Goal: Task Accomplishment & Management: Complete application form

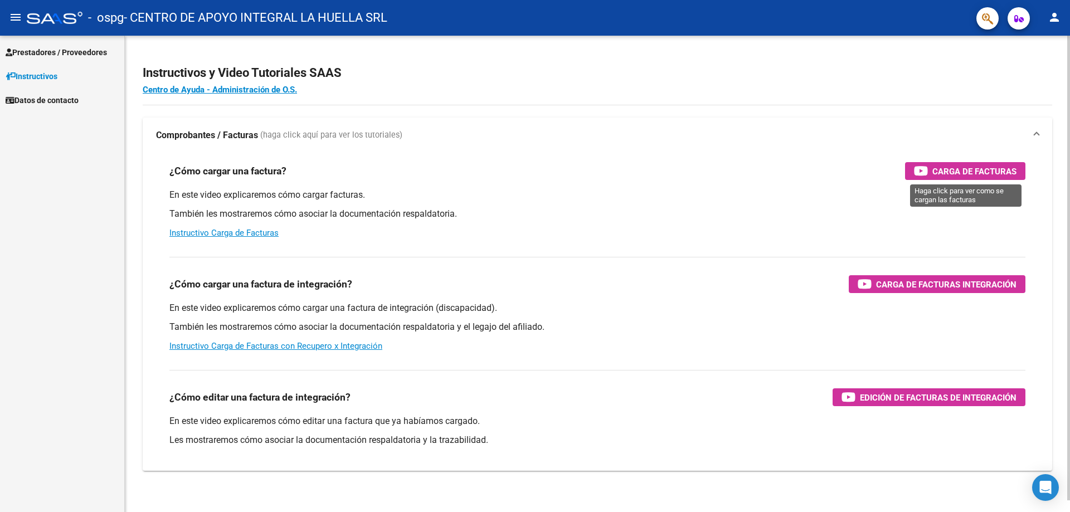
click at [956, 169] on span "Carga de Facturas" at bounding box center [975, 171] width 84 height 14
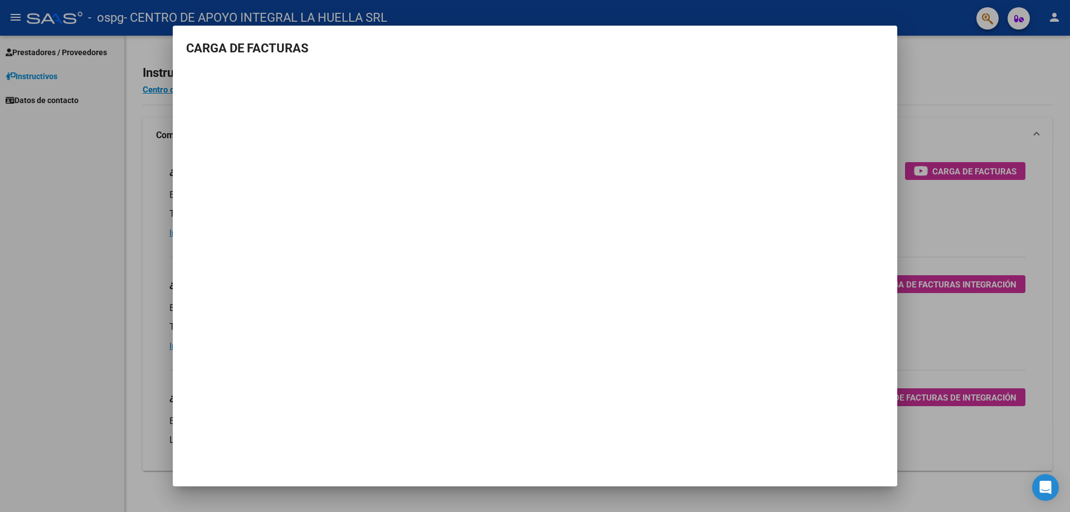
click at [945, 89] on div at bounding box center [535, 256] width 1070 height 512
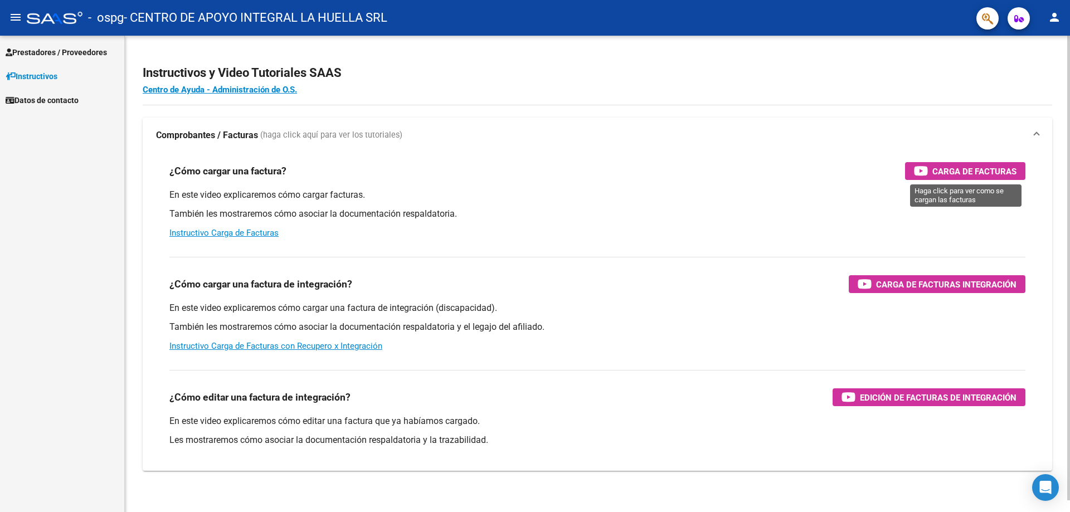
click at [966, 169] on span "Carga de Facturas" at bounding box center [975, 171] width 84 height 14
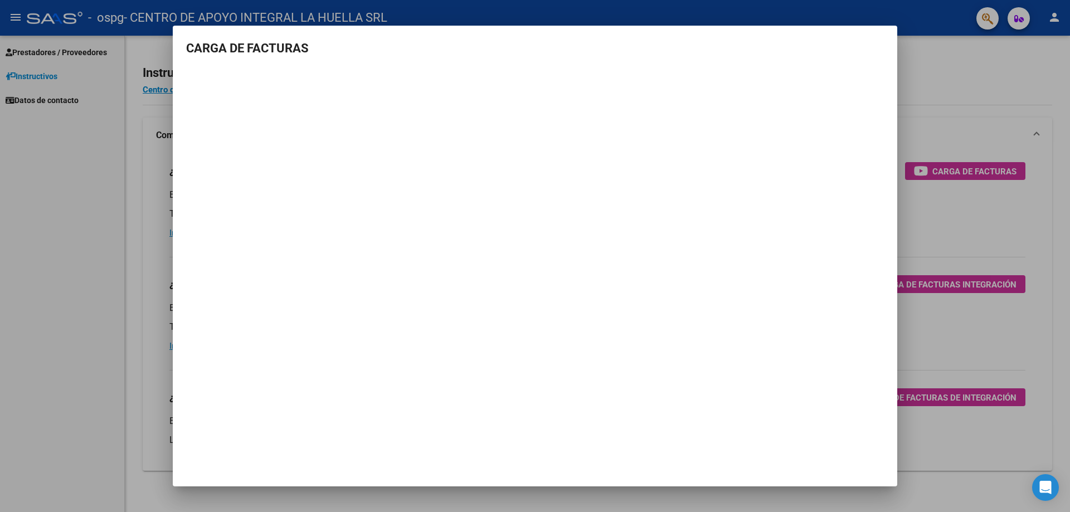
click at [924, 78] on div at bounding box center [535, 256] width 1070 height 512
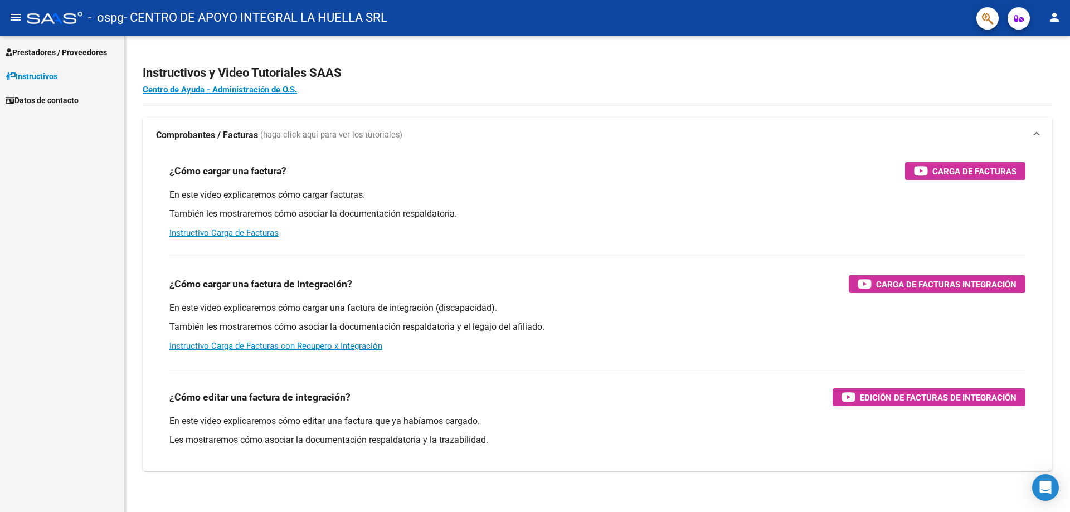
click at [41, 77] on span "Instructivos" at bounding box center [32, 76] width 52 height 12
click at [50, 57] on span "Prestadores / Proveedores" at bounding box center [56, 52] width 101 height 12
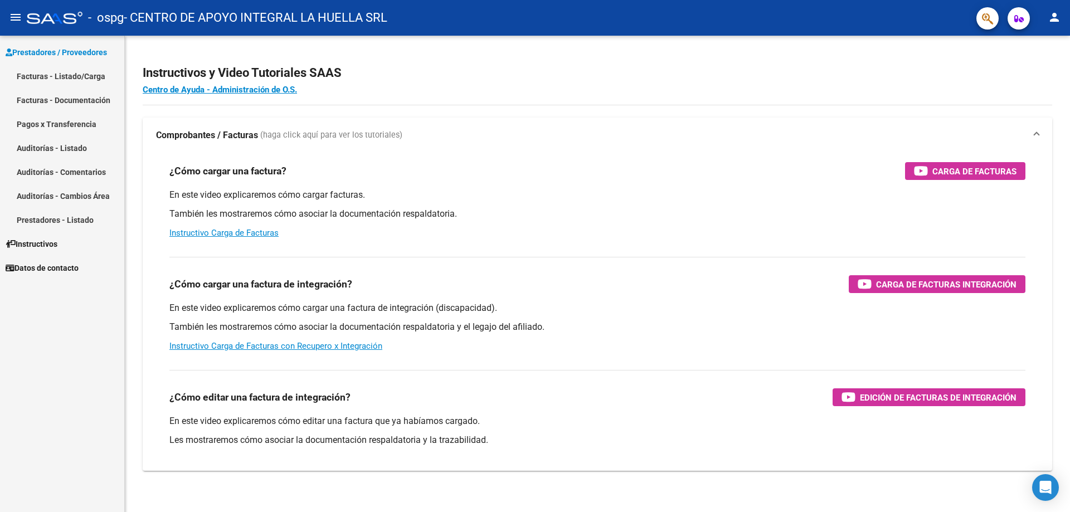
click at [61, 75] on link "Facturas - Listado/Carga" at bounding box center [62, 76] width 124 height 24
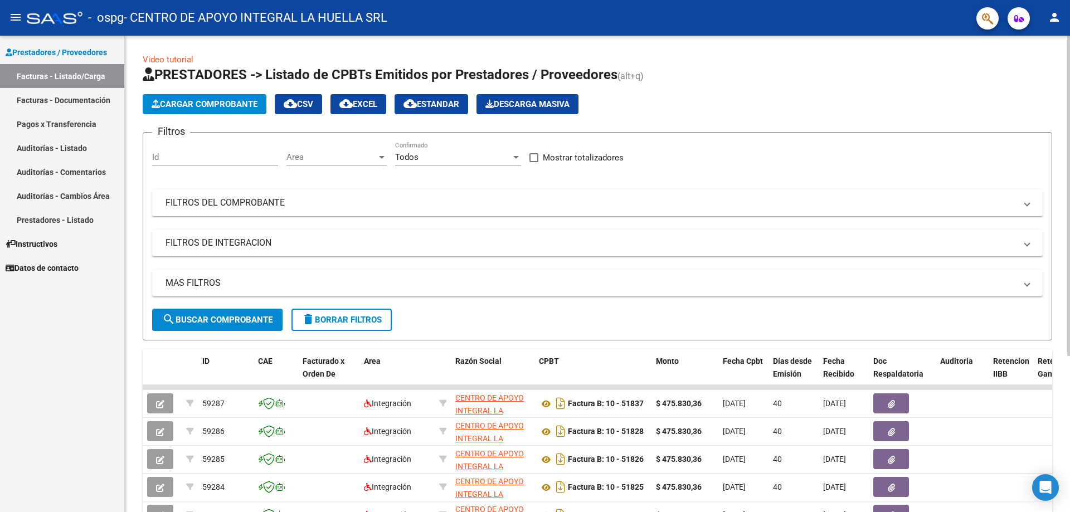
click at [183, 100] on span "Cargar Comprobante" at bounding box center [205, 104] width 106 height 10
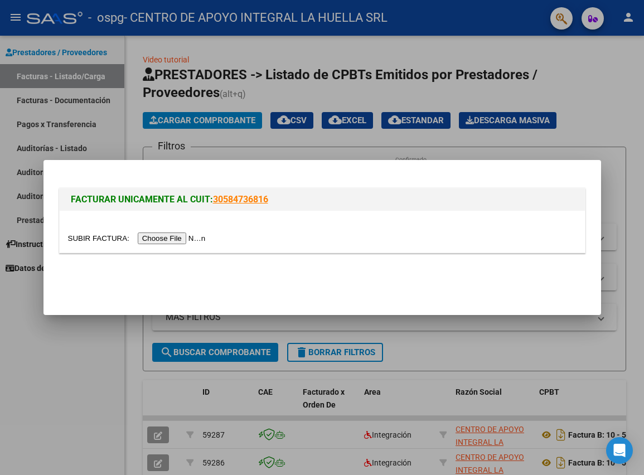
click at [620, 121] on div at bounding box center [322, 237] width 644 height 475
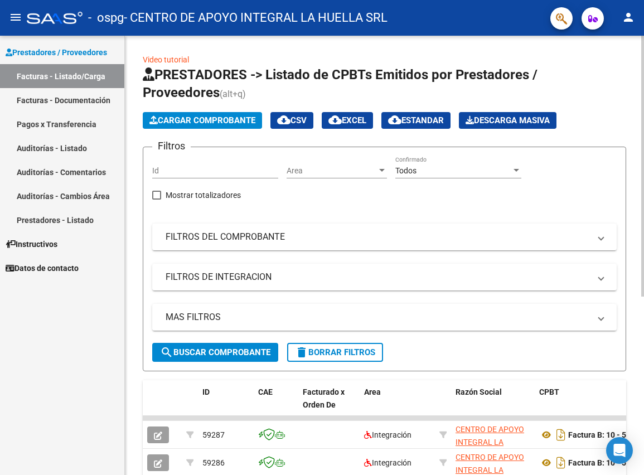
click at [212, 117] on span "Cargar Comprobante" at bounding box center [202, 120] width 106 height 10
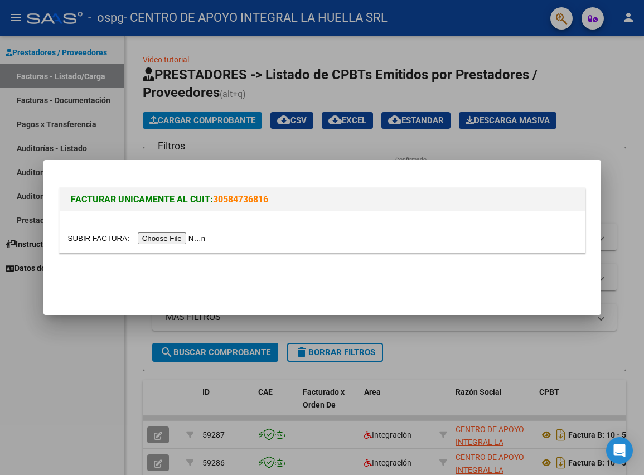
click at [164, 238] on input "file" at bounding box center [138, 238] width 141 height 12
click at [187, 239] on input "file" at bounding box center [138, 238] width 141 height 12
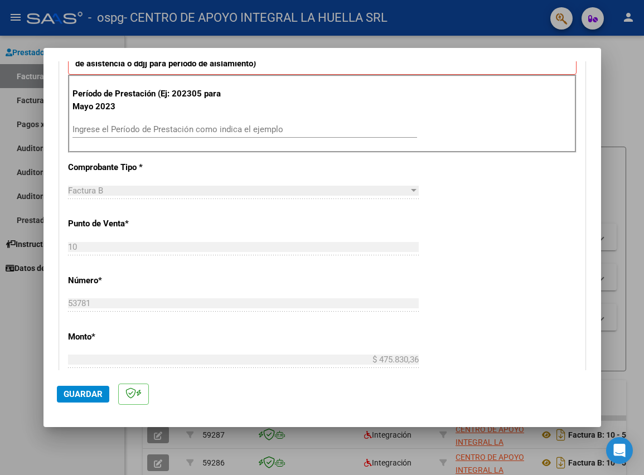
scroll to position [334, 0]
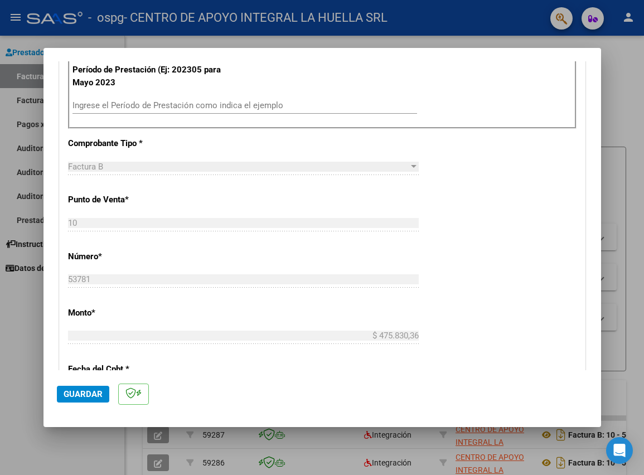
click at [230, 111] on div "Ingrese el Período de Prestación como indica el ejemplo" at bounding box center [244, 105] width 345 height 17
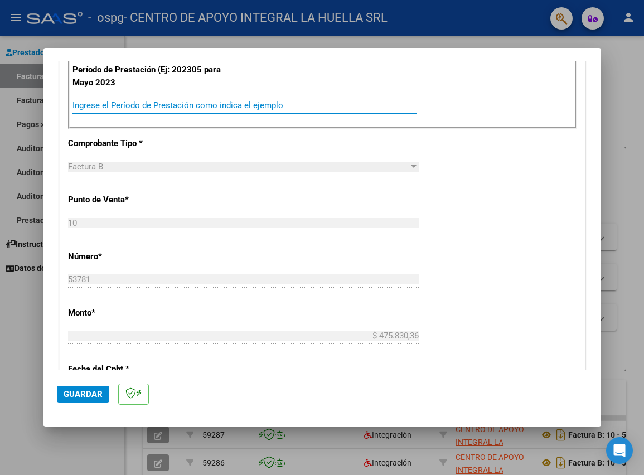
click at [231, 108] on input "Ingrese el Período de Prestación como indica el ejemplo" at bounding box center [244, 105] width 345 height 10
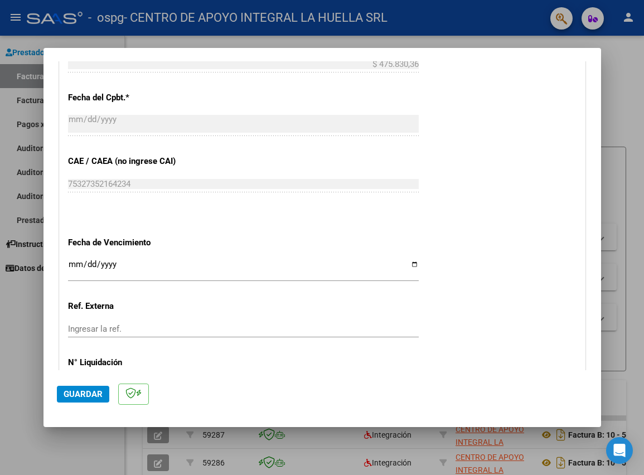
scroll to position [685, 0]
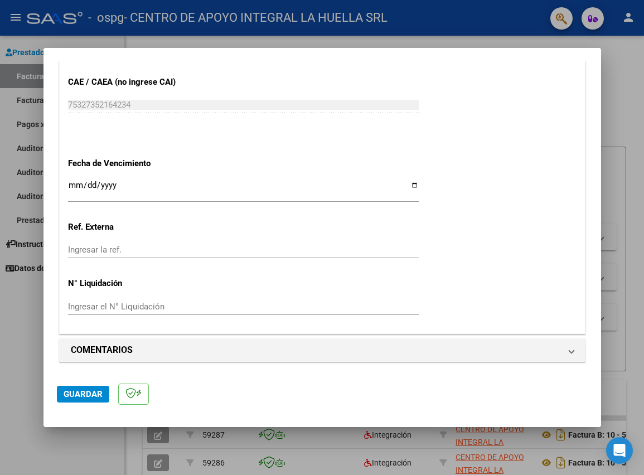
type input "202507"
click at [85, 396] on span "Guardar" at bounding box center [83, 394] width 39 height 10
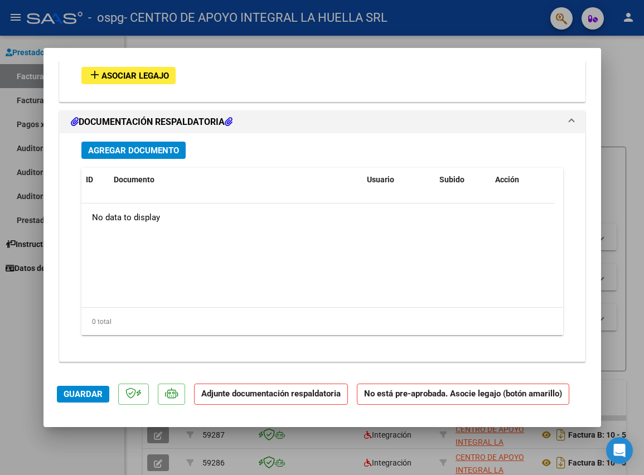
scroll to position [861, 0]
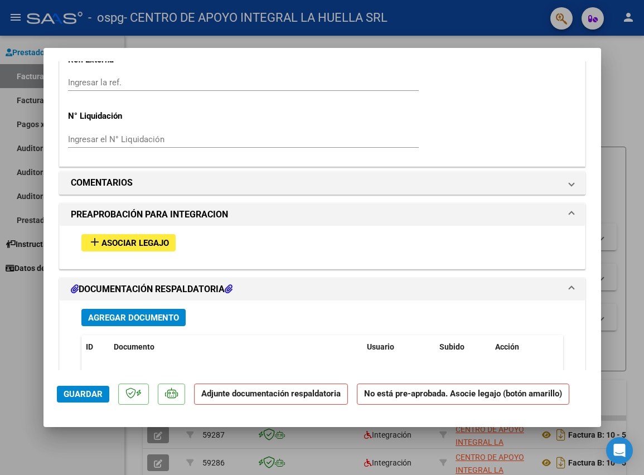
click at [141, 240] on span "Asociar Legajo" at bounding box center [134, 243] width 67 height 10
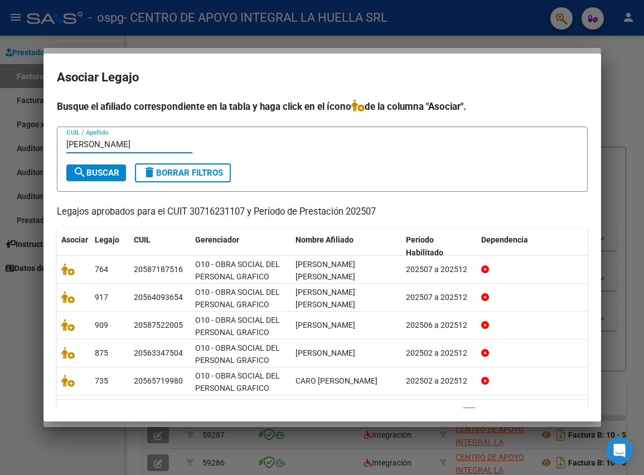
type input "[PERSON_NAME]"
click at [90, 169] on span "search Buscar" at bounding box center [96, 173] width 46 height 10
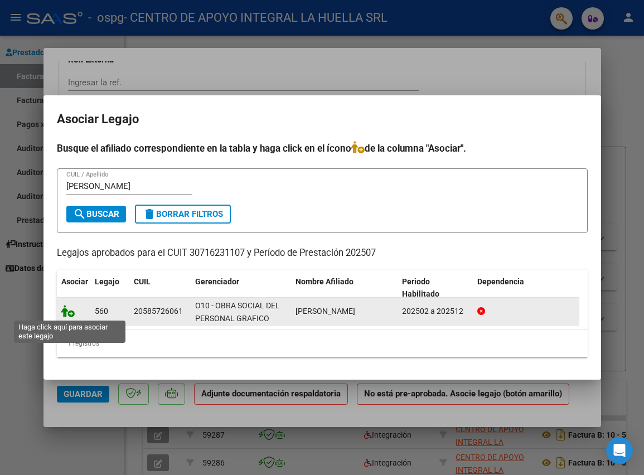
click at [64, 313] on icon at bounding box center [67, 311] width 13 height 12
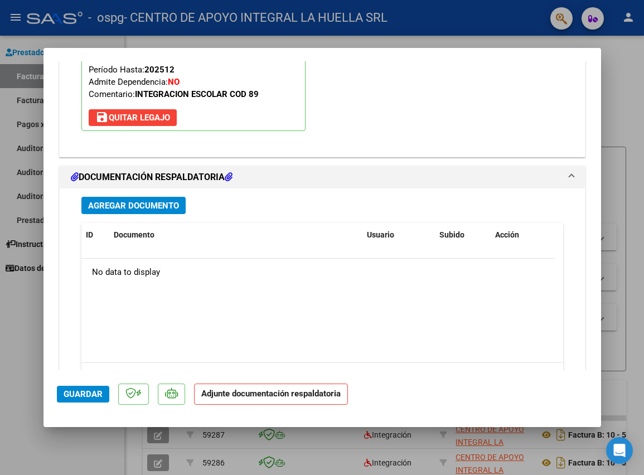
scroll to position [1169, 0]
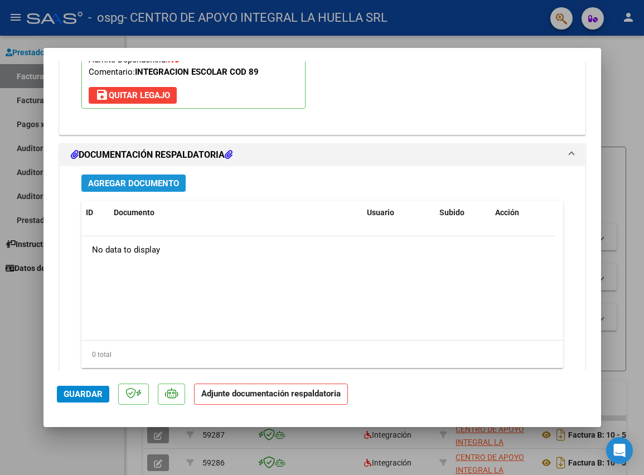
click at [130, 181] on span "Agregar Documento" at bounding box center [133, 183] width 91 height 10
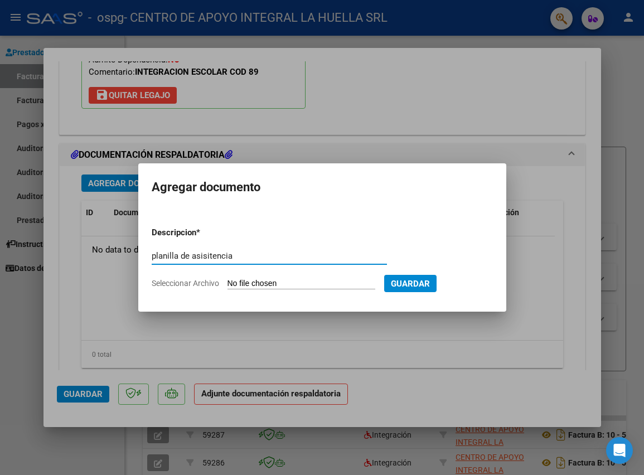
type input "planilla de asisitencia"
click at [334, 282] on input "Seleccionar Archivo" at bounding box center [301, 284] width 148 height 11
type input "C:\fakepath\[PERSON_NAME] P ASISTENCIA JULIO S OSPG .pdf"
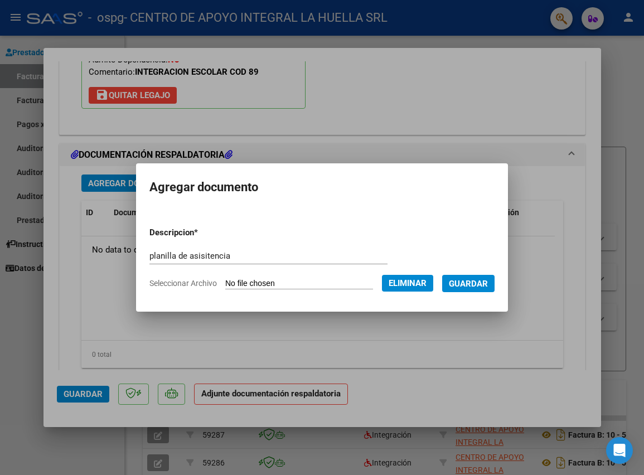
click at [469, 285] on span "Guardar" at bounding box center [468, 284] width 39 height 10
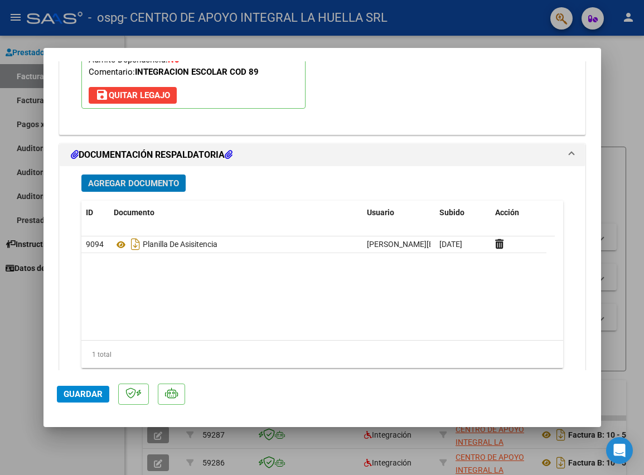
click at [135, 183] on span "Agregar Documento" at bounding box center [133, 183] width 91 height 10
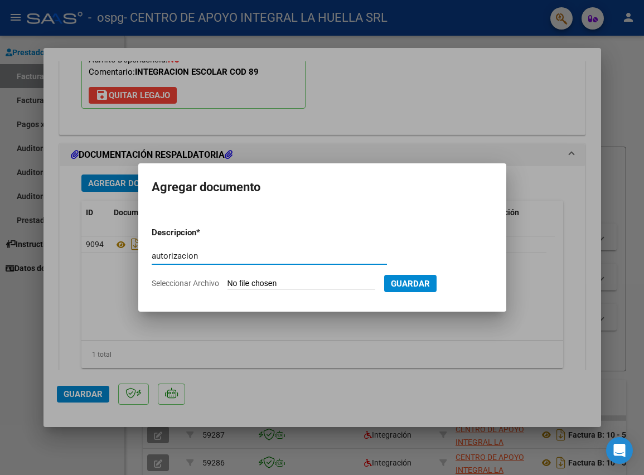
type input "autorizacion"
type input "C:\fakepath\[PERSON_NAME] APROBACION S.pdf"
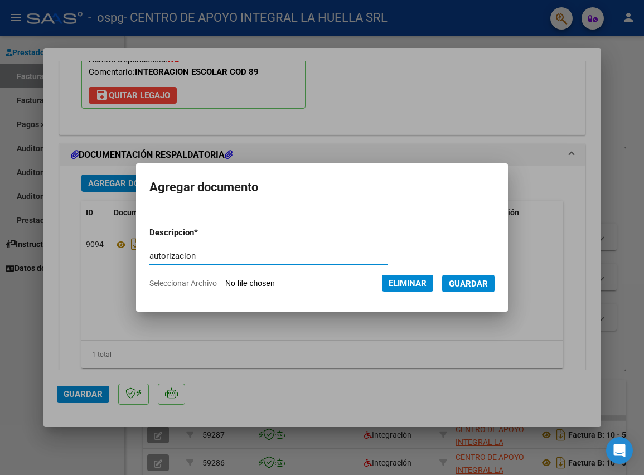
click at [465, 280] on span "Guardar" at bounding box center [468, 284] width 39 height 10
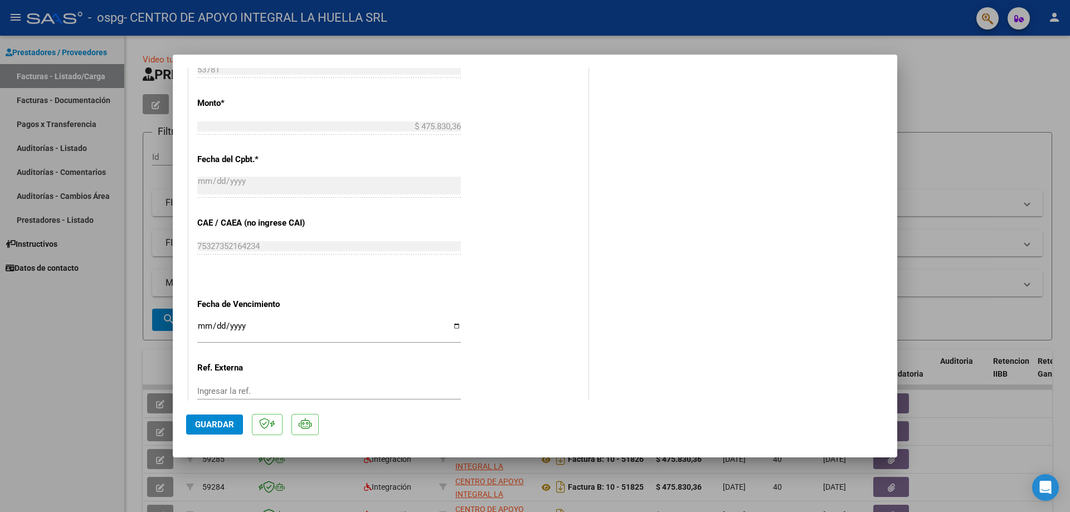
scroll to position [665, 0]
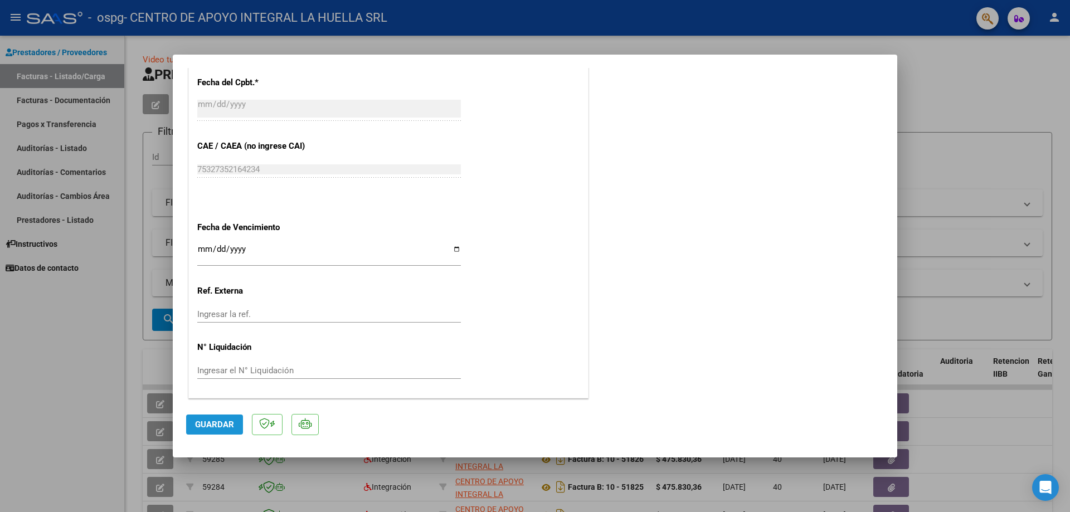
click at [205, 420] on span "Guardar" at bounding box center [214, 425] width 39 height 10
click at [213, 428] on span "Guardar" at bounding box center [214, 425] width 39 height 10
click at [929, 84] on div at bounding box center [535, 256] width 1070 height 512
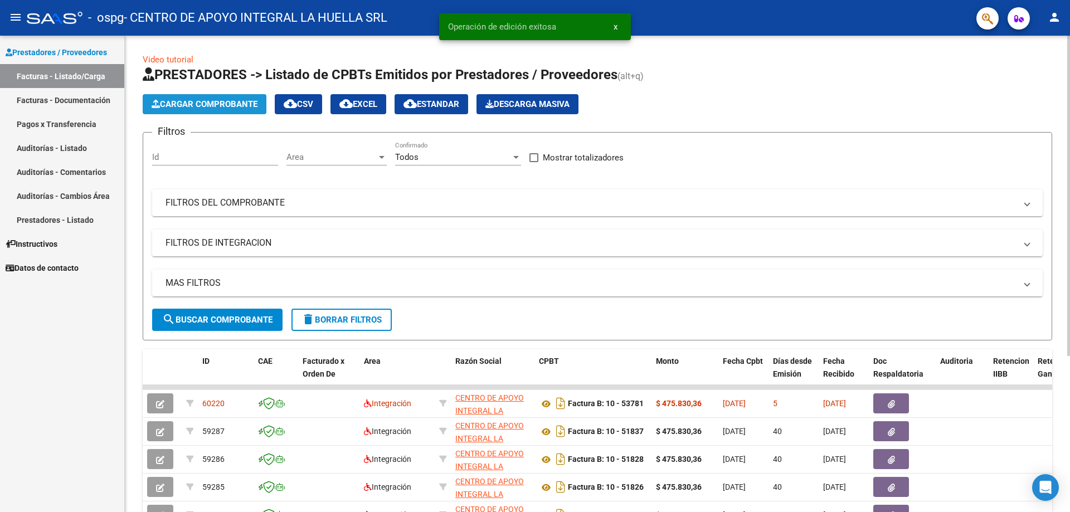
click at [165, 96] on button "Cargar Comprobante" at bounding box center [205, 104] width 124 height 20
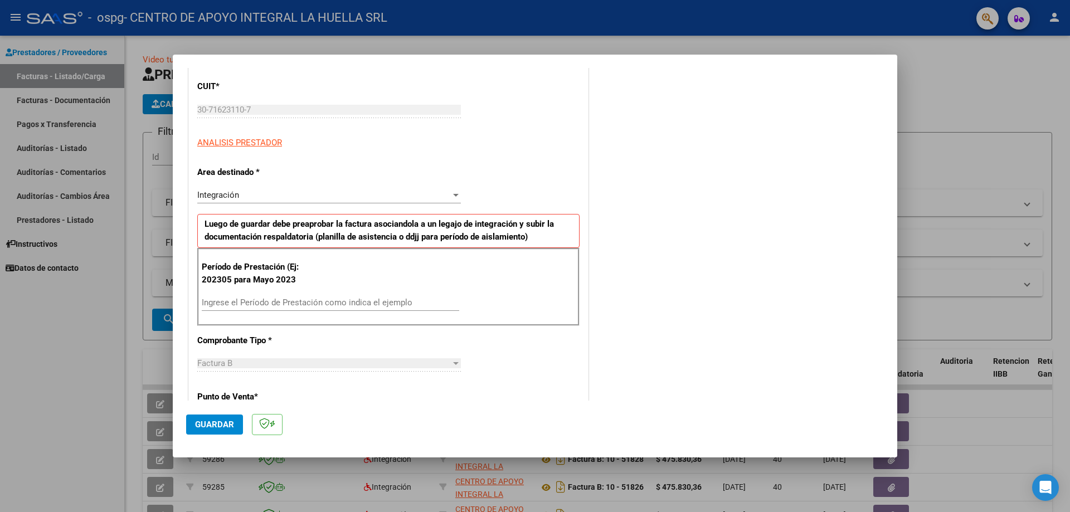
scroll to position [167, 0]
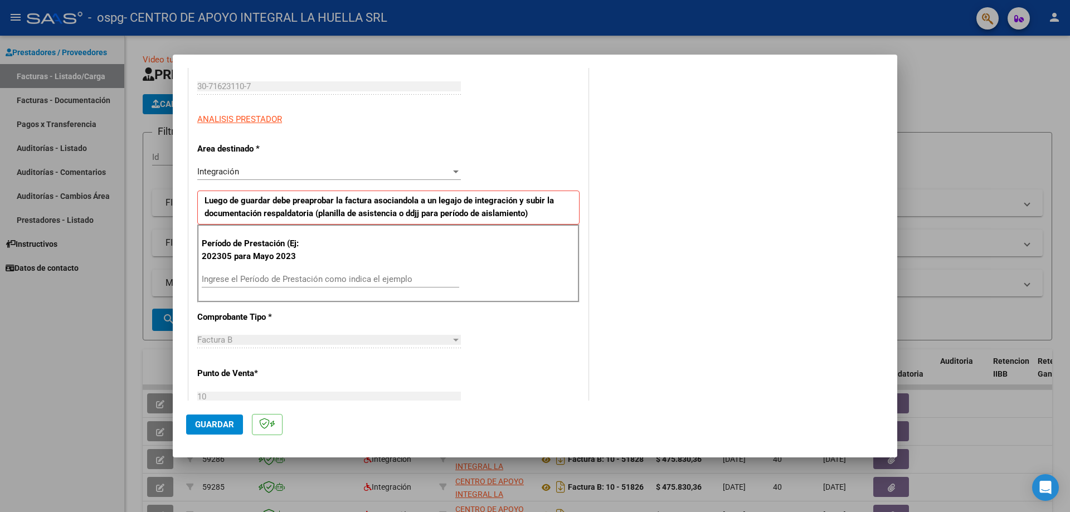
click at [312, 276] on input "Ingrese el Período de Prestación como indica el ejemplo" at bounding box center [331, 279] width 258 height 10
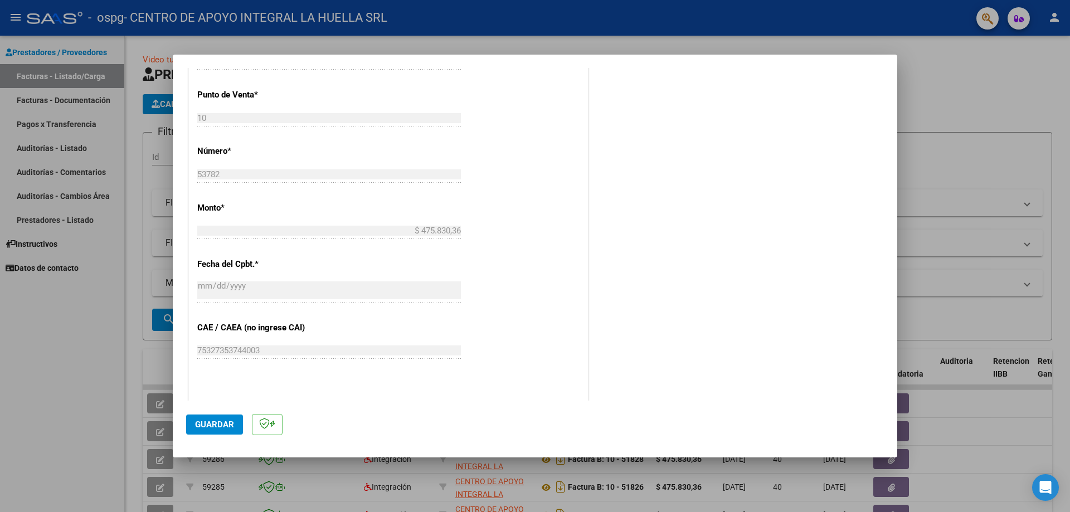
scroll to position [627, 0]
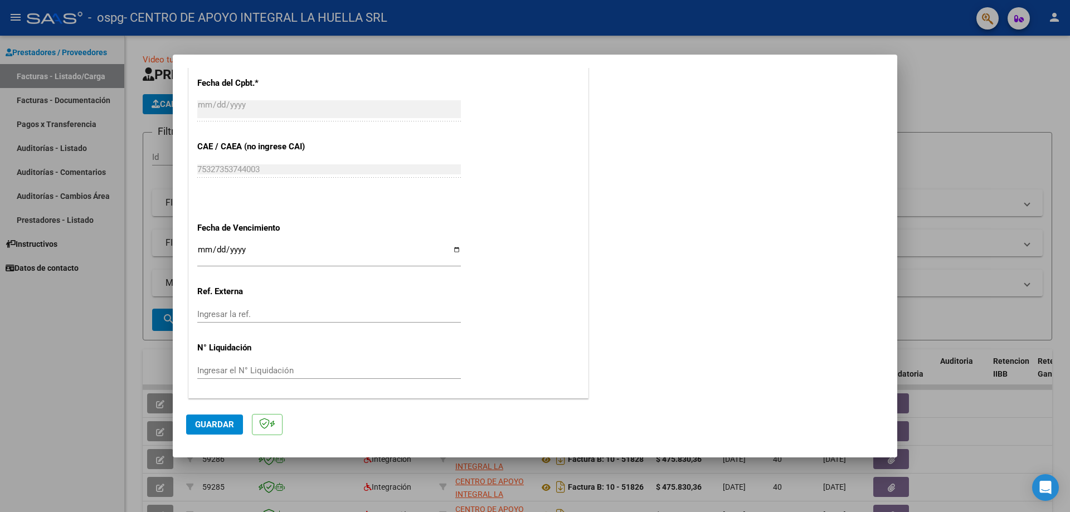
type input "202507"
click at [201, 421] on span "Guardar" at bounding box center [214, 425] width 39 height 10
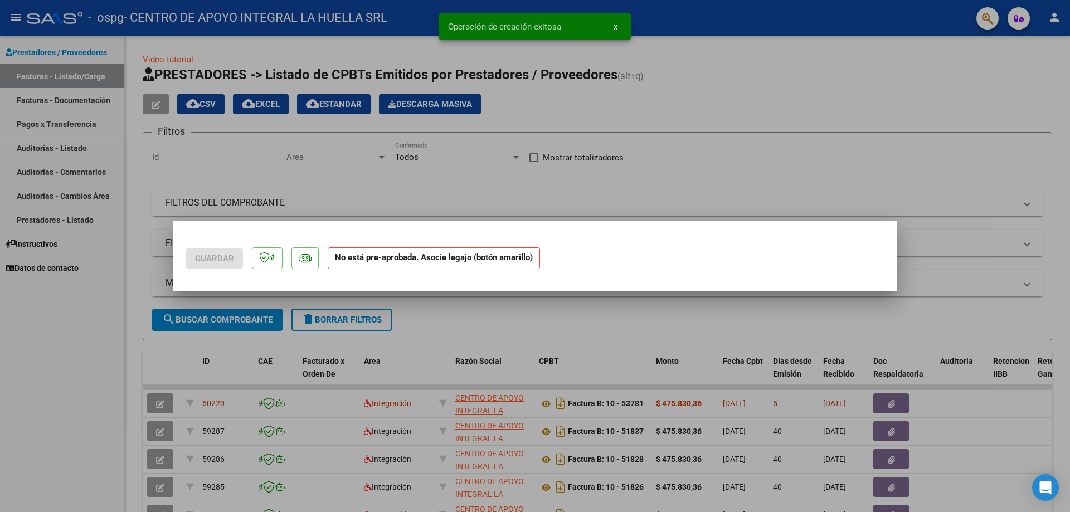
scroll to position [0, 0]
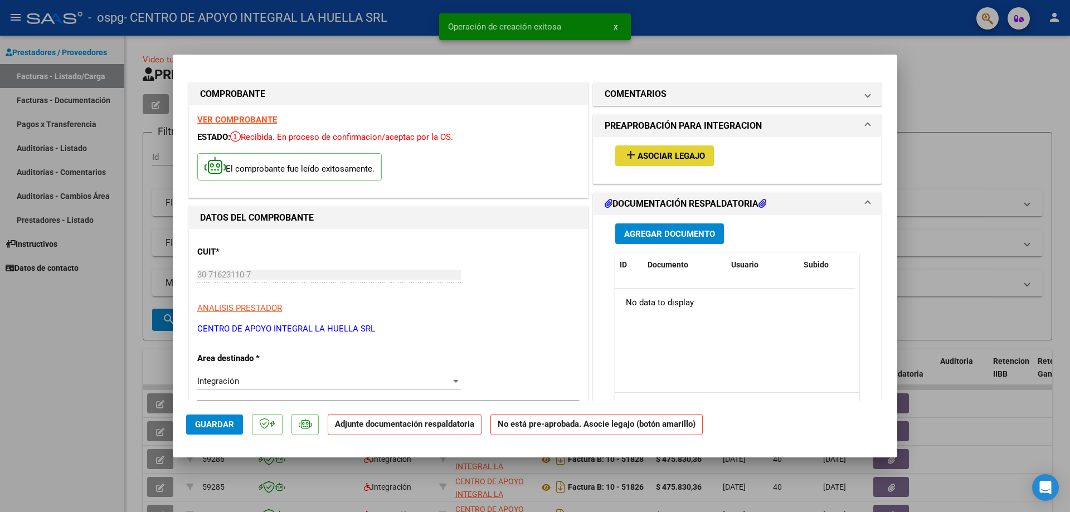
click at [682, 151] on span "Asociar Legajo" at bounding box center [671, 156] width 67 height 10
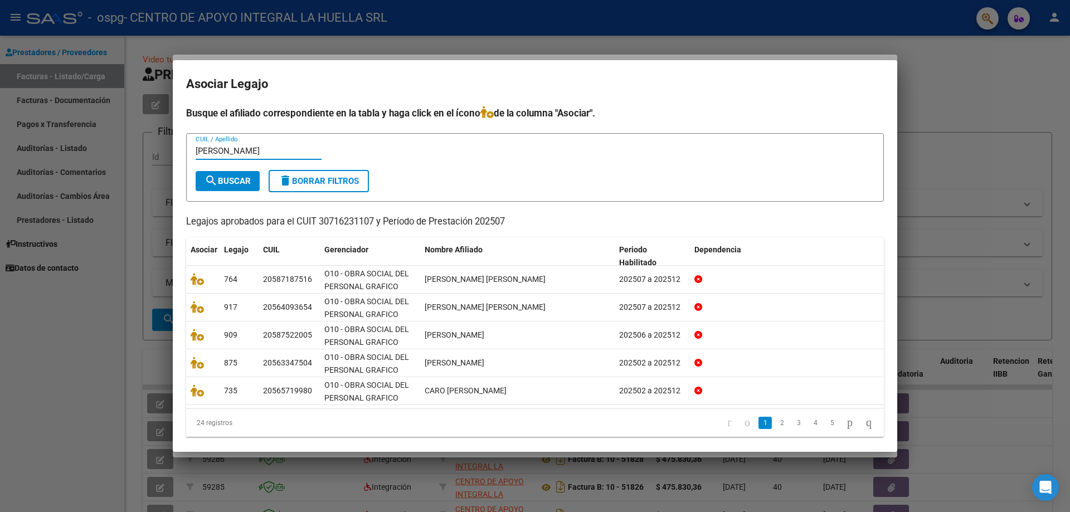
type input "[PERSON_NAME]"
click at [218, 185] on span "search Buscar" at bounding box center [228, 181] width 46 height 10
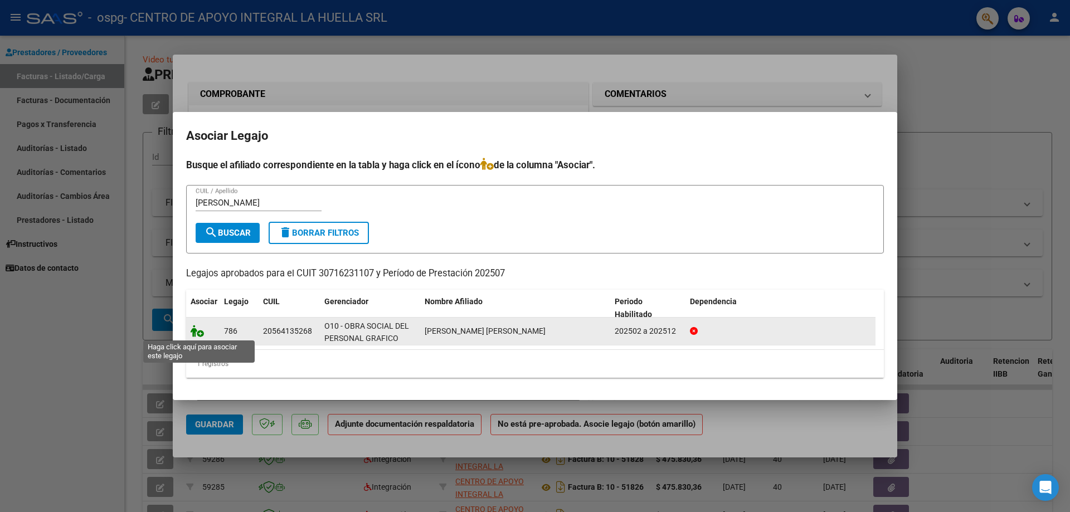
click at [195, 333] on icon at bounding box center [197, 331] width 13 height 12
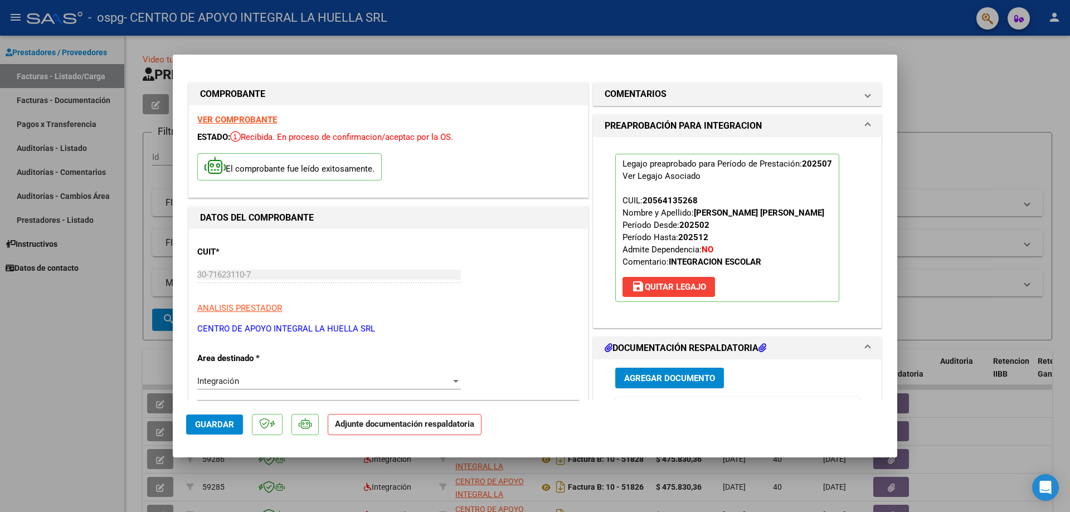
click at [673, 378] on span "Agregar Documento" at bounding box center [669, 378] width 91 height 10
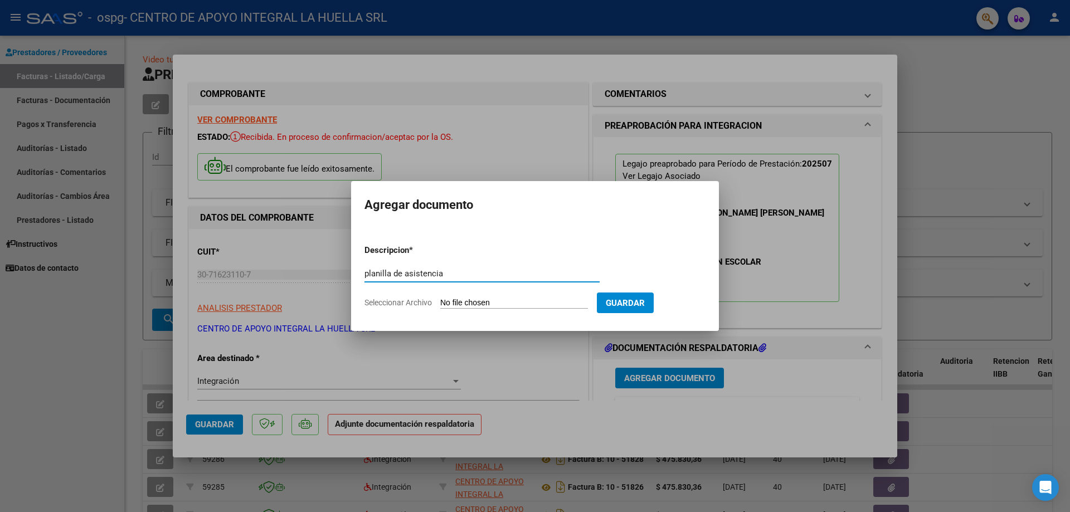
type input "planilla de asistencia"
type input "C:\fakepath\[PERSON_NAME] P ASISTENCIA JULIO S OSPG.pdf"
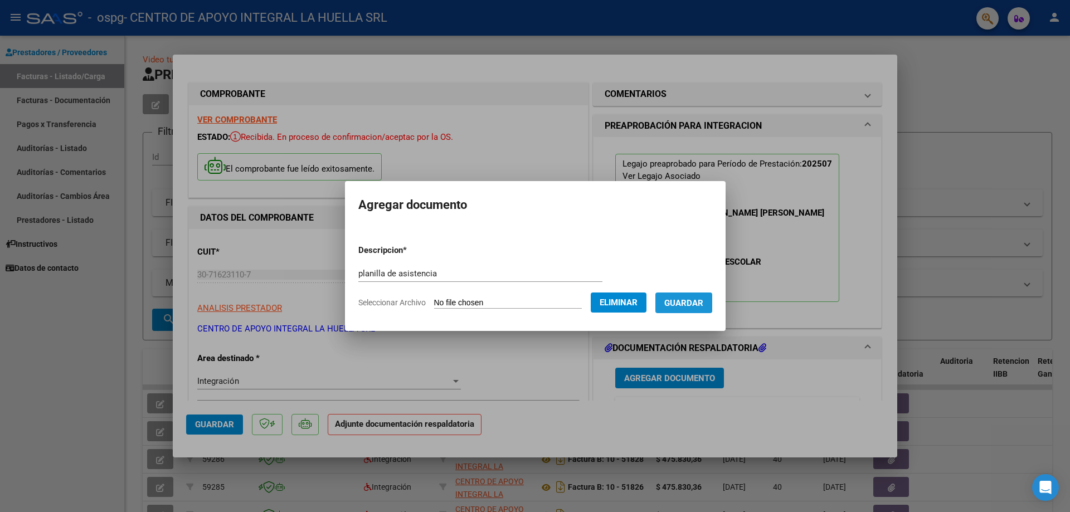
click at [691, 301] on span "Guardar" at bounding box center [683, 303] width 39 height 10
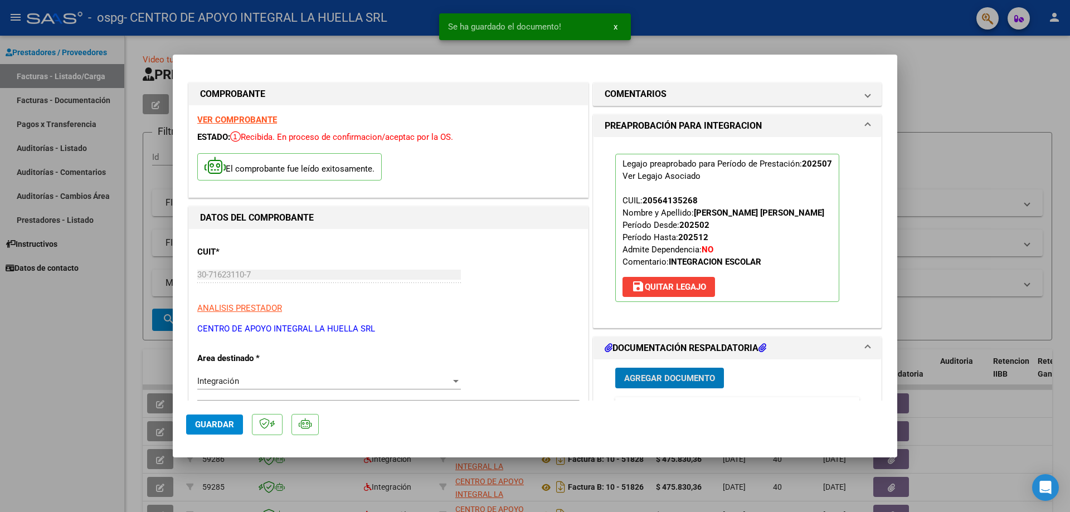
click at [669, 372] on button "Agregar Documento" at bounding box center [669, 378] width 109 height 21
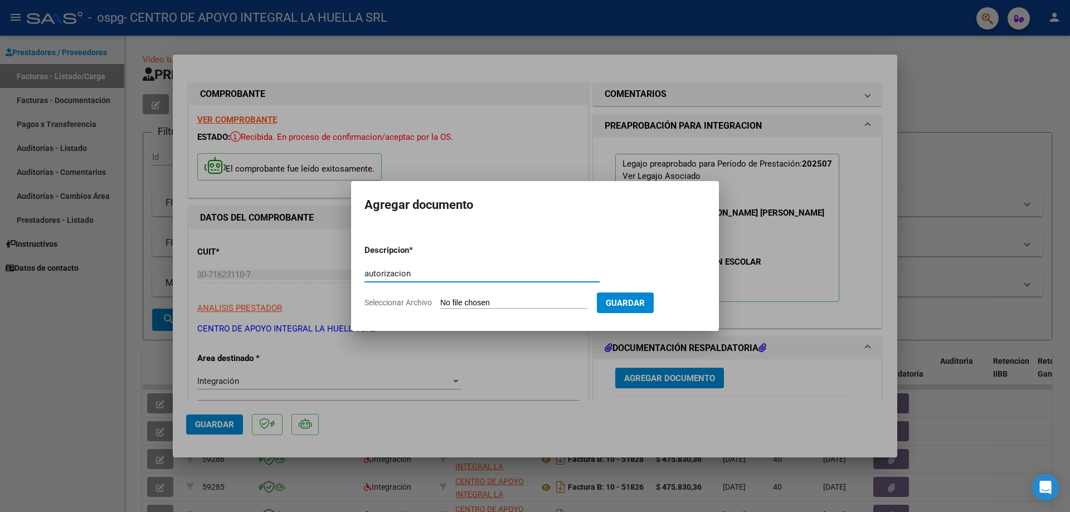
type input "autorizacion"
type input "C:\fakepath\[PERSON_NAME] [PERSON_NAME].pdf"
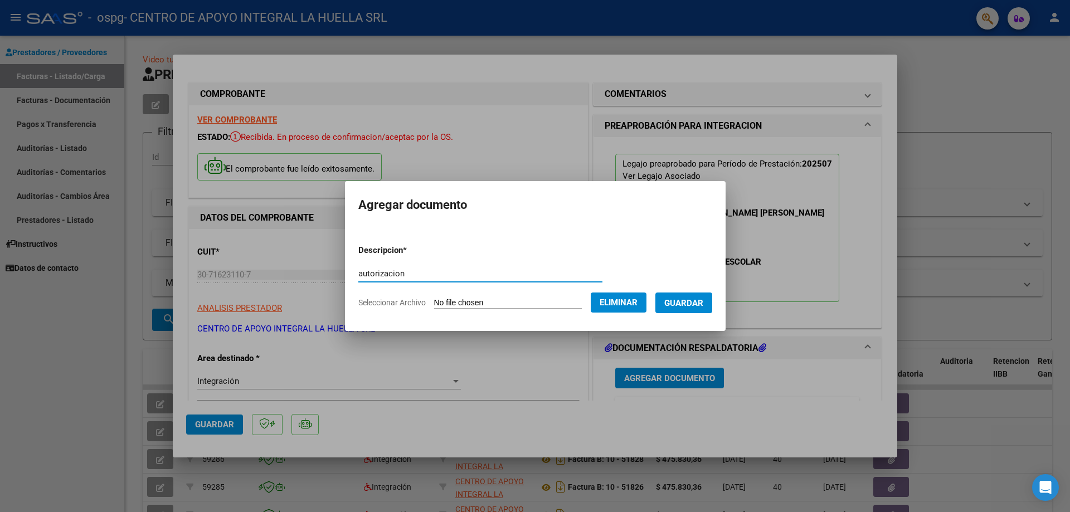
click at [699, 303] on span "Guardar" at bounding box center [683, 303] width 39 height 10
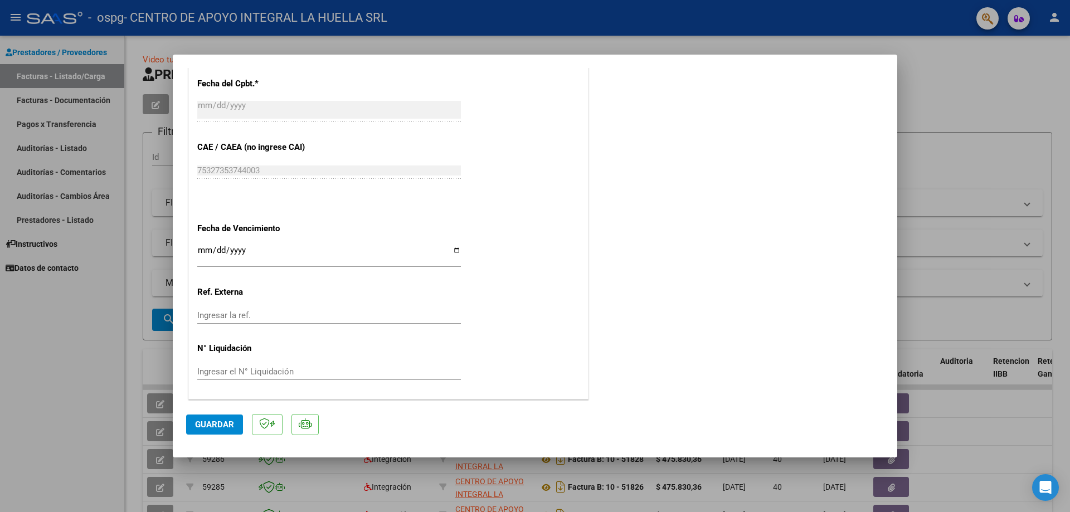
scroll to position [665, 0]
click at [213, 424] on span "Guardar" at bounding box center [214, 425] width 39 height 10
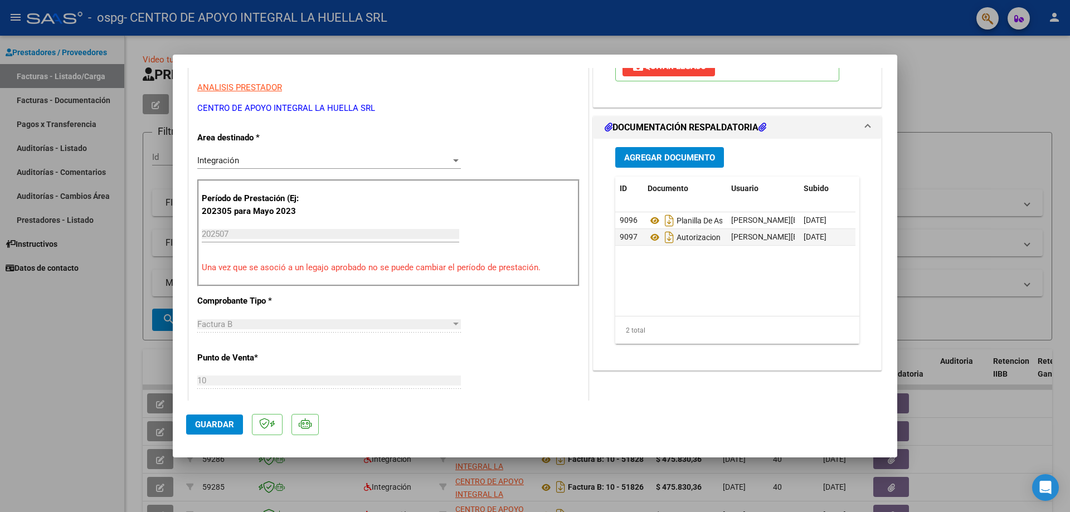
scroll to position [223, 0]
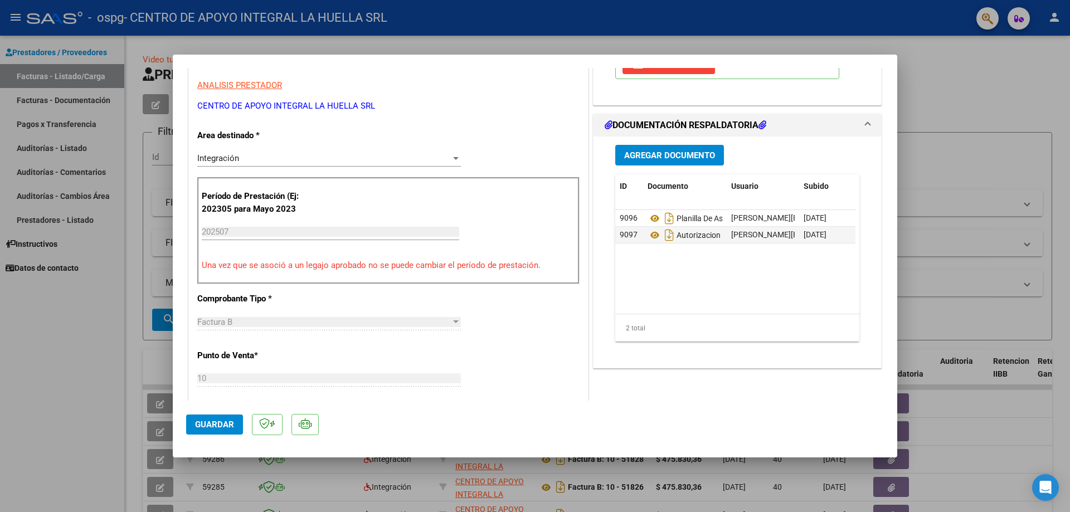
click at [344, 235] on input "202507" at bounding box center [331, 232] width 258 height 10
click at [345, 232] on input "202507" at bounding box center [331, 232] width 258 height 10
click at [245, 231] on input "202507" at bounding box center [331, 232] width 258 height 10
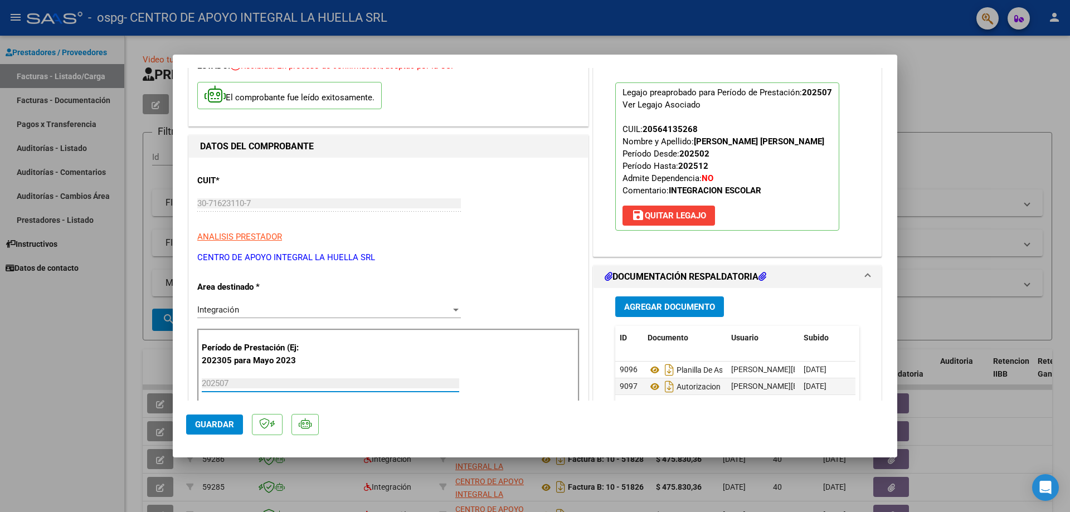
scroll to position [0, 0]
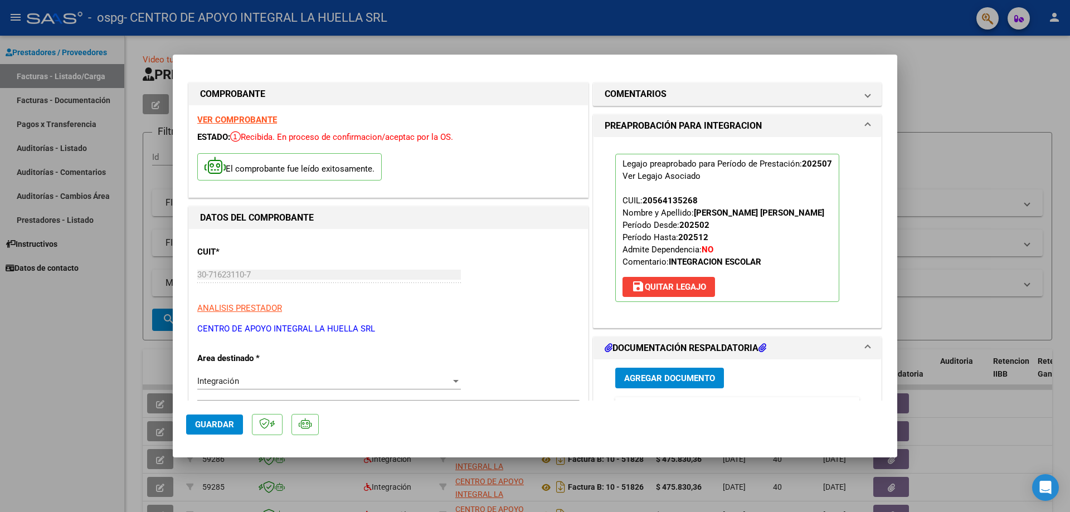
click at [217, 422] on span "Guardar" at bounding box center [214, 425] width 39 height 10
click at [946, 75] on div at bounding box center [535, 256] width 1070 height 512
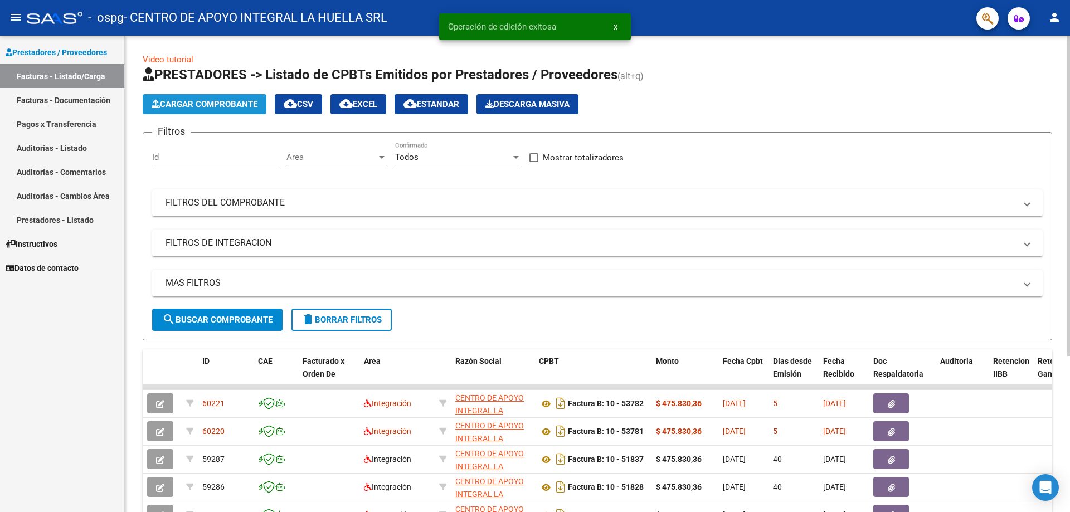
click at [230, 98] on button "Cargar Comprobante" at bounding box center [205, 104] width 124 height 20
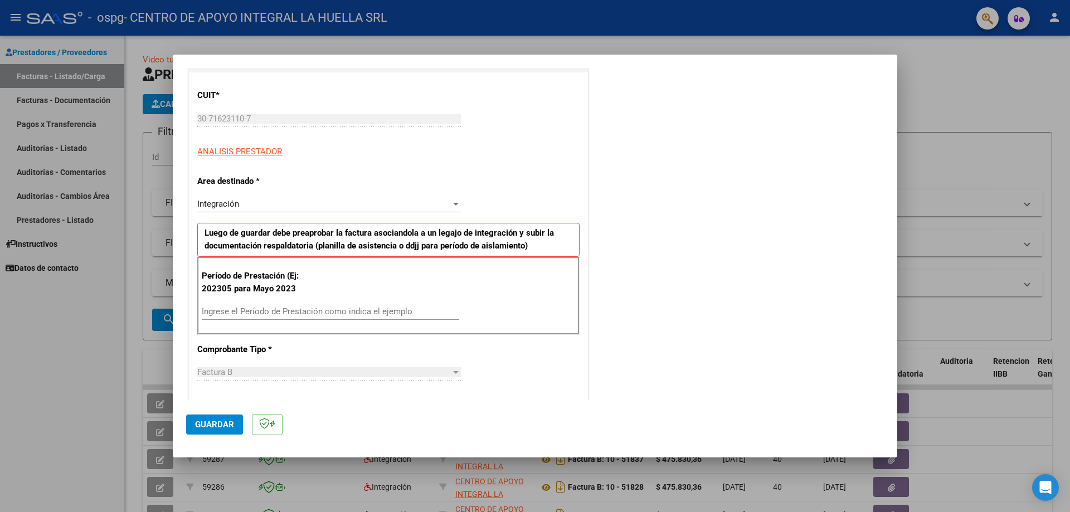
scroll to position [167, 0]
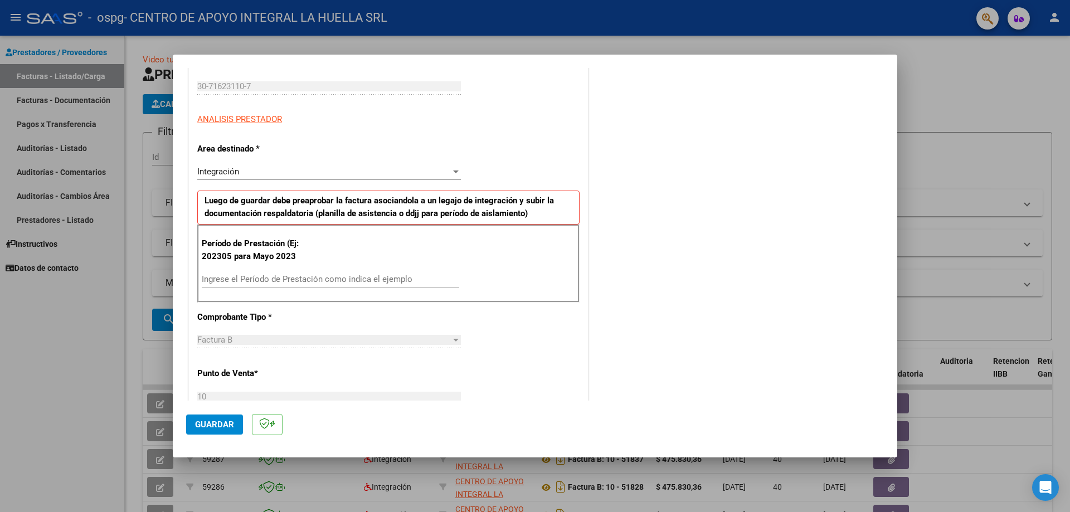
click at [292, 283] on input "Ingrese el Período de Prestación como indica el ejemplo" at bounding box center [331, 279] width 258 height 10
type input "202507"
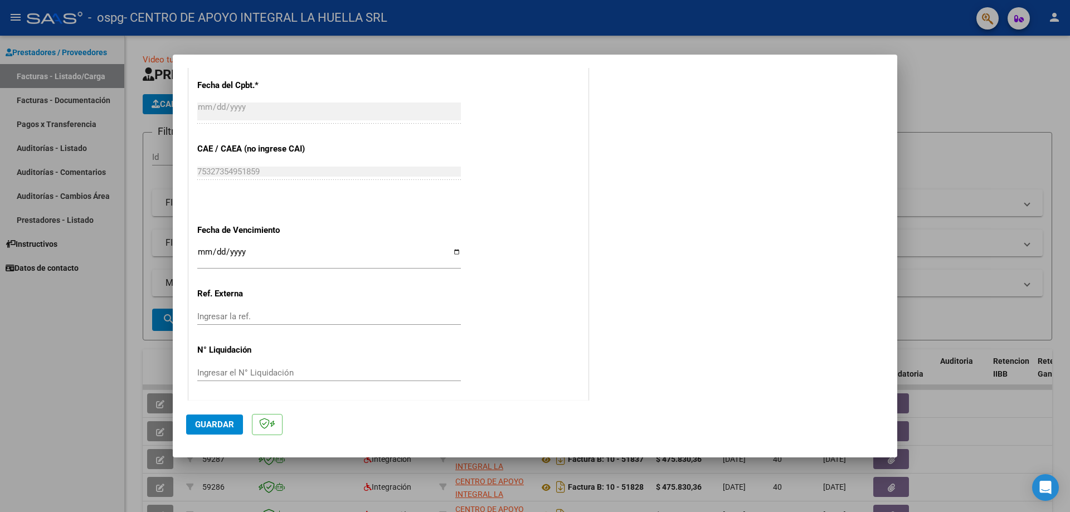
scroll to position [627, 0]
click at [203, 425] on span "Guardar" at bounding box center [214, 425] width 39 height 10
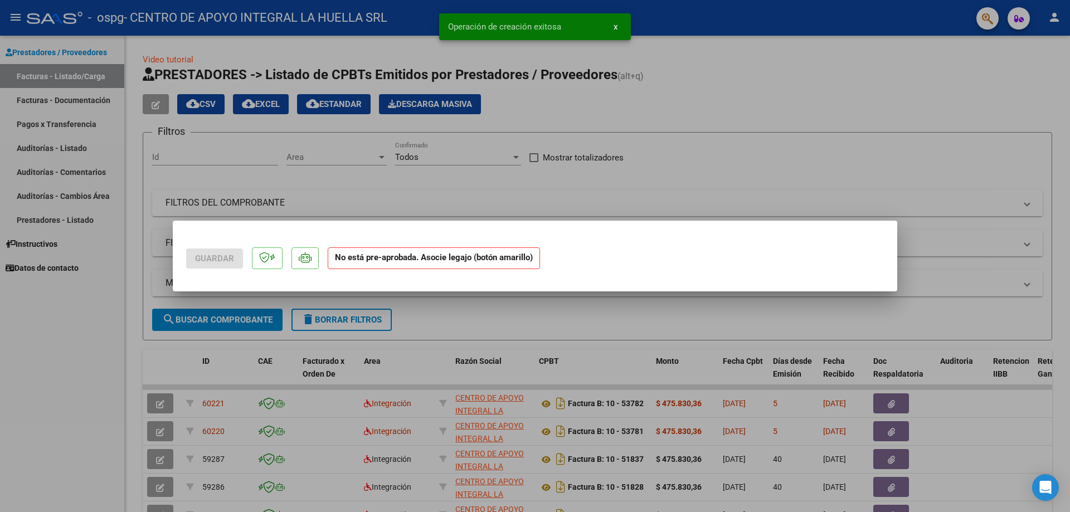
scroll to position [0, 0]
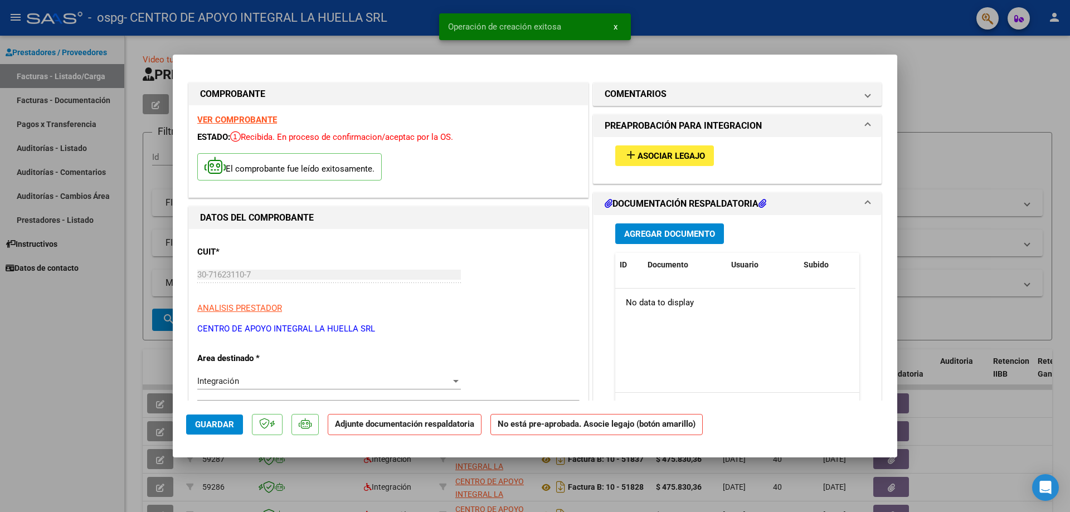
click at [627, 154] on mat-icon "add" at bounding box center [630, 154] width 13 height 13
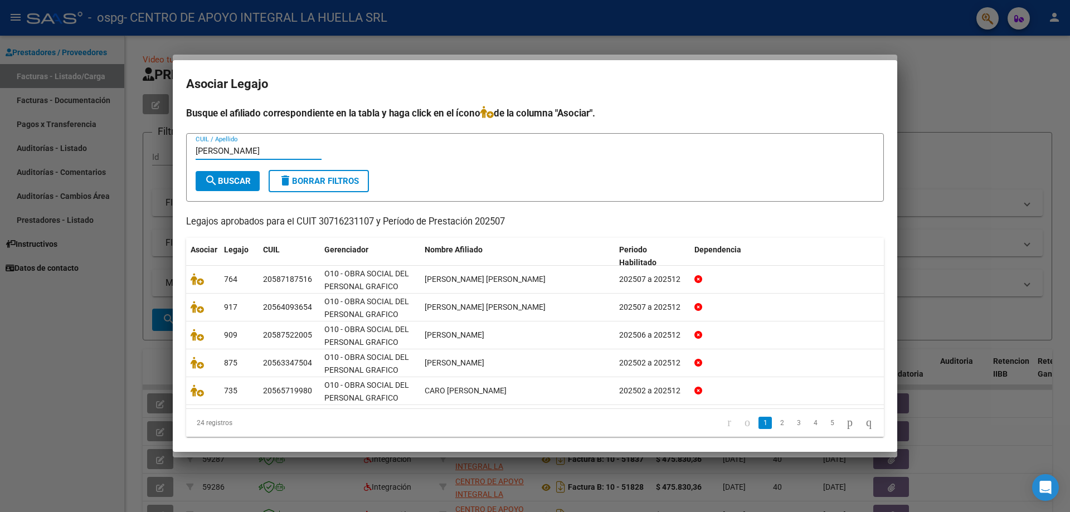
type input "[PERSON_NAME]"
click at [243, 177] on span "search Buscar" at bounding box center [228, 181] width 46 height 10
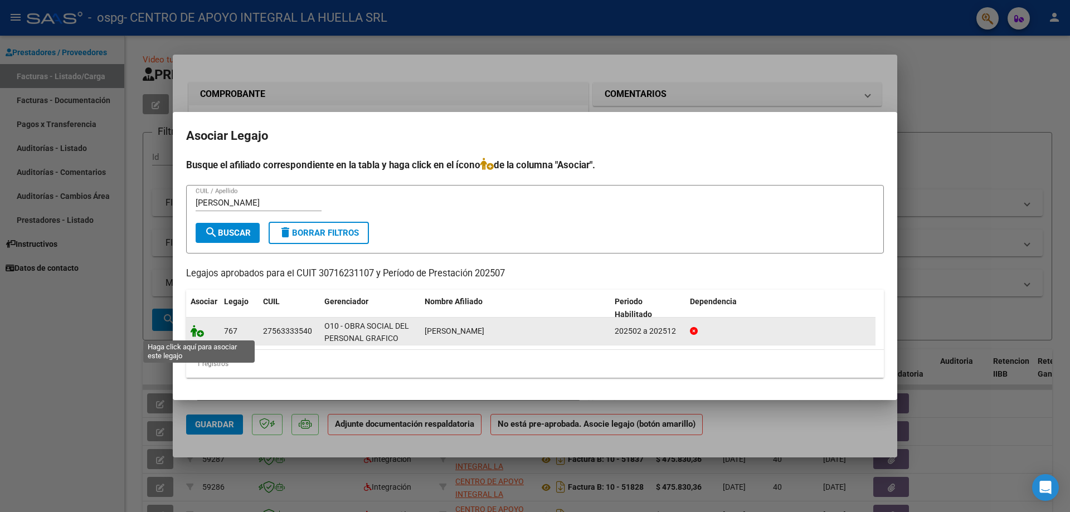
click at [196, 336] on icon at bounding box center [197, 331] width 13 height 12
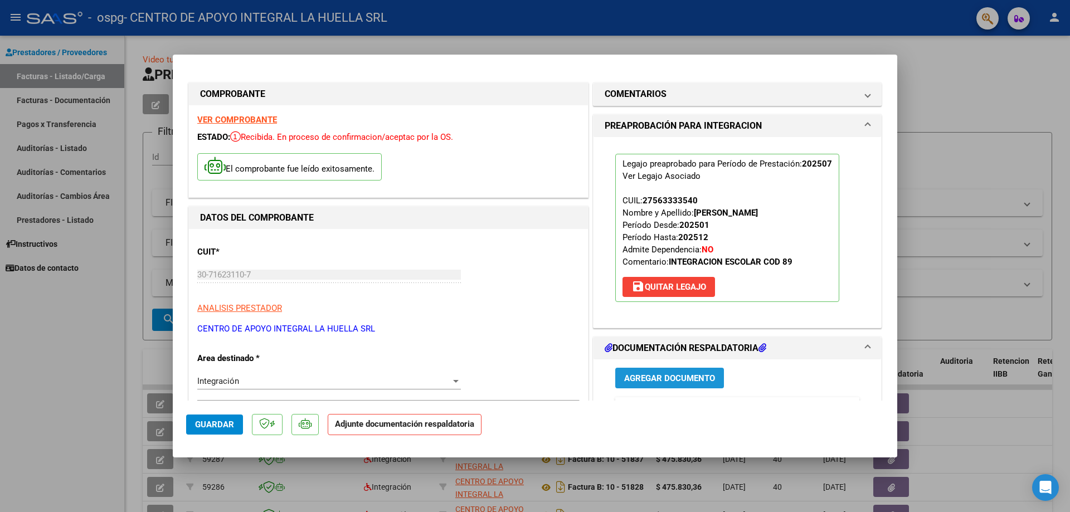
click at [640, 376] on span "Agregar Documento" at bounding box center [669, 378] width 91 height 10
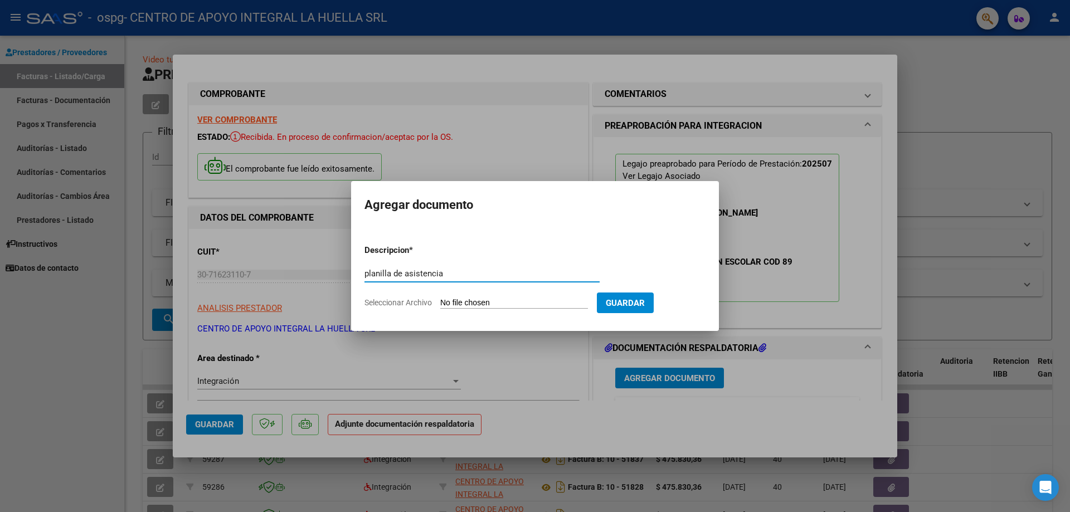
type input "planilla de asistencia"
type input "C:\fakepath\[PERSON_NAME] P ASISTENCIA JULIO S OSPG.pdf"
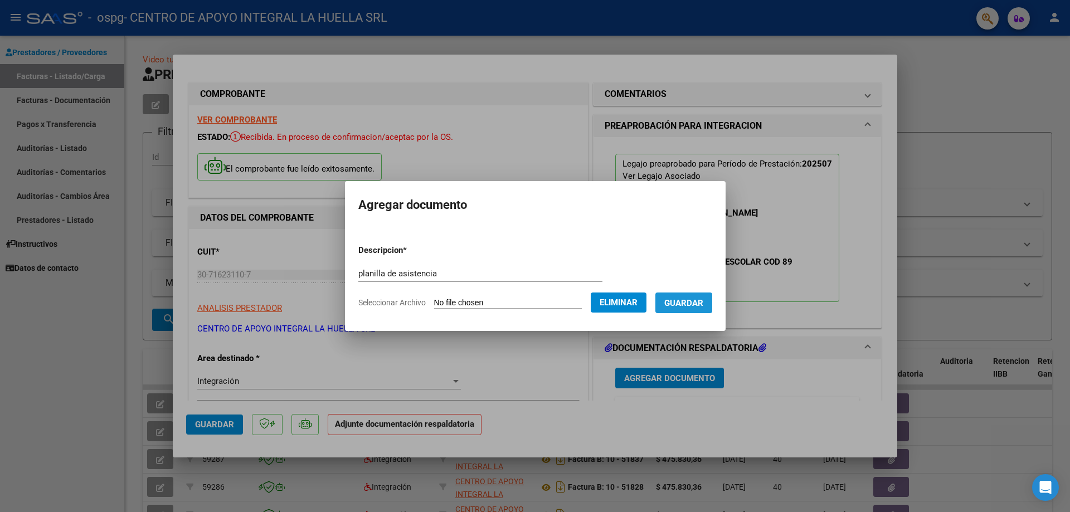
click at [692, 300] on span "Guardar" at bounding box center [683, 303] width 39 height 10
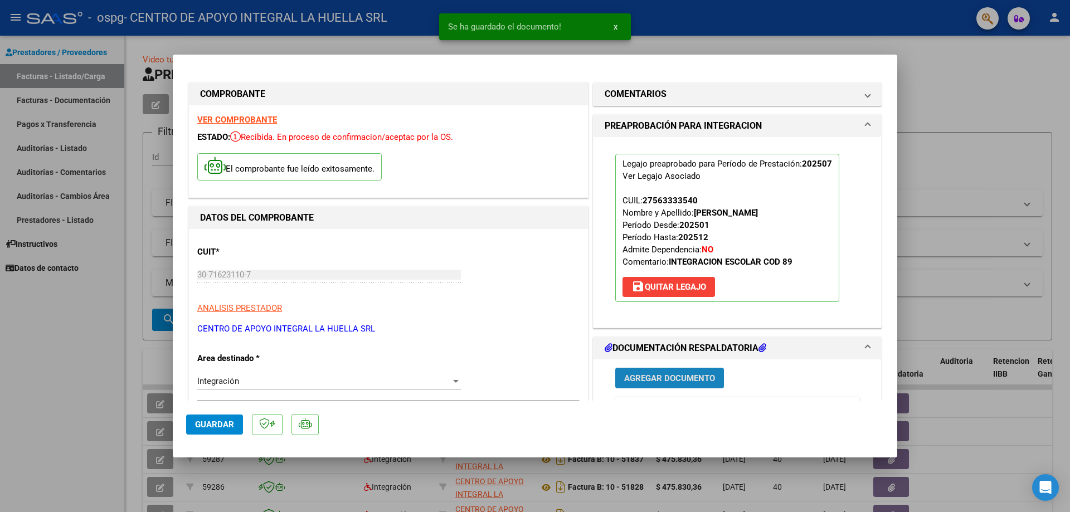
click at [674, 380] on span "Agregar Documento" at bounding box center [669, 378] width 91 height 10
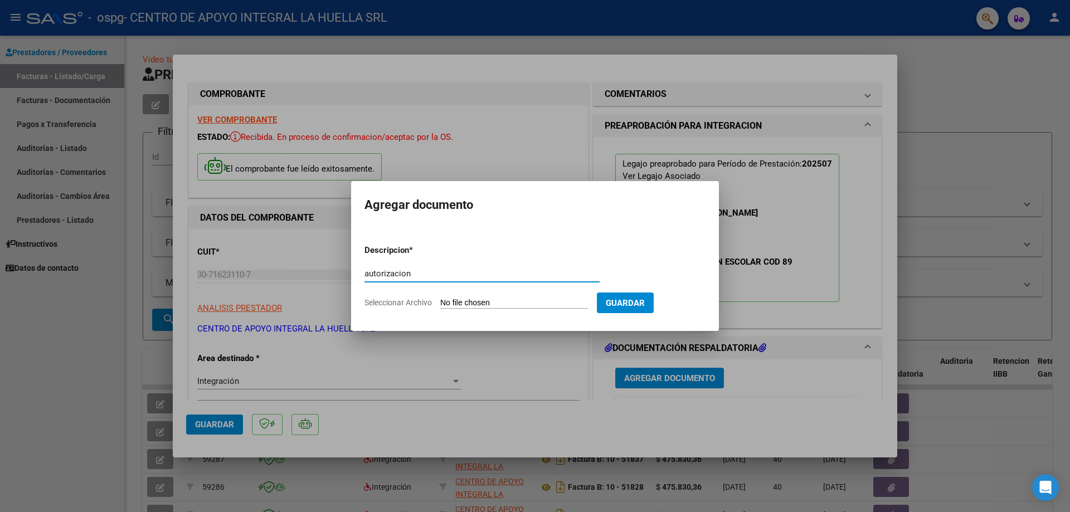
type input "autorizacion"
type input "C:\fakepath\[PERSON_NAME] APROBACION S.pdf"
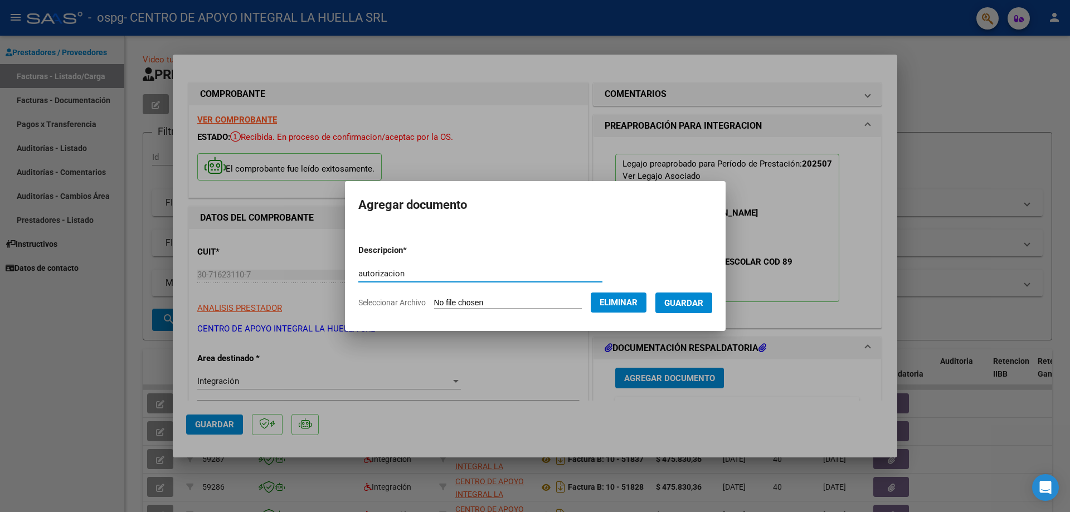
click at [704, 298] on span "Guardar" at bounding box center [683, 303] width 39 height 10
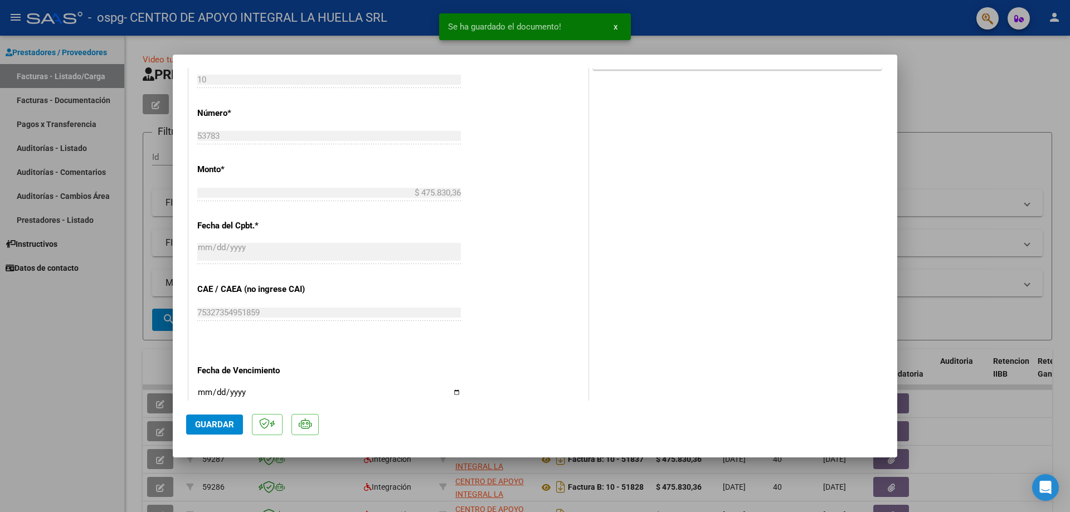
scroll to position [665, 0]
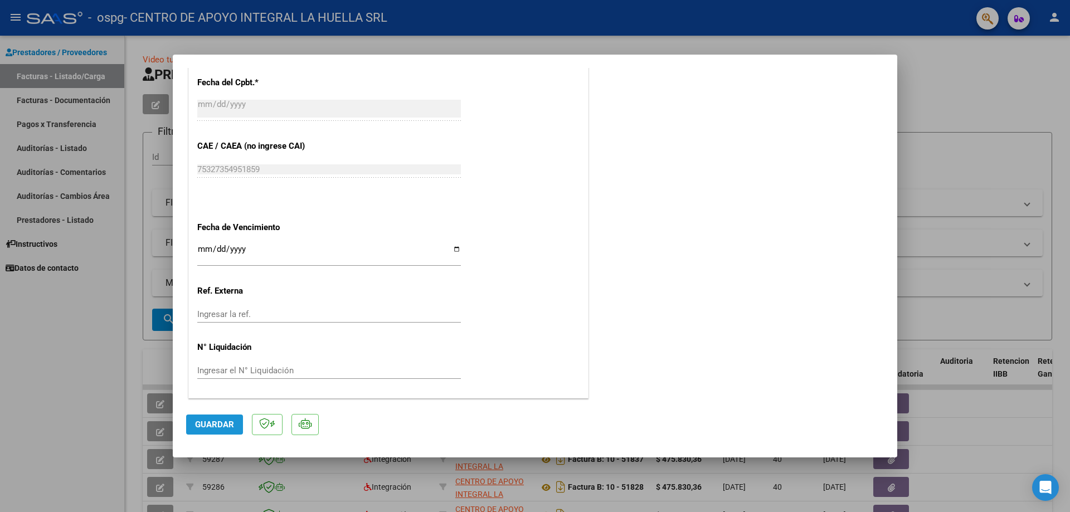
click at [208, 422] on span "Guardar" at bounding box center [214, 425] width 39 height 10
click at [971, 61] on div at bounding box center [535, 256] width 1070 height 512
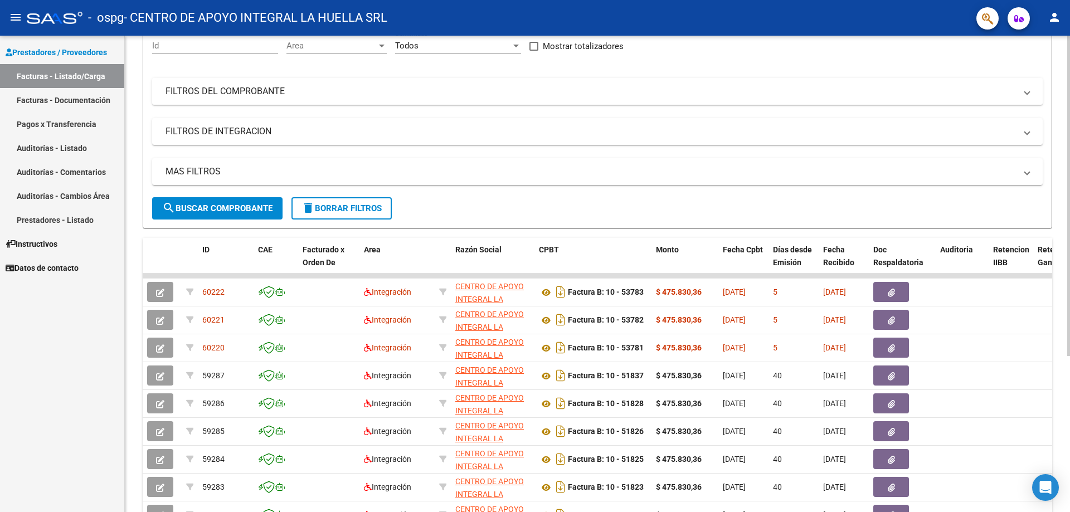
scroll to position [0, 0]
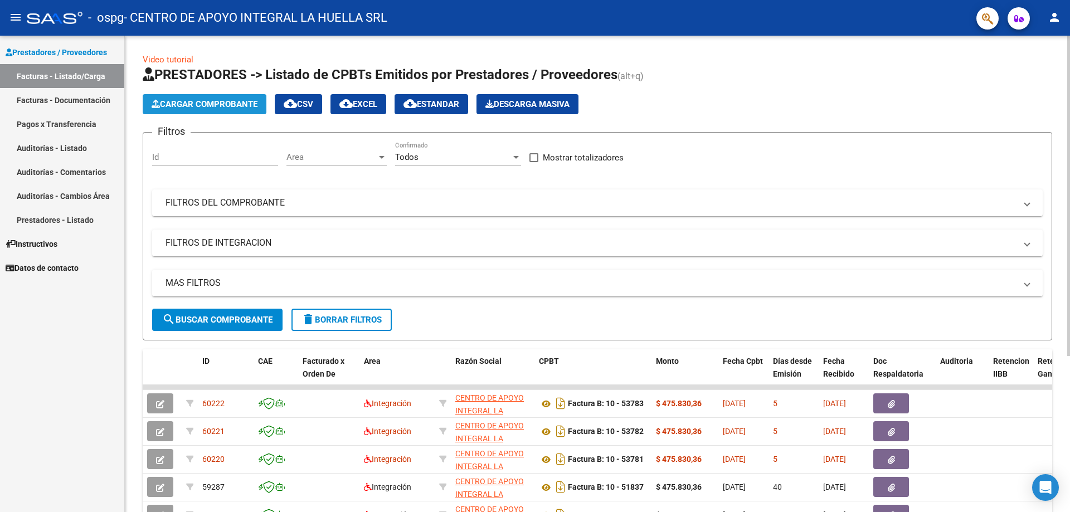
click at [188, 101] on span "Cargar Comprobante" at bounding box center [205, 104] width 106 height 10
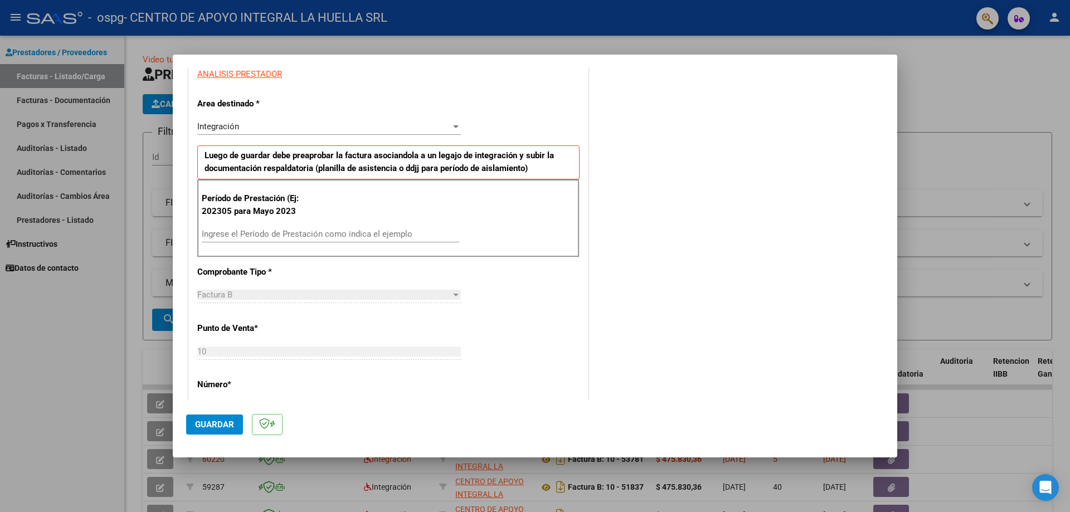
scroll to position [223, 0]
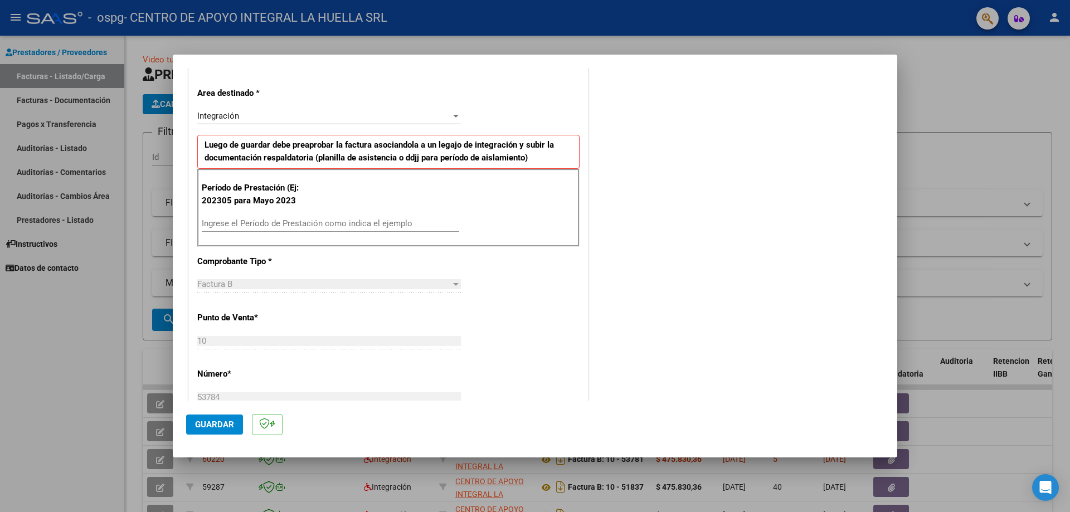
click at [298, 224] on input "Ingrese el Período de Prestación como indica el ejemplo" at bounding box center [331, 224] width 258 height 10
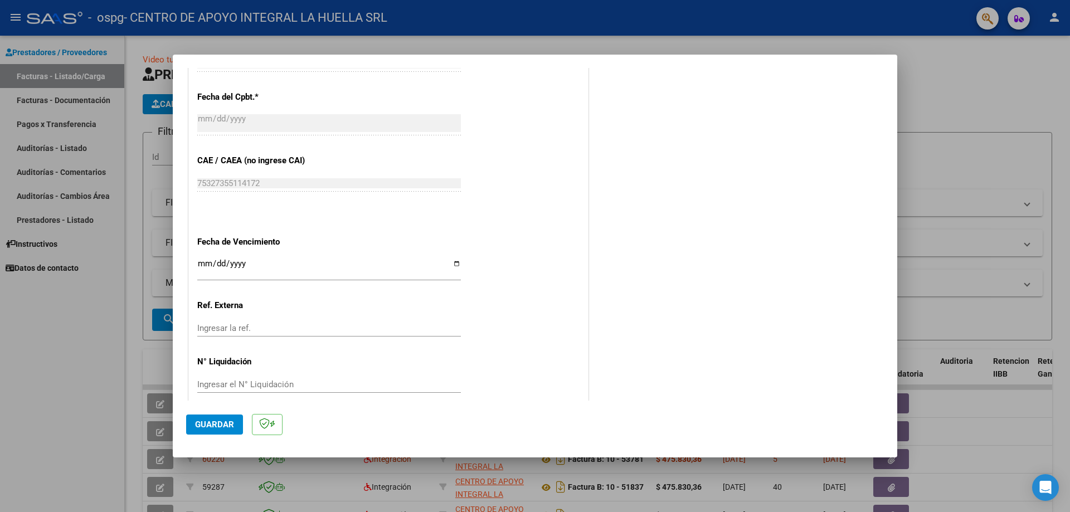
scroll to position [627, 0]
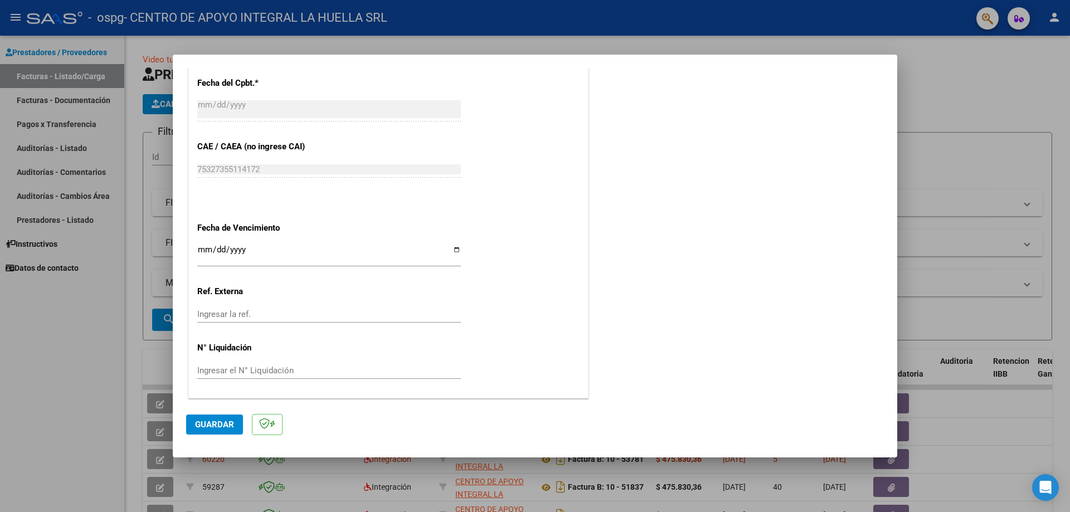
type input "202507"
click at [210, 427] on span "Guardar" at bounding box center [214, 425] width 39 height 10
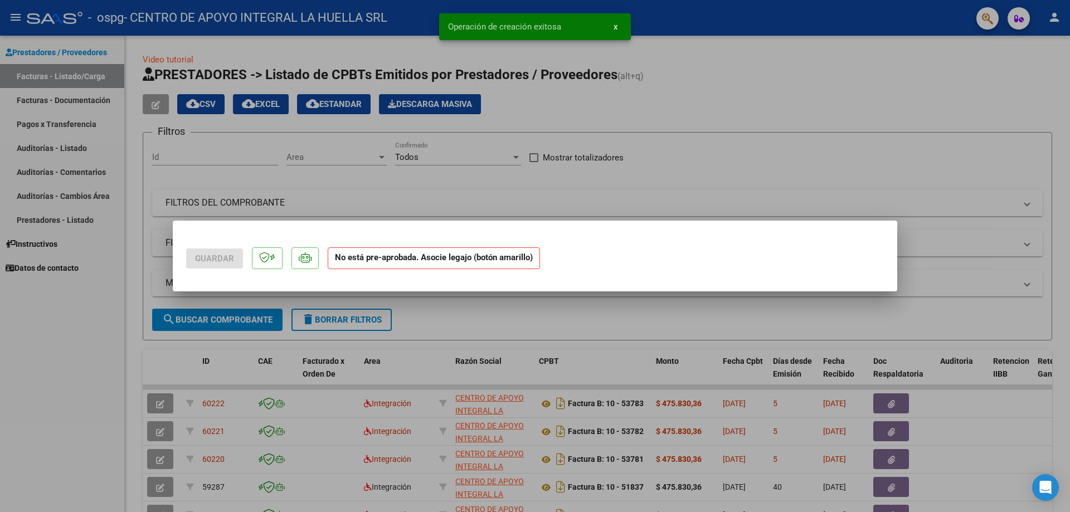
scroll to position [0, 0]
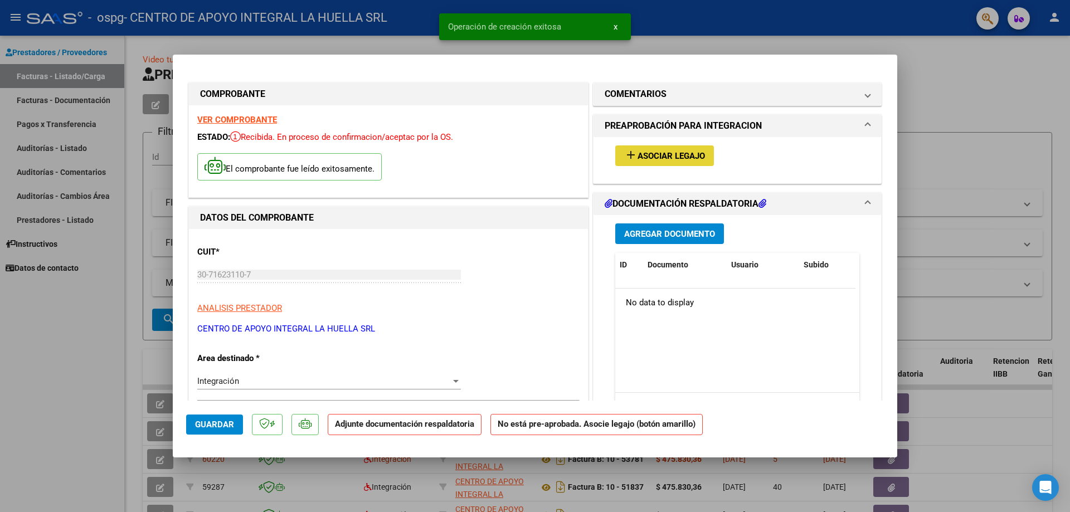
click at [680, 150] on button "add Asociar Legajo" at bounding box center [664, 155] width 99 height 21
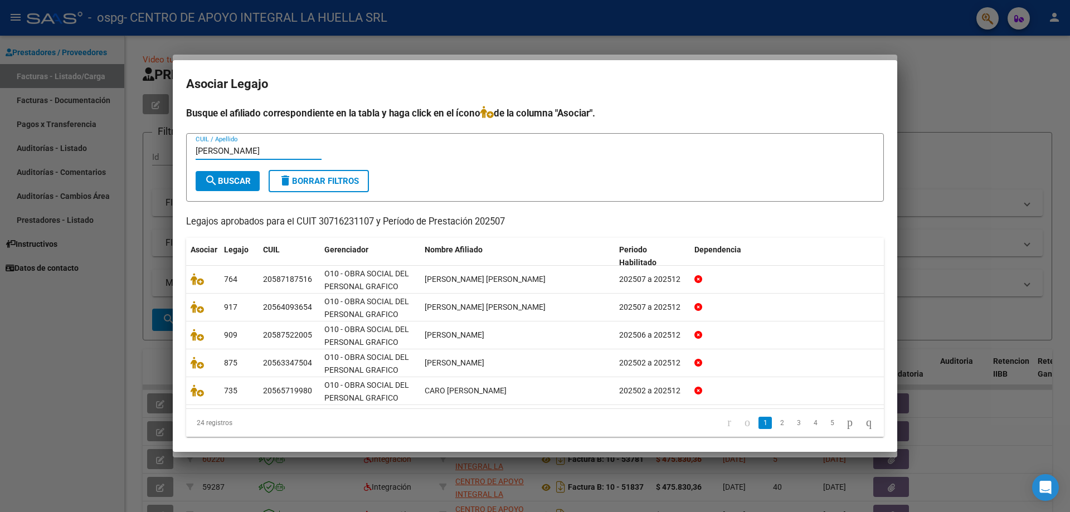
type input "[PERSON_NAME]"
click at [239, 182] on span "search Buscar" at bounding box center [228, 181] width 46 height 10
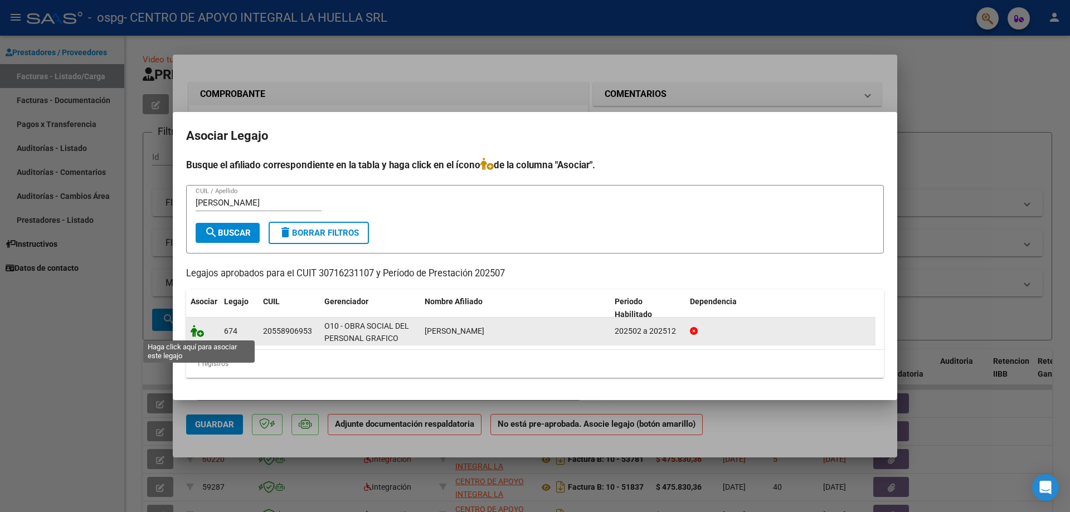
click at [201, 334] on icon at bounding box center [197, 331] width 13 height 12
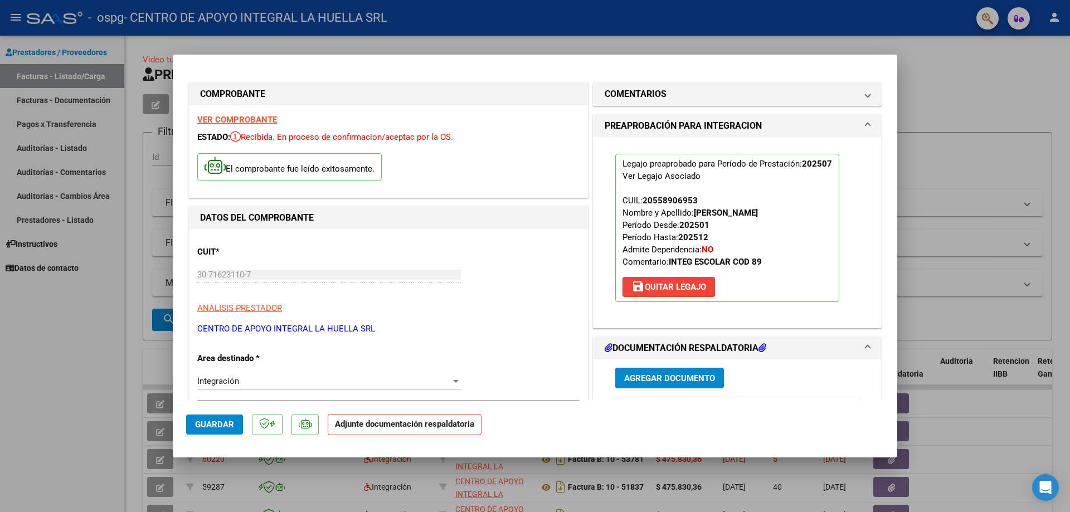
click at [639, 374] on span "Agregar Documento" at bounding box center [669, 378] width 91 height 10
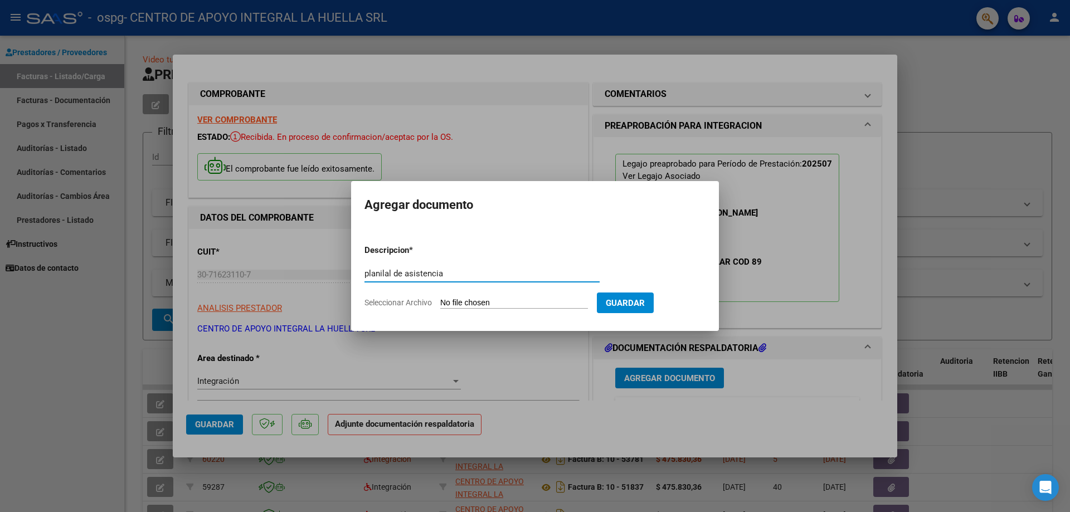
type input "planilal de asistencia"
type input "C:\fakepath\[PERSON_NAME] S OSPG.pdf"
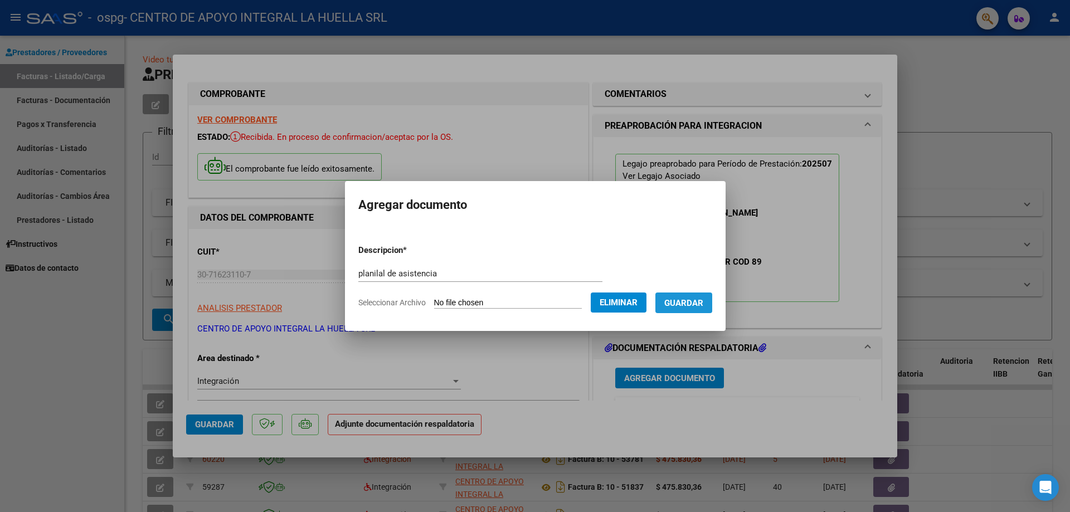
click at [686, 309] on button "Guardar" at bounding box center [684, 303] width 57 height 21
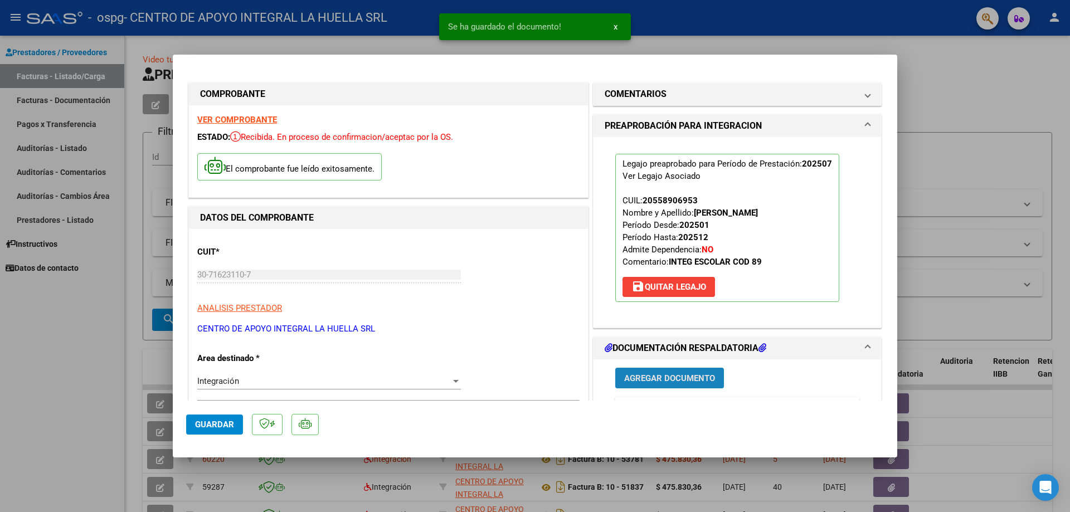
click at [668, 373] on span "Agregar Documento" at bounding box center [669, 378] width 91 height 10
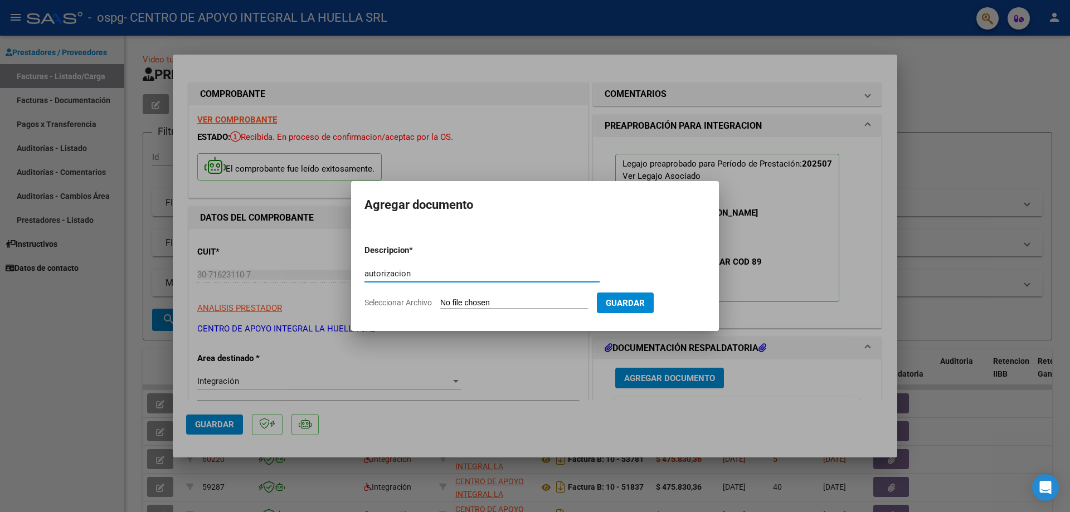
type input "autorizacion"
type input "C:\fakepath\[PERSON_NAME] APROBACION S.pdf"
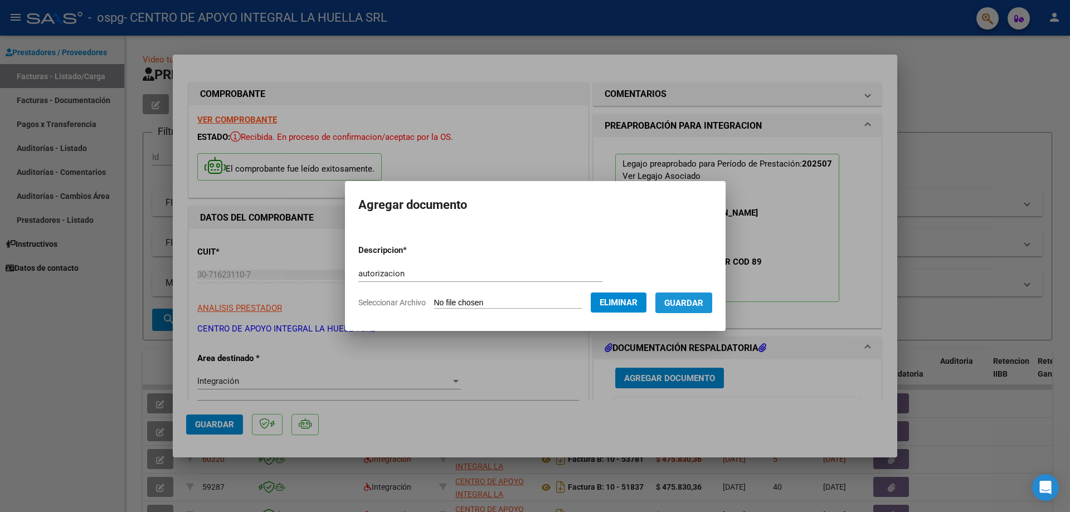
click at [684, 311] on button "Guardar" at bounding box center [684, 303] width 57 height 21
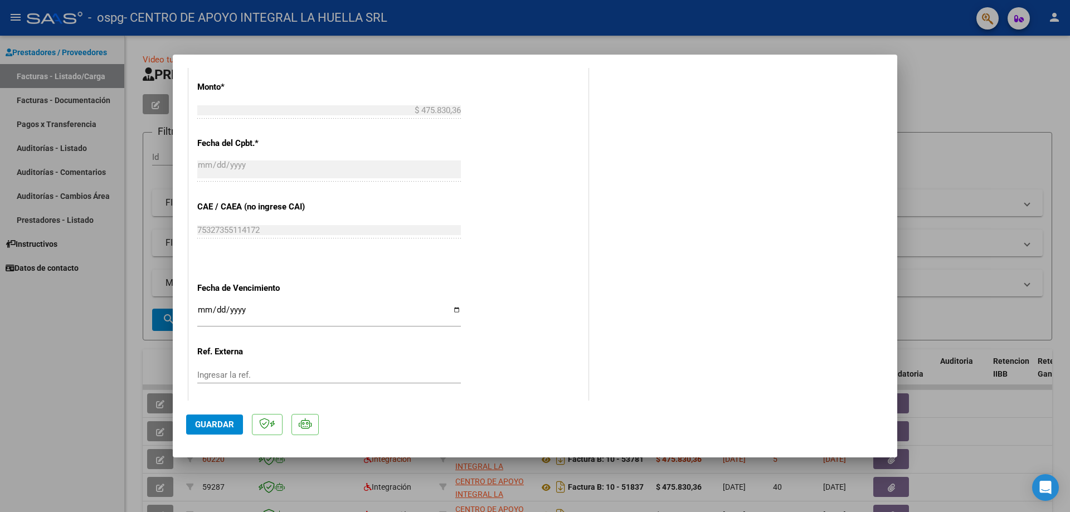
scroll to position [554, 0]
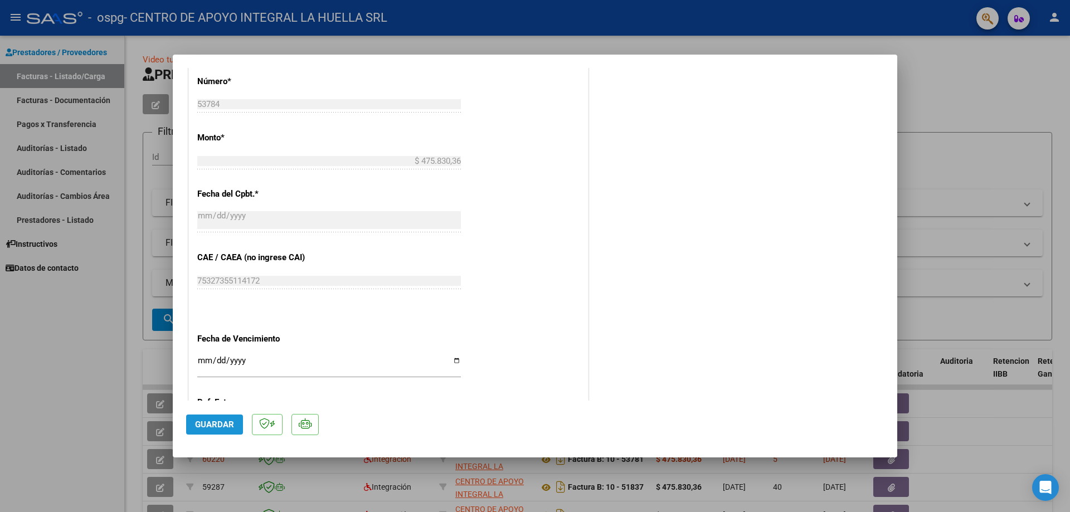
click at [219, 428] on span "Guardar" at bounding box center [214, 425] width 39 height 10
click at [997, 111] on div at bounding box center [535, 256] width 1070 height 512
type input "$ 0,00"
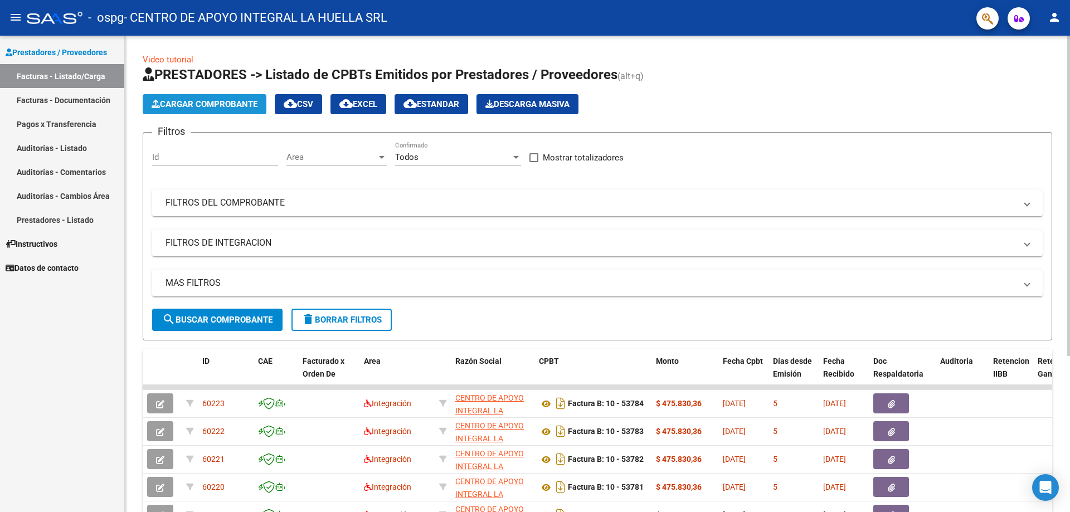
click at [201, 110] on button "Cargar Comprobante" at bounding box center [205, 104] width 124 height 20
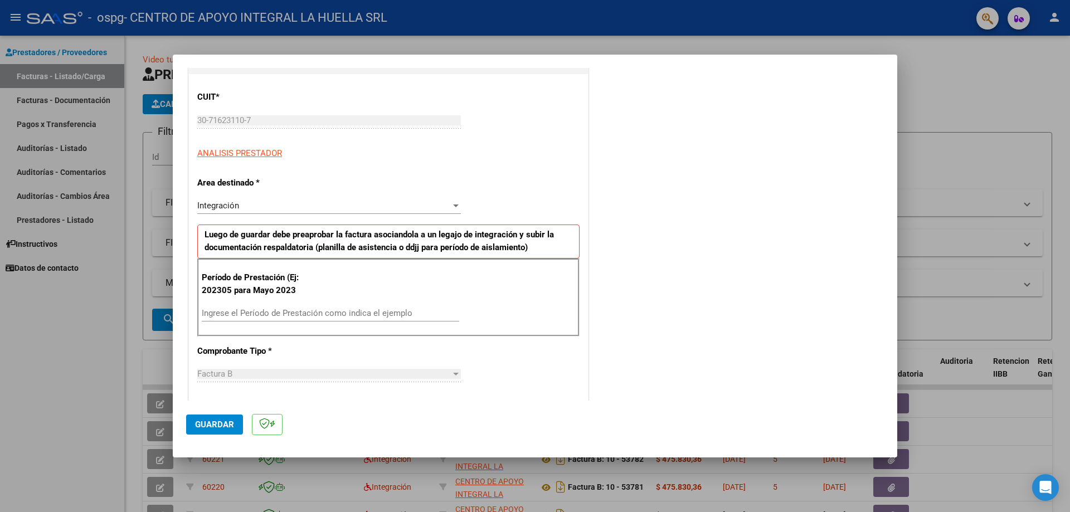
scroll to position [167, 0]
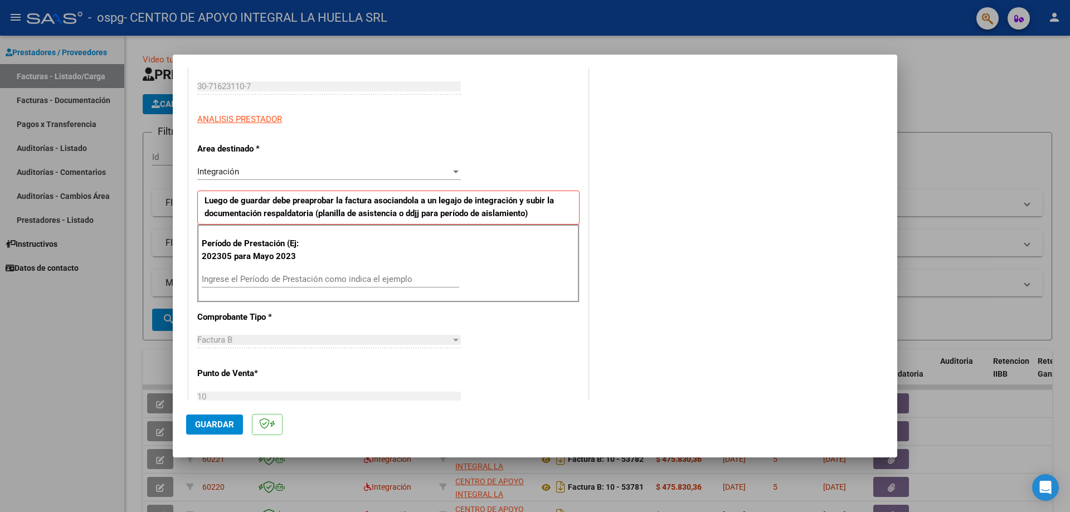
click at [298, 276] on input "Ingrese el Período de Prestación como indica el ejemplo" at bounding box center [331, 279] width 258 height 10
type input "202507"
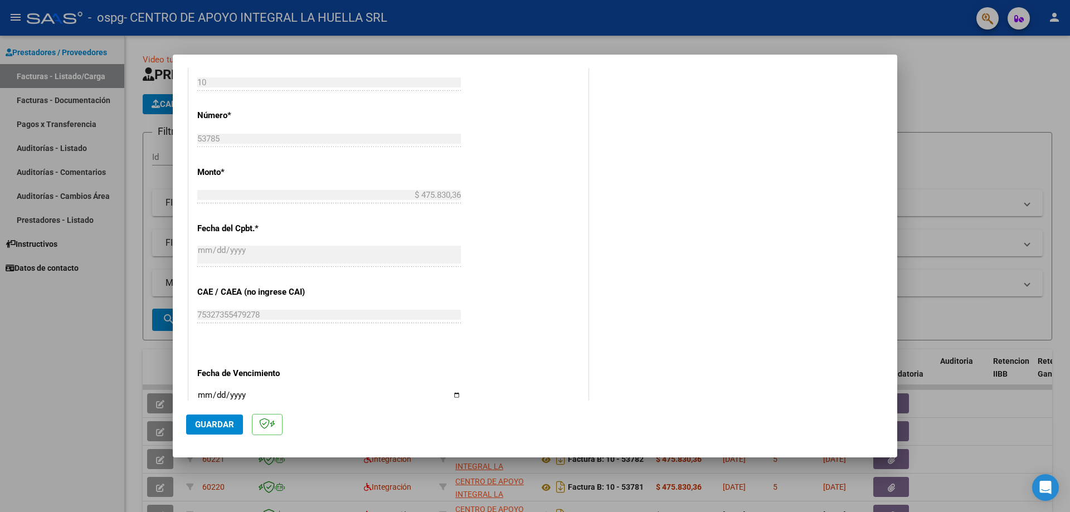
scroll to position [502, 0]
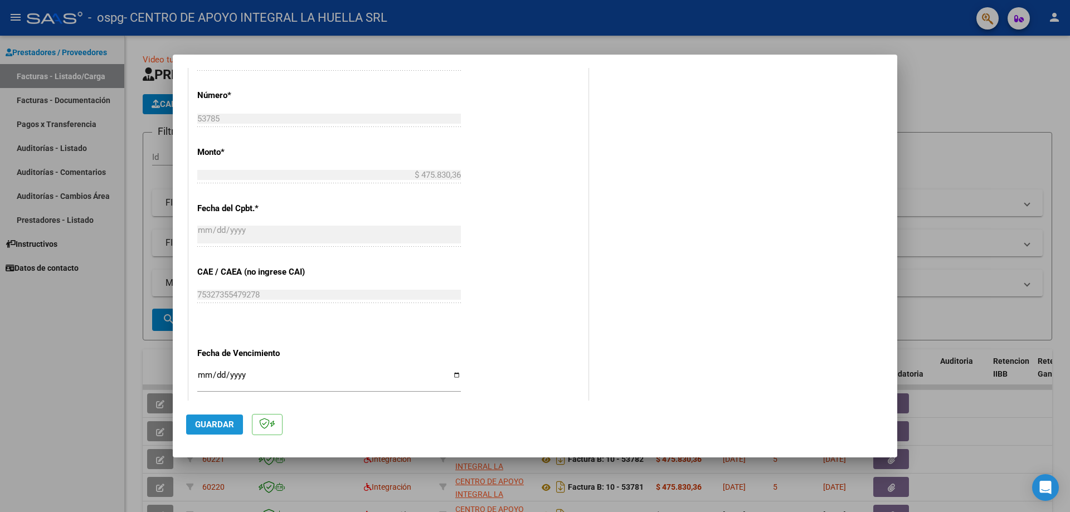
click at [225, 421] on span "Guardar" at bounding box center [214, 425] width 39 height 10
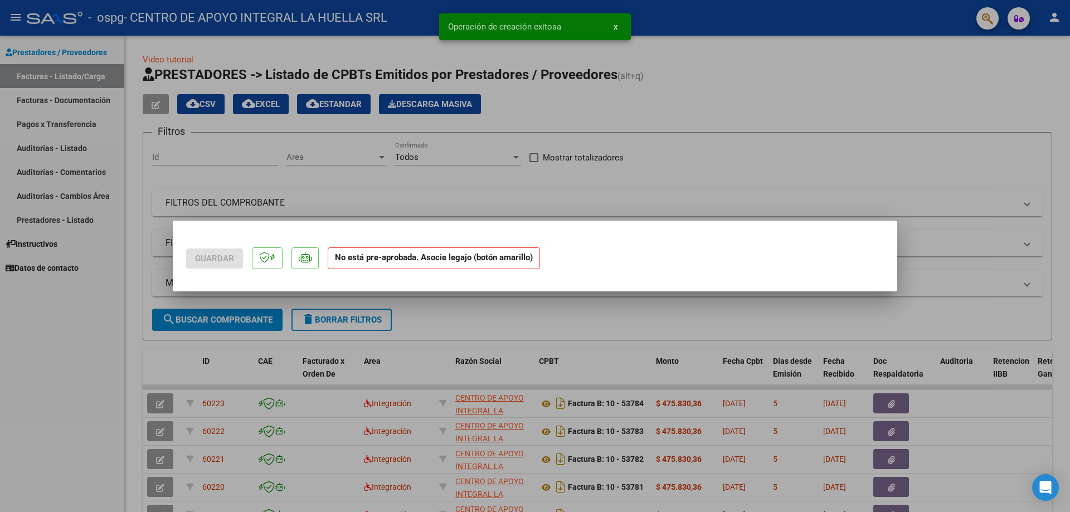
scroll to position [0, 0]
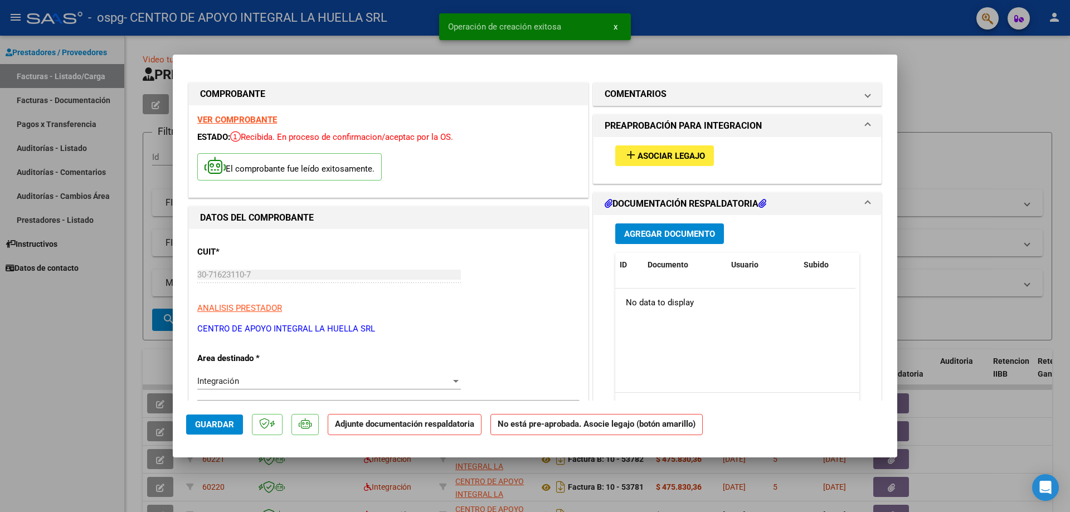
click at [665, 160] on span "Asociar Legajo" at bounding box center [671, 156] width 67 height 10
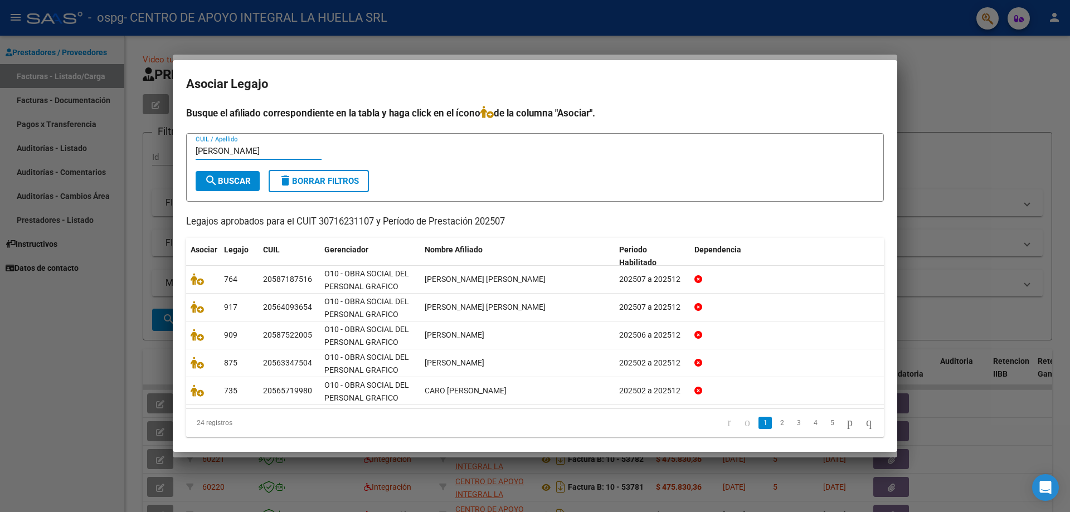
type input "[PERSON_NAME]"
click at [237, 174] on button "search Buscar" at bounding box center [228, 181] width 64 height 20
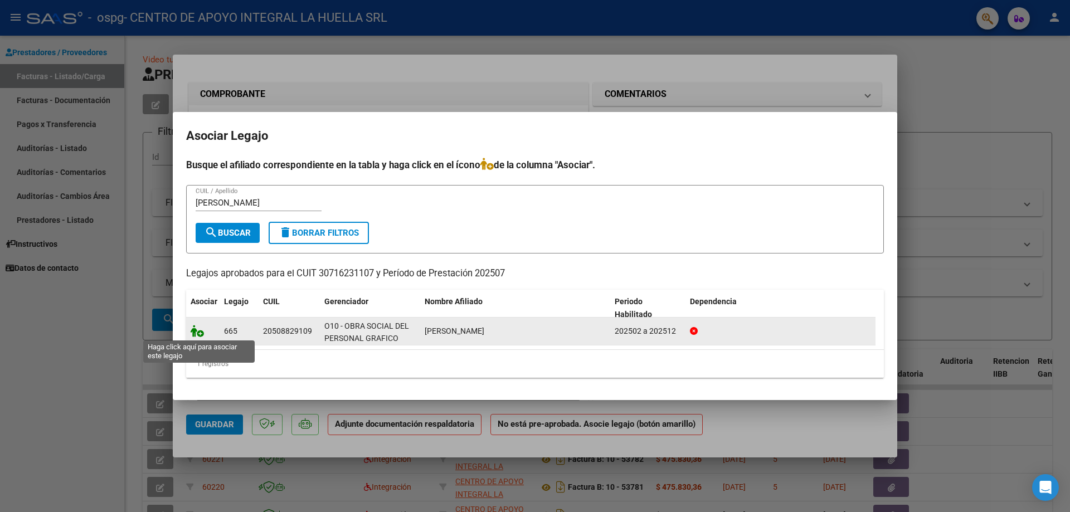
click at [192, 336] on icon at bounding box center [197, 331] width 13 height 12
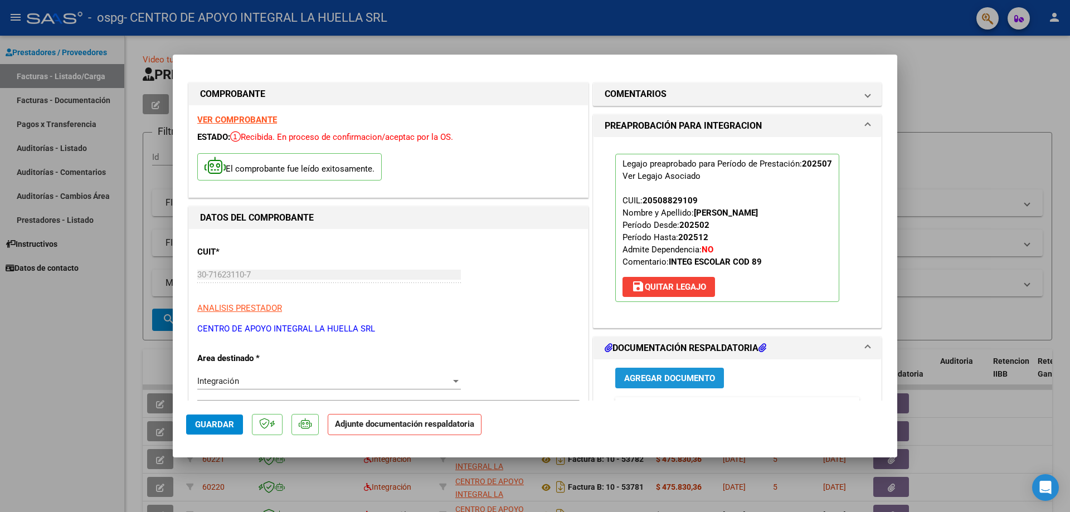
click at [659, 378] on span "Agregar Documento" at bounding box center [669, 378] width 91 height 10
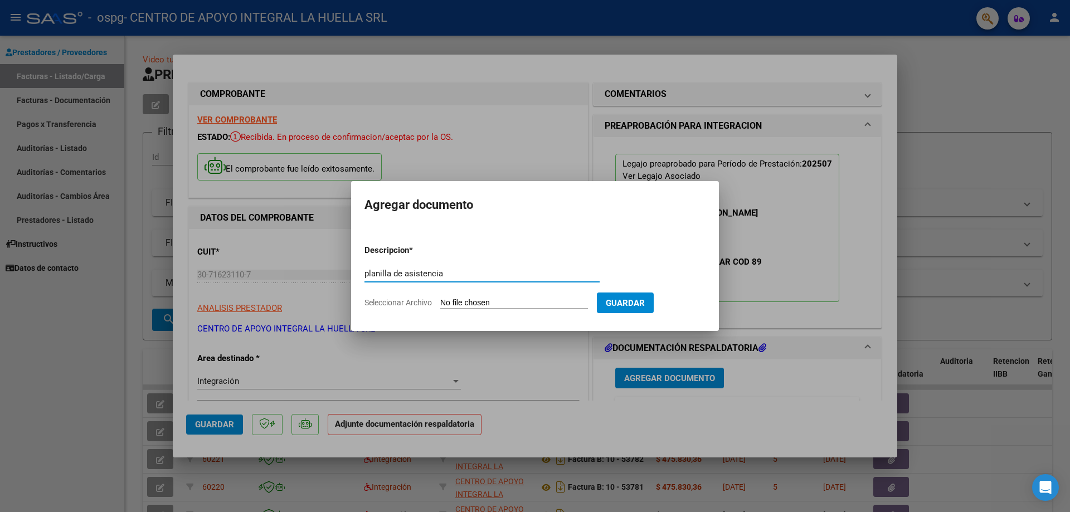
type input "planilla de asistencia"
type input "C:\fakepath\[PERSON_NAME] P ASISTENCIA [PERSON_NAME] OSPG.pdf"
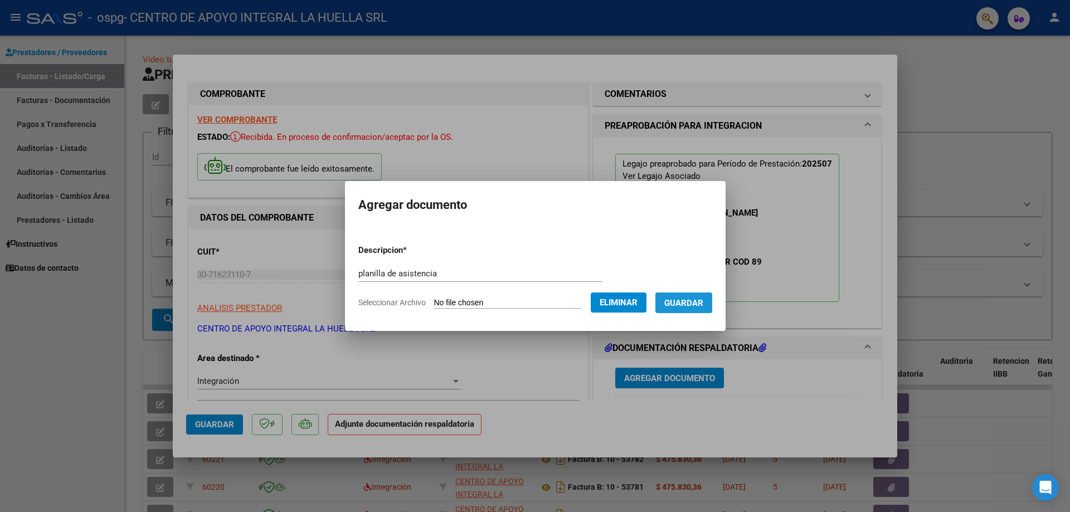
click at [699, 298] on span "Guardar" at bounding box center [683, 303] width 39 height 10
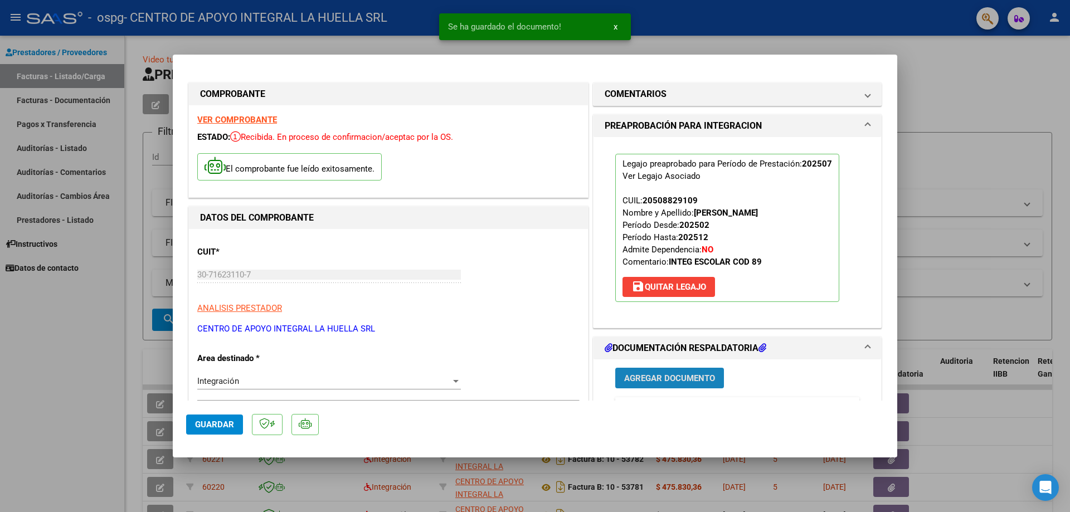
click at [670, 375] on span "Agregar Documento" at bounding box center [669, 378] width 91 height 10
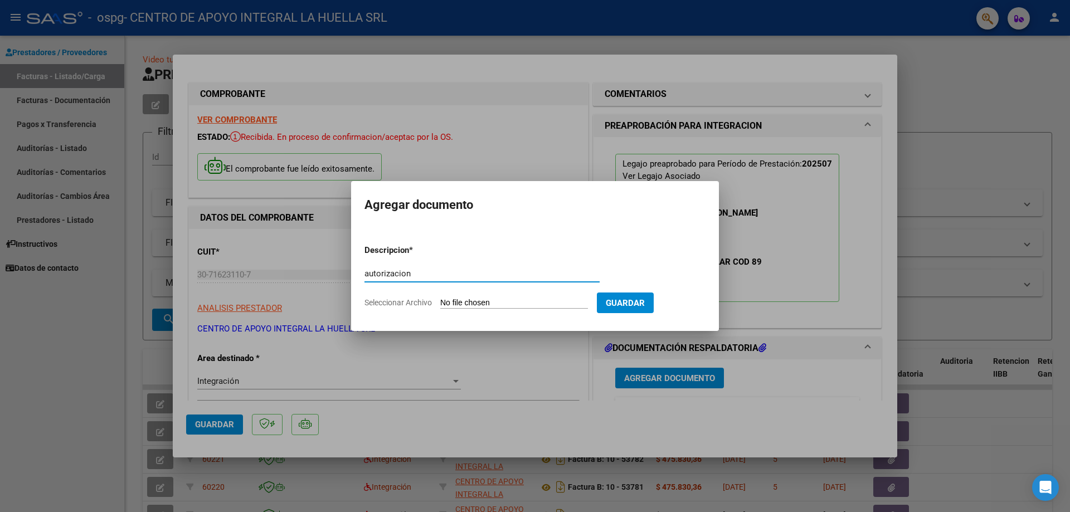
type input "autorizacion"
type input "C:\fakepath\[PERSON_NAME] AUTO S OSPG.pdf"
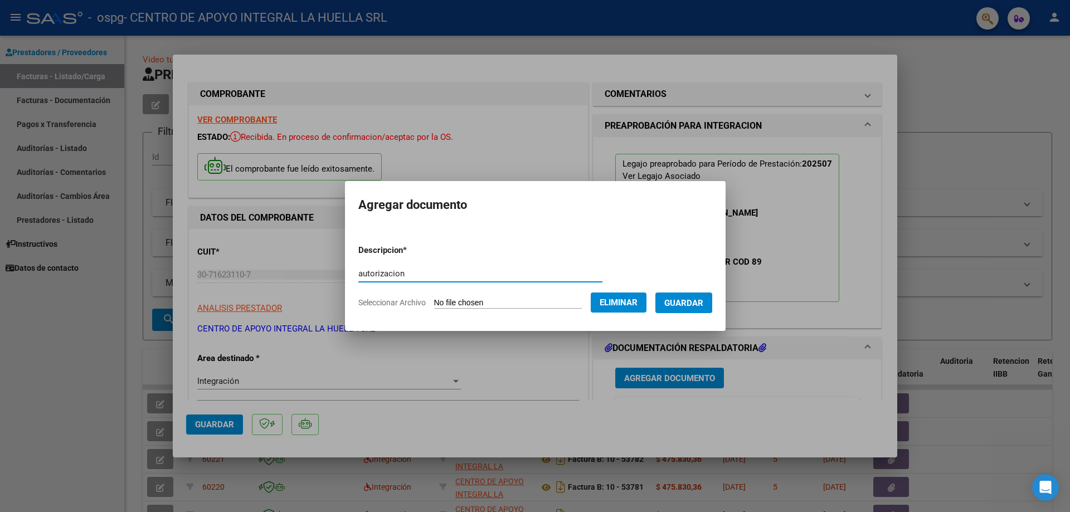
click at [692, 305] on span "Guardar" at bounding box center [683, 303] width 39 height 10
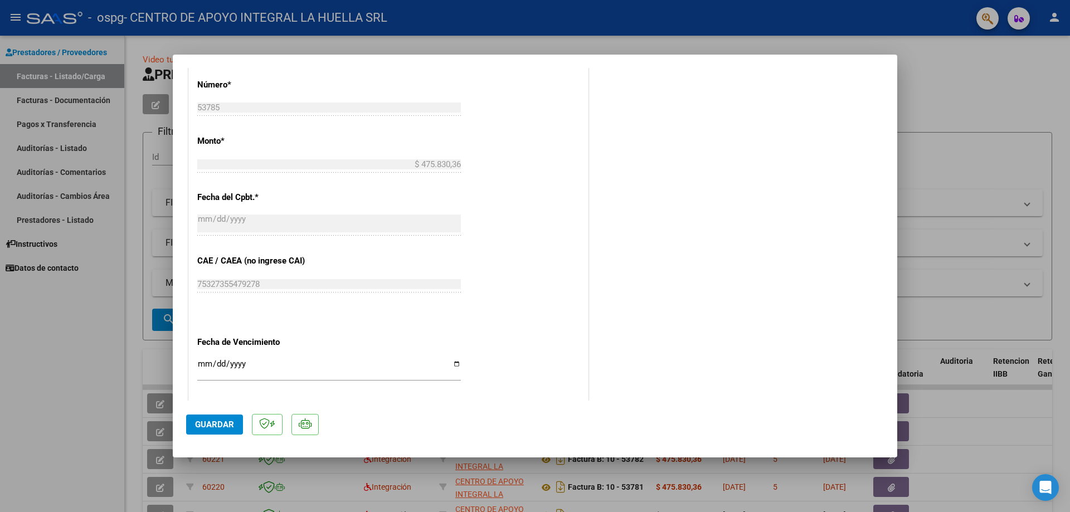
scroll to position [609, 0]
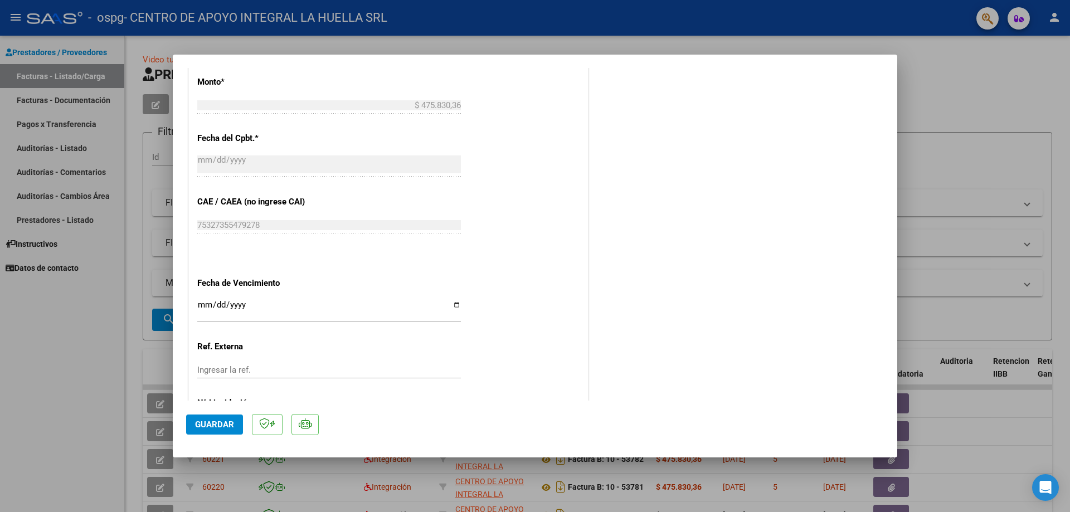
click at [197, 417] on button "Guardar" at bounding box center [214, 425] width 57 height 20
click at [953, 103] on div at bounding box center [535, 256] width 1070 height 512
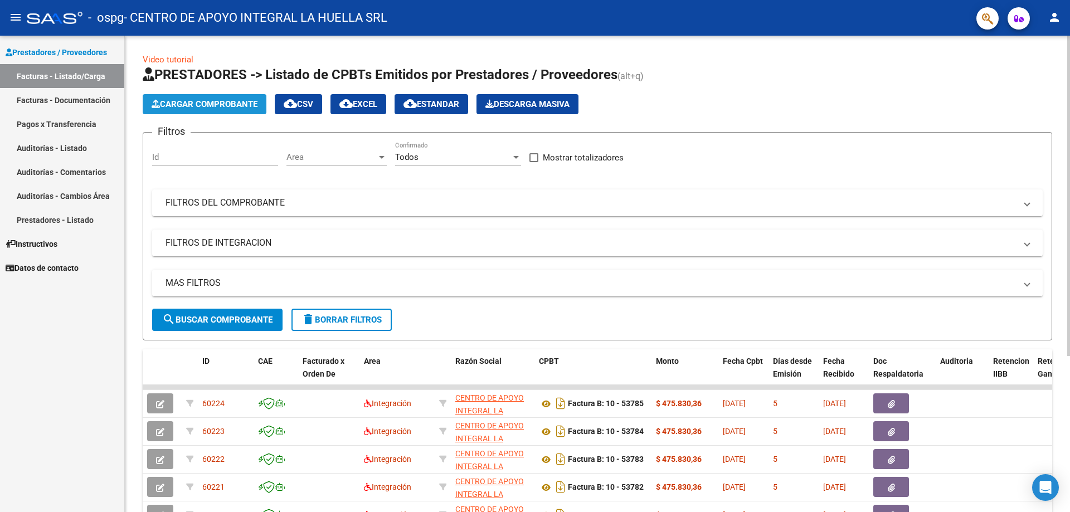
click at [181, 103] on span "Cargar Comprobante" at bounding box center [205, 104] width 106 height 10
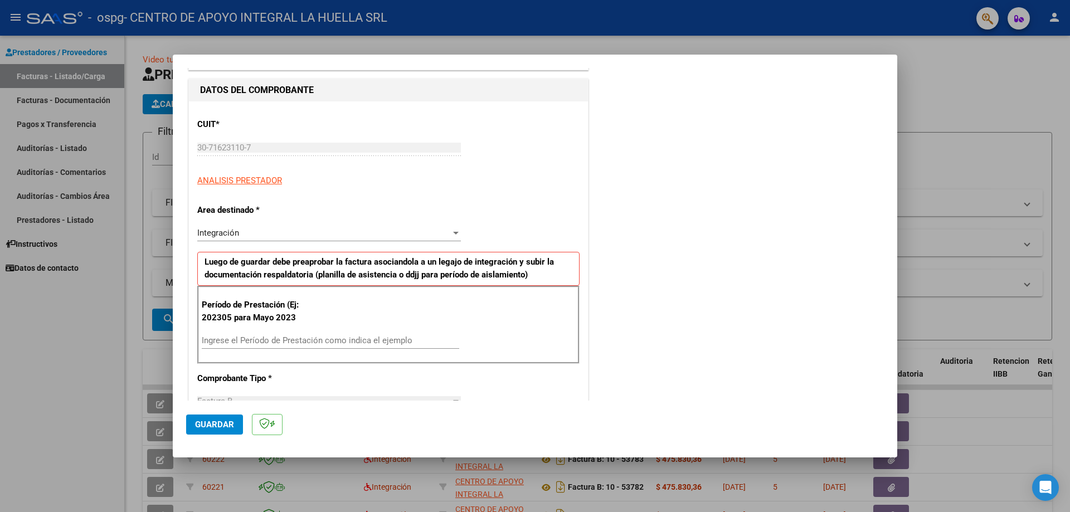
scroll to position [167, 0]
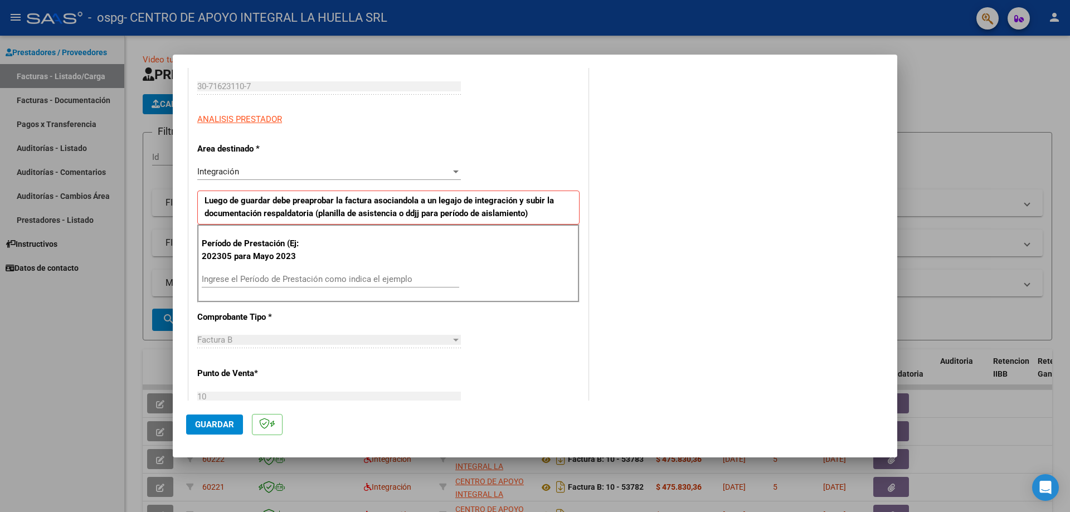
click at [323, 276] on input "Ingrese el Período de Prestación como indica el ejemplo" at bounding box center [331, 279] width 258 height 10
type input "202507"
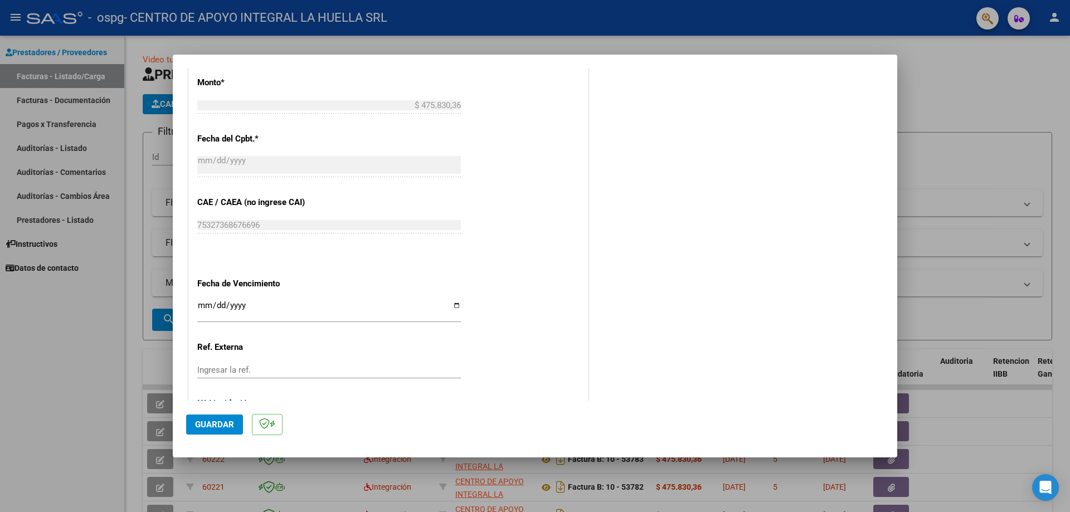
scroll to position [627, 0]
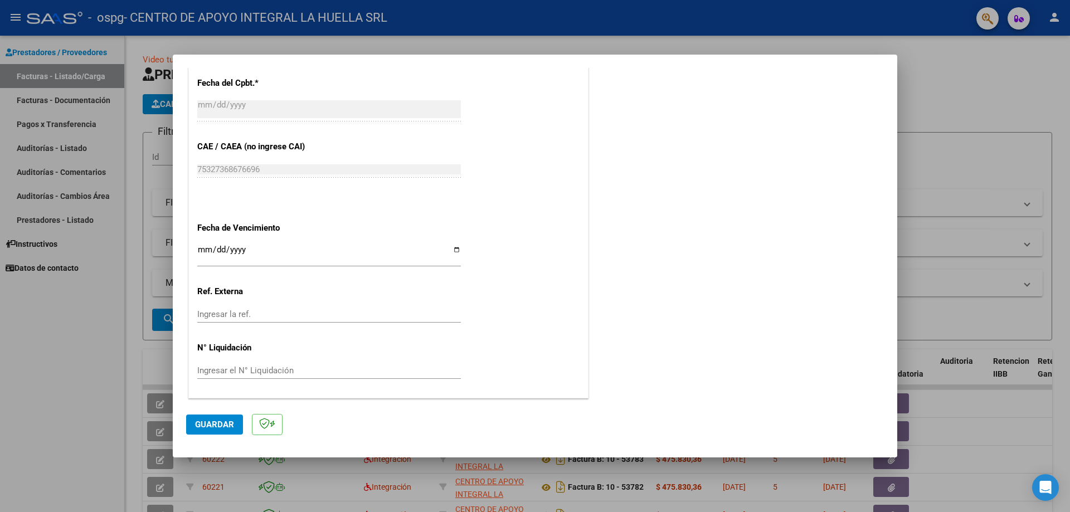
click at [226, 424] on span "Guardar" at bounding box center [214, 425] width 39 height 10
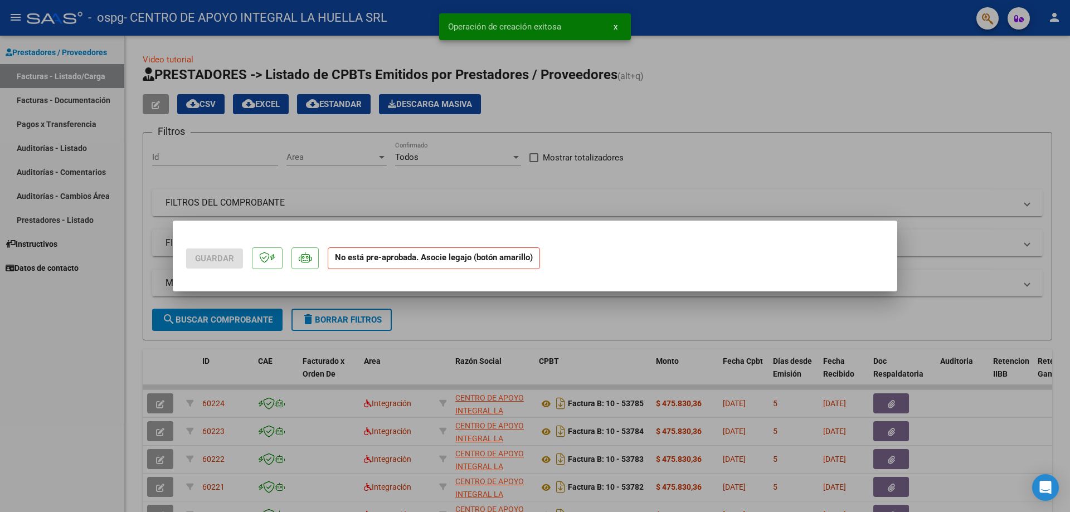
scroll to position [0, 0]
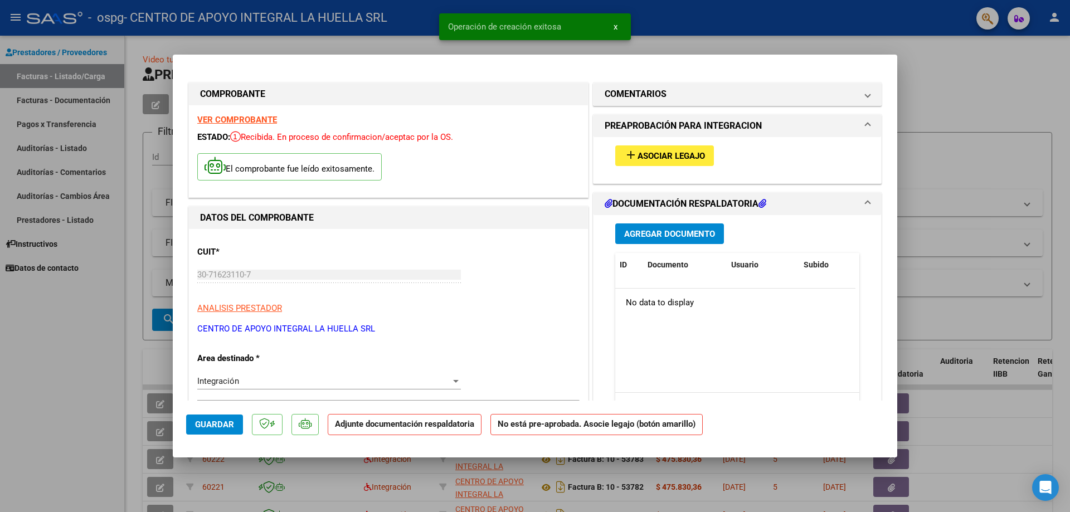
click at [670, 162] on button "add Asociar Legajo" at bounding box center [664, 155] width 99 height 21
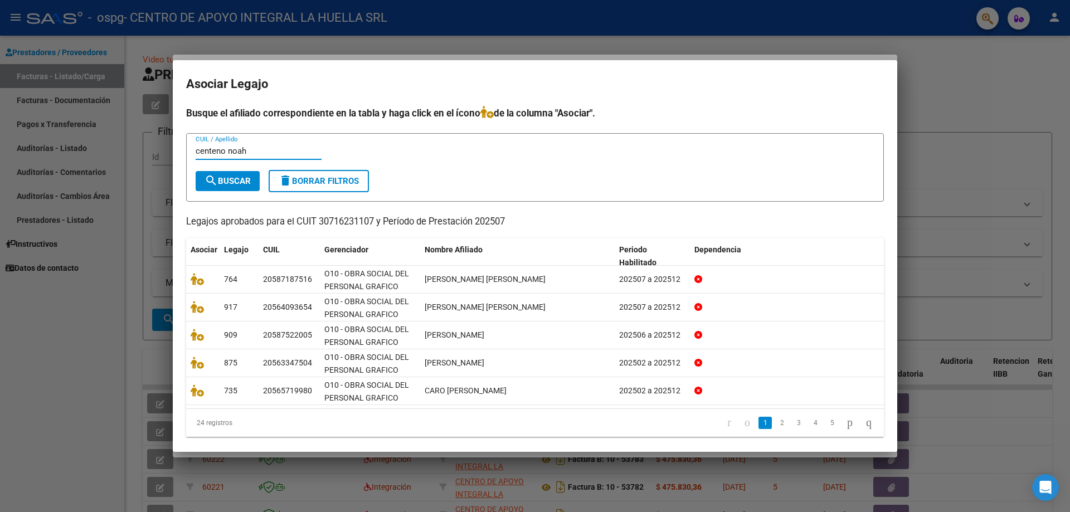
type input "centeno noah"
click at [232, 186] on button "search Buscar" at bounding box center [228, 181] width 64 height 20
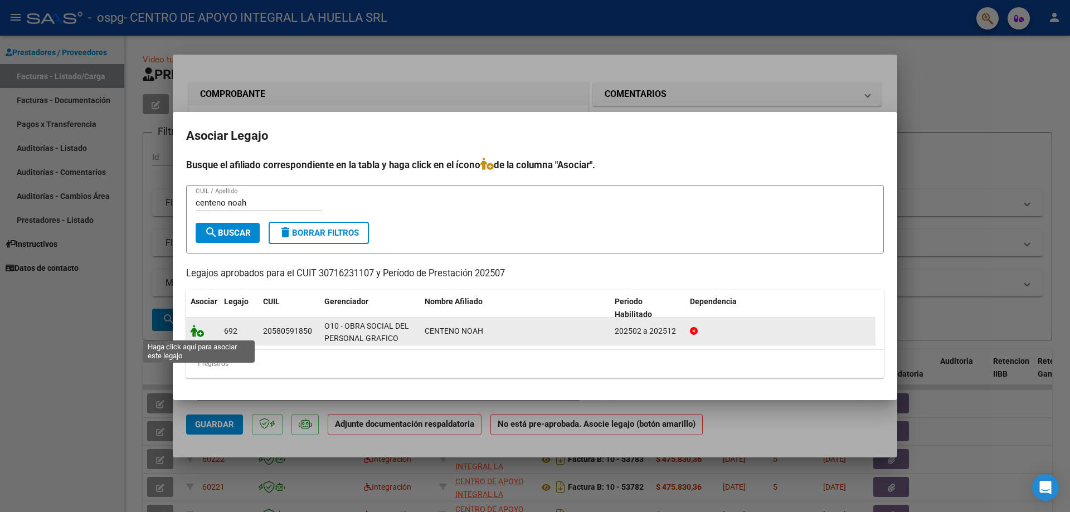
click at [199, 334] on icon at bounding box center [197, 331] width 13 height 12
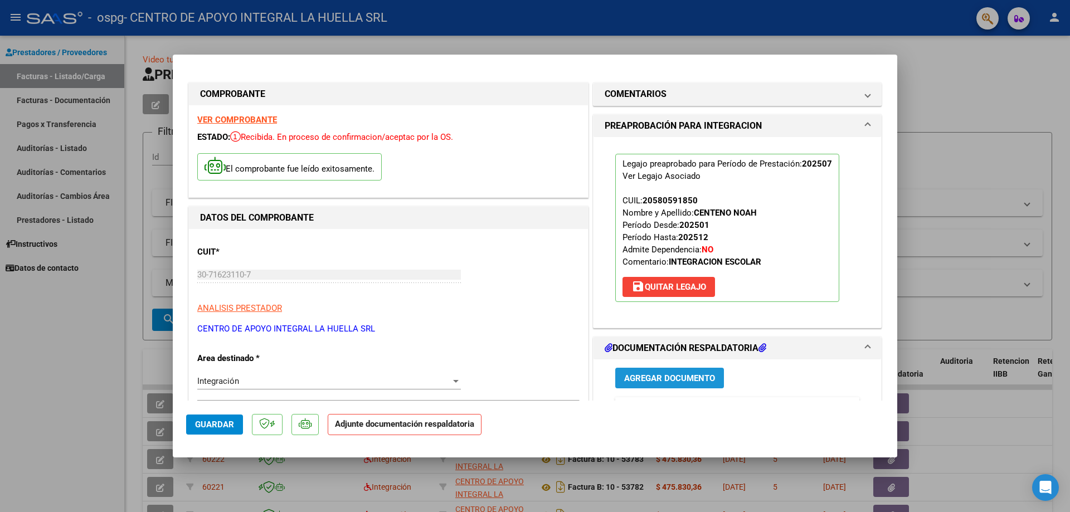
click at [670, 375] on span "Agregar Documento" at bounding box center [669, 378] width 91 height 10
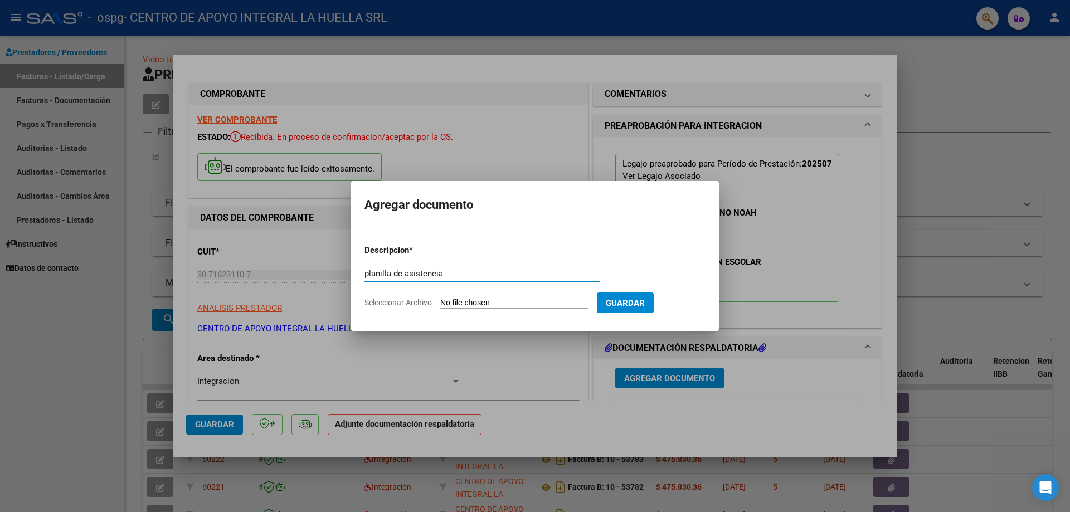
type input "planilla de asistencia"
type input "C:\fakepath\CENTENO NOAH PLANILLA ASISTENCIA S JULIO .pdf"
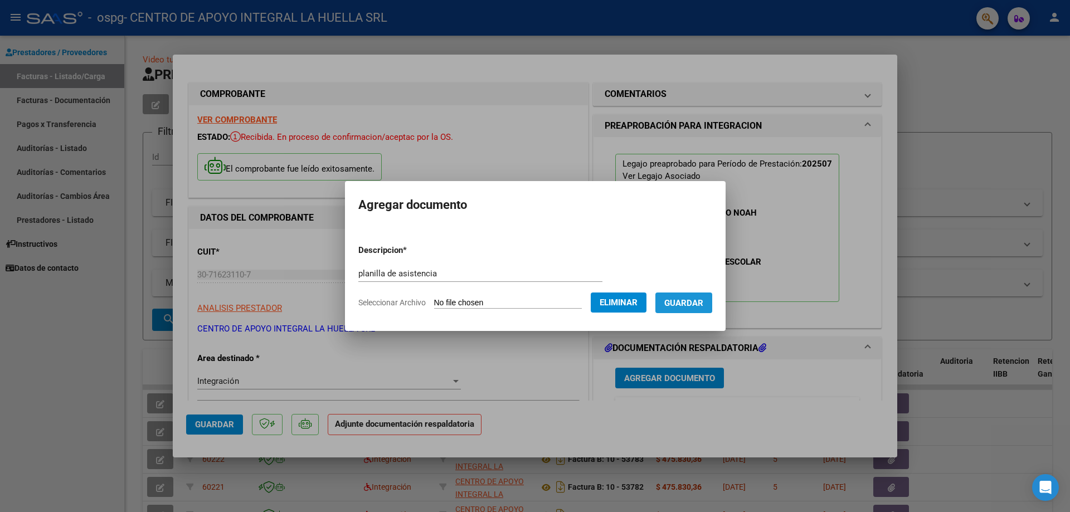
click at [699, 302] on span "Guardar" at bounding box center [683, 303] width 39 height 10
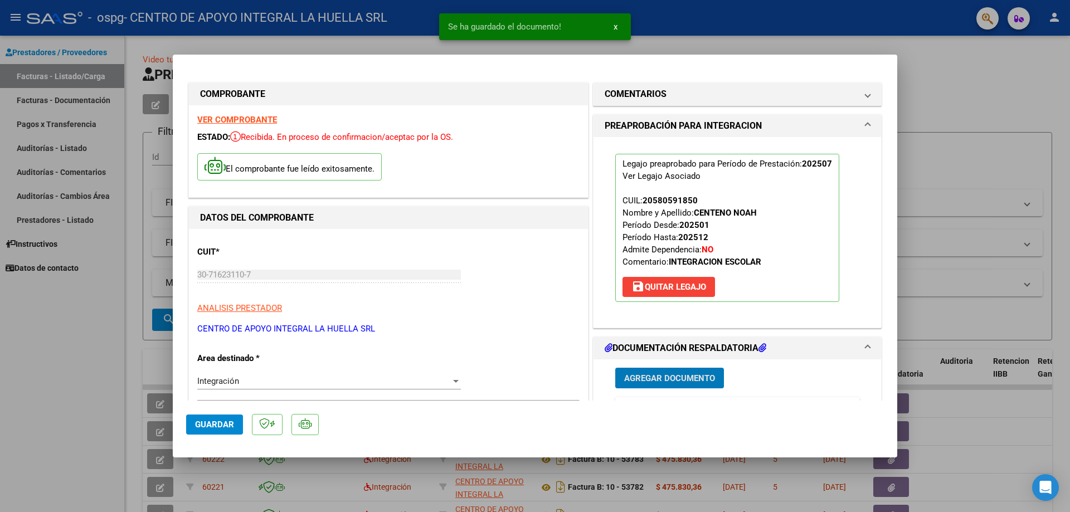
click at [672, 384] on button "Agregar Documento" at bounding box center [669, 378] width 109 height 21
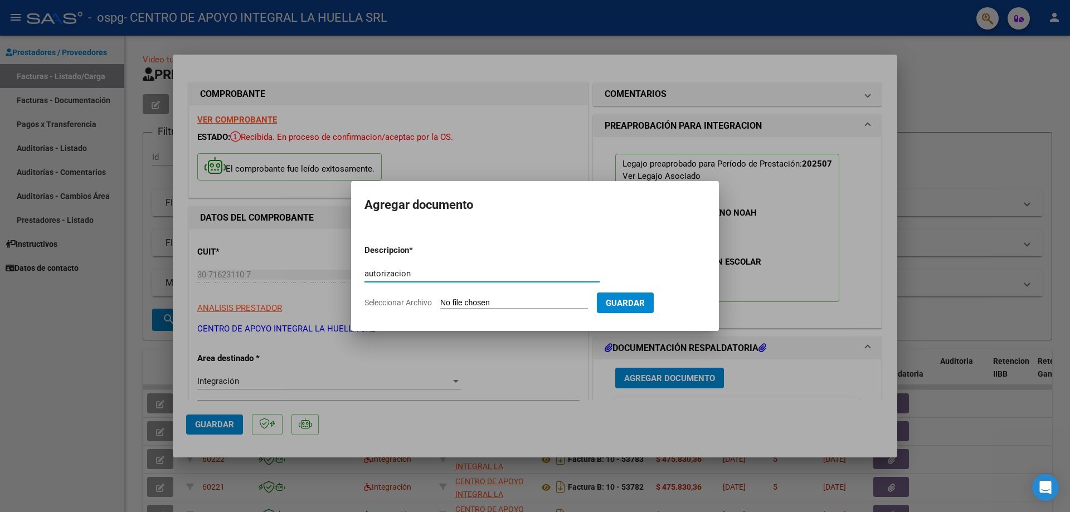
type input "autorizacion"
type input "C:\fakepath\CENTENO NOAH AUTO S GRAFICOS OSPG .pdf"
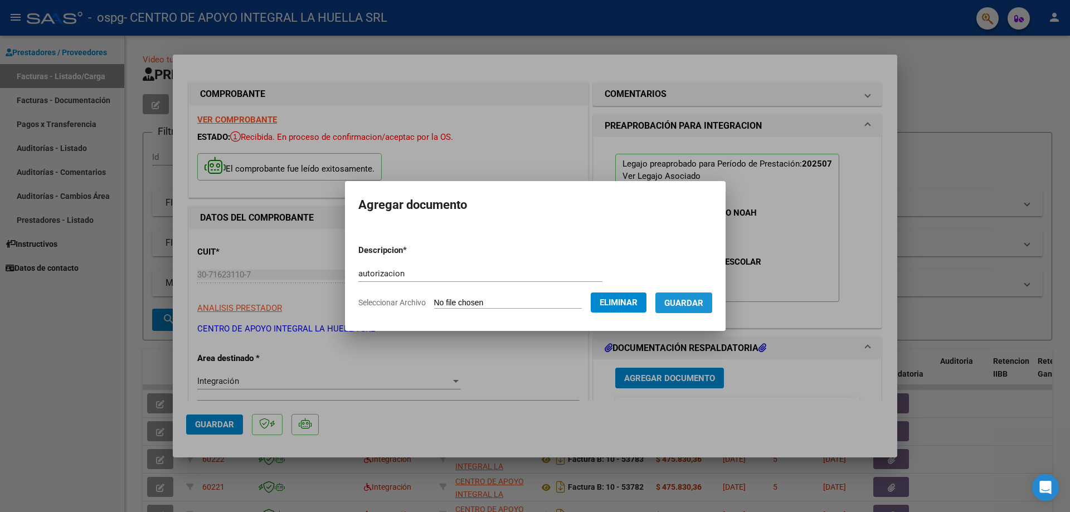
click at [692, 301] on span "Guardar" at bounding box center [683, 303] width 39 height 10
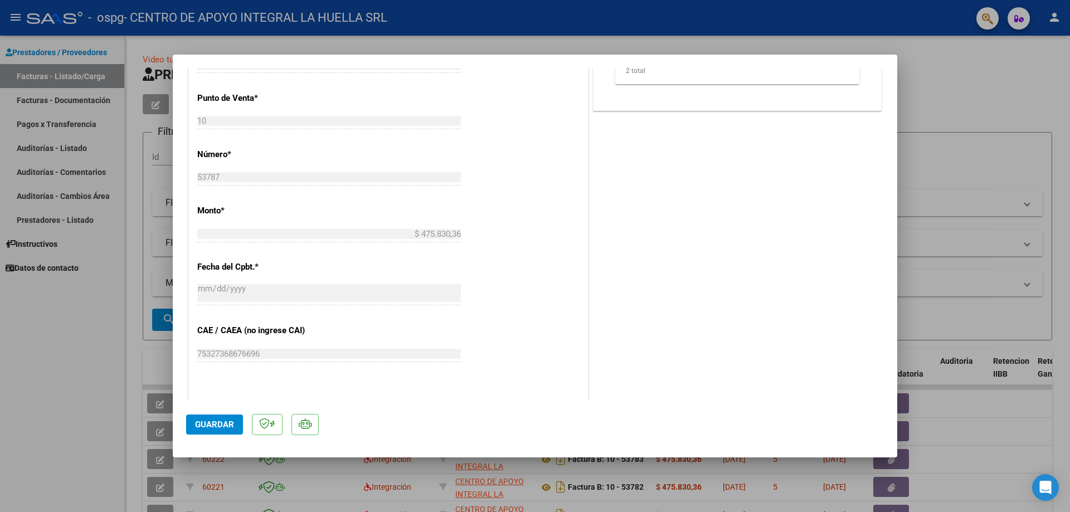
scroll to position [665, 0]
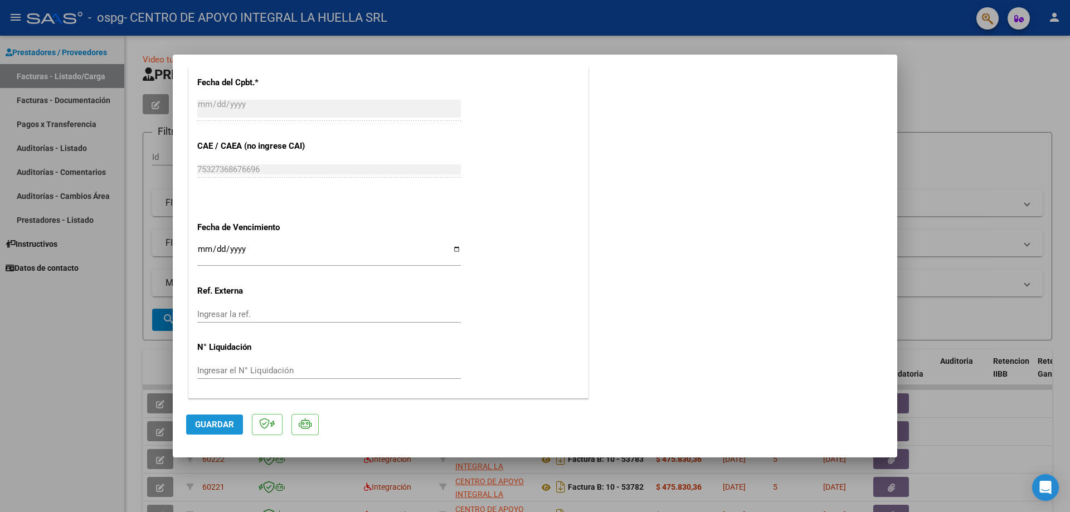
click at [222, 424] on span "Guardar" at bounding box center [214, 425] width 39 height 10
click at [964, 85] on div at bounding box center [535, 256] width 1070 height 512
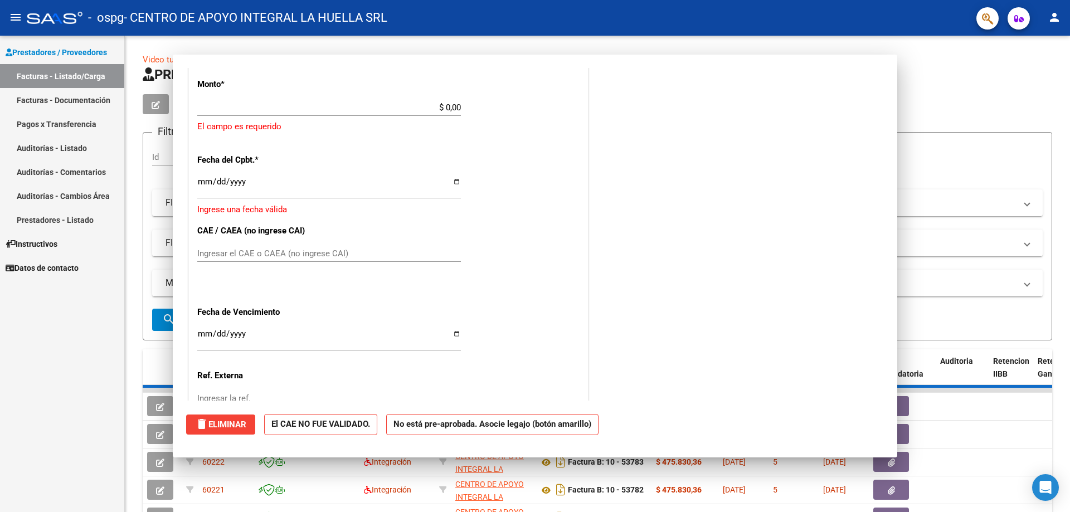
scroll to position [0, 0]
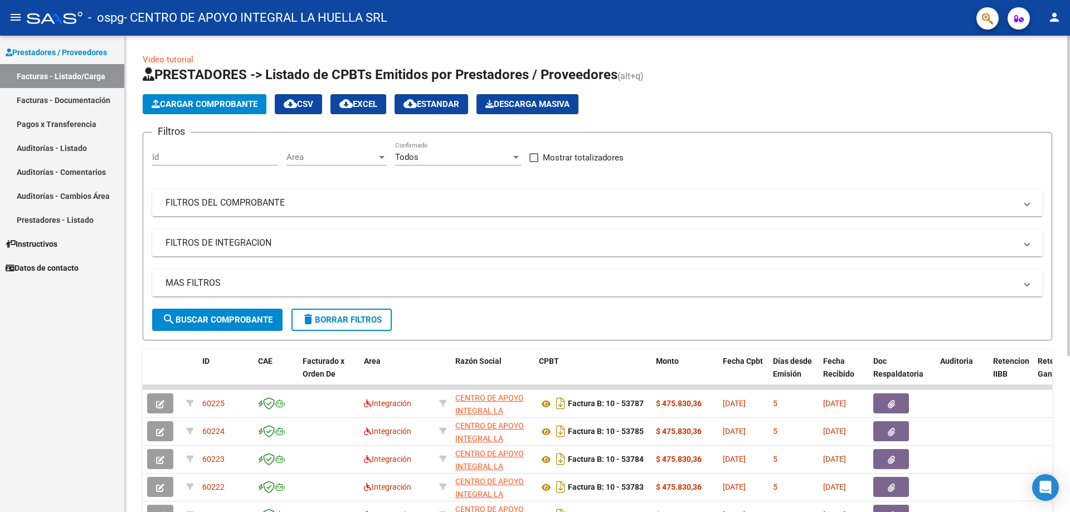
click at [225, 110] on button "Cargar Comprobante" at bounding box center [205, 104] width 124 height 20
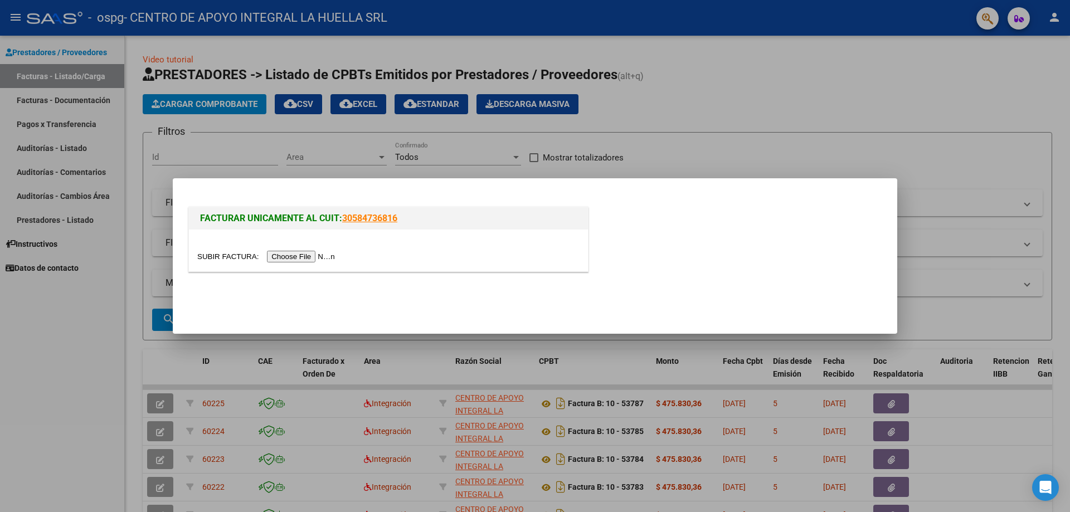
click at [311, 259] on input "file" at bounding box center [267, 257] width 141 height 12
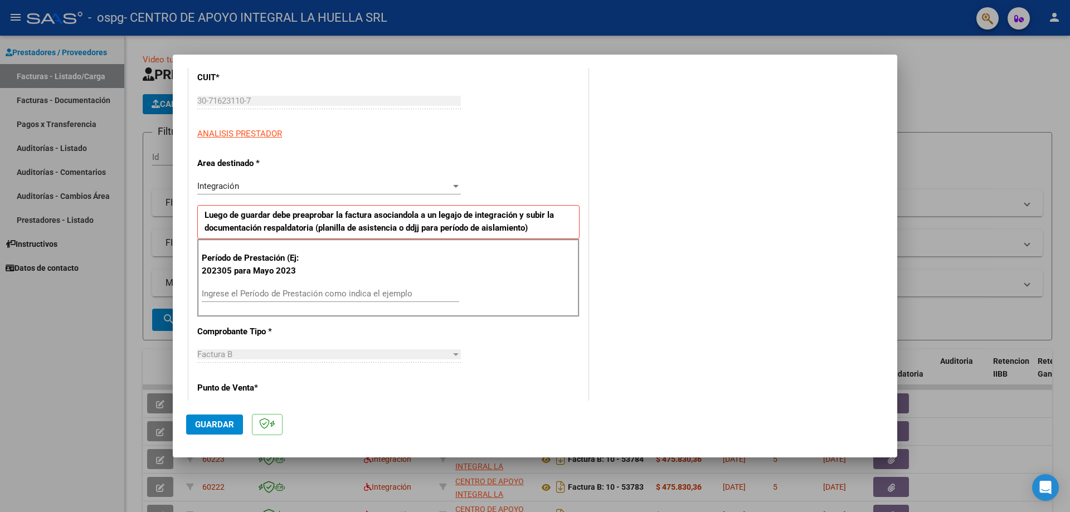
scroll to position [167, 0]
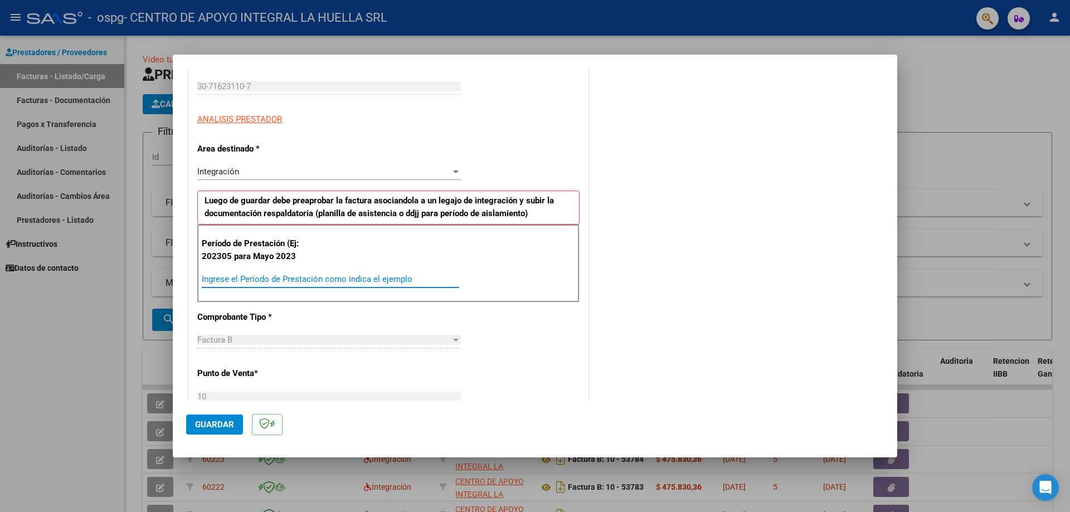
click at [308, 278] on input "Ingrese el Período de Prestación como indica el ejemplo" at bounding box center [331, 279] width 258 height 10
type input "202507"
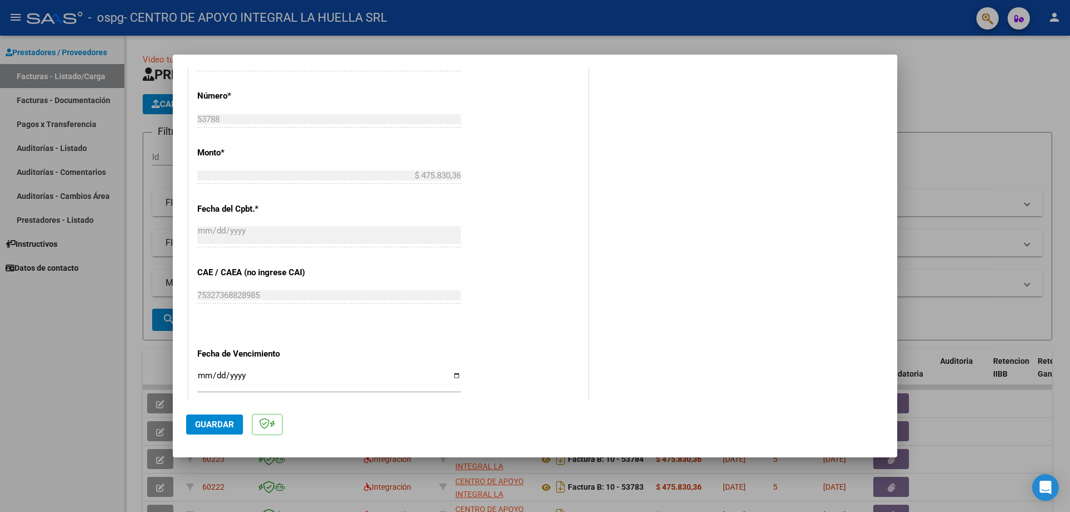
scroll to position [502, 0]
click at [210, 421] on span "Guardar" at bounding box center [214, 425] width 39 height 10
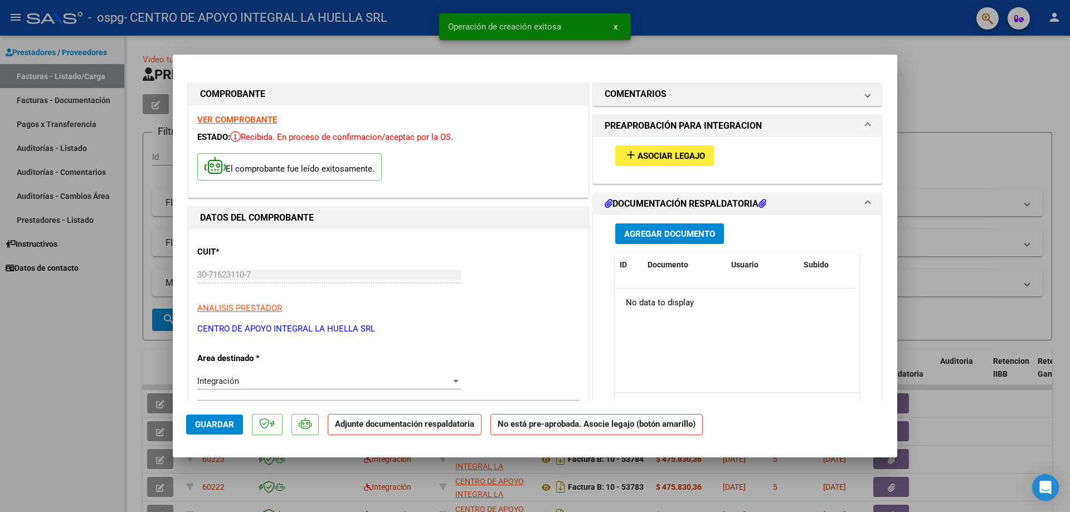
click at [662, 149] on button "add Asociar Legajo" at bounding box center [664, 155] width 99 height 21
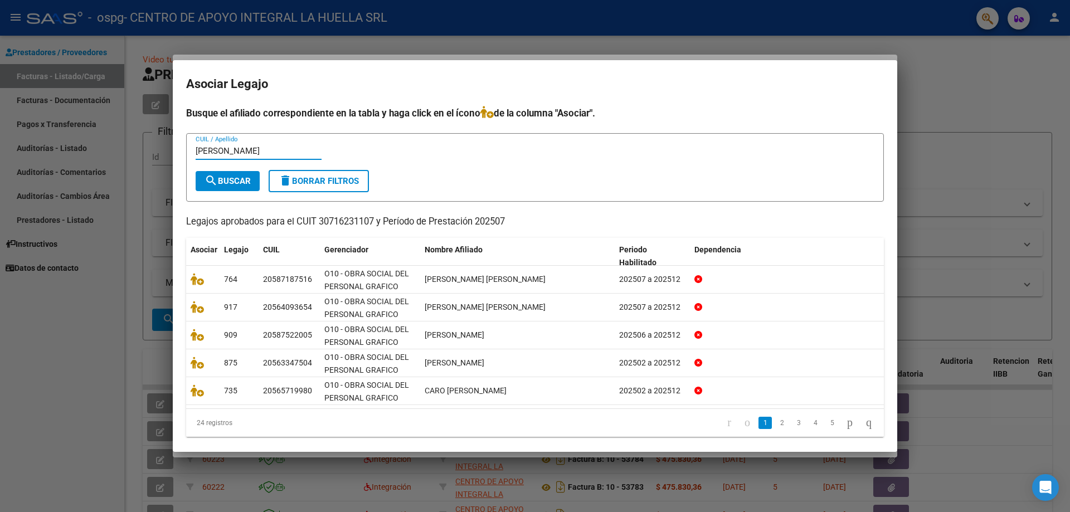
click at [232, 185] on span "search Buscar" at bounding box center [228, 181] width 46 height 10
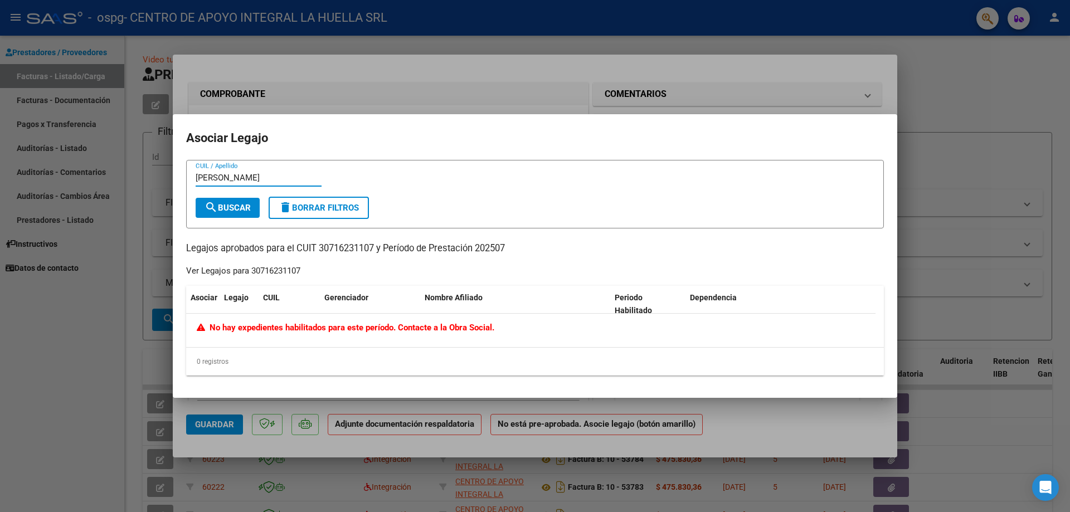
click at [273, 178] on input "[PERSON_NAME]" at bounding box center [259, 178] width 126 height 10
type input "[PERSON_NAME]"
click at [238, 210] on span "search Buscar" at bounding box center [228, 208] width 46 height 10
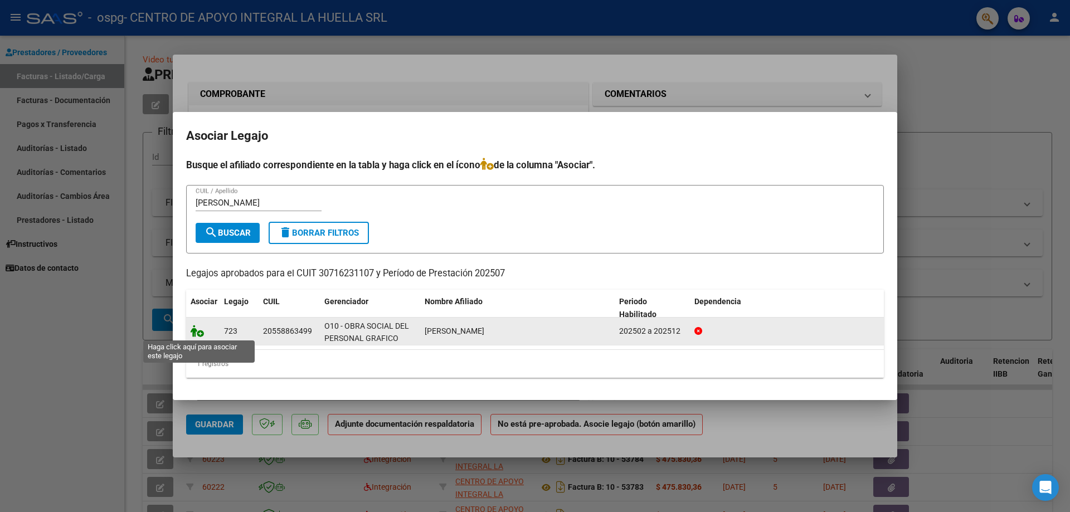
click at [192, 331] on icon at bounding box center [197, 331] width 13 height 12
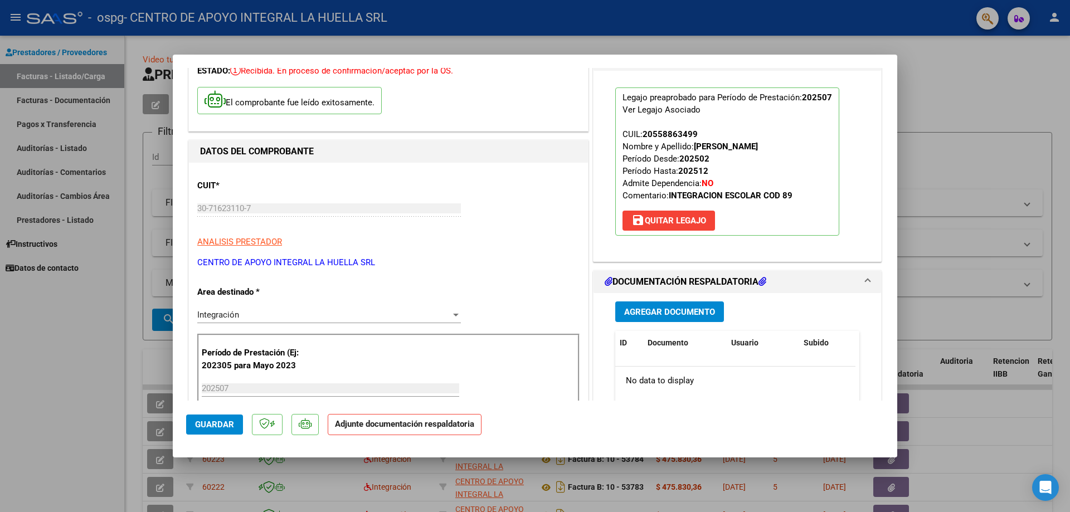
scroll to position [56, 0]
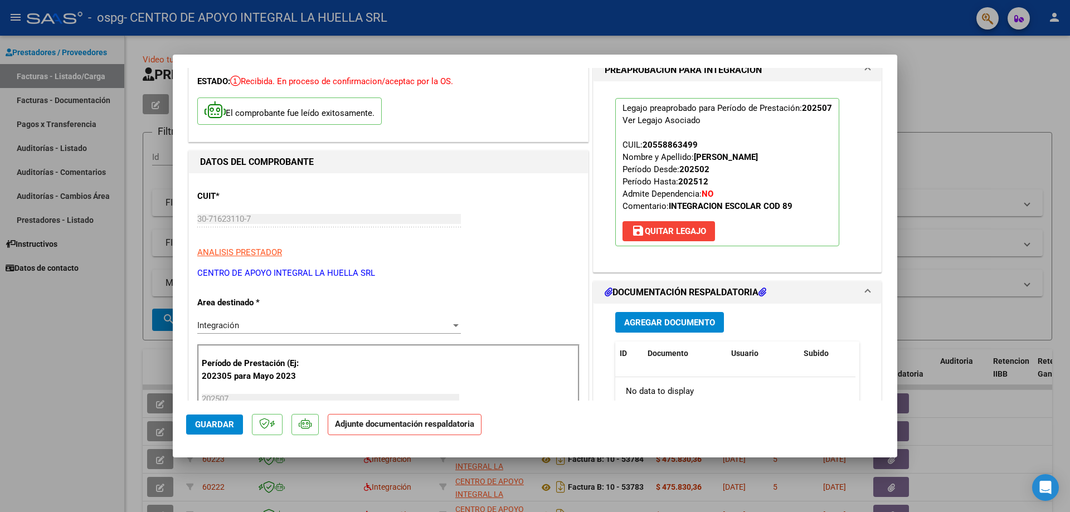
click at [654, 325] on span "Agregar Documento" at bounding box center [669, 323] width 91 height 10
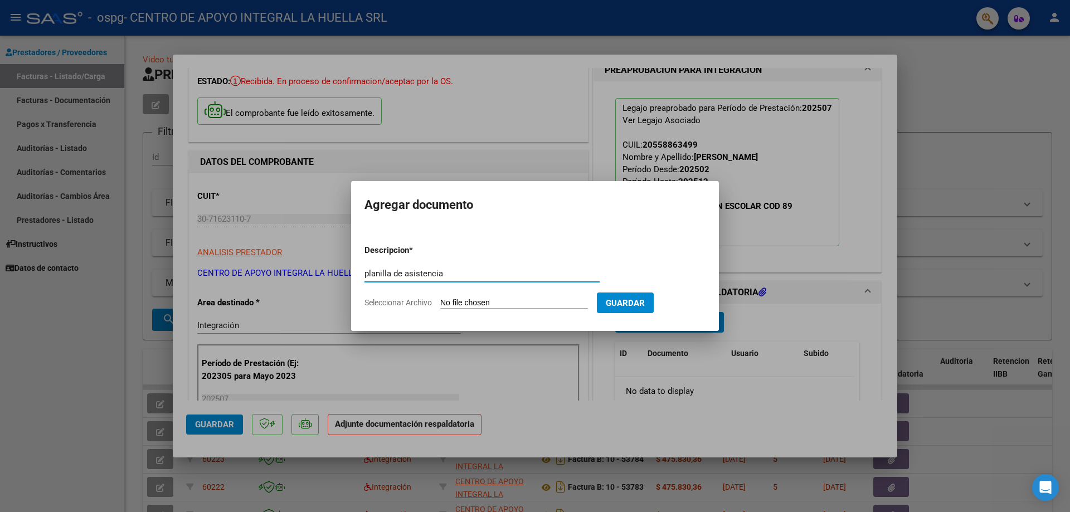
type input "planilla de asistencia"
click at [509, 304] on input "Seleccionar Archivo" at bounding box center [514, 303] width 148 height 11
type input "C:\fakepath\[PERSON_NAME] P ASISTENCIA JULIO S OSPG .pdf"
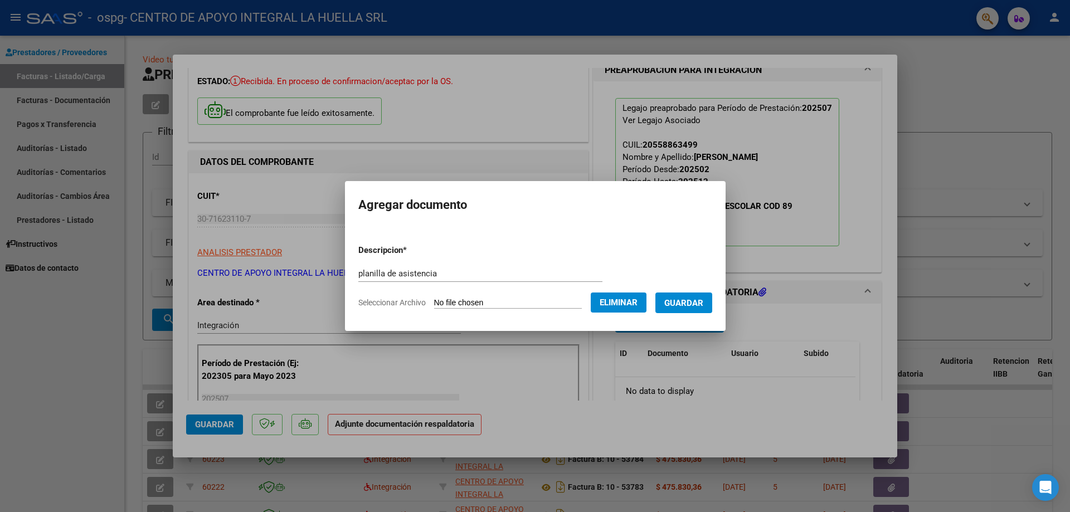
click at [686, 303] on span "Guardar" at bounding box center [683, 303] width 39 height 10
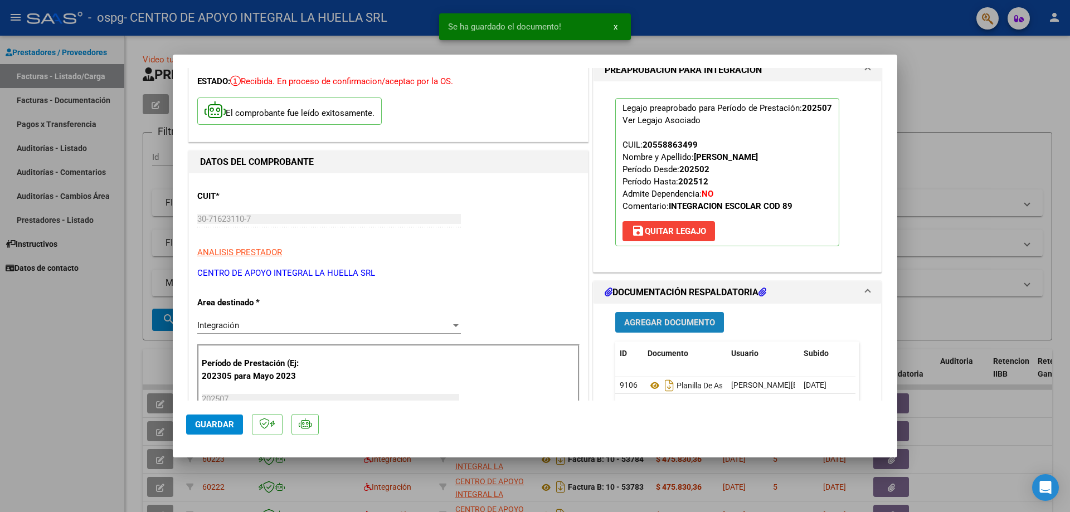
click at [652, 326] on span "Agregar Documento" at bounding box center [669, 323] width 91 height 10
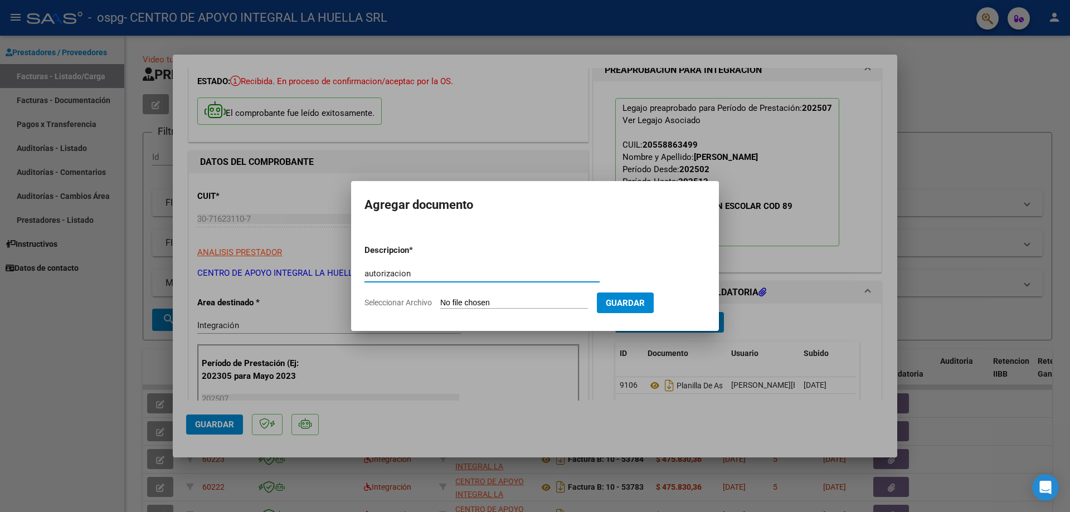
type input "autorizacion"
click at [503, 305] on input "Seleccionar Archivo" at bounding box center [514, 303] width 148 height 11
click at [374, 349] on div at bounding box center [535, 256] width 1070 height 512
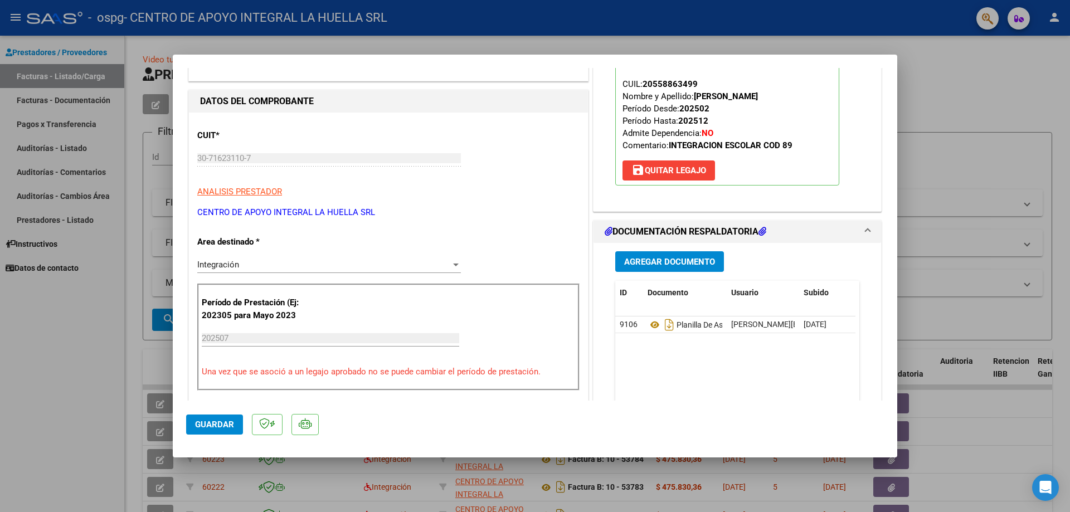
scroll to position [167, 0]
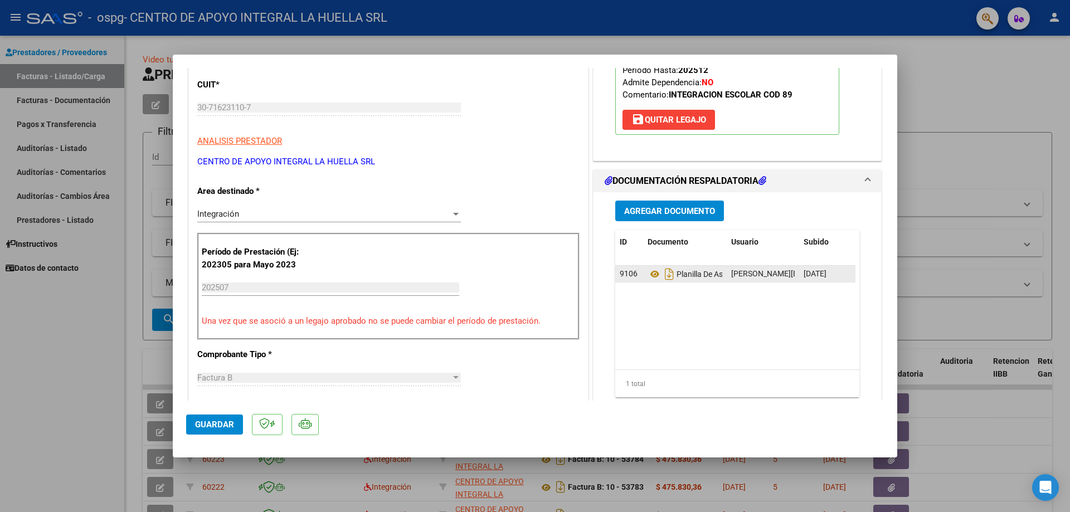
click at [804, 271] on span "[DATE]" at bounding box center [815, 273] width 23 height 9
click at [648, 276] on icon at bounding box center [655, 274] width 14 height 13
click at [804, 270] on icon at bounding box center [808, 274] width 8 height 11
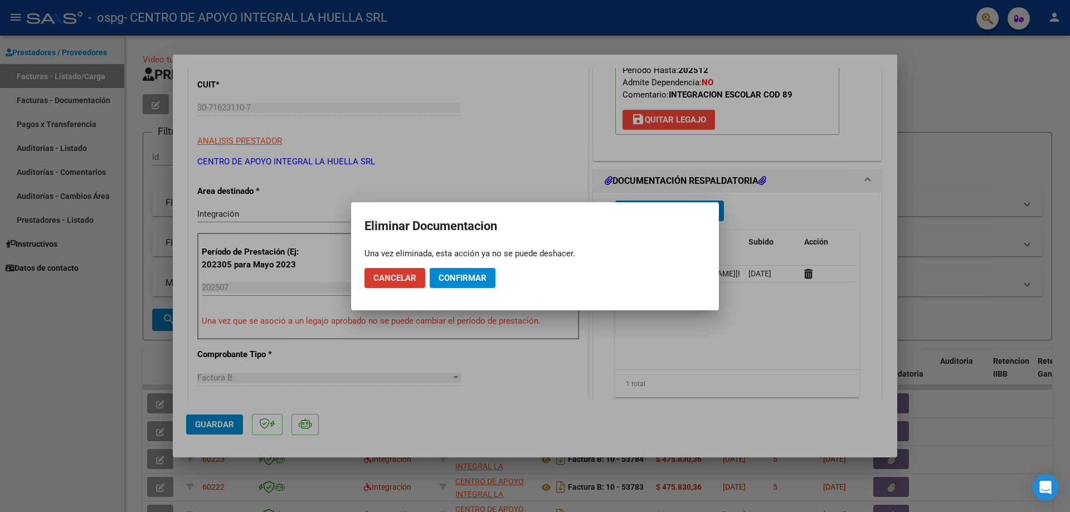
click at [476, 271] on button "Confirmar" at bounding box center [463, 278] width 66 height 20
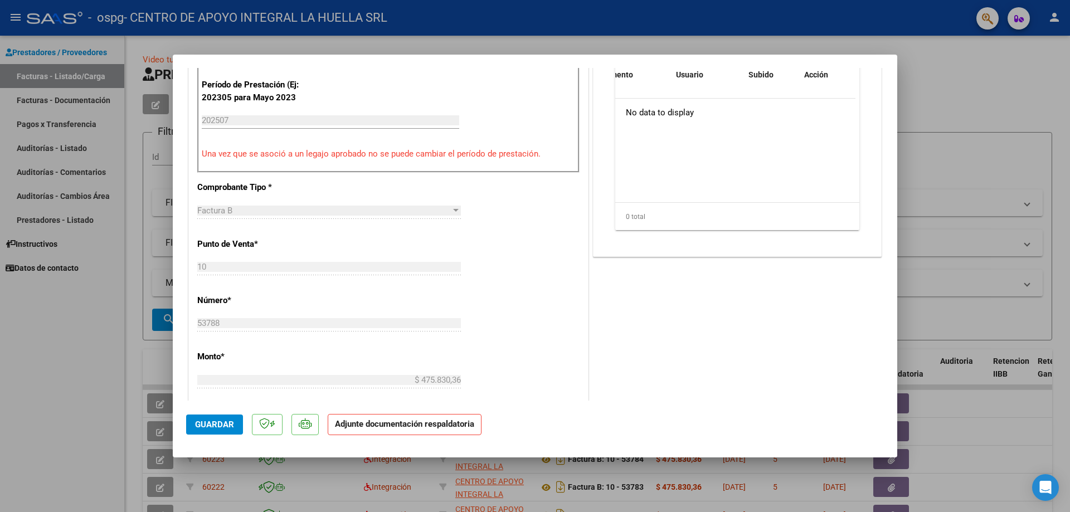
scroll to position [223, 0]
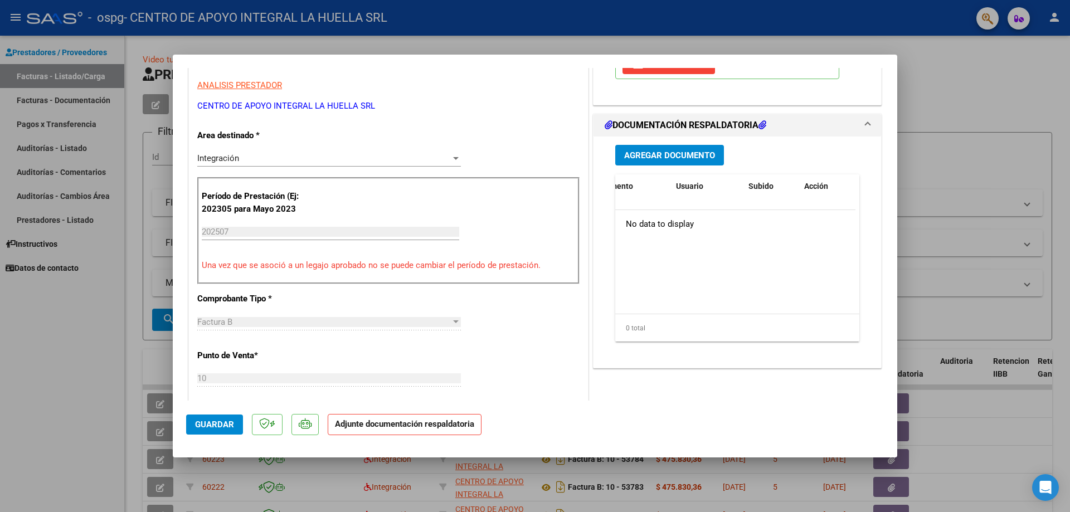
click at [664, 154] on span "Agregar Documento" at bounding box center [669, 156] width 91 height 10
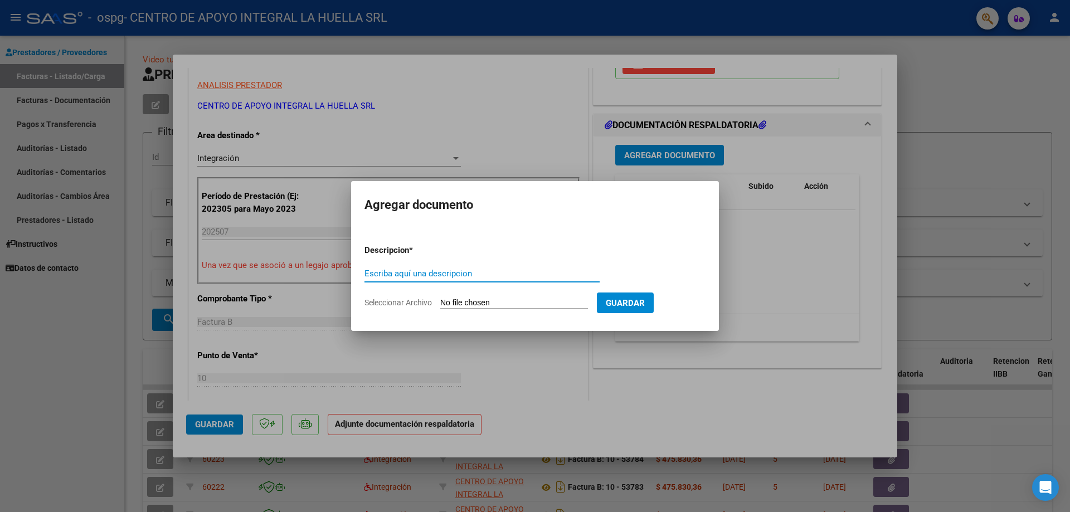
click at [450, 273] on input "Escriba aquí una descripcion" at bounding box center [482, 274] width 235 height 10
type input "planilla de asistencia"
click at [478, 298] on input "Seleccionar Archivo" at bounding box center [514, 303] width 148 height 11
type input "C:\fakepath\[PERSON_NAME] PLANILLA ASISTENCIA S JULIO .pdf"
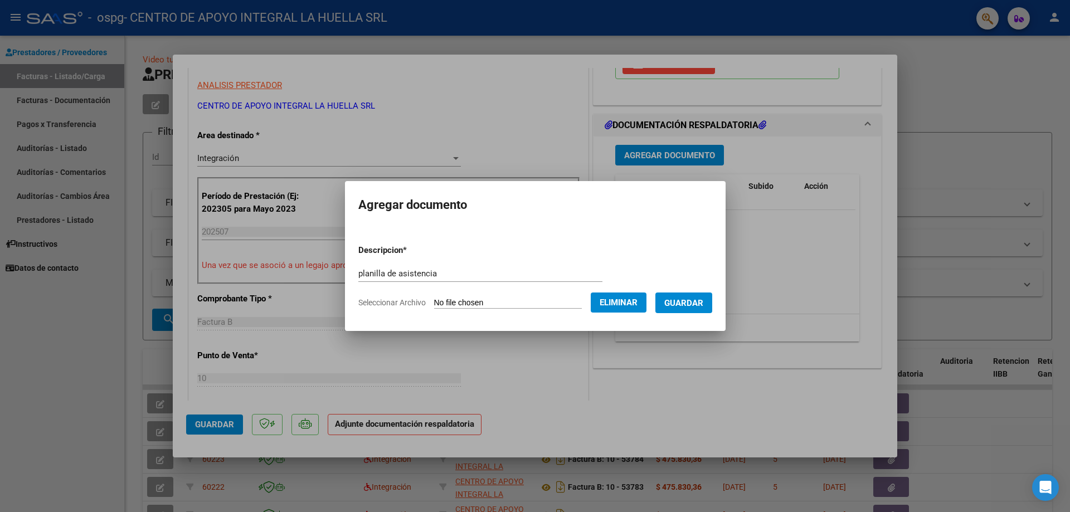
click at [692, 303] on span "Guardar" at bounding box center [683, 303] width 39 height 10
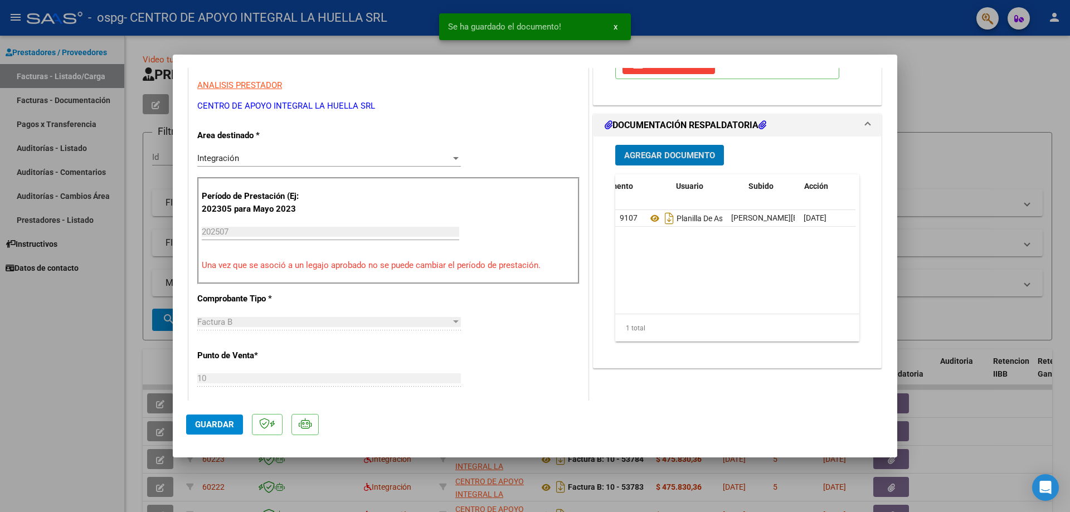
click at [661, 157] on span "Agregar Documento" at bounding box center [669, 156] width 91 height 10
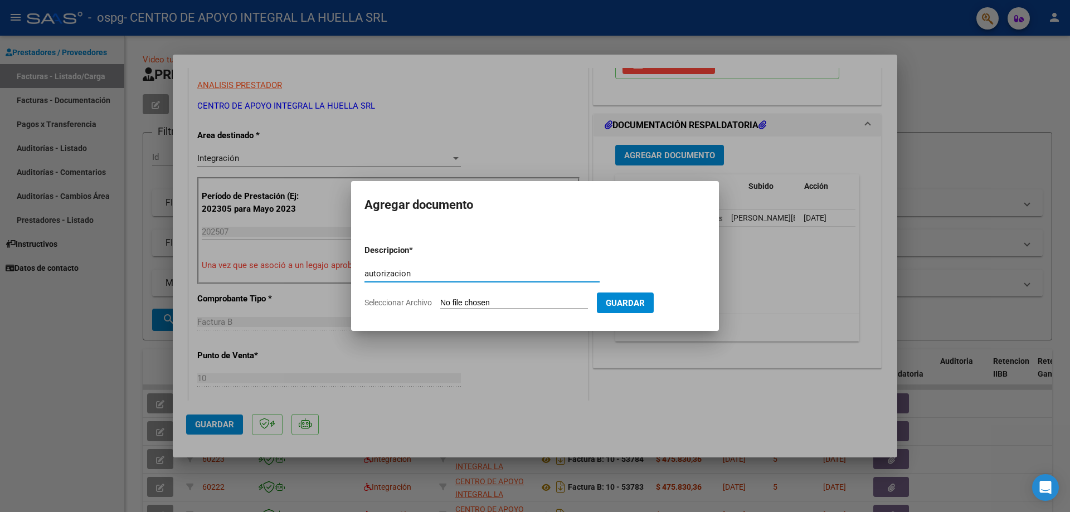
type input "autorizacion"
click at [503, 304] on input "Seleccionar Archivo" at bounding box center [514, 303] width 148 height 11
type input "C:\fakepath\[PERSON_NAME] AUTORIZACION SAIE 2025 (1).pdf"
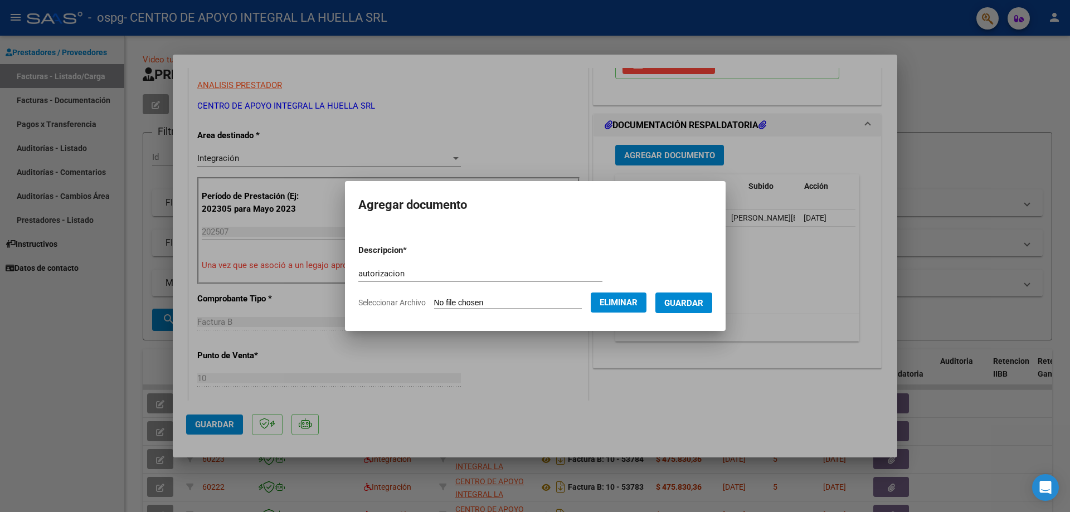
click at [686, 302] on span "Guardar" at bounding box center [683, 303] width 39 height 10
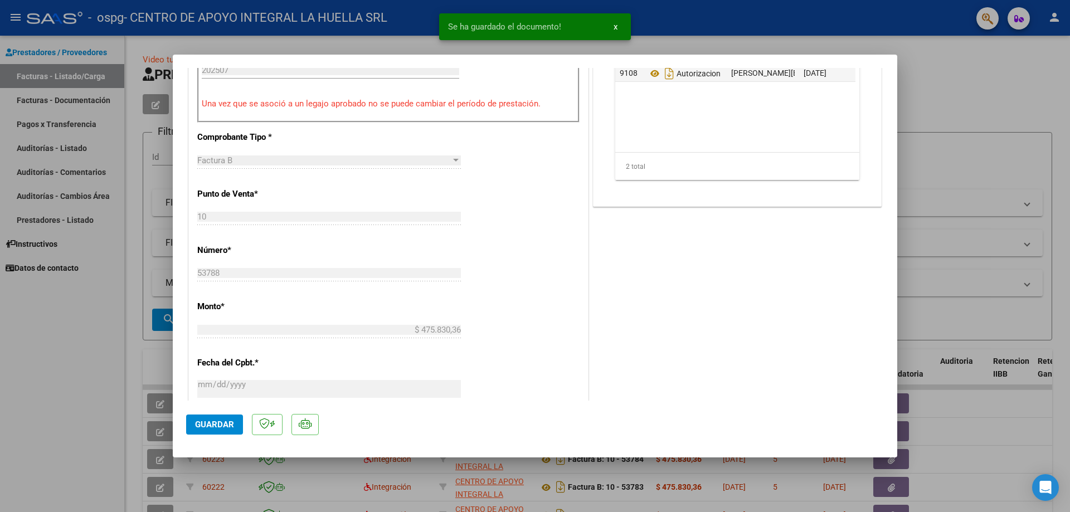
scroll to position [390, 0]
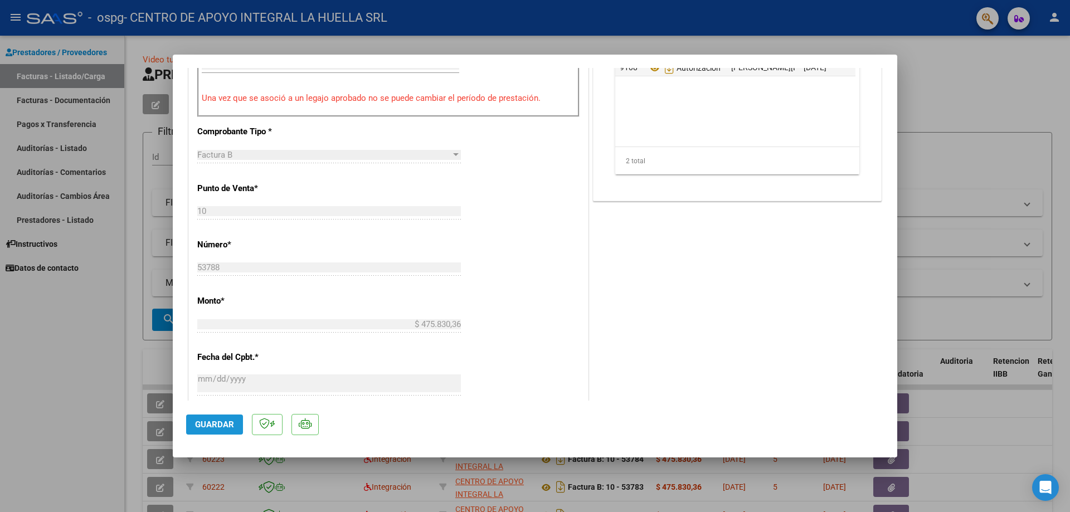
click at [206, 420] on span "Guardar" at bounding box center [214, 425] width 39 height 10
click at [1007, 100] on div at bounding box center [535, 256] width 1070 height 512
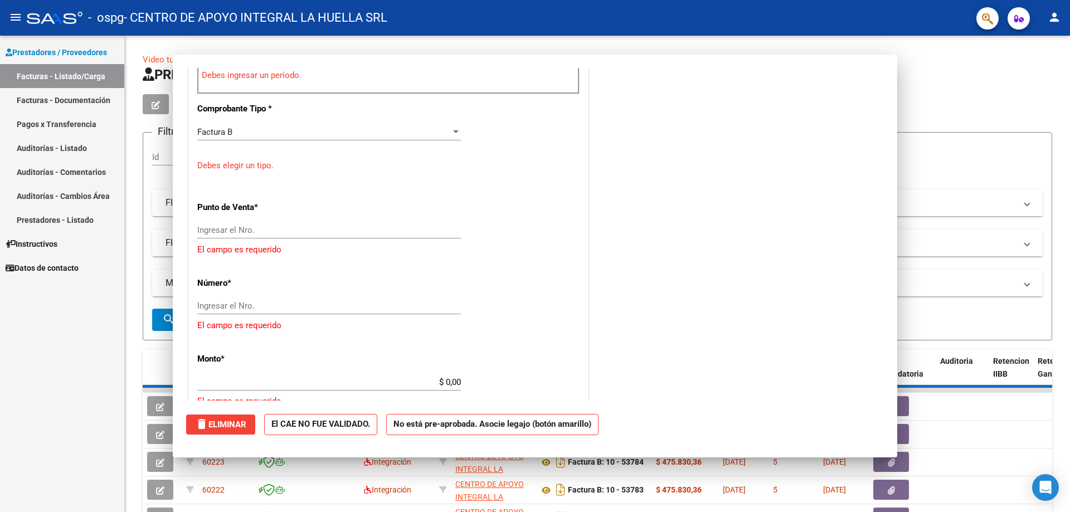
scroll to position [0, 0]
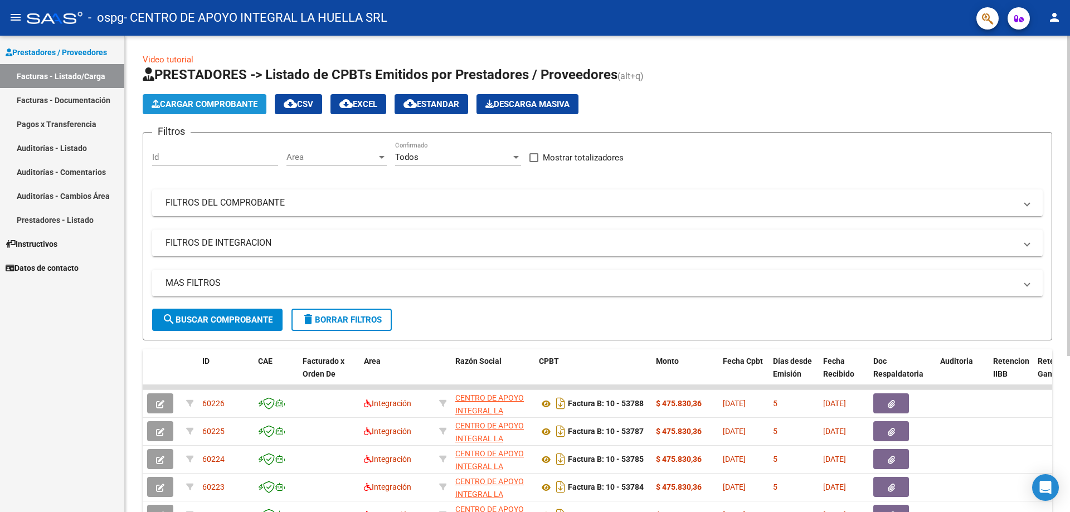
click at [212, 112] on button "Cargar Comprobante" at bounding box center [205, 104] width 124 height 20
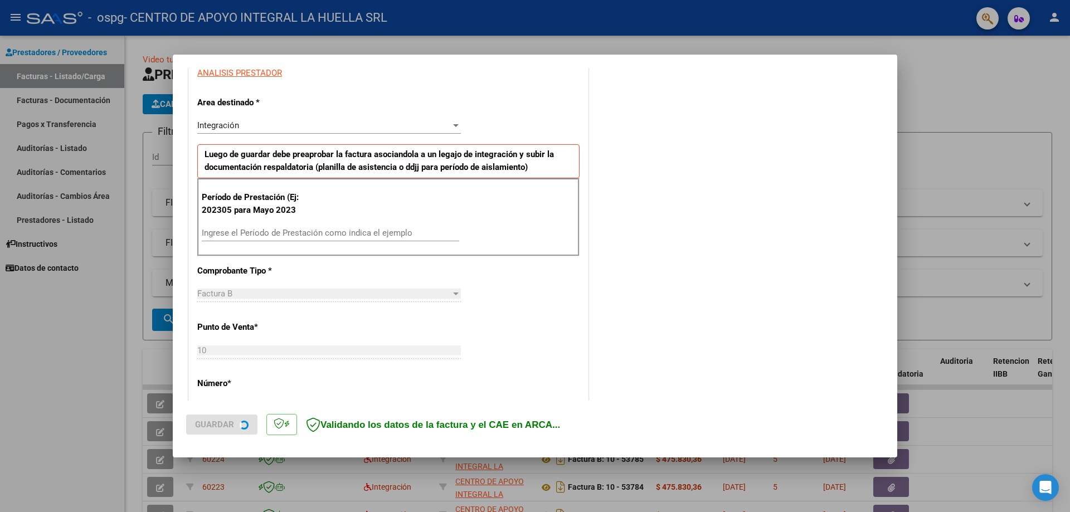
scroll to position [223, 0]
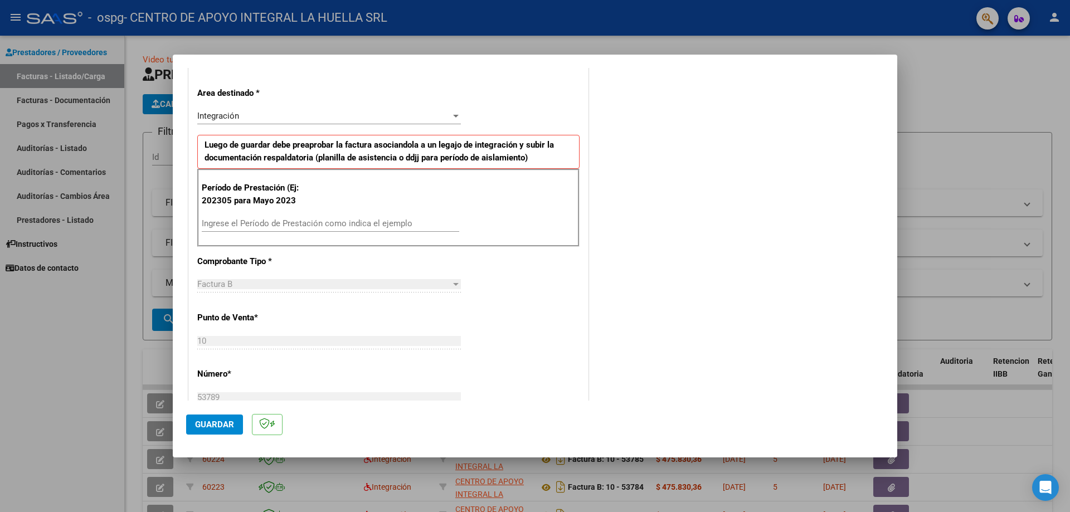
click at [285, 224] on input "Ingrese el Período de Prestación como indica el ejemplo" at bounding box center [331, 224] width 258 height 10
type input "202507"
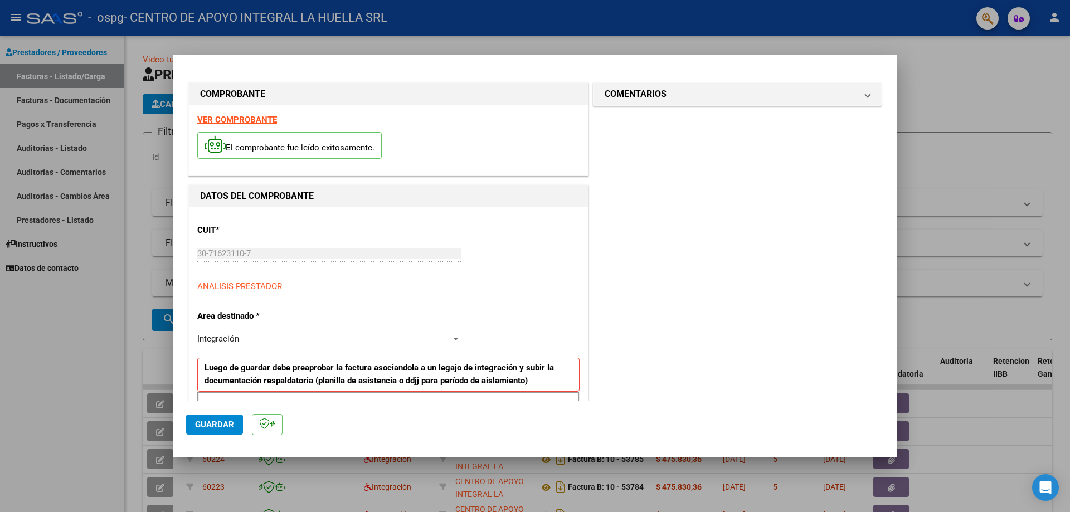
scroll to position [390, 0]
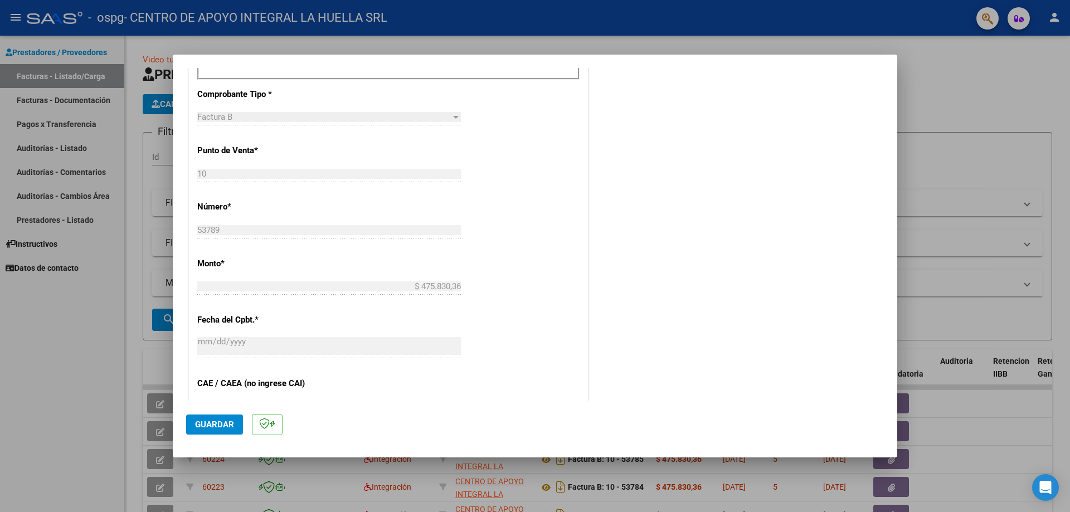
click at [200, 420] on span "Guardar" at bounding box center [214, 425] width 39 height 10
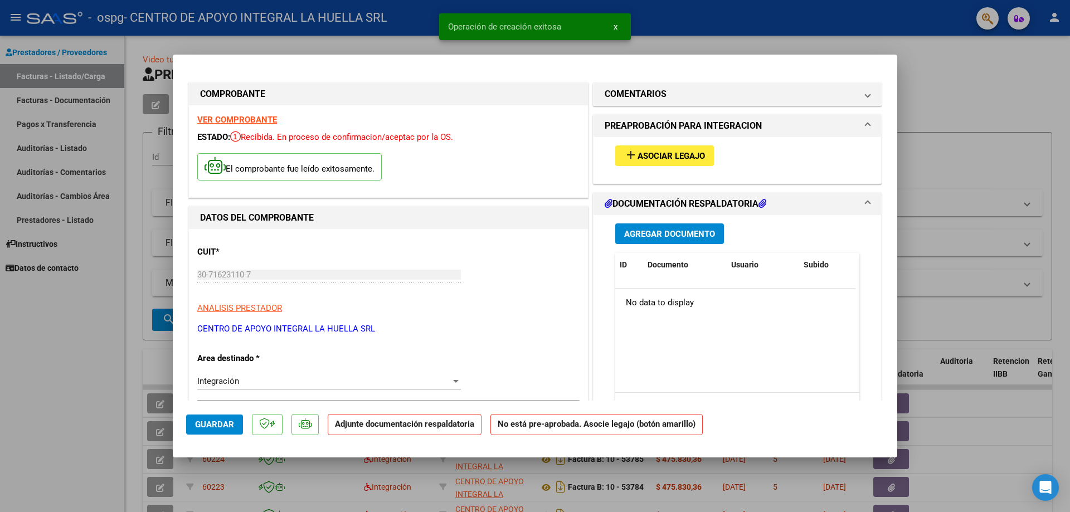
click at [640, 147] on button "add Asociar Legajo" at bounding box center [664, 155] width 99 height 21
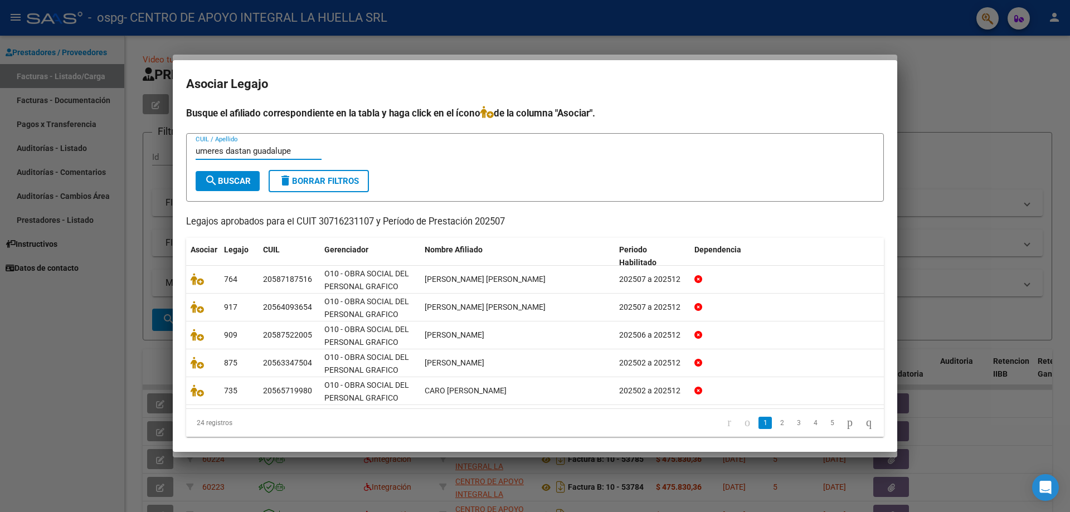
type input "umeres dastan guadalupe"
click at [240, 175] on button "search Buscar" at bounding box center [228, 181] width 64 height 20
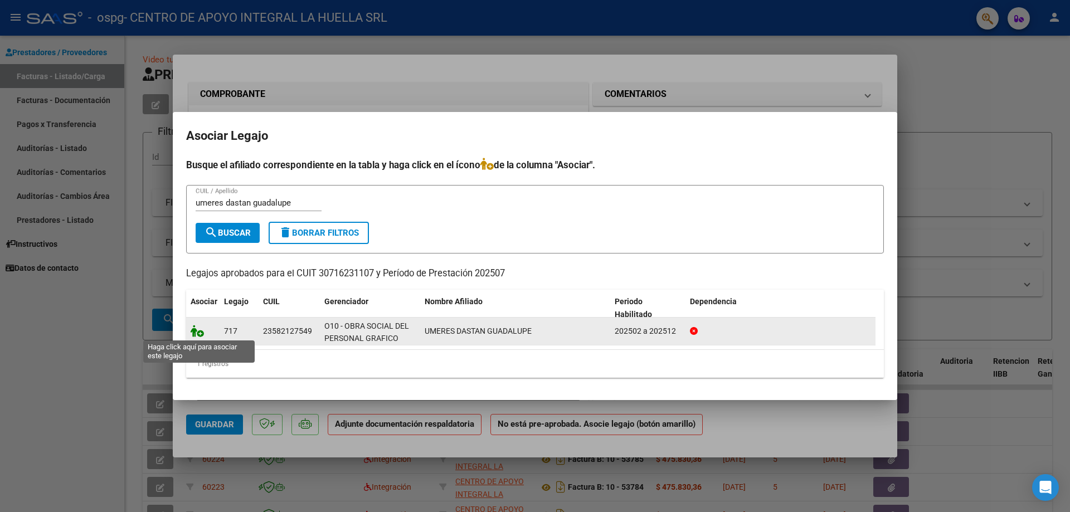
click at [192, 332] on icon at bounding box center [197, 331] width 13 height 12
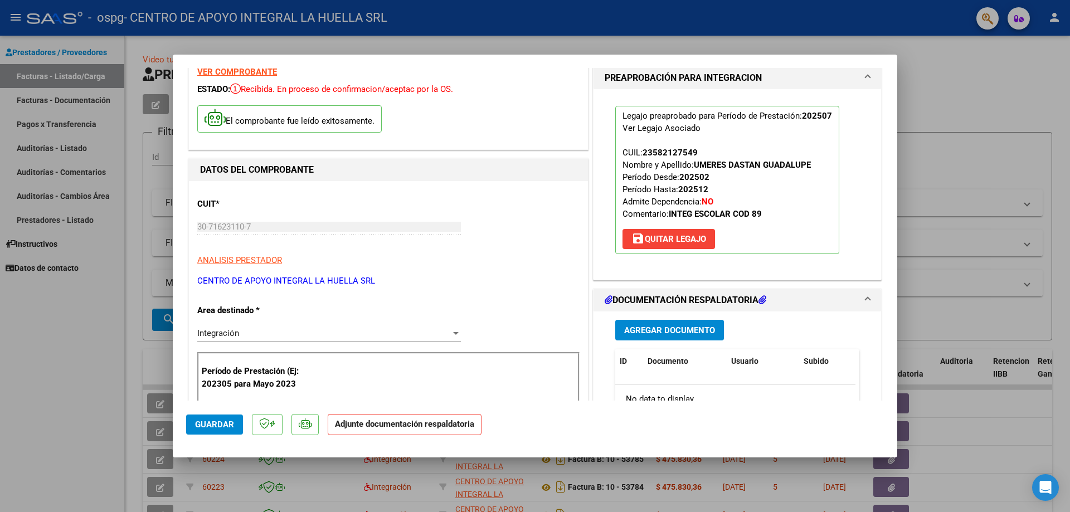
scroll to position [56, 0]
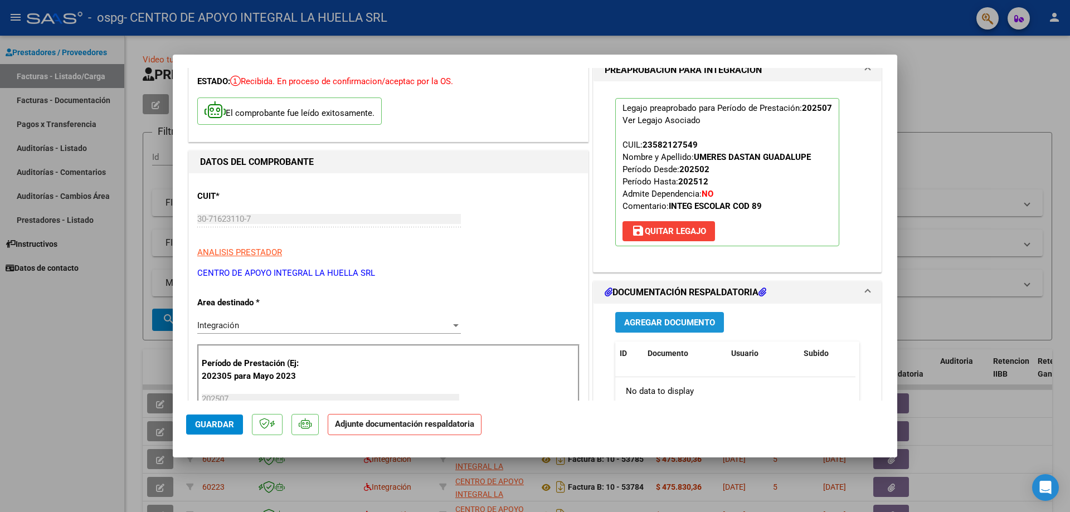
click at [671, 327] on span "Agregar Documento" at bounding box center [669, 323] width 91 height 10
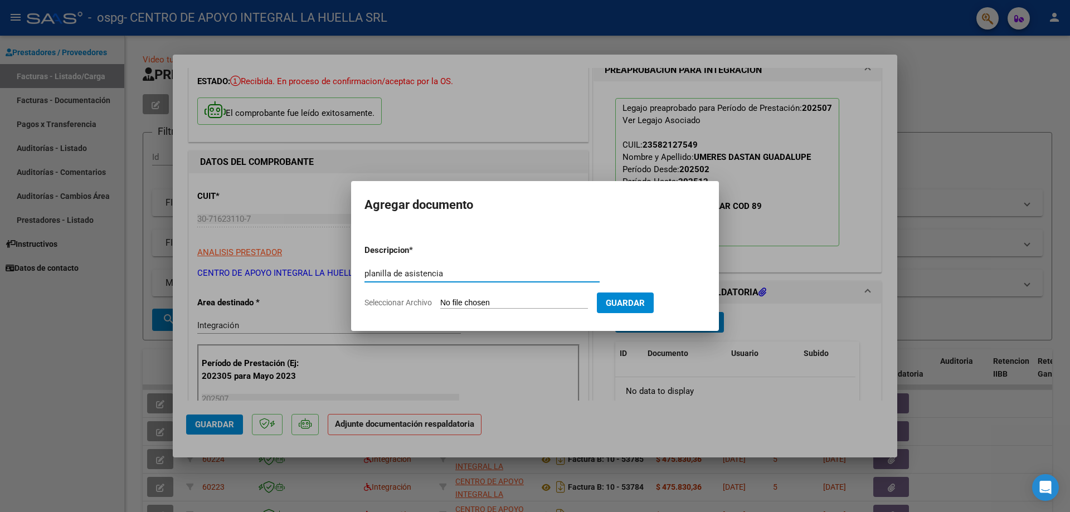
type input "planilla de asistencia"
click at [501, 303] on input "Seleccionar Archivo" at bounding box center [514, 303] width 148 height 11
type input "C:\fakepath\UMERES DASTAN GUADALUPE PLANILLA ASISTENCIA S JULIO .pdf"
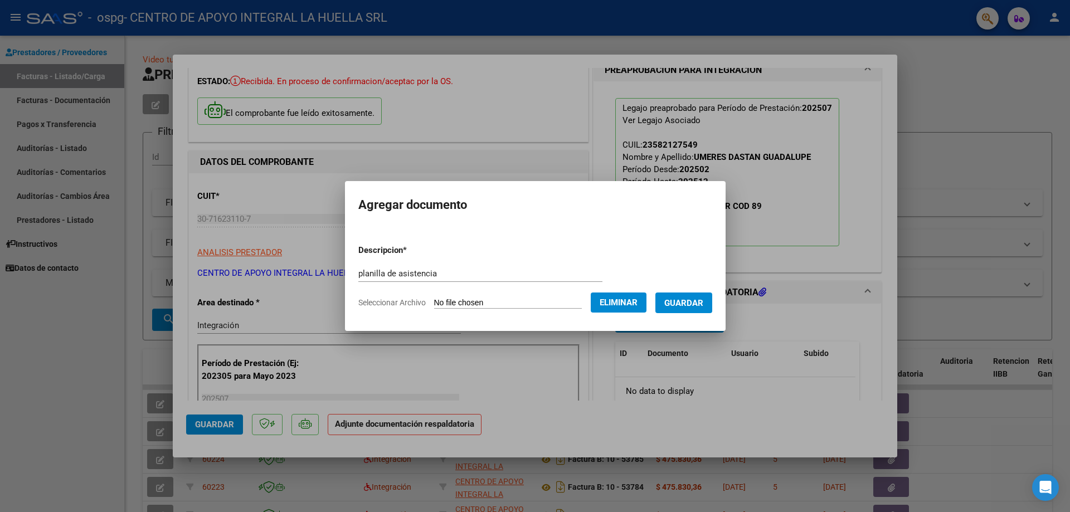
click at [695, 300] on span "Guardar" at bounding box center [683, 303] width 39 height 10
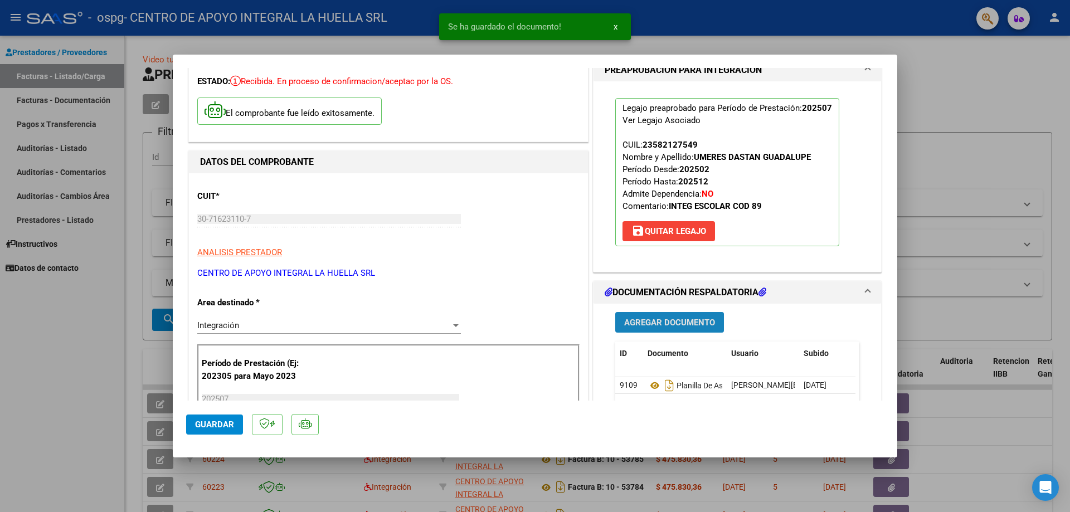
click at [649, 321] on span "Agregar Documento" at bounding box center [669, 323] width 91 height 10
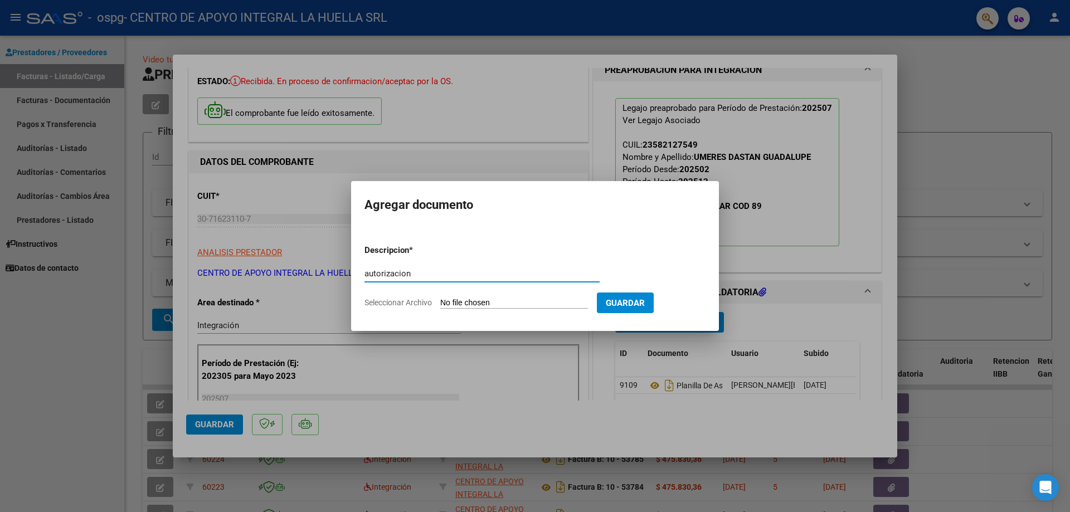
type input "autorizacion"
click at [509, 304] on input "Seleccionar Archivo" at bounding box center [514, 303] width 148 height 11
type input "C:\fakepath\UMERES DASTAN GUADALUPE AUTORIZACION SAIE 2025 (1).pdf"
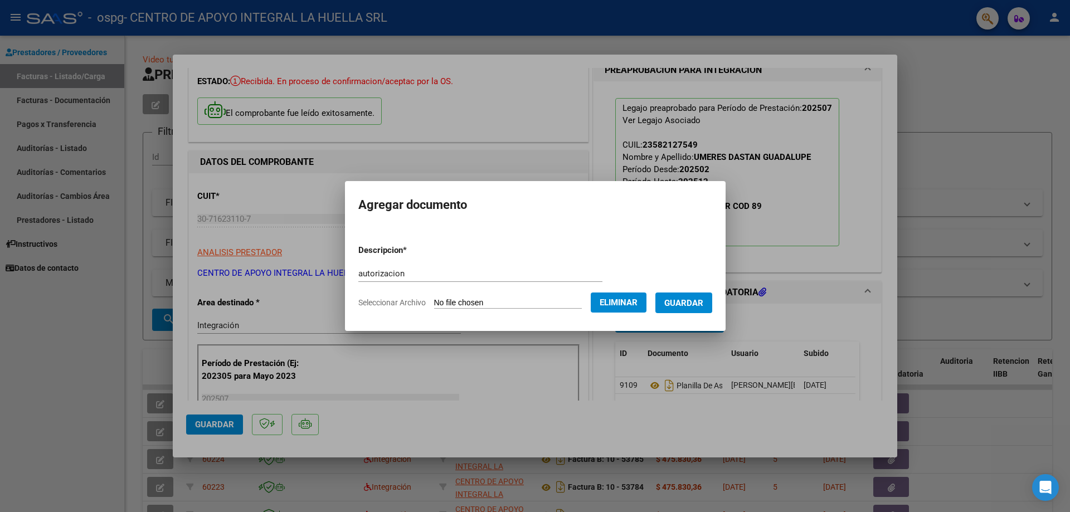
click at [698, 302] on span "Guardar" at bounding box center [683, 303] width 39 height 10
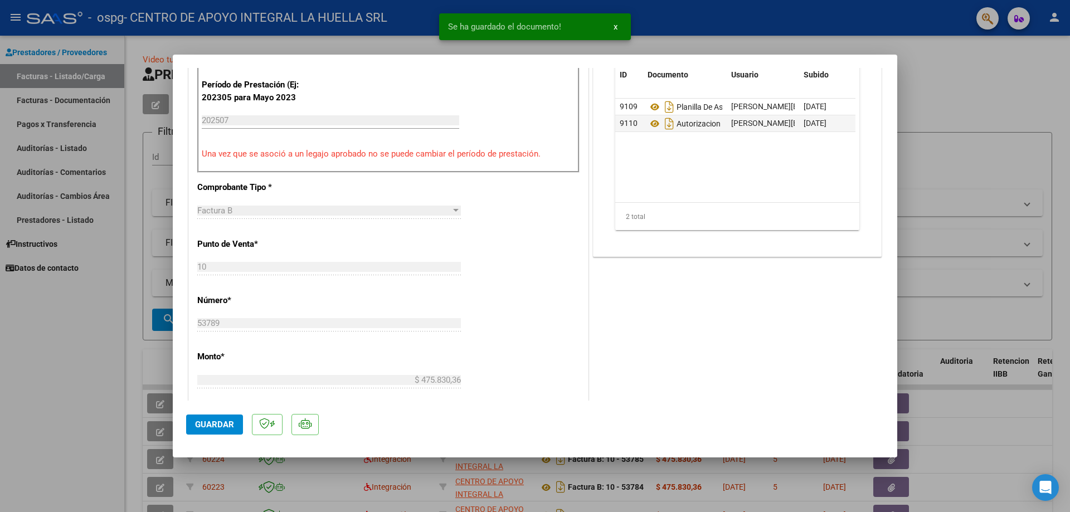
scroll to position [557, 0]
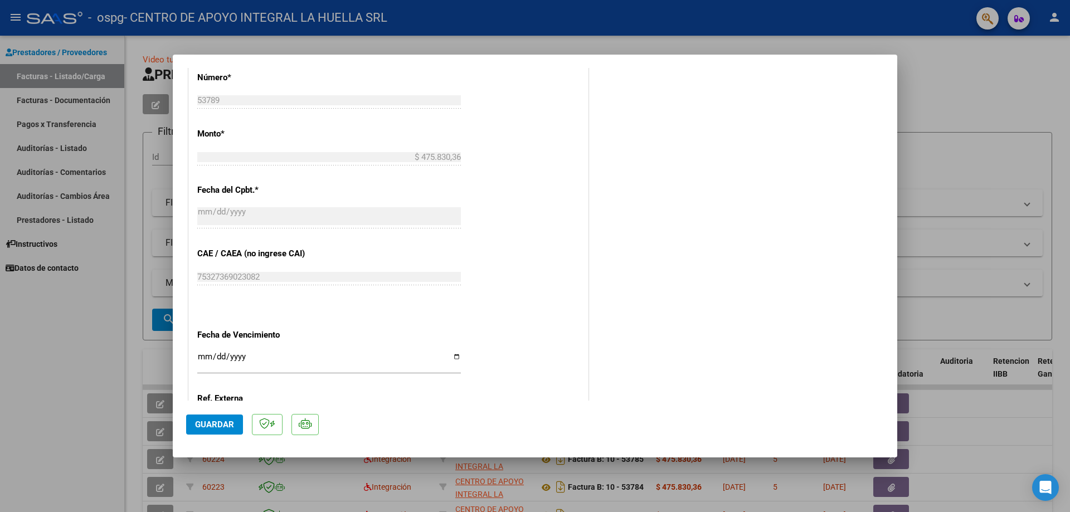
click at [223, 427] on span "Guardar" at bounding box center [214, 425] width 39 height 10
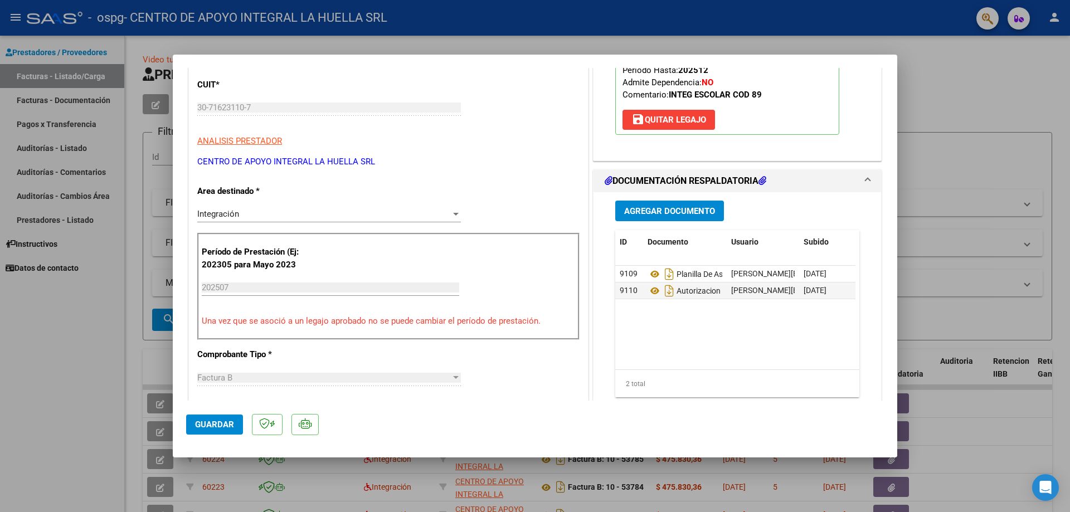
scroll to position [0, 0]
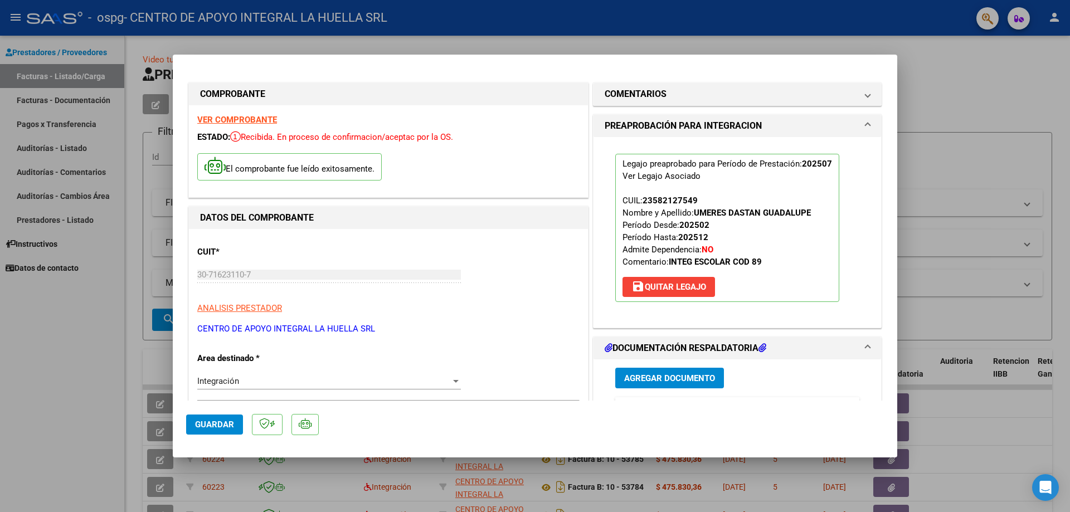
drag, startPoint x: 536, startPoint y: 66, endPoint x: 507, endPoint y: 40, distance: 39.5
click at [507, 40] on div "COMPROBANTE VER COMPROBANTE ESTADO: Recibida. En proceso de confirmacion/acepta…" at bounding box center [535, 256] width 1070 height 512
click at [199, 425] on span "Guardar" at bounding box center [214, 425] width 39 height 10
click at [979, 96] on div at bounding box center [535, 256] width 1070 height 512
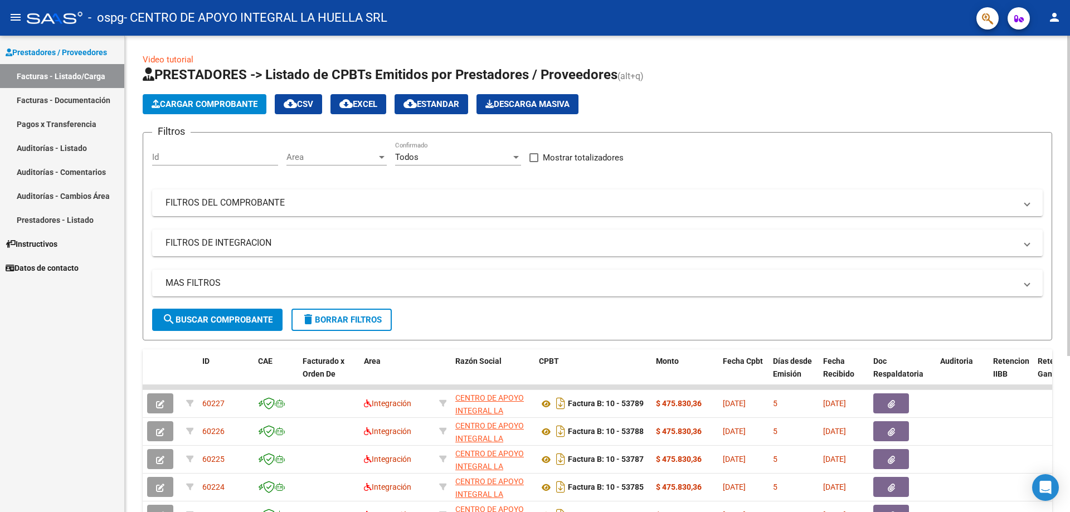
click at [183, 103] on span "Cargar Comprobante" at bounding box center [205, 104] width 106 height 10
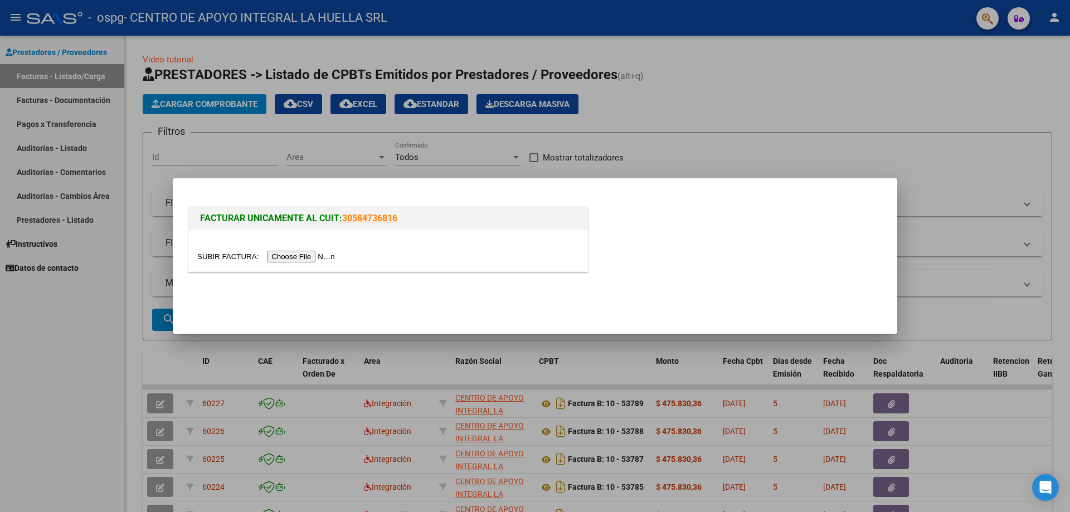
click at [301, 260] on input "file" at bounding box center [267, 257] width 141 height 12
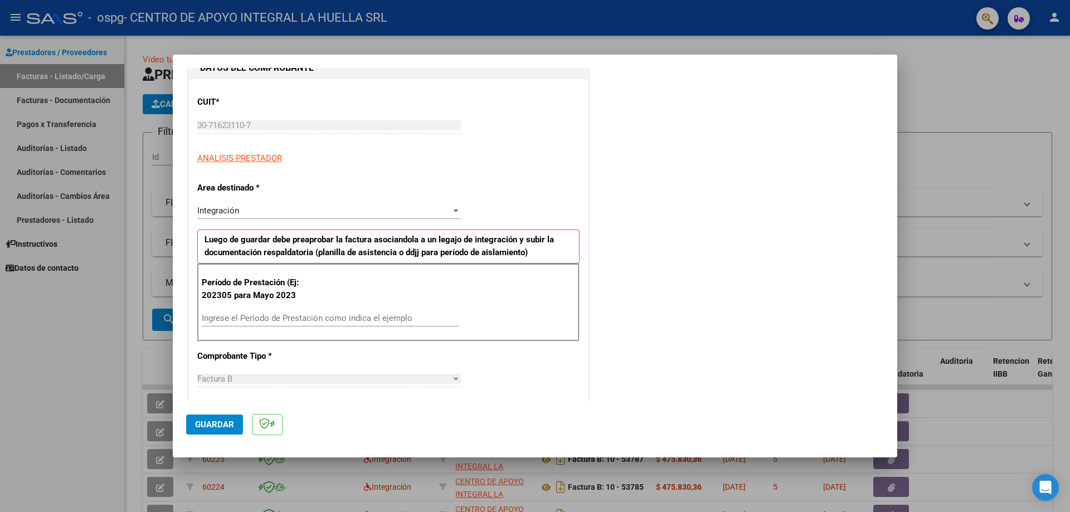
scroll to position [167, 0]
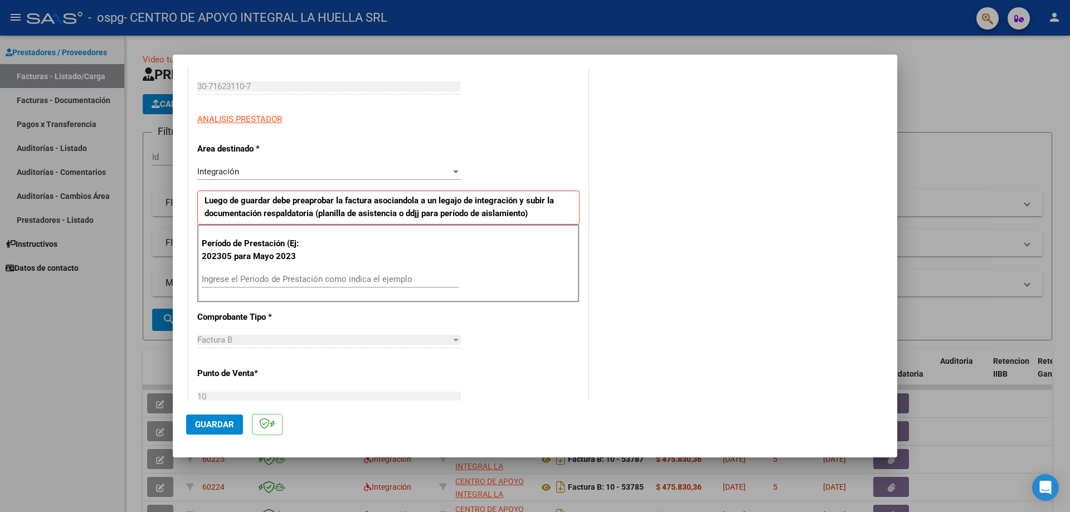
click at [297, 278] on input "Ingrese el Período de Prestación como indica el ejemplo" at bounding box center [331, 279] width 258 height 10
type input "202507"
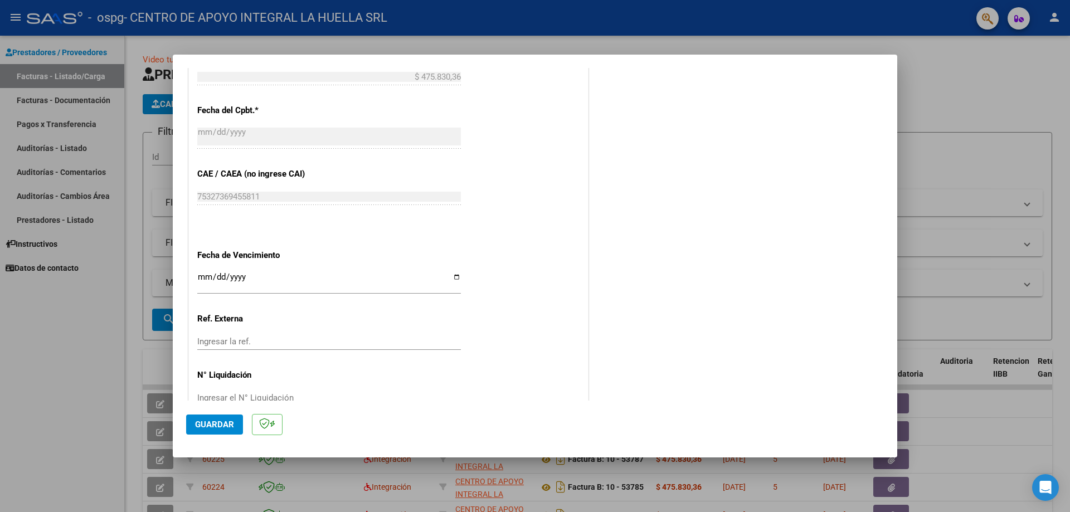
scroll to position [627, 0]
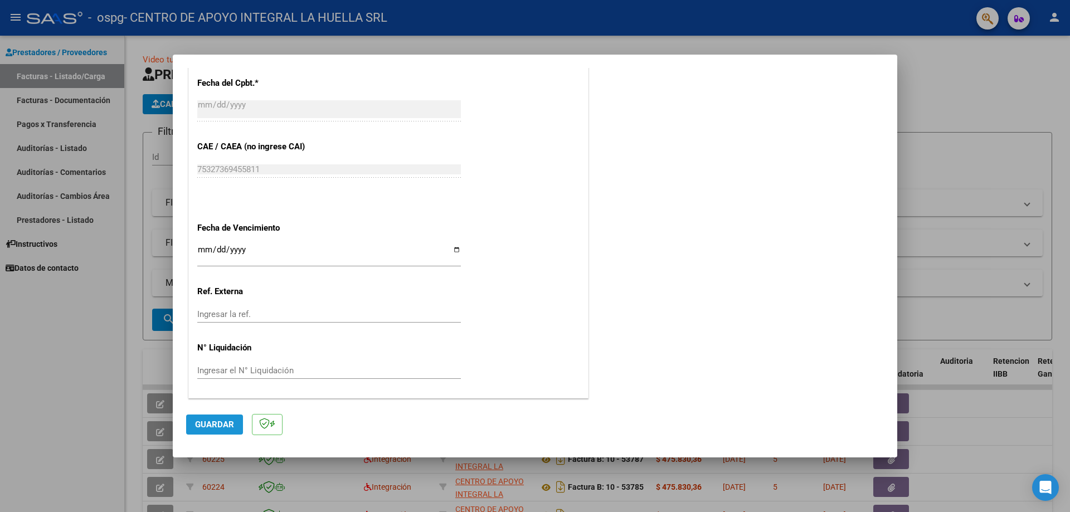
click at [216, 423] on span "Guardar" at bounding box center [214, 425] width 39 height 10
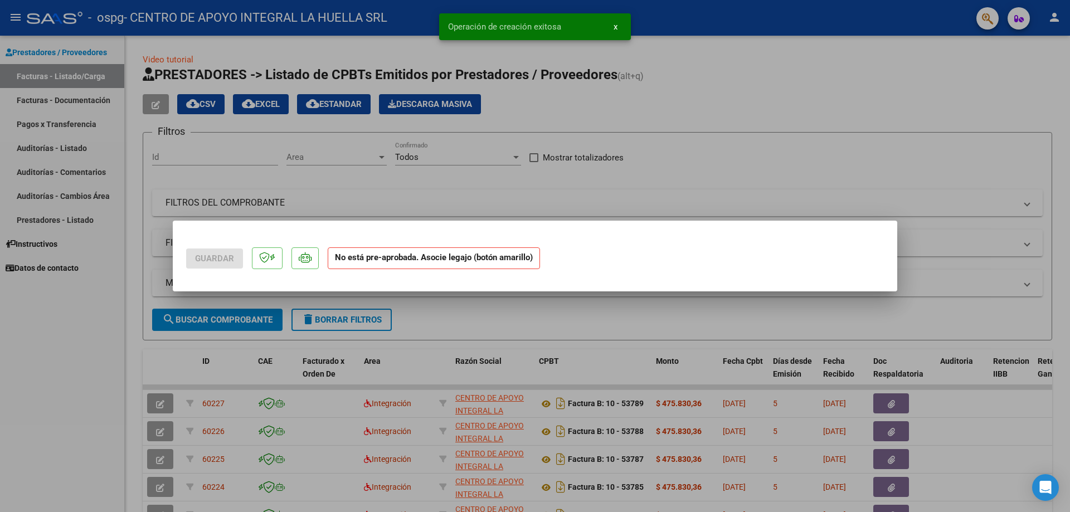
scroll to position [0, 0]
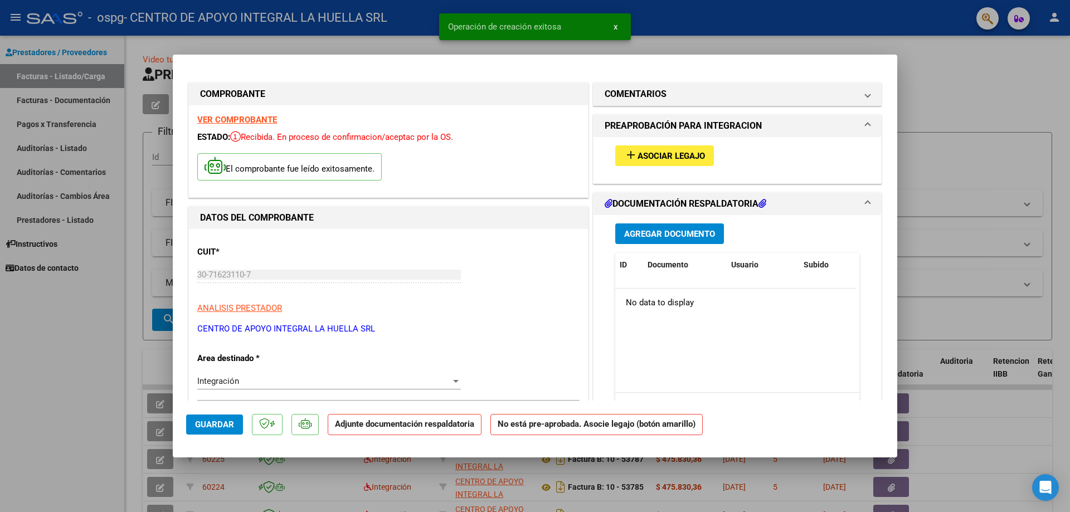
click at [679, 160] on span "Asociar Legajo" at bounding box center [671, 156] width 67 height 10
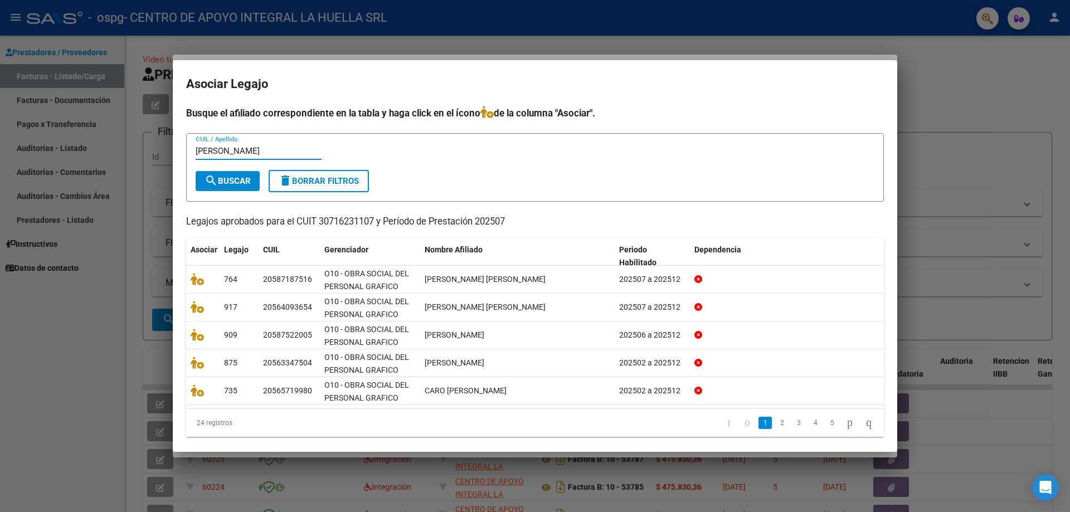
type input "[PERSON_NAME]"
click at [221, 183] on span "search Buscar" at bounding box center [228, 181] width 46 height 10
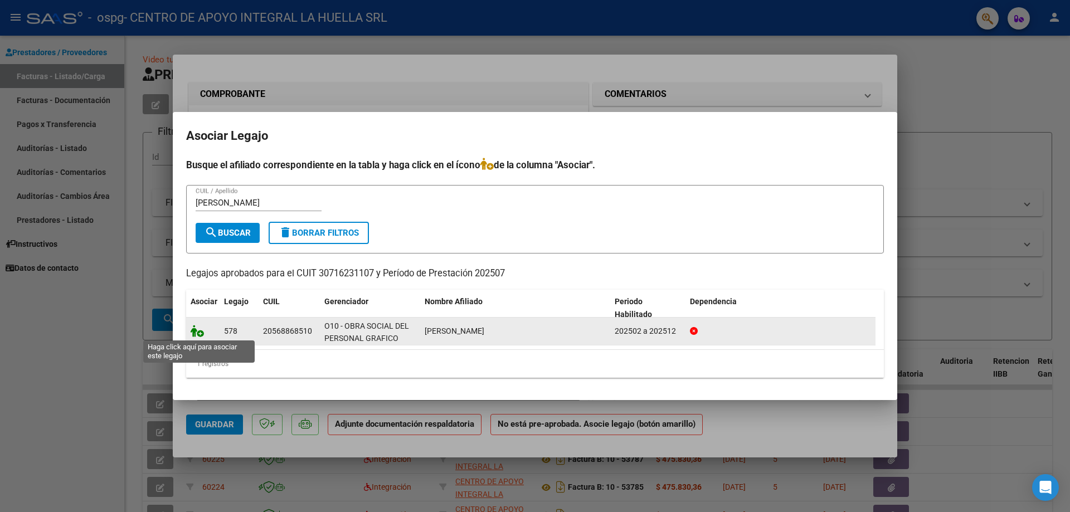
click at [195, 333] on icon at bounding box center [197, 331] width 13 height 12
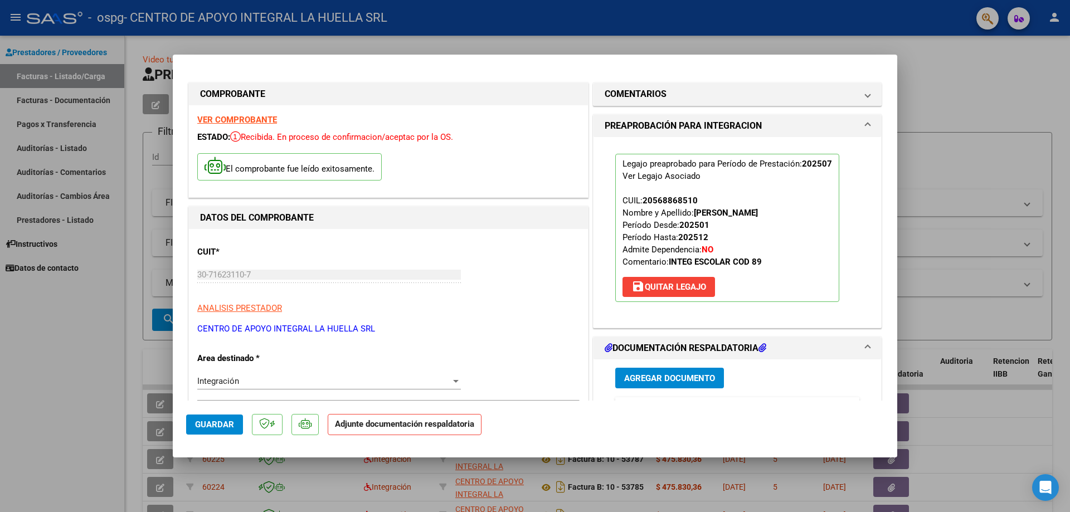
click at [634, 382] on span "Agregar Documento" at bounding box center [669, 378] width 91 height 10
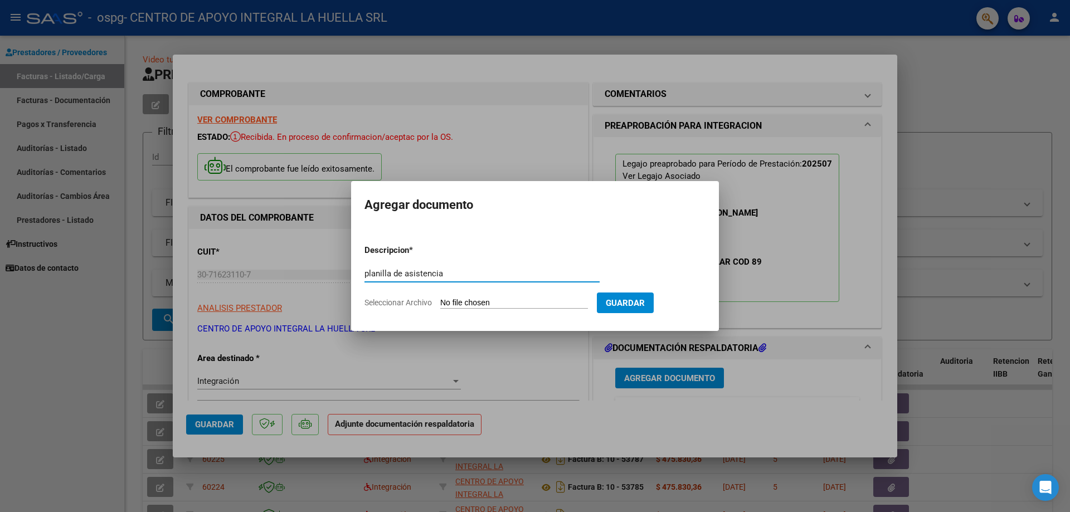
type input "planilla de asistencia"
click at [527, 304] on input "Seleccionar Archivo" at bounding box center [514, 303] width 148 height 11
type input "C:\fakepath\[PERSON_NAME] PLANILLA ASISTENCIA [PERSON_NAME].pdf"
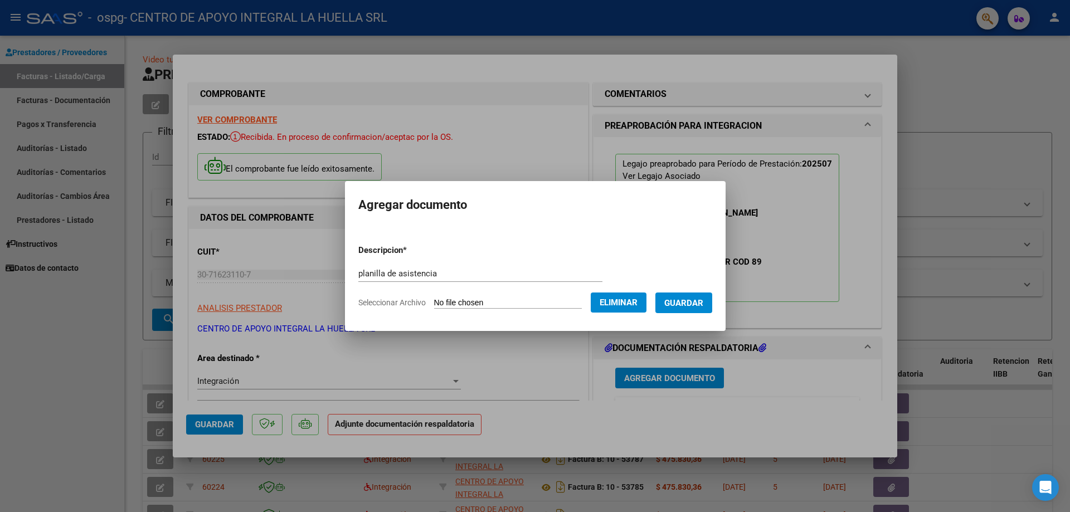
click at [698, 300] on span "Guardar" at bounding box center [683, 303] width 39 height 10
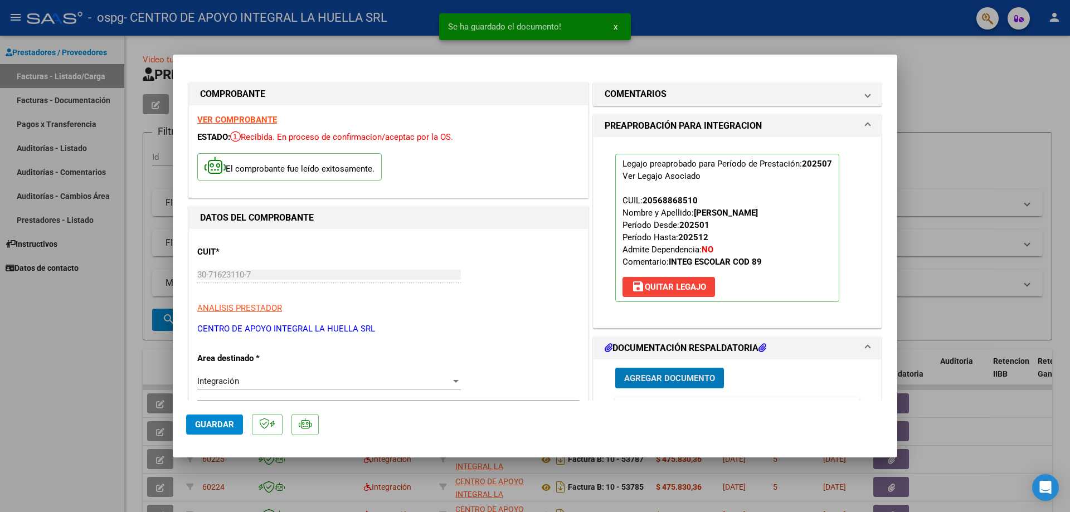
click at [663, 379] on span "Agregar Documento" at bounding box center [669, 378] width 91 height 10
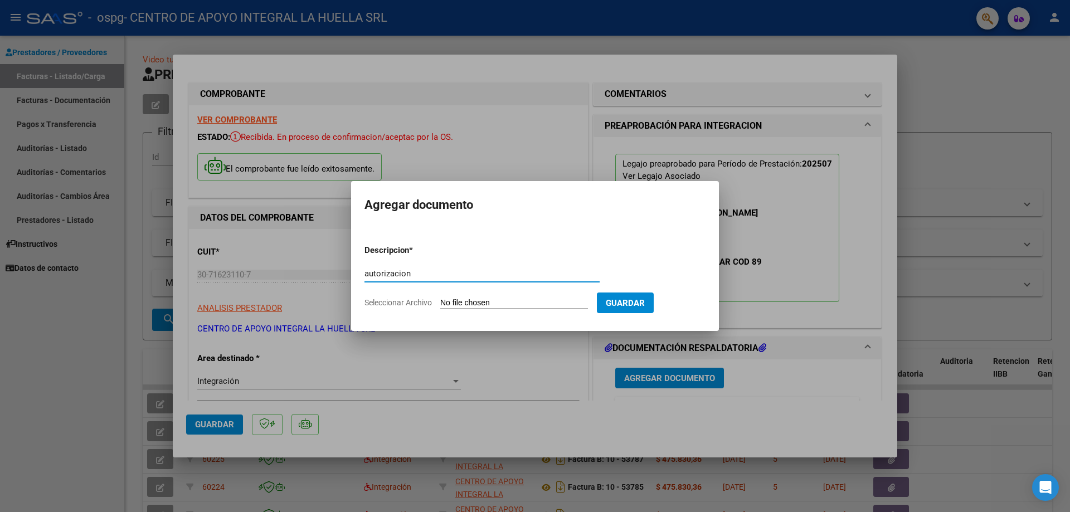
type input "autorizacion"
click at [502, 305] on input "Seleccionar Archivo" at bounding box center [514, 303] width 148 height 11
type input "C:\fakepath\[PERSON_NAME] AUTORIZACION S GRAFICOS.pdf"
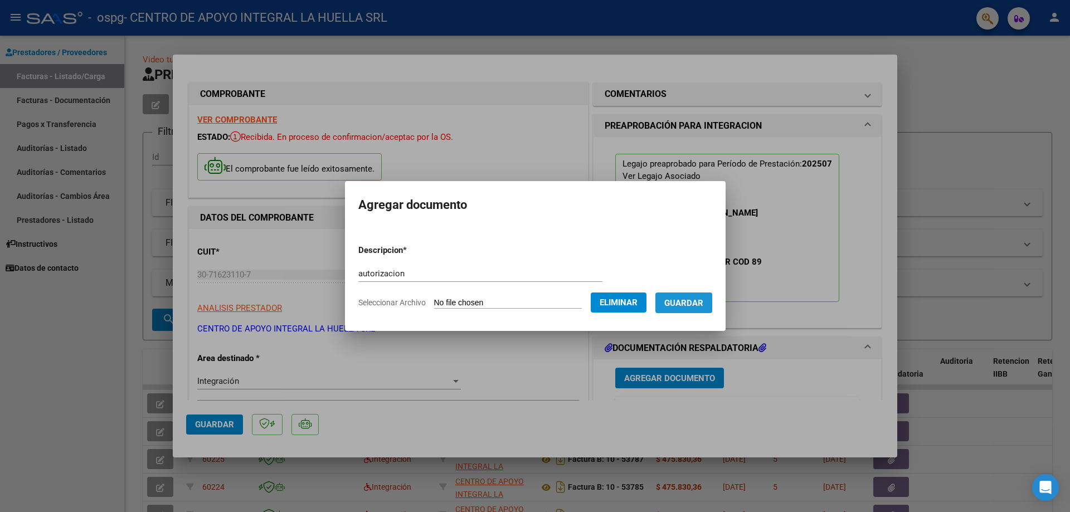
click at [698, 307] on span "Guardar" at bounding box center [683, 303] width 39 height 10
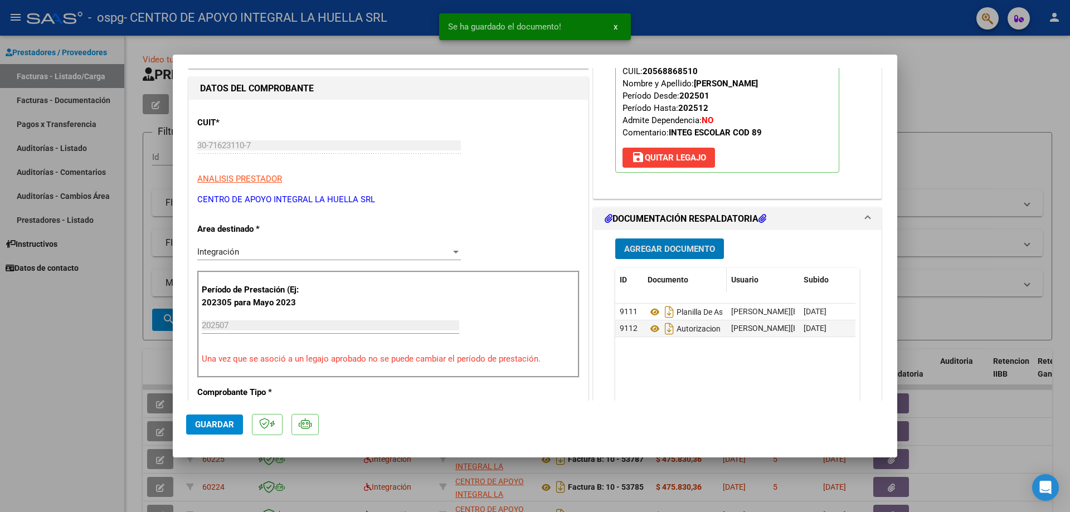
scroll to position [111, 0]
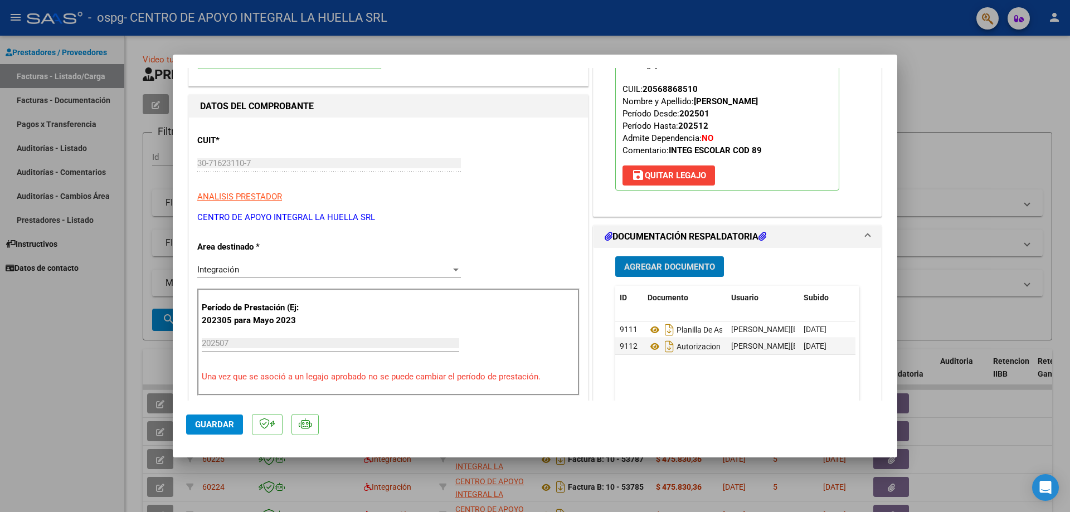
click at [213, 425] on span "Guardar" at bounding box center [214, 425] width 39 height 10
click at [991, 116] on div at bounding box center [535, 256] width 1070 height 512
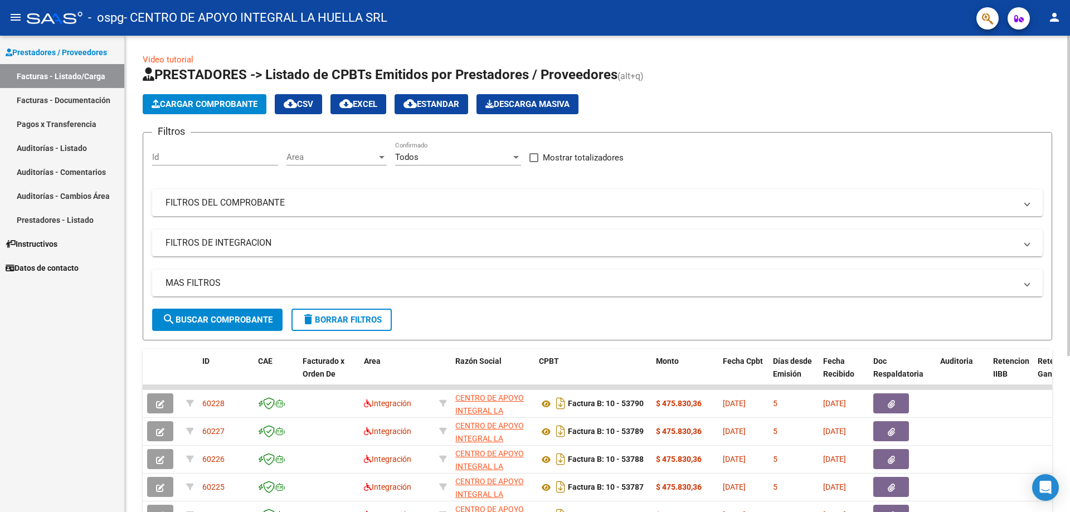
click at [218, 105] on span "Cargar Comprobante" at bounding box center [205, 104] width 106 height 10
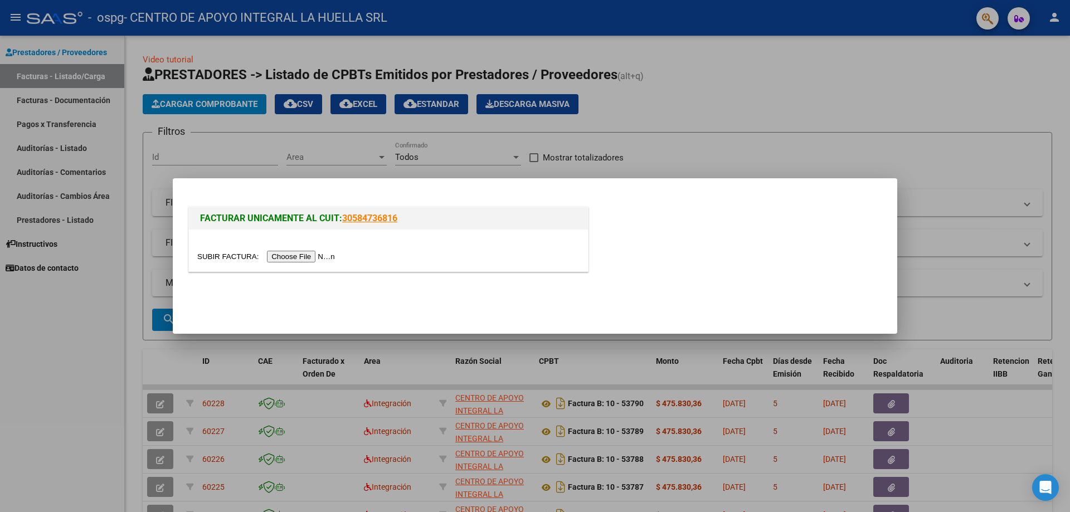
click at [303, 260] on input "file" at bounding box center [267, 257] width 141 height 12
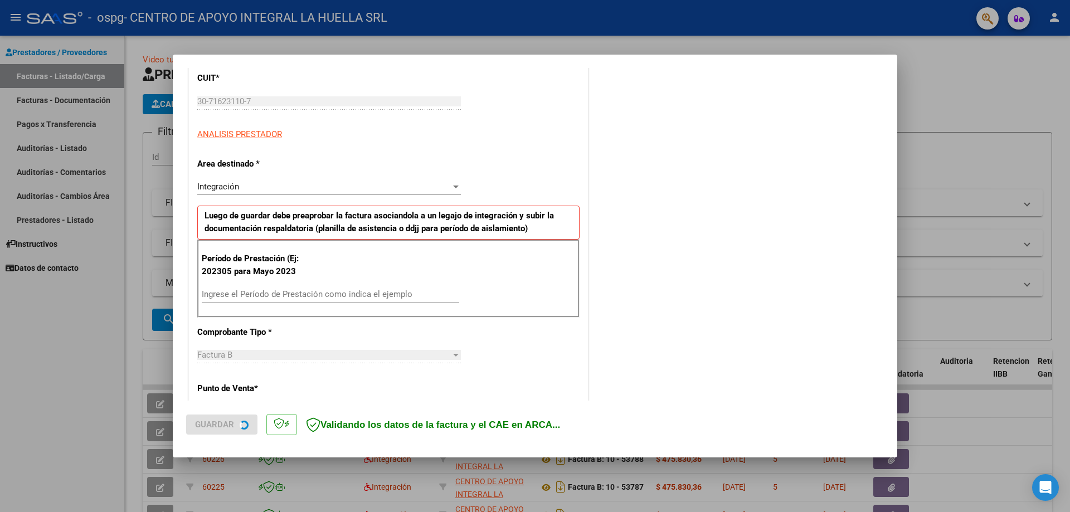
scroll to position [167, 0]
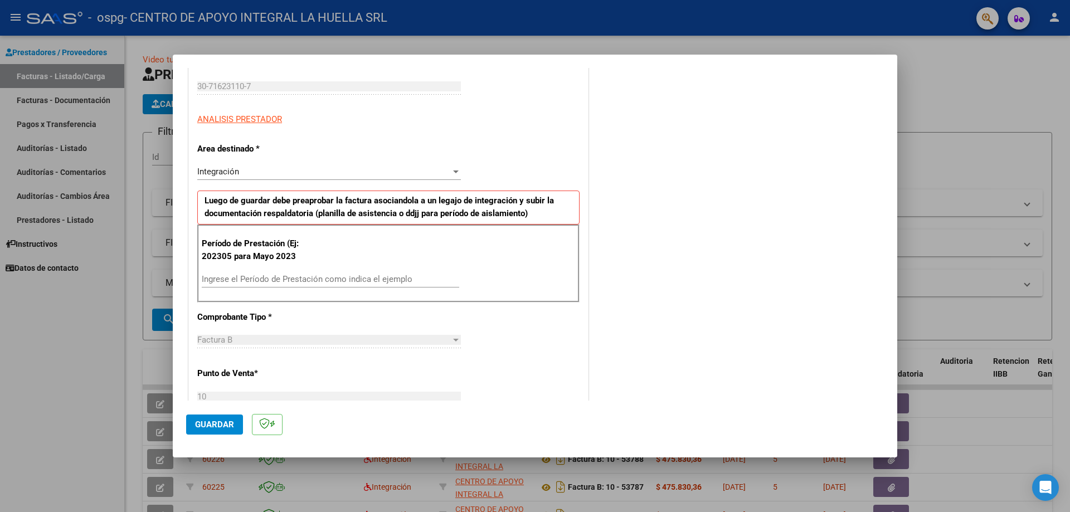
click at [280, 280] on input "Ingrese el Período de Prestación como indica el ejemplo" at bounding box center [331, 279] width 258 height 10
type input "202507"
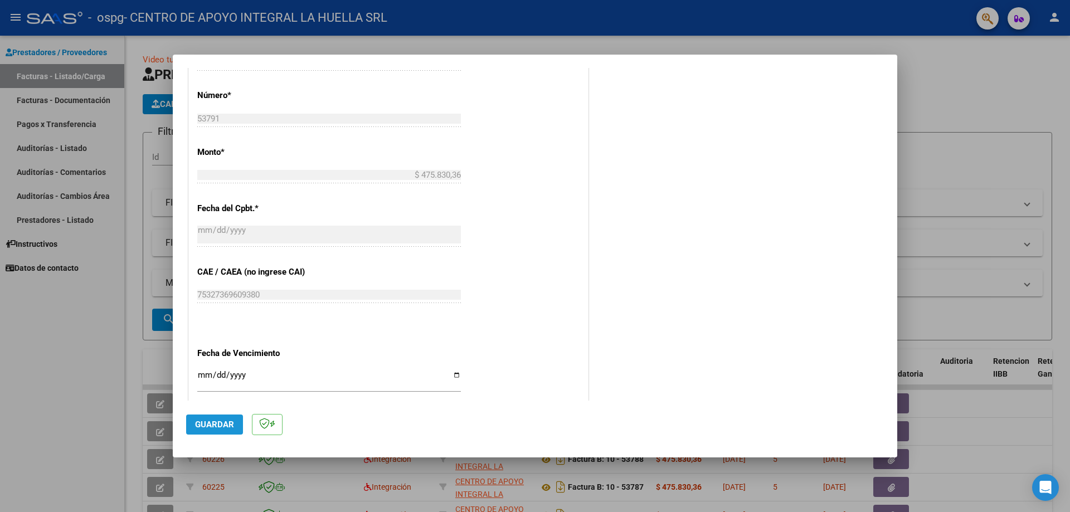
click at [217, 418] on button "Guardar" at bounding box center [214, 425] width 57 height 20
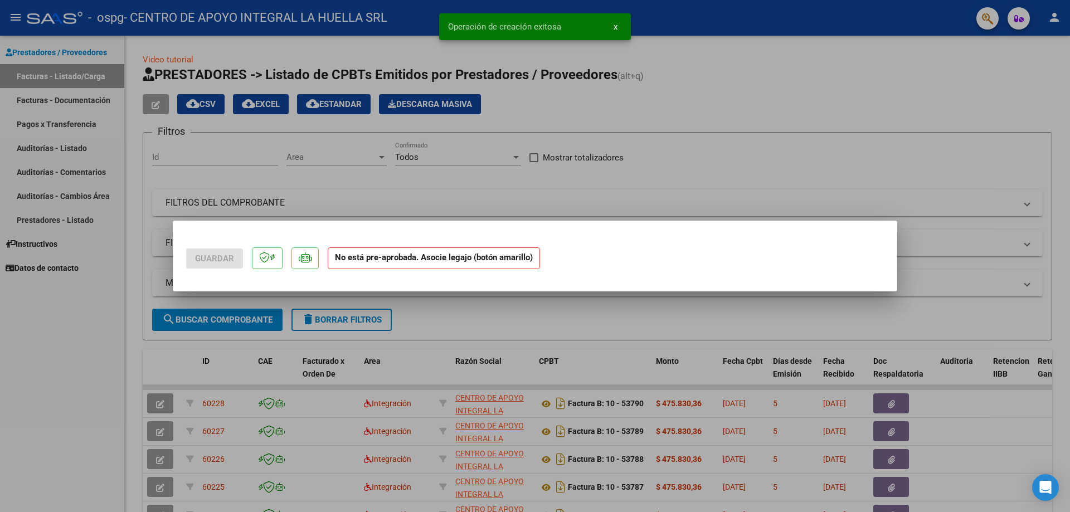
scroll to position [0, 0]
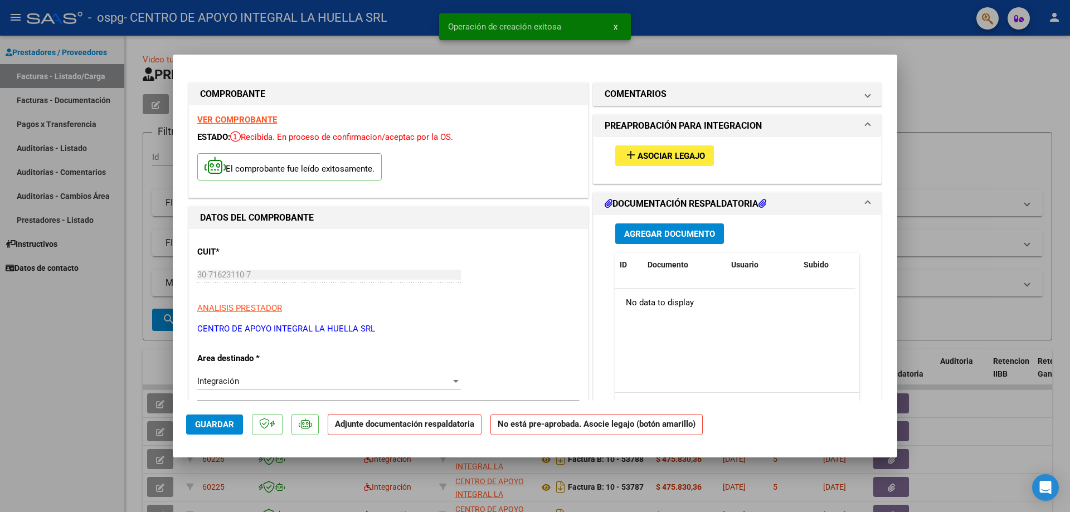
click at [643, 155] on span "Asociar Legajo" at bounding box center [671, 156] width 67 height 10
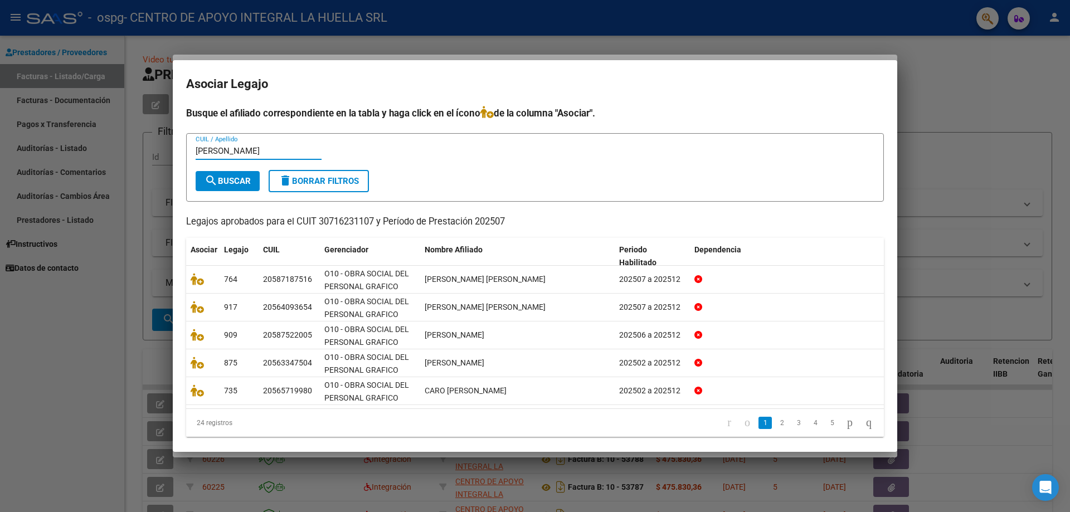
type input "[PERSON_NAME]"
click at [222, 181] on span "search Buscar" at bounding box center [228, 181] width 46 height 10
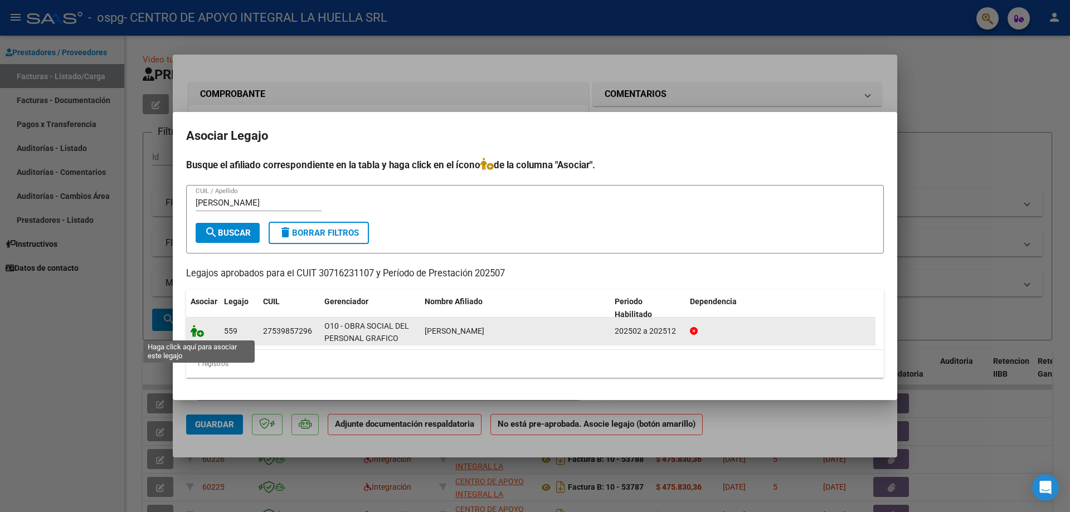
click at [196, 336] on icon at bounding box center [197, 331] width 13 height 12
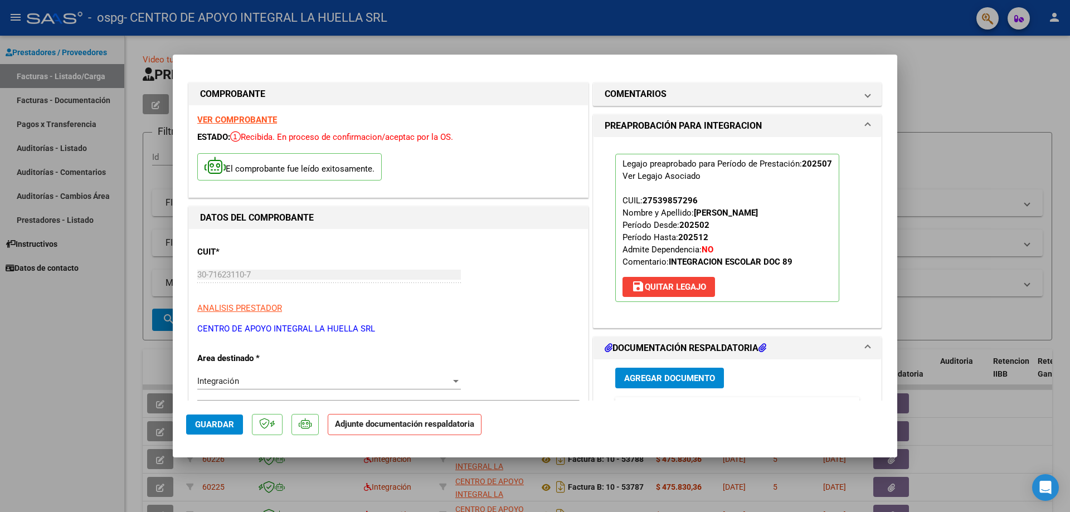
click at [664, 379] on span "Agregar Documento" at bounding box center [669, 378] width 91 height 10
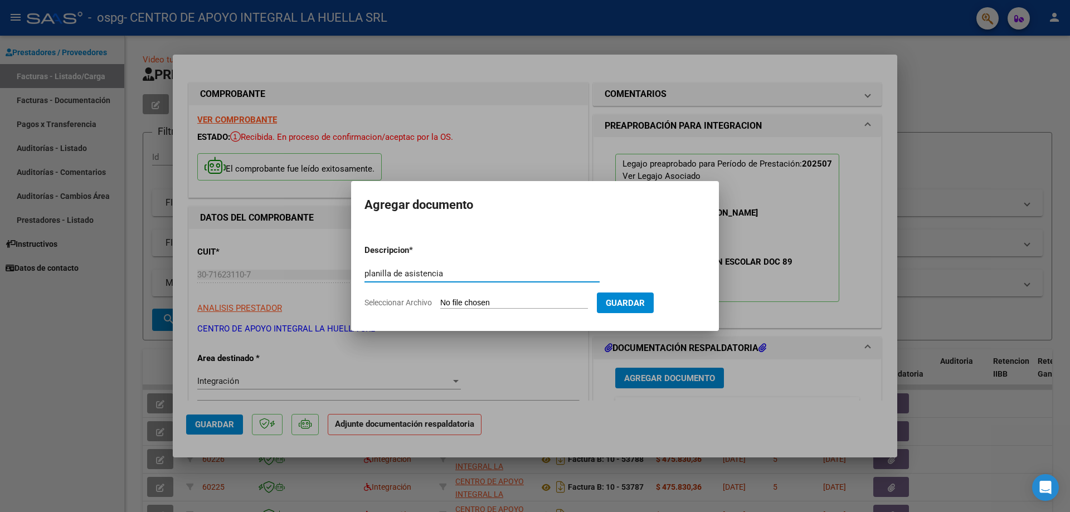
type input "planilla de asistencia"
click at [458, 302] on input "Seleccionar Archivo" at bounding box center [514, 303] width 148 height 11
type input "C:\fakepath\[PERSON_NAME]- PLANILLA ASISTENCIA JULIO-GRAFICOS.pdf"
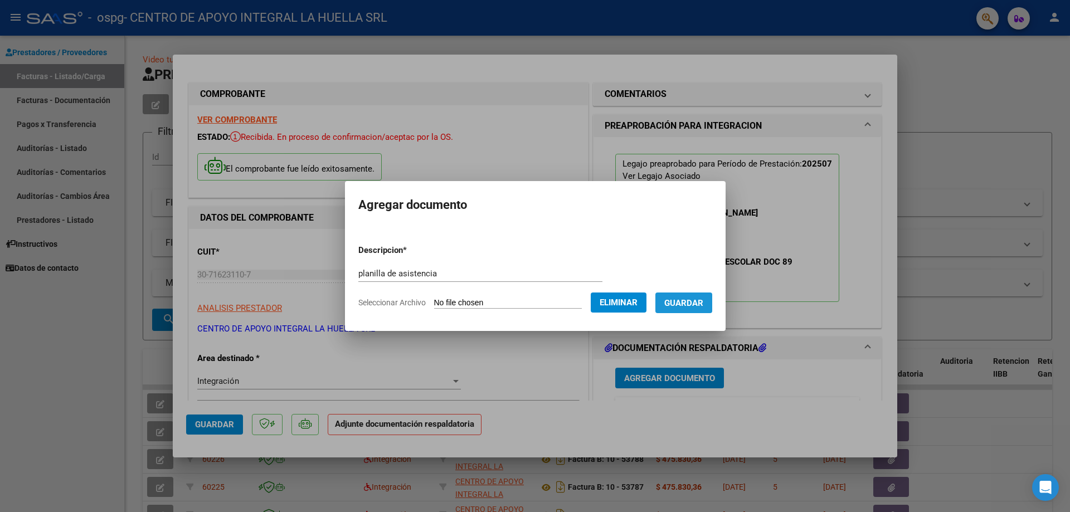
click at [693, 304] on span "Guardar" at bounding box center [683, 303] width 39 height 10
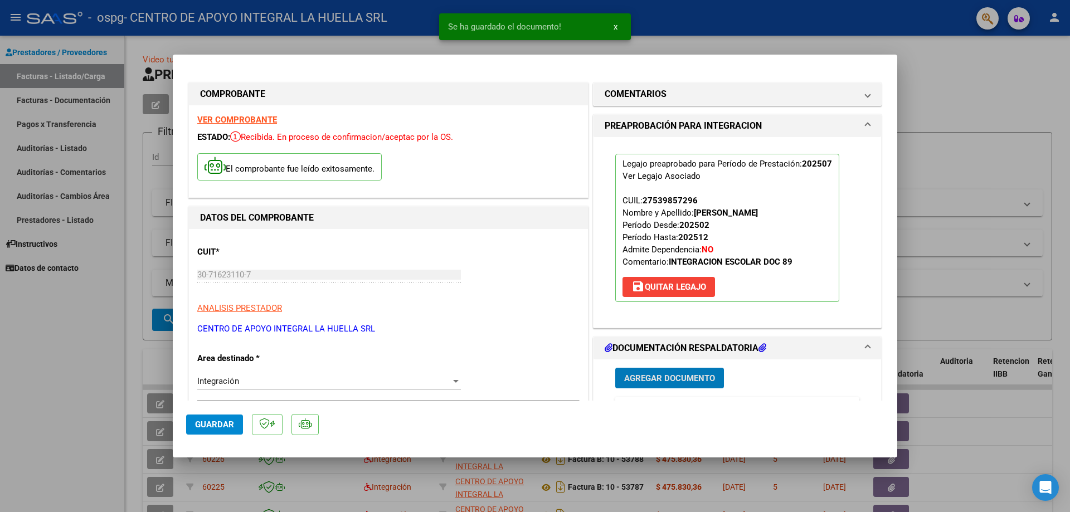
click at [653, 380] on span "Agregar Documento" at bounding box center [669, 378] width 91 height 10
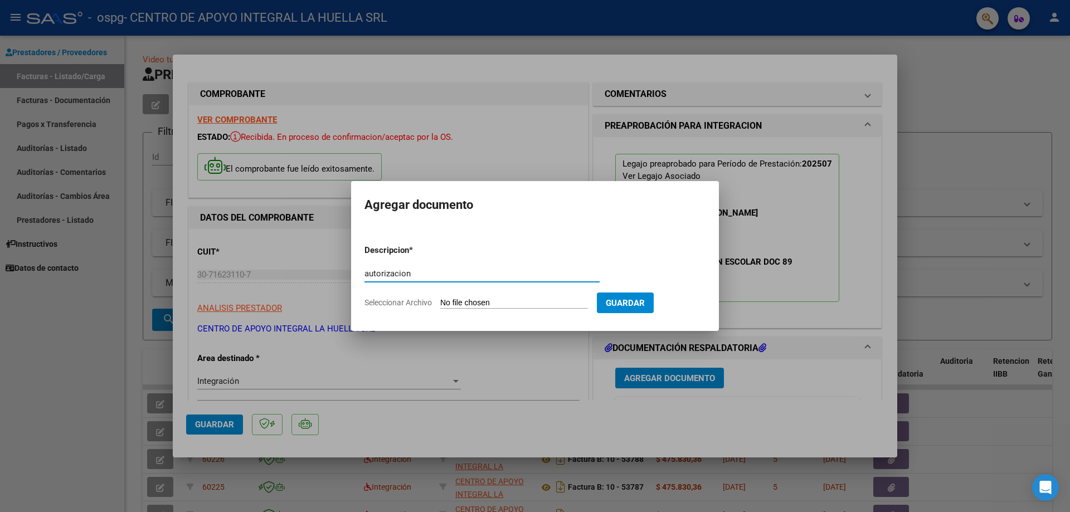
type input "autorizacion"
click at [466, 302] on input "Seleccionar Archivo" at bounding box center [514, 303] width 148 height 11
type input "C:\fakepath\[PERSON_NAME] S AUTORIZACION GRAFICOS.pdf"
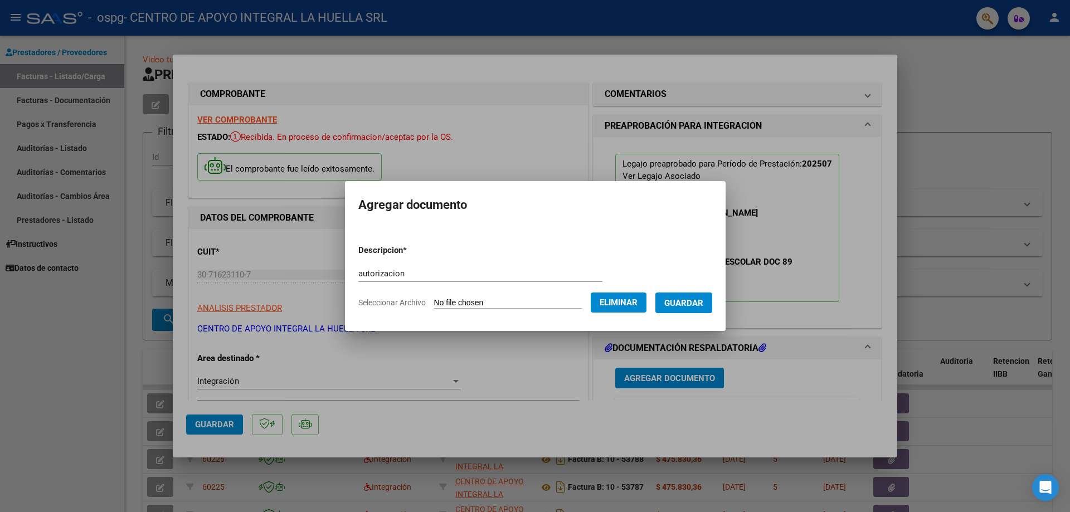
click at [695, 304] on span "Guardar" at bounding box center [683, 303] width 39 height 10
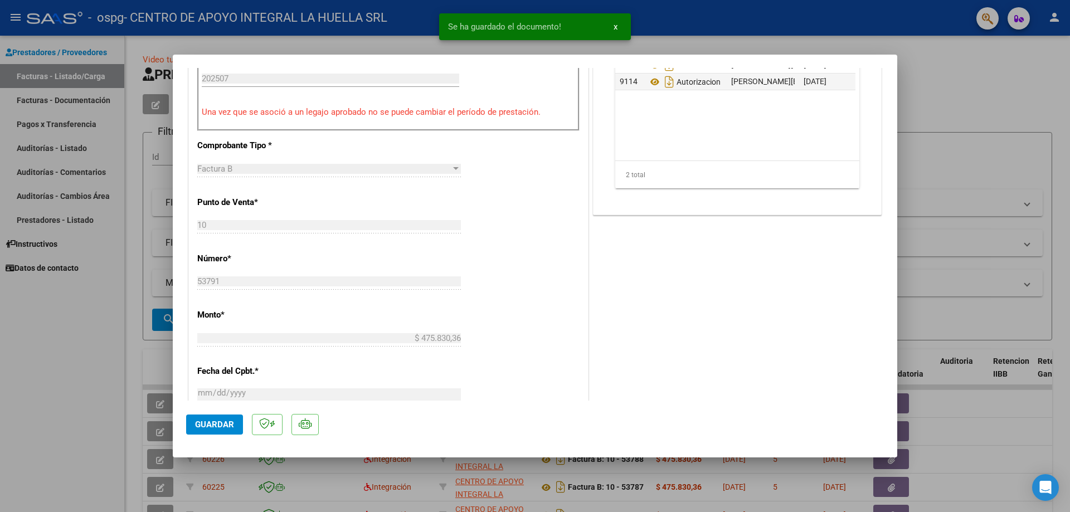
scroll to position [446, 0]
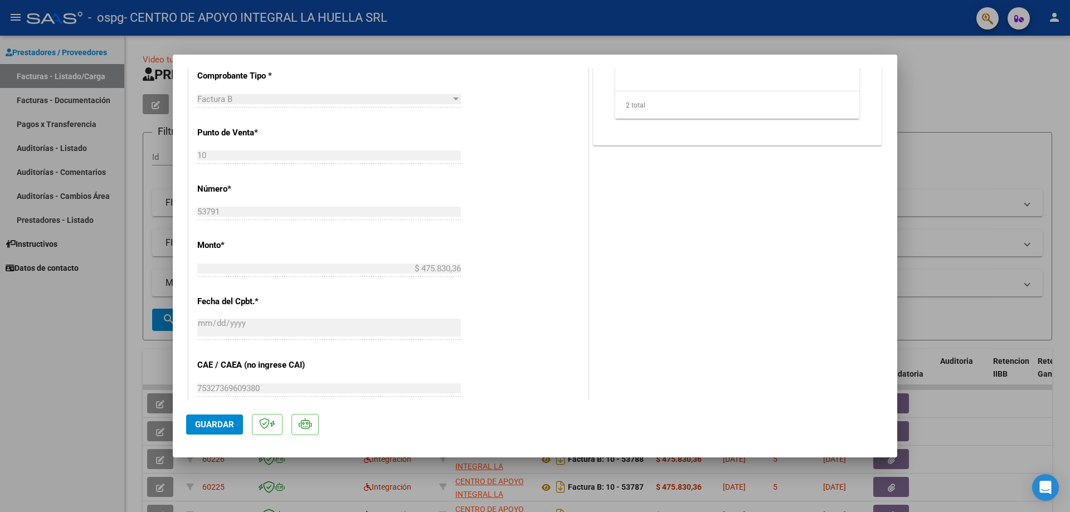
click at [197, 423] on span "Guardar" at bounding box center [214, 425] width 39 height 10
click at [1009, 80] on div at bounding box center [535, 256] width 1070 height 512
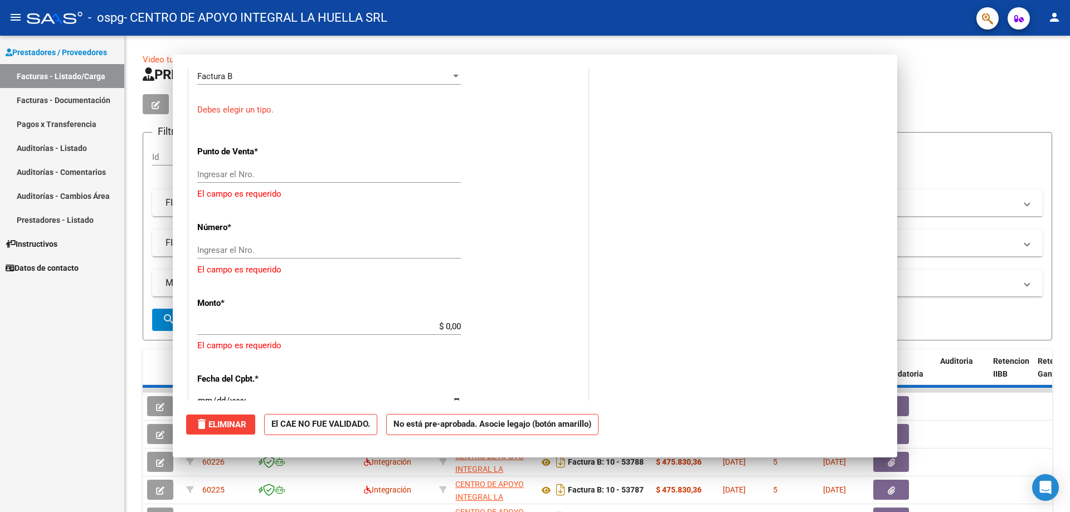
scroll to position [0, 0]
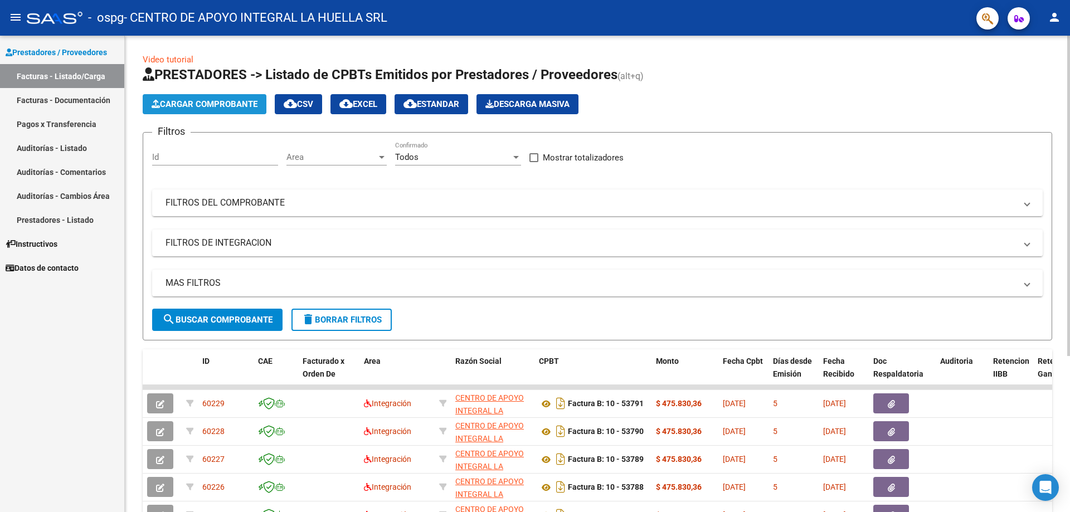
click at [229, 109] on button "Cargar Comprobante" at bounding box center [205, 104] width 124 height 20
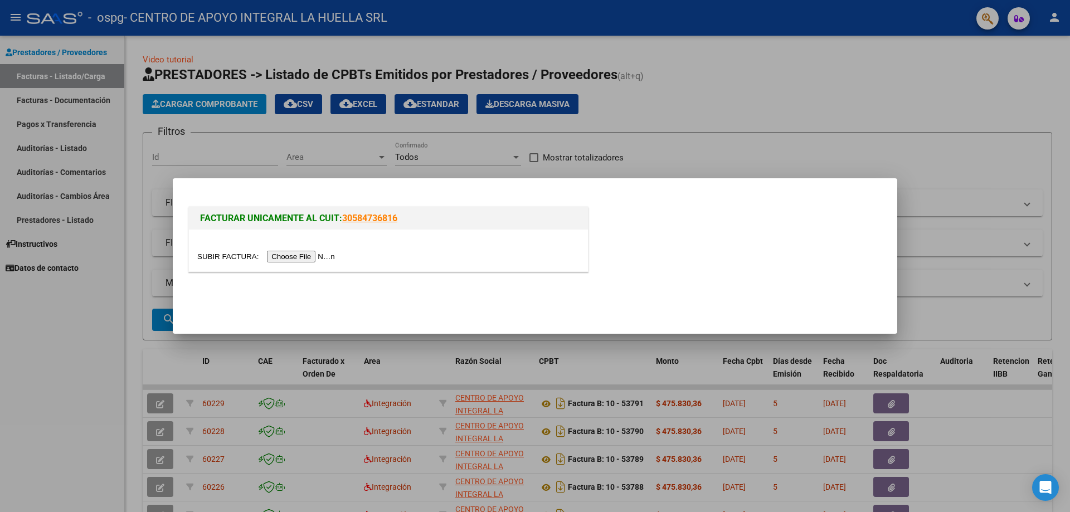
click at [279, 256] on input "file" at bounding box center [267, 257] width 141 height 12
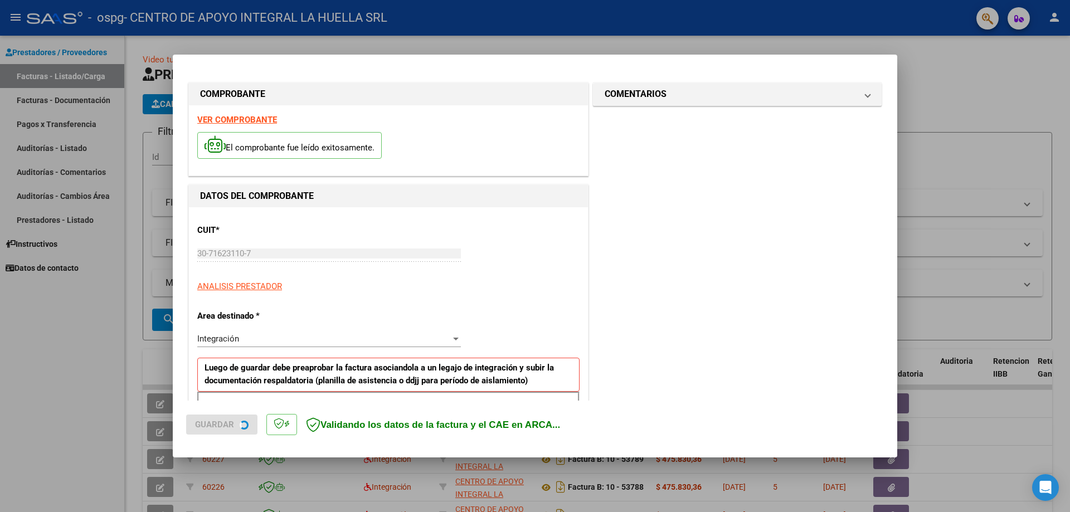
scroll to position [167, 0]
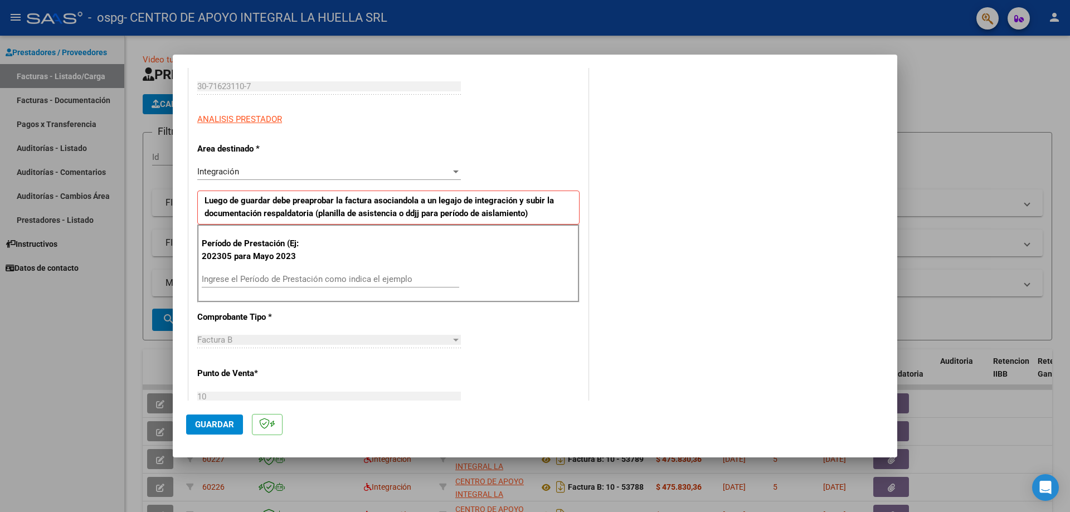
click at [240, 279] on input "Ingrese el Período de Prestación como indica el ejemplo" at bounding box center [331, 279] width 258 height 10
type input "202507"
click at [201, 420] on span "Guardar" at bounding box center [214, 425] width 39 height 10
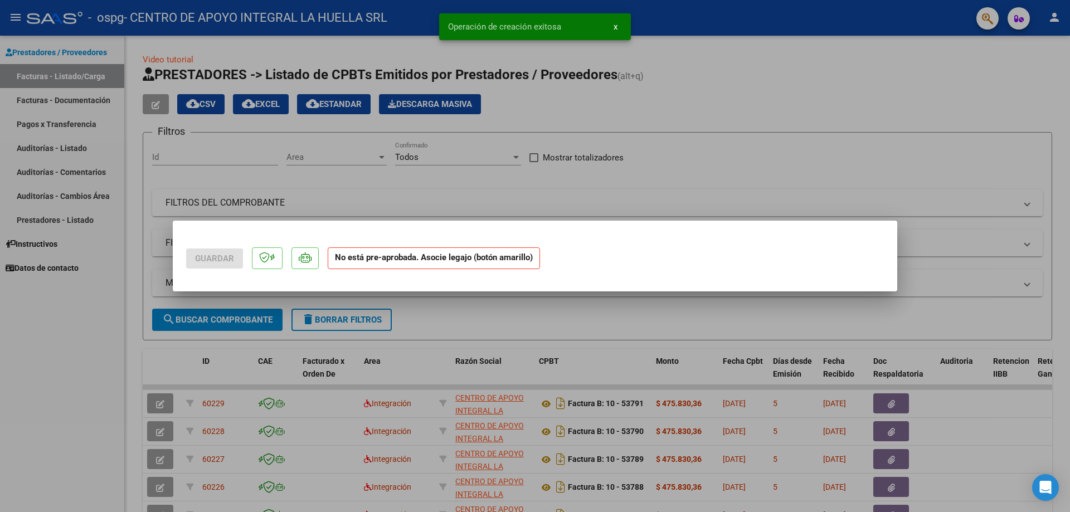
scroll to position [0, 0]
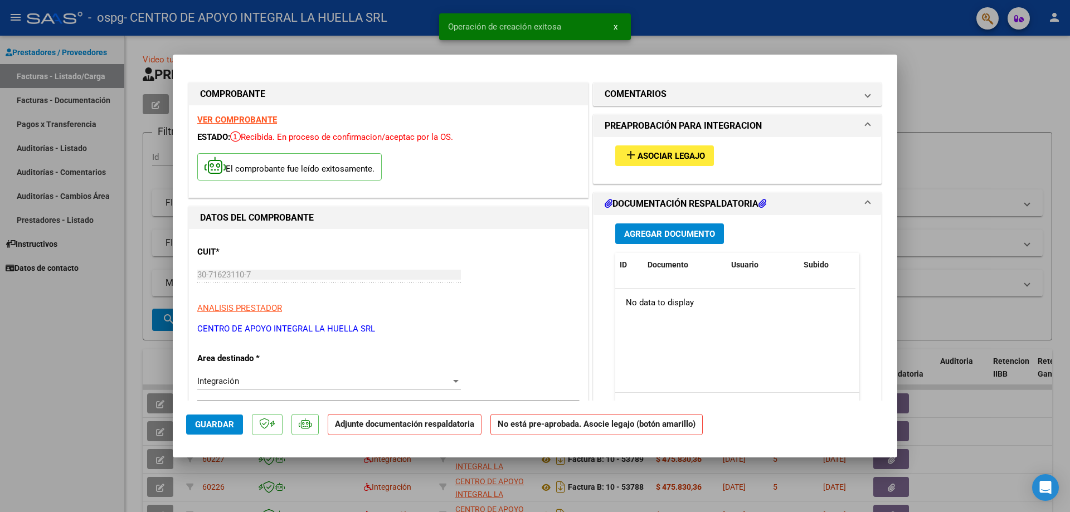
click at [657, 162] on button "add Asociar Legajo" at bounding box center [664, 155] width 99 height 21
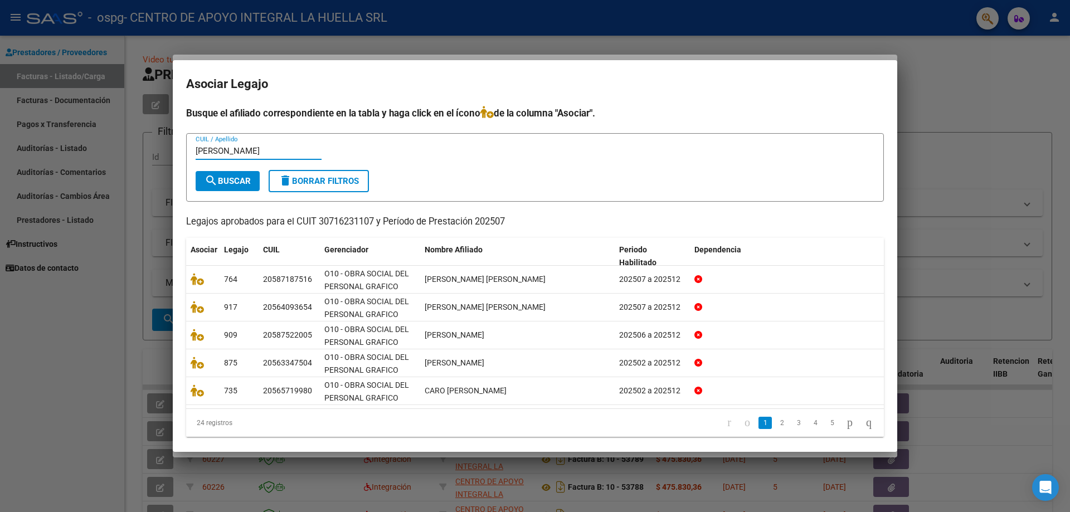
type input "[PERSON_NAME]"
click at [249, 173] on button "search Buscar" at bounding box center [228, 181] width 64 height 20
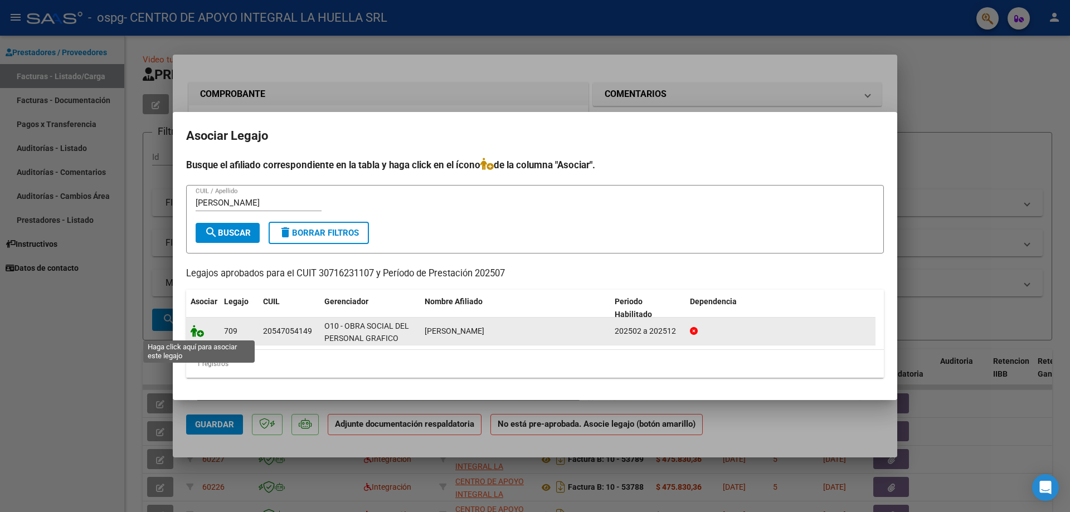
click at [201, 336] on icon at bounding box center [197, 331] width 13 height 12
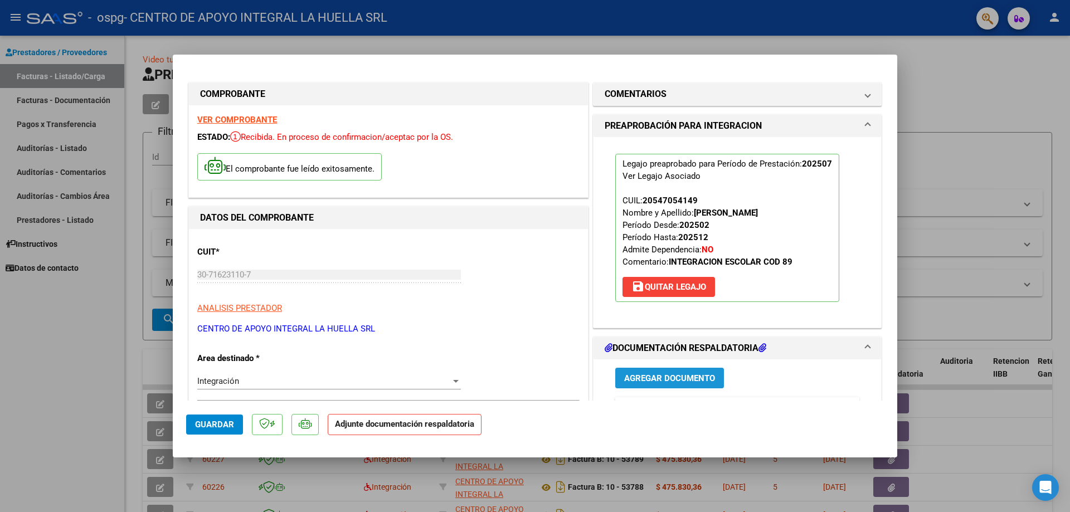
click at [665, 383] on span "Agregar Documento" at bounding box center [669, 378] width 91 height 10
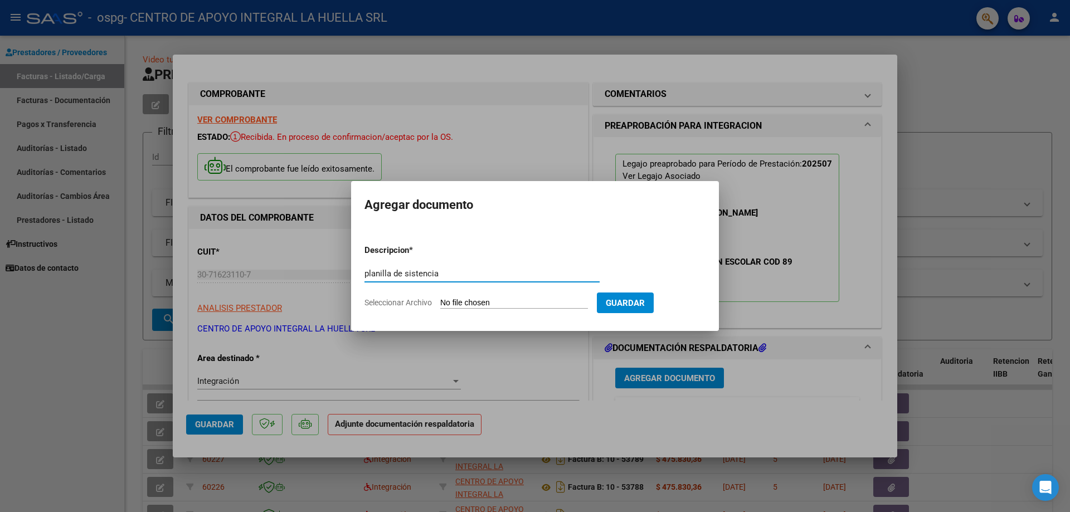
type input "planilla de sistencia"
click at [464, 302] on input "Seleccionar Archivo" at bounding box center [514, 303] width 148 height 11
type input "C:\fakepath\[PERSON_NAME]- PLANILLA ASISTENCIA JULIO-GRAFICOS.pdf"
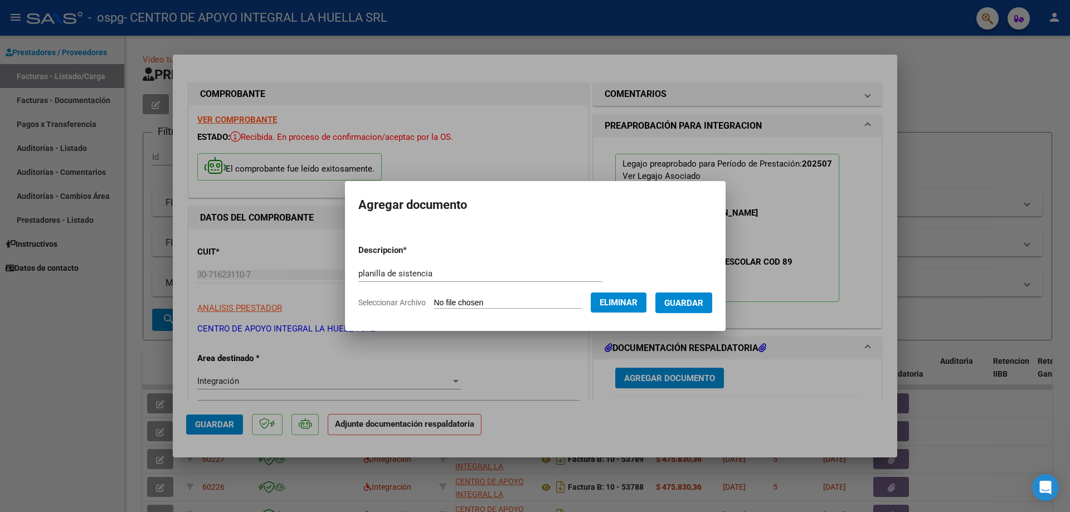
click at [681, 304] on span "Guardar" at bounding box center [683, 303] width 39 height 10
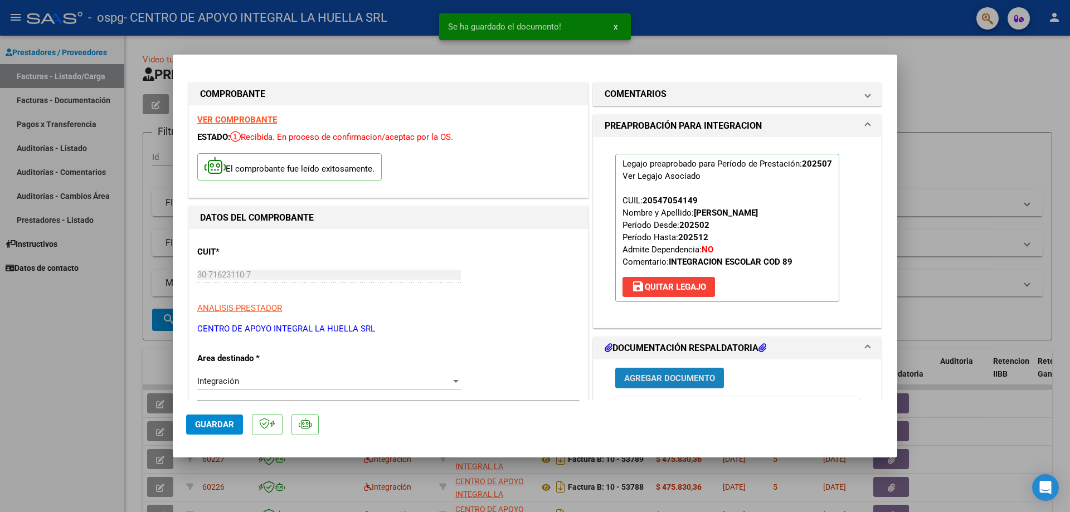
click at [662, 375] on span "Agregar Documento" at bounding box center [669, 378] width 91 height 10
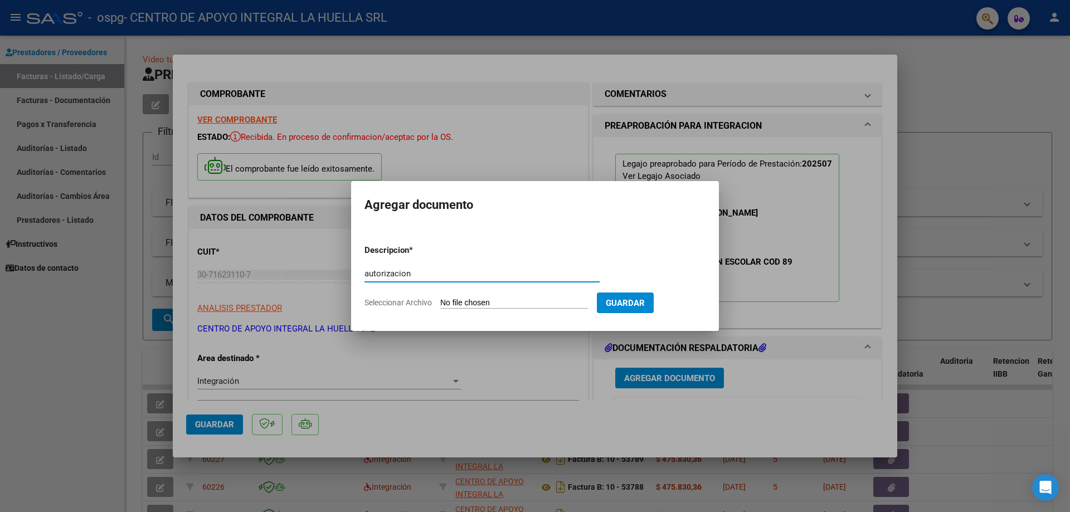
type input "autorizacion"
click at [517, 302] on input "Seleccionar Archivo" at bounding box center [514, 303] width 148 height 11
type input "C:\fakepath\[PERSON_NAME] AUTORIZACION GRAFICOS - OSPG.pdf"
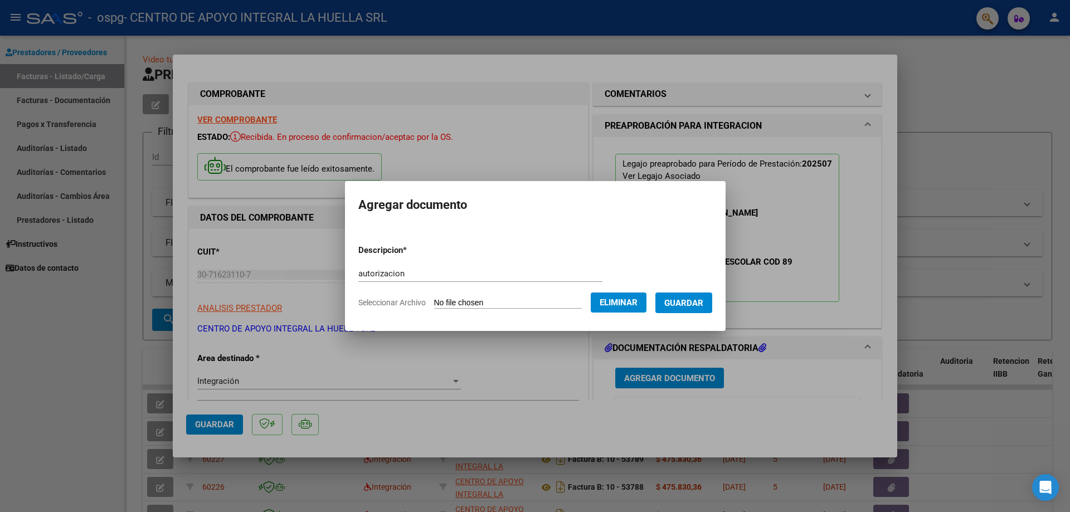
click at [698, 302] on span "Guardar" at bounding box center [683, 303] width 39 height 10
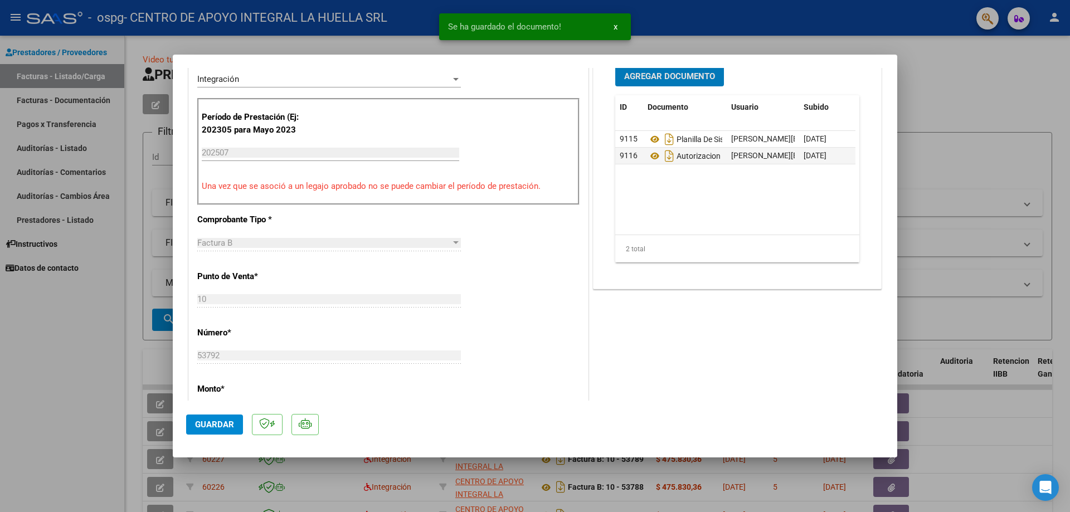
scroll to position [334, 0]
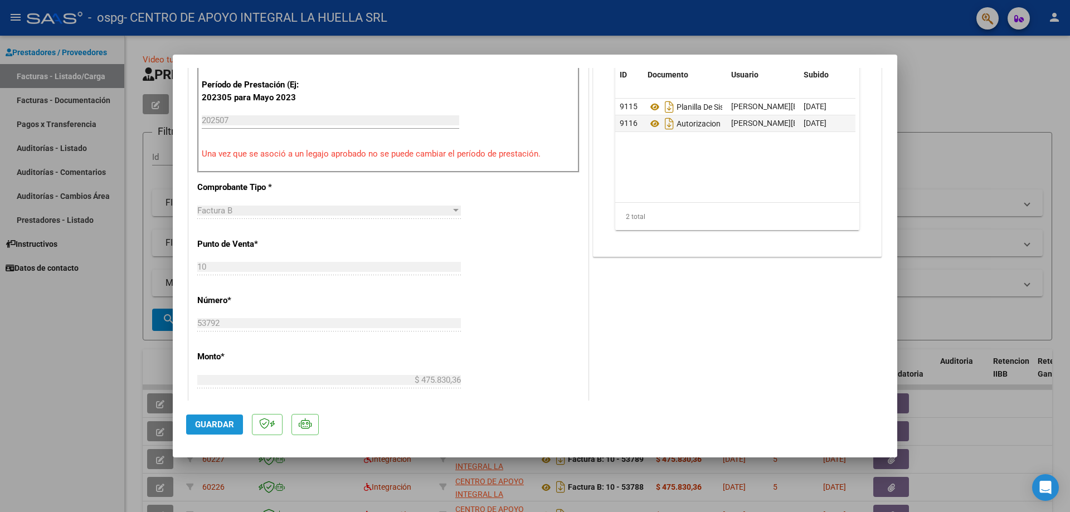
click at [215, 421] on span "Guardar" at bounding box center [214, 425] width 39 height 10
click at [912, 98] on div at bounding box center [535, 256] width 1070 height 512
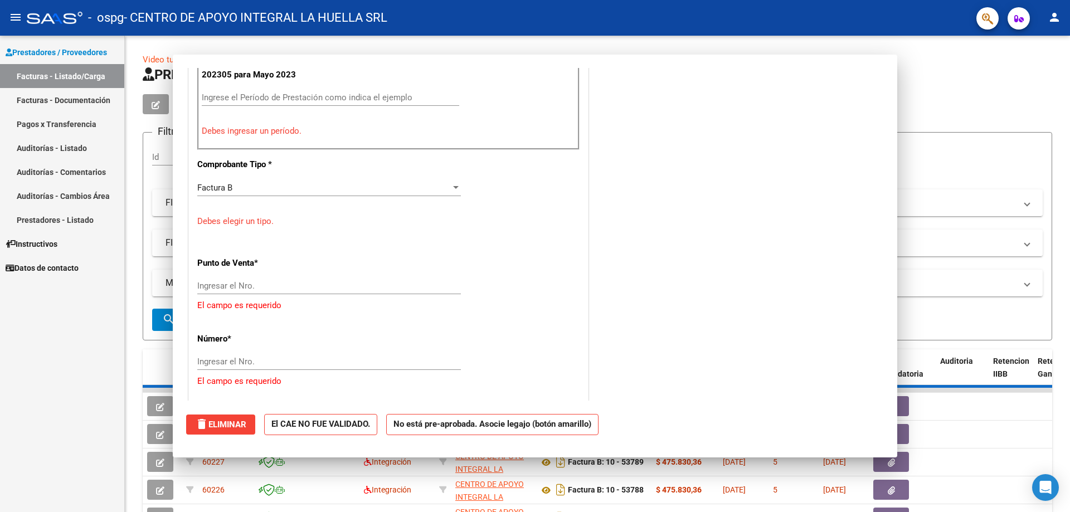
scroll to position [0, 0]
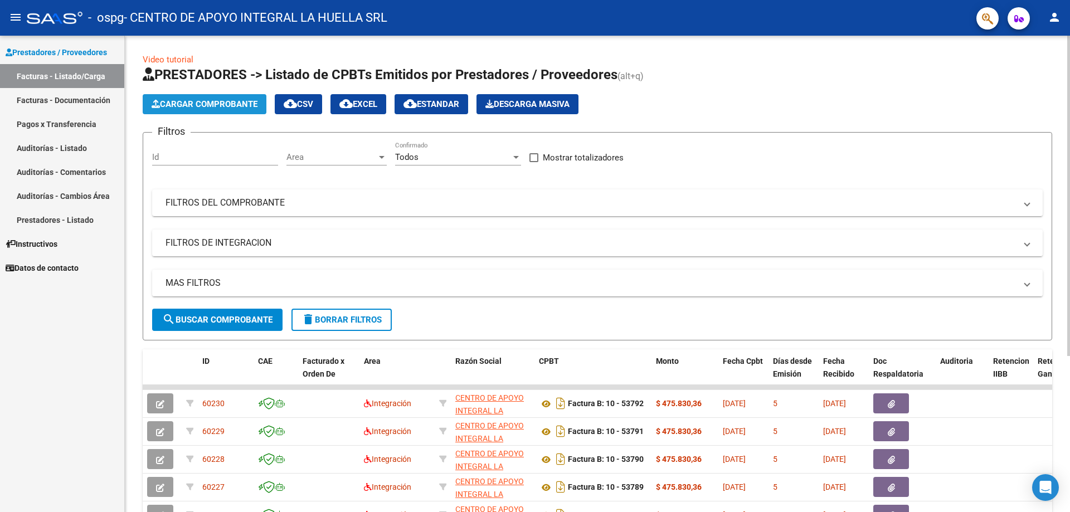
click at [177, 101] on span "Cargar Comprobante" at bounding box center [205, 104] width 106 height 10
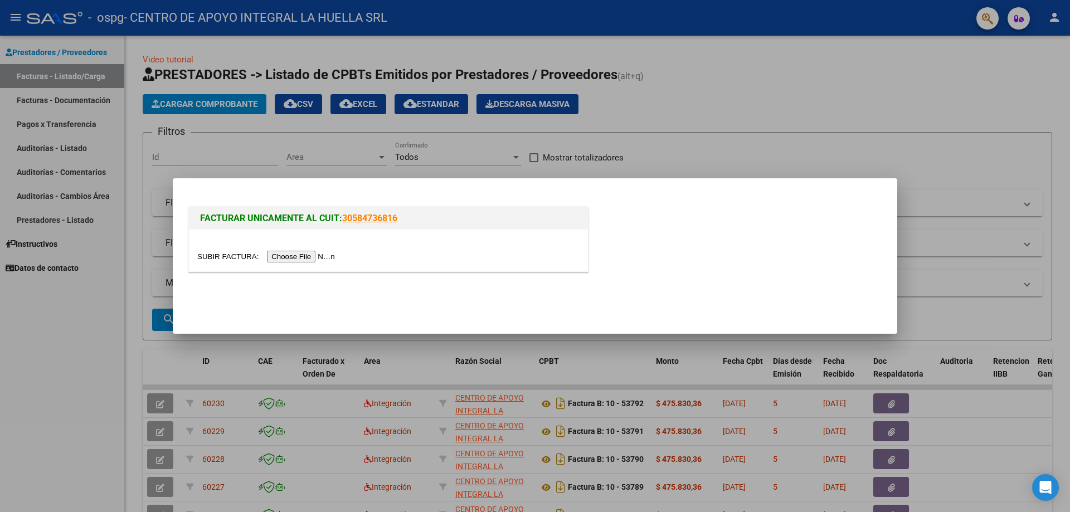
click at [307, 252] on input "file" at bounding box center [267, 257] width 141 height 12
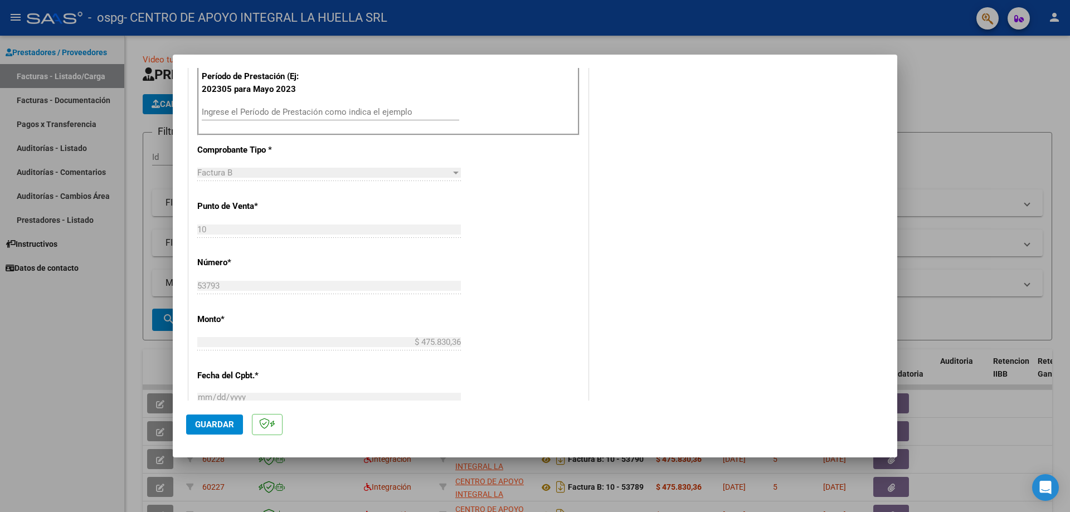
scroll to position [390, 0]
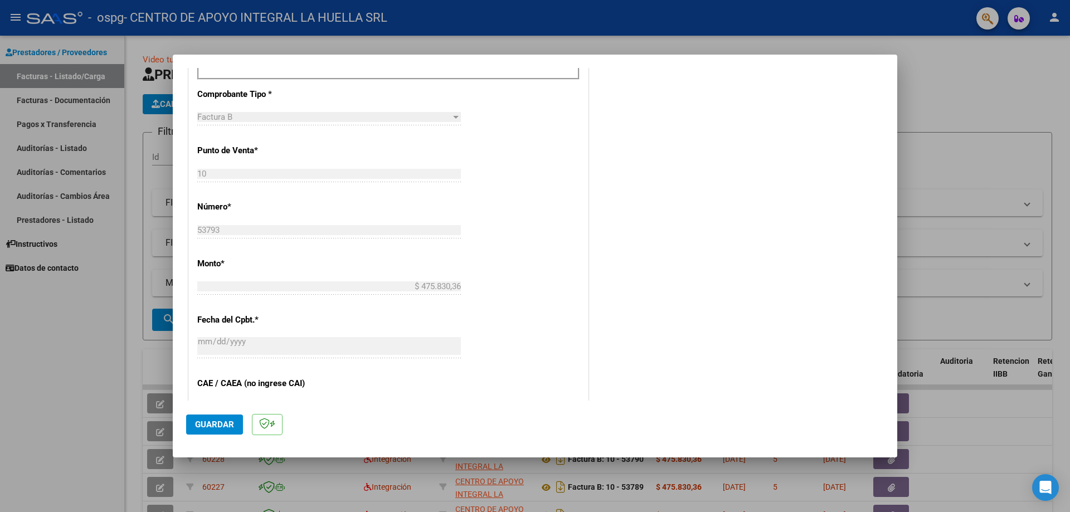
click at [214, 424] on span "Guardar" at bounding box center [214, 425] width 39 height 10
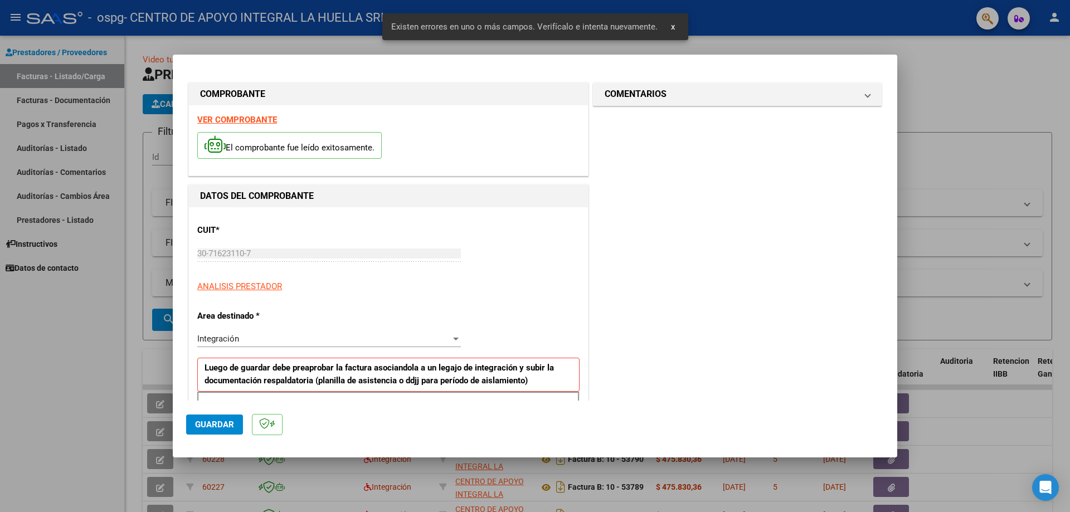
scroll to position [279, 0]
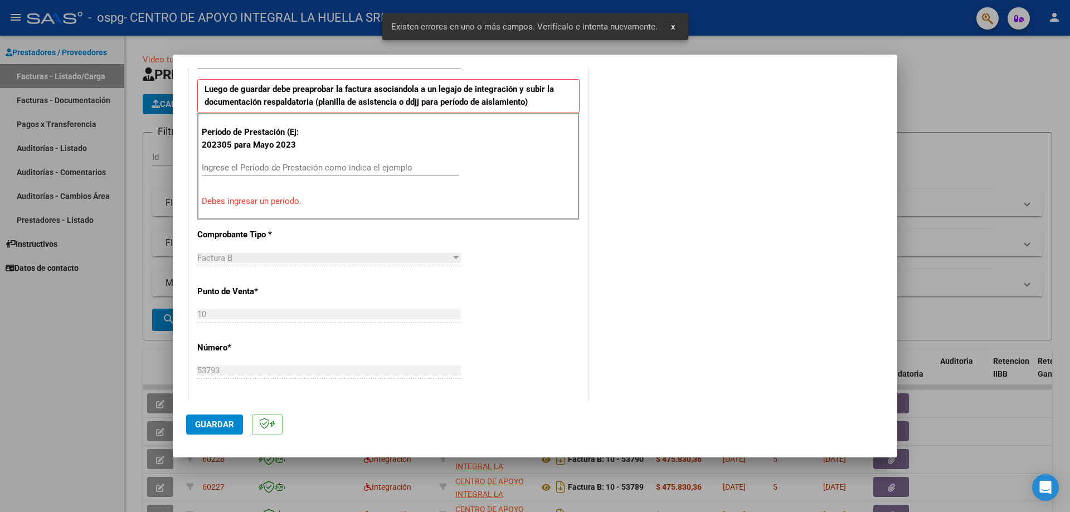
click at [326, 171] on input "Ingrese el Período de Prestación como indica el ejemplo" at bounding box center [331, 168] width 258 height 10
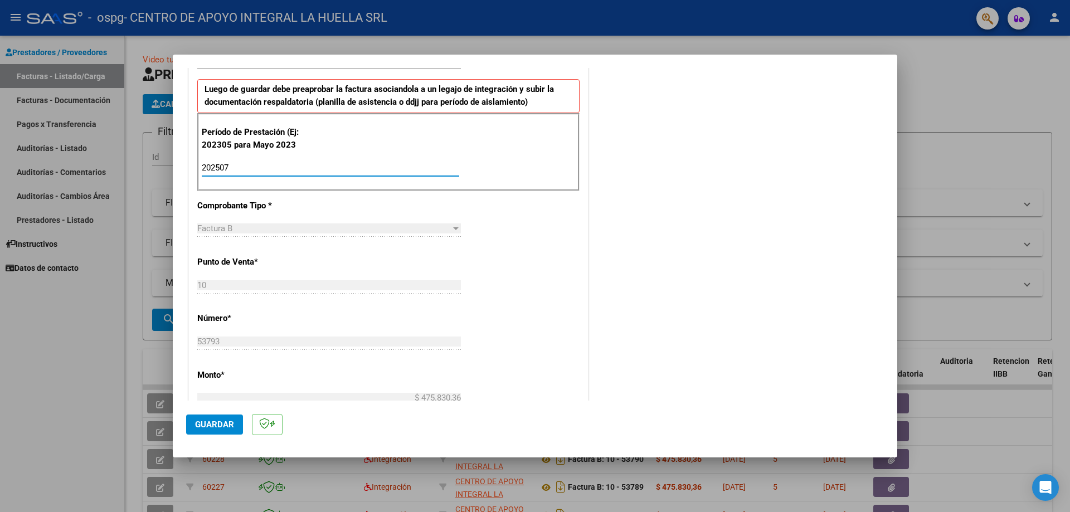
type input "202507"
click at [216, 423] on span "Guardar" at bounding box center [214, 425] width 39 height 10
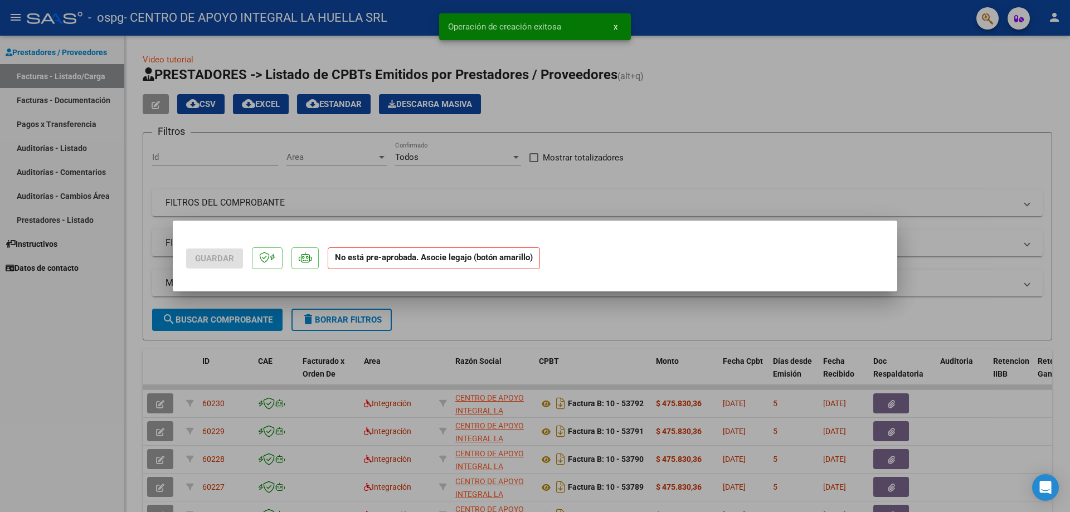
scroll to position [0, 0]
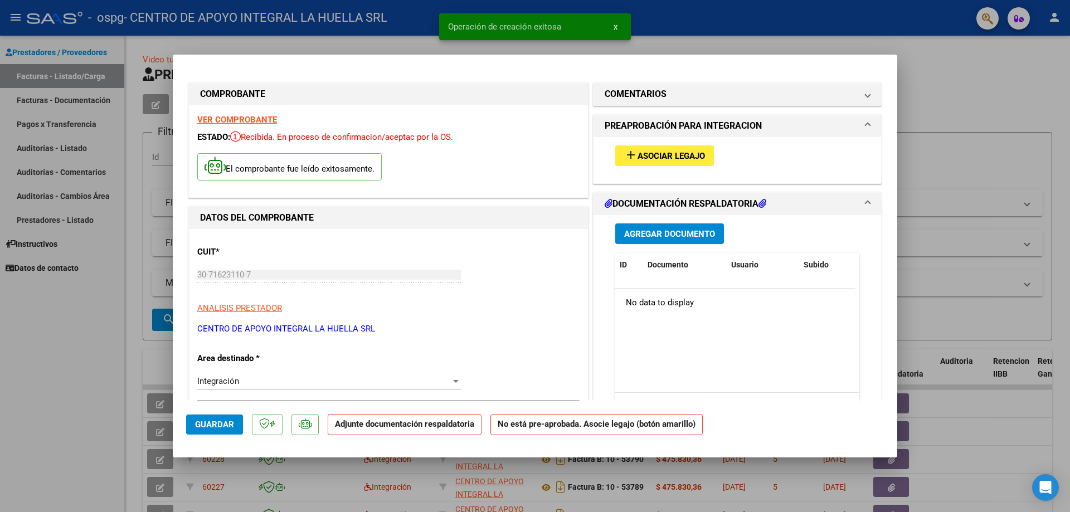
click at [676, 159] on span "Asociar Legajo" at bounding box center [671, 156] width 67 height 10
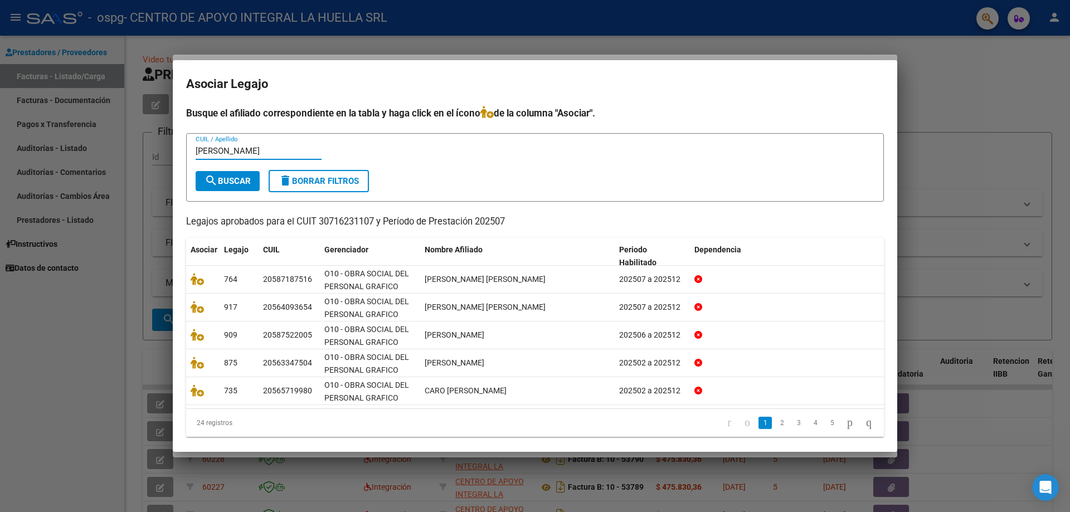
type input "[PERSON_NAME]"
click at [227, 179] on span "search Buscar" at bounding box center [228, 181] width 46 height 10
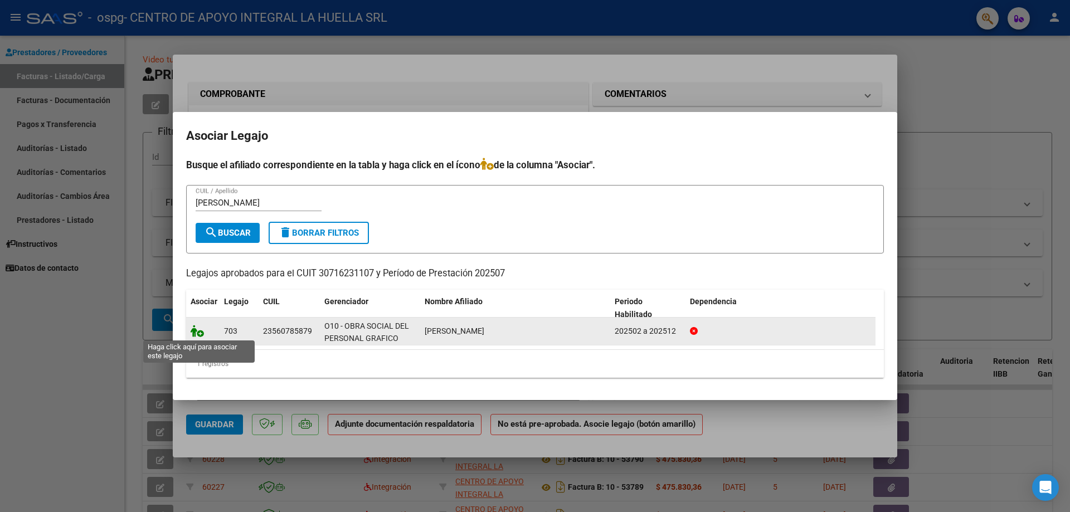
click at [201, 332] on icon at bounding box center [197, 331] width 13 height 12
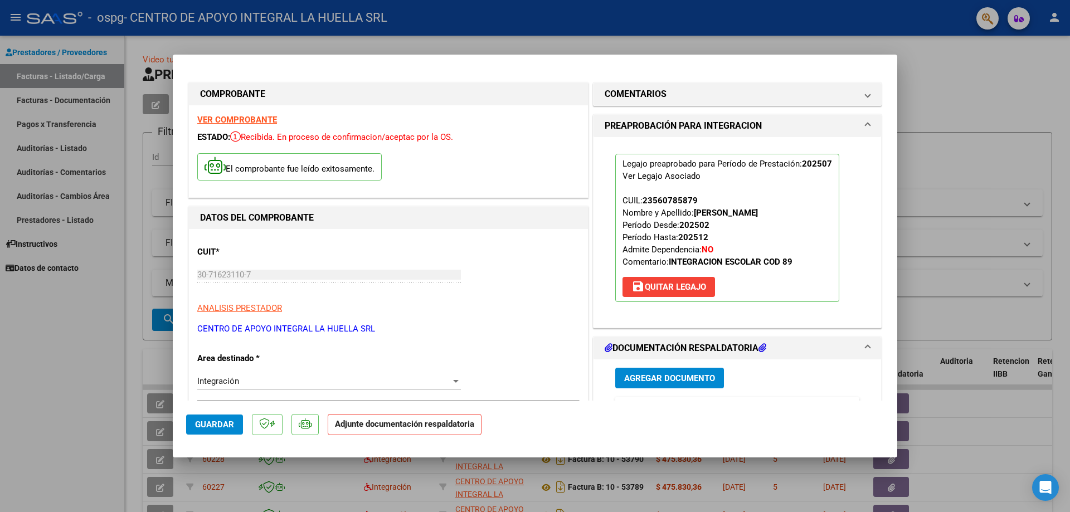
click at [677, 379] on span "Agregar Documento" at bounding box center [669, 378] width 91 height 10
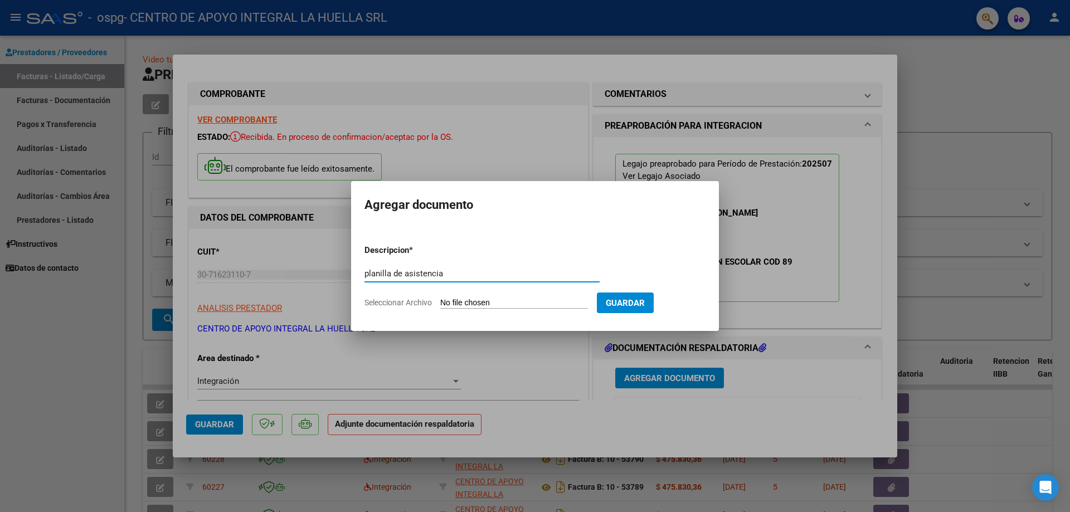
type input "planilla de asistencia"
click at [469, 301] on input "Seleccionar Archivo" at bounding box center [514, 303] width 148 height 11
type input "C:\fakepath\VILLANUEVA TOMAS-PLANILLA ASISTENCIA JULIO-GRAFICOS.pdf"
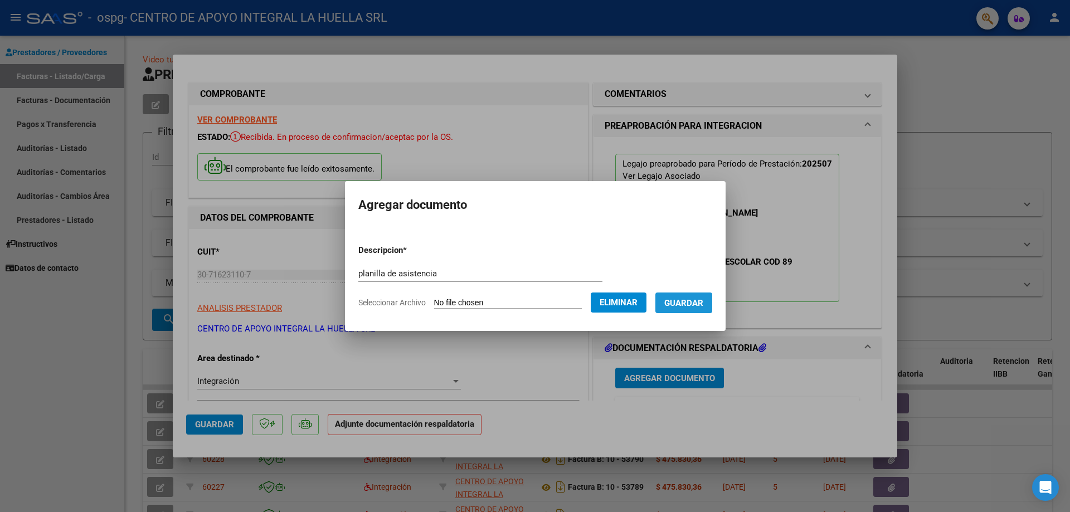
click at [688, 302] on span "Guardar" at bounding box center [683, 303] width 39 height 10
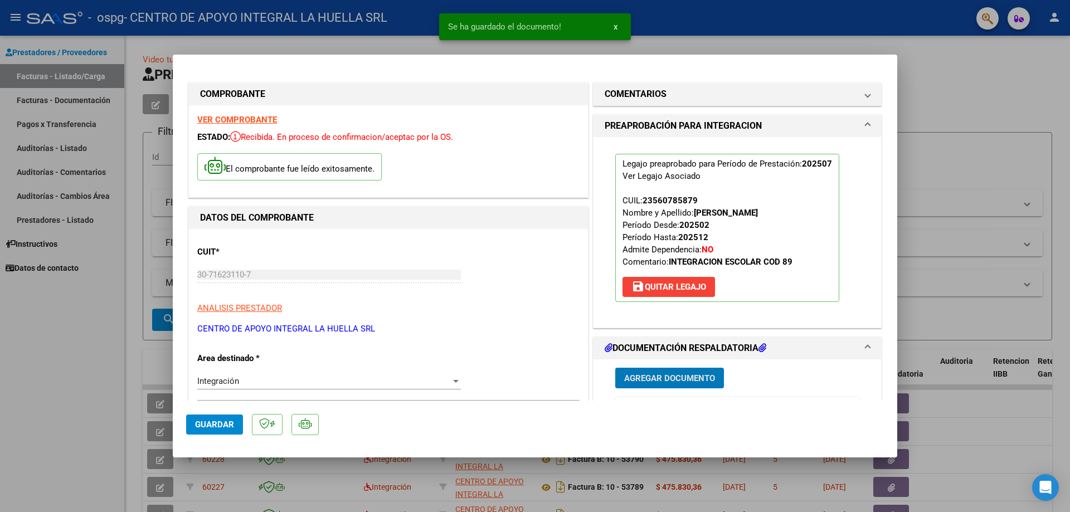
click at [674, 375] on span "Agregar Documento" at bounding box center [669, 378] width 91 height 10
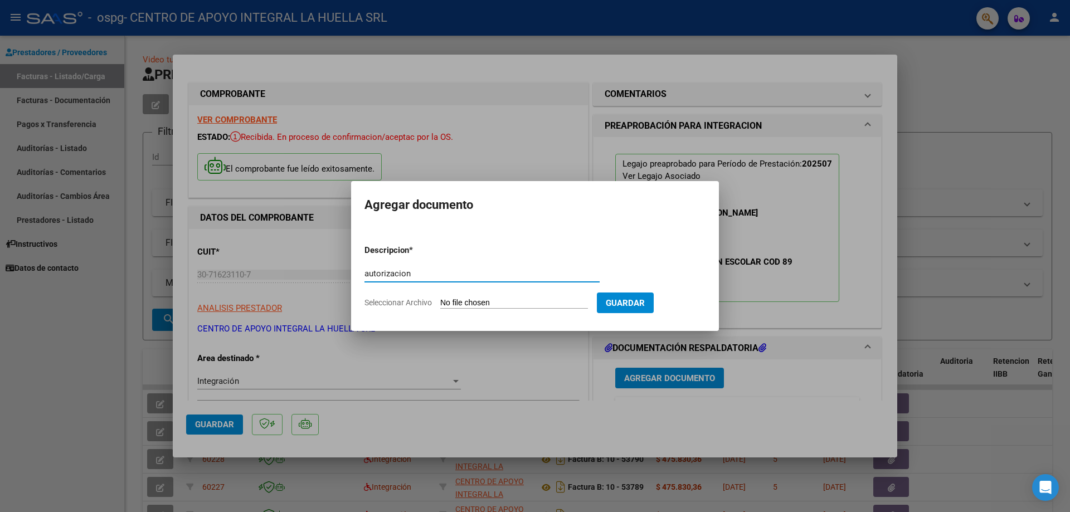
type input "autorizacion"
click at [522, 303] on input "Seleccionar Archivo" at bounding box center [514, 303] width 148 height 11
type input "C:\fakepath\[PERSON_NAME] AUTORIZACION GRAFICOS - OSPG.pdf"
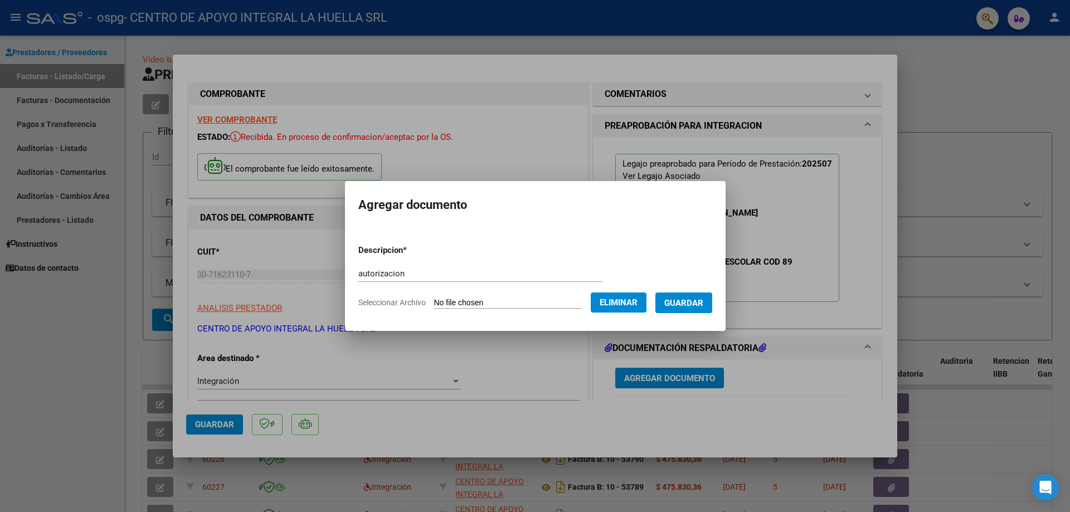
click at [698, 305] on span "Guardar" at bounding box center [683, 303] width 39 height 10
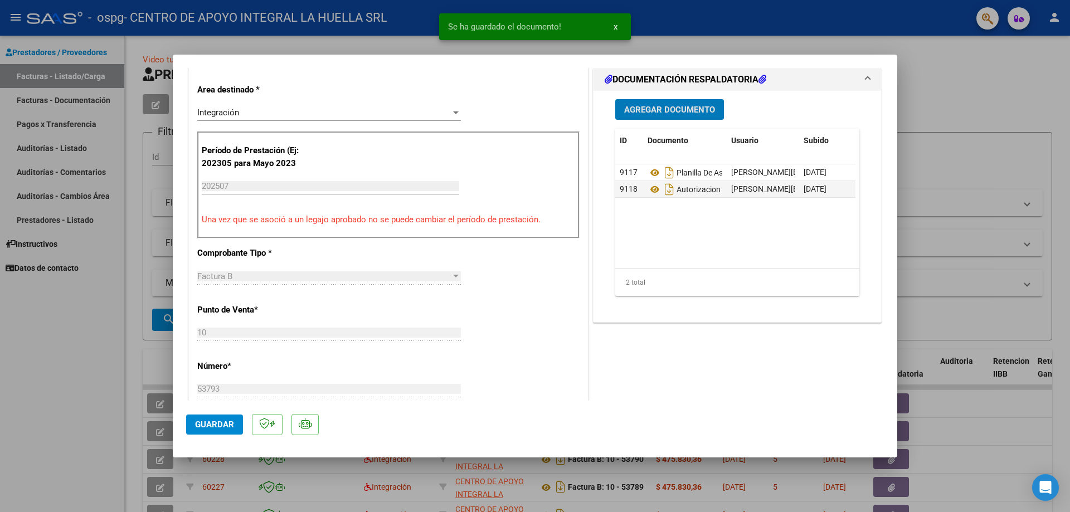
scroll to position [279, 0]
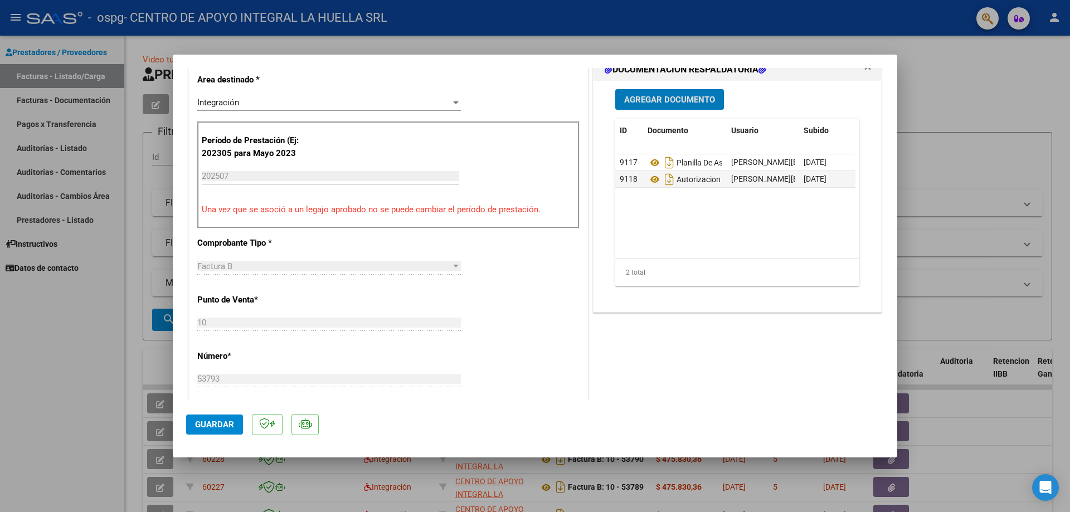
click at [215, 419] on button "Guardar" at bounding box center [214, 425] width 57 height 20
click at [975, 90] on div at bounding box center [535, 256] width 1070 height 512
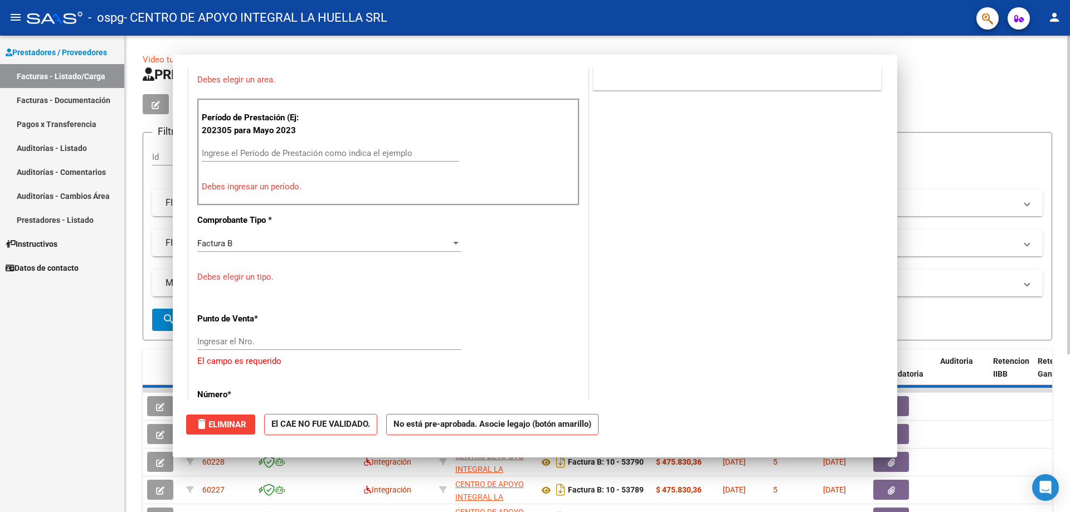
scroll to position [0, 0]
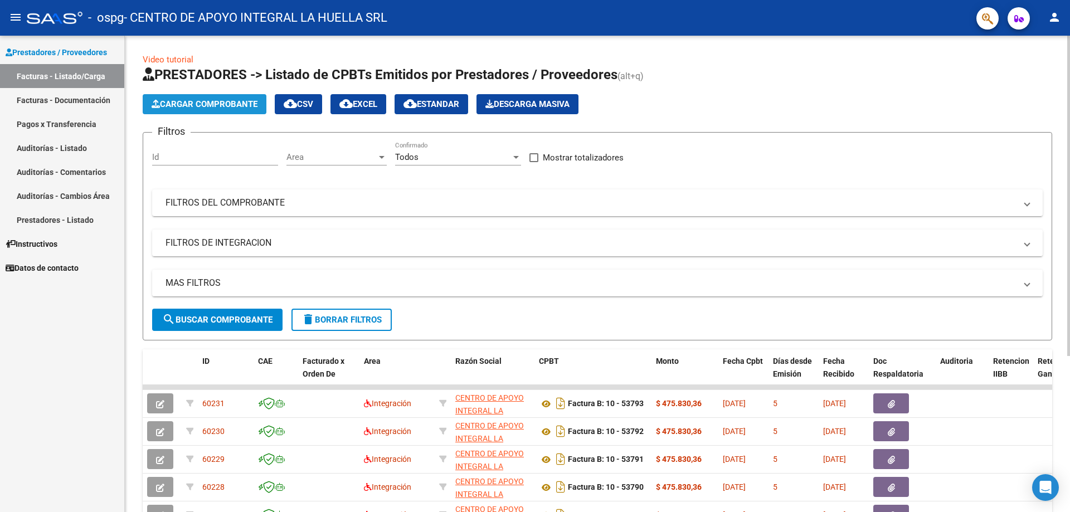
click at [196, 109] on button "Cargar Comprobante" at bounding box center [205, 104] width 124 height 20
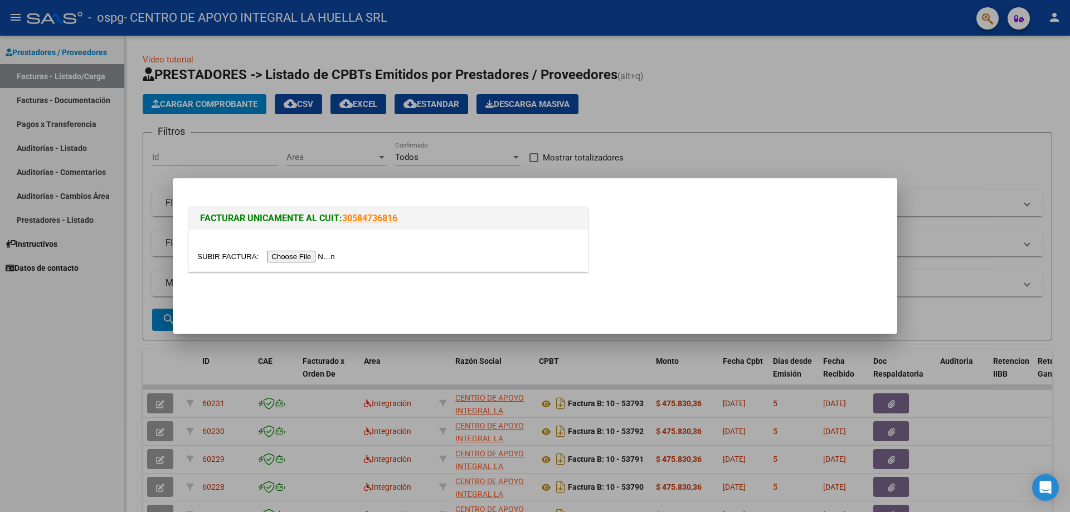
click at [276, 256] on input "file" at bounding box center [267, 257] width 141 height 12
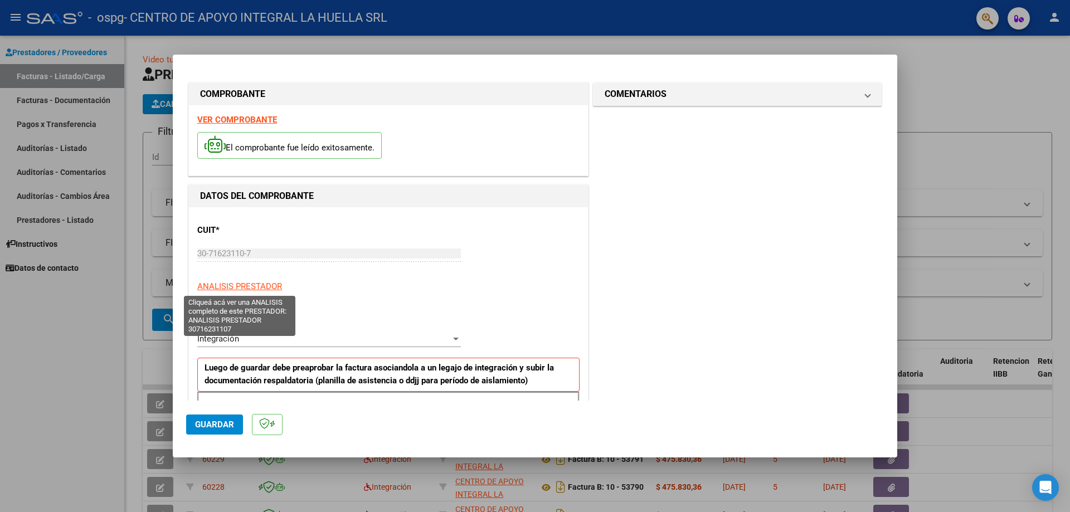
scroll to position [111, 0]
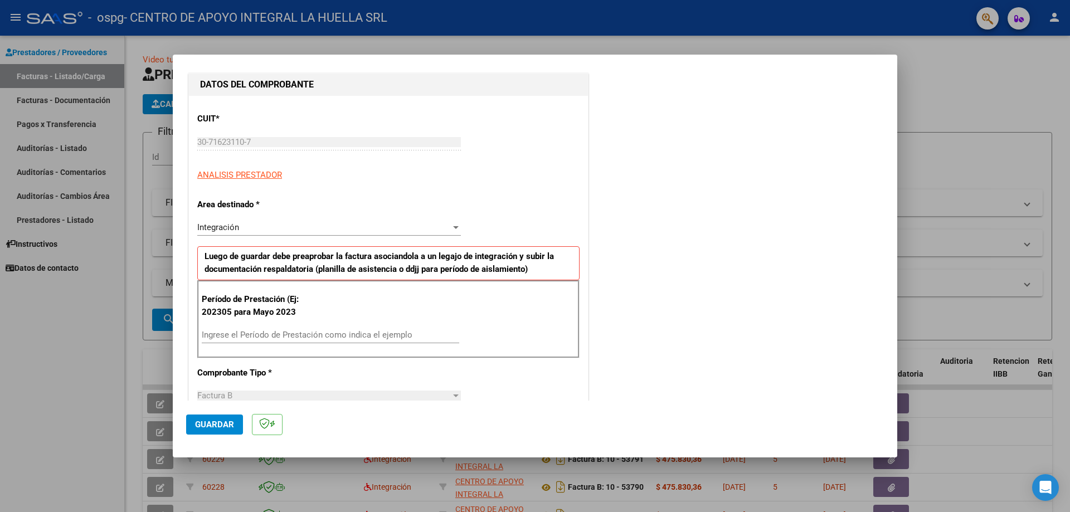
click at [293, 333] on input "Ingrese el Período de Prestación como indica el ejemplo" at bounding box center [331, 335] width 258 height 10
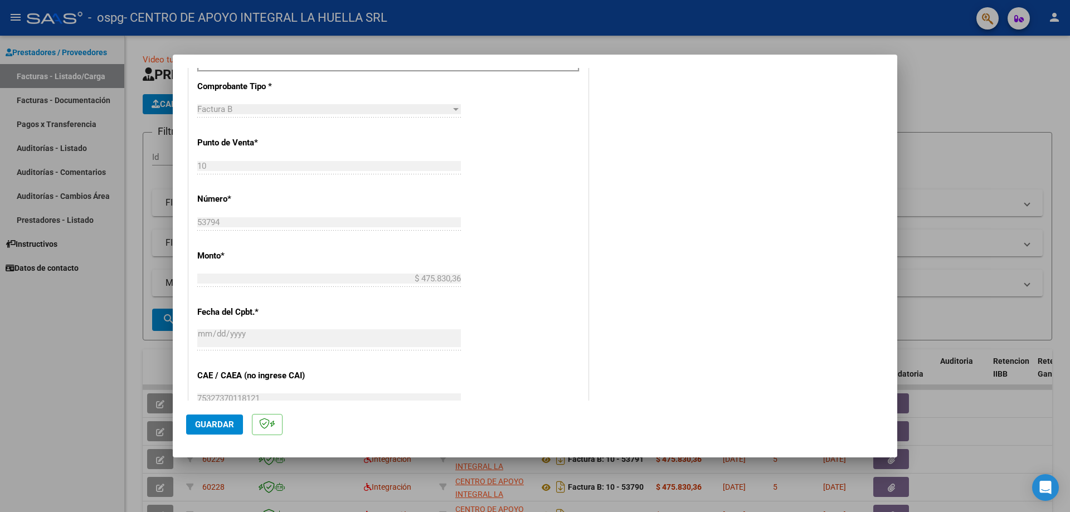
scroll to position [446, 0]
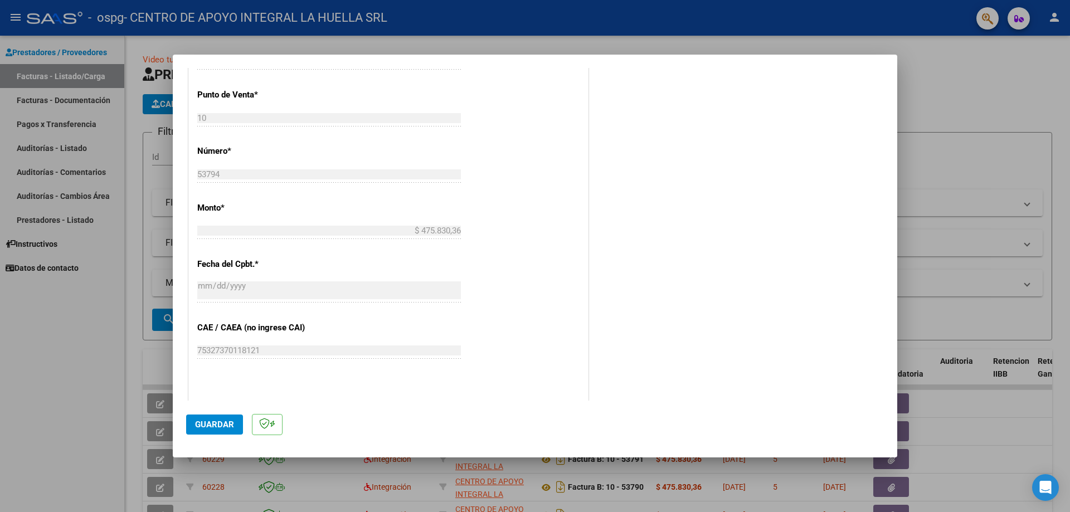
type input "202507"
click at [212, 421] on span "Guardar" at bounding box center [214, 425] width 39 height 10
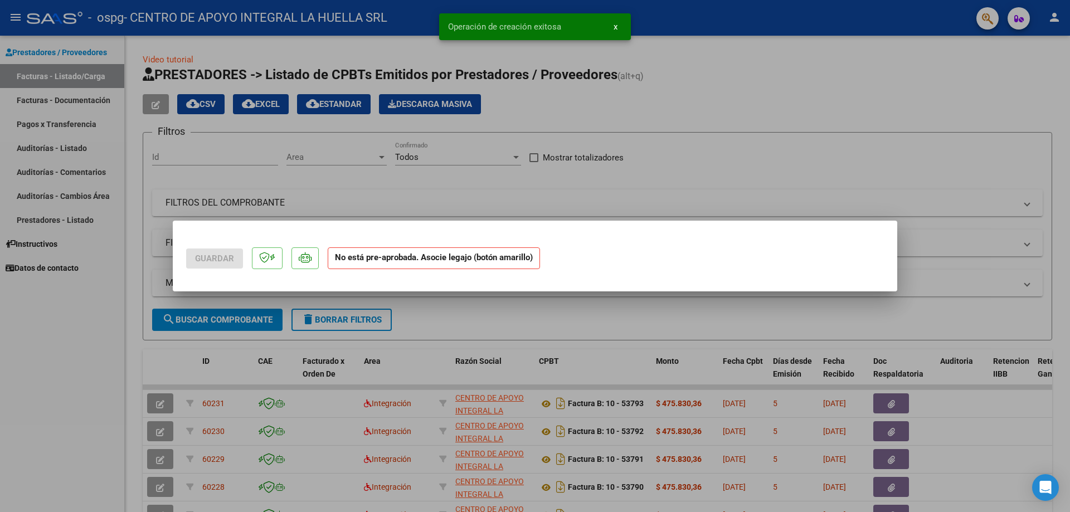
scroll to position [0, 0]
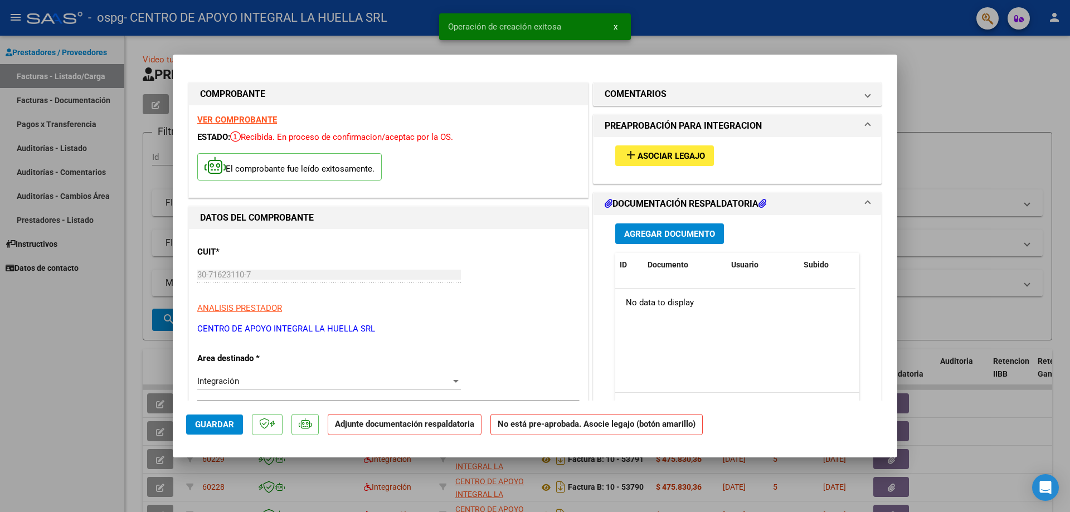
click at [664, 155] on span "Asociar Legajo" at bounding box center [671, 156] width 67 height 10
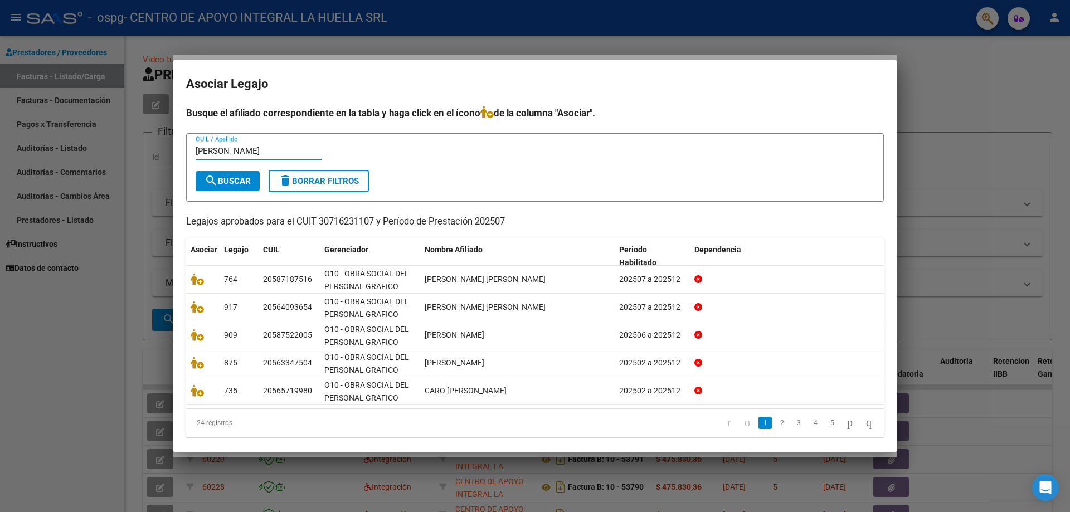
type input "[PERSON_NAME]"
click at [225, 176] on span "search Buscar" at bounding box center [228, 181] width 46 height 10
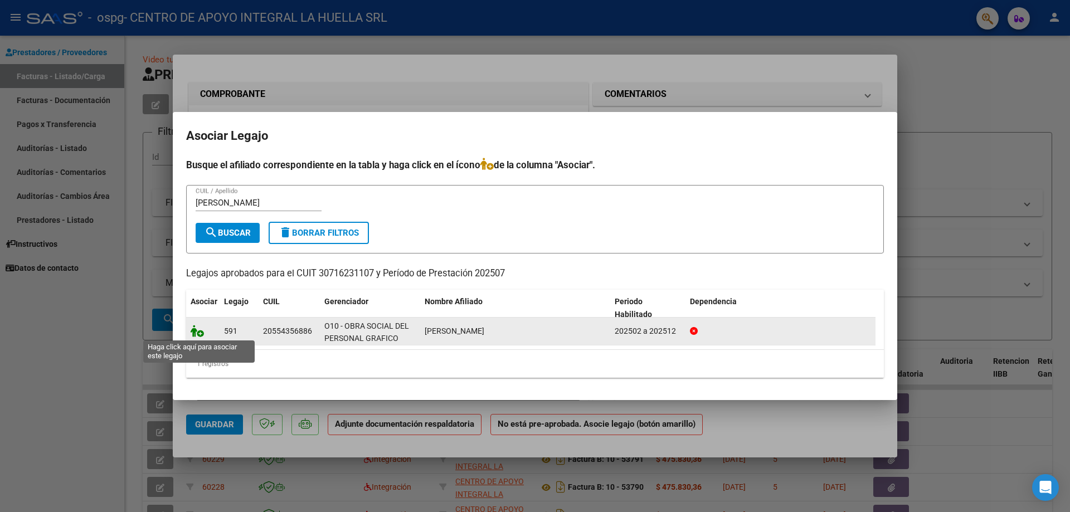
click at [201, 331] on icon at bounding box center [197, 331] width 13 height 12
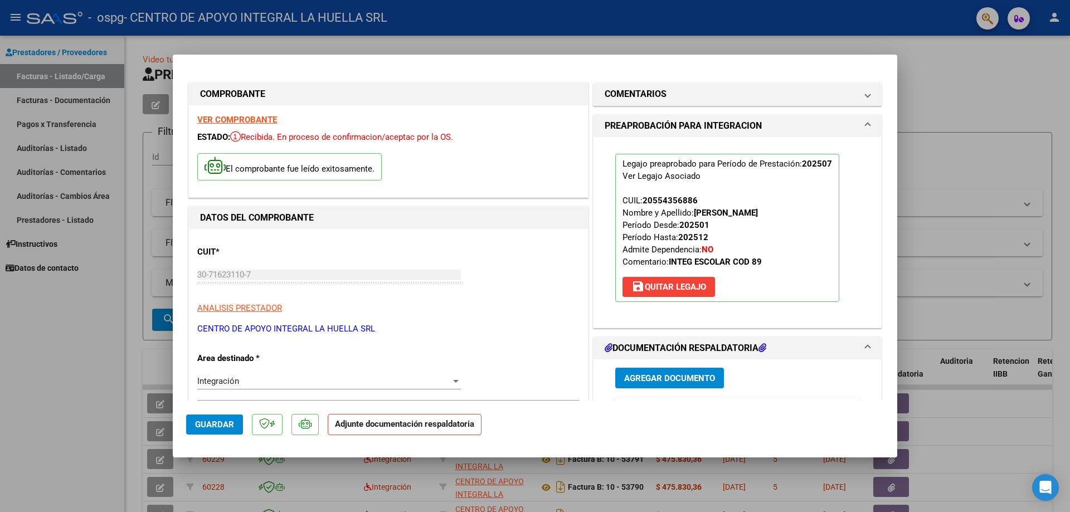
click at [685, 381] on span "Agregar Documento" at bounding box center [669, 378] width 91 height 10
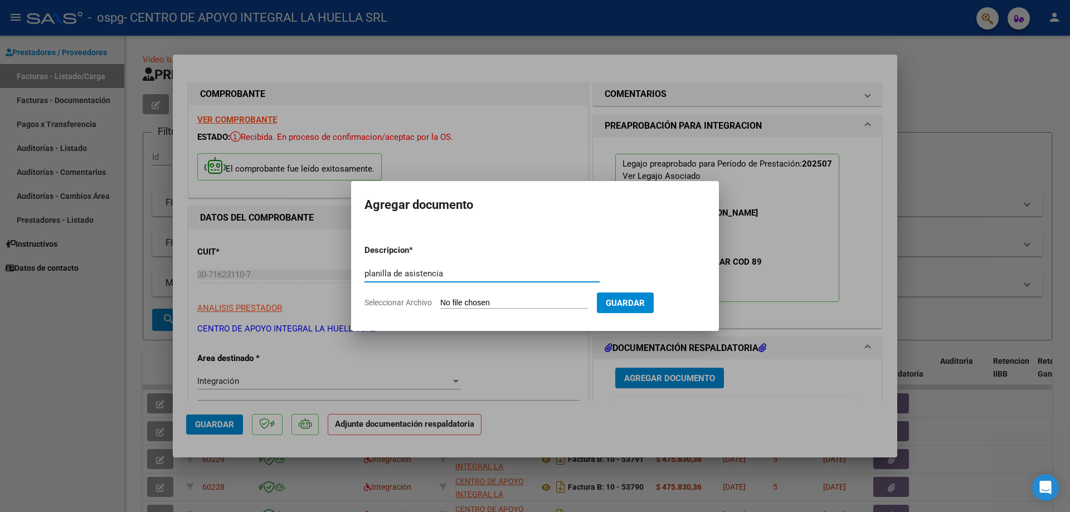
type input "planilla de asistencia"
click at [473, 308] on input "Seleccionar Archivo" at bounding box center [514, 303] width 148 height 11
type input "C:\fakepath\[PERSON_NAME]-PLANILLA ASISTENCIA JULIO-GRAFICOS.pdf"
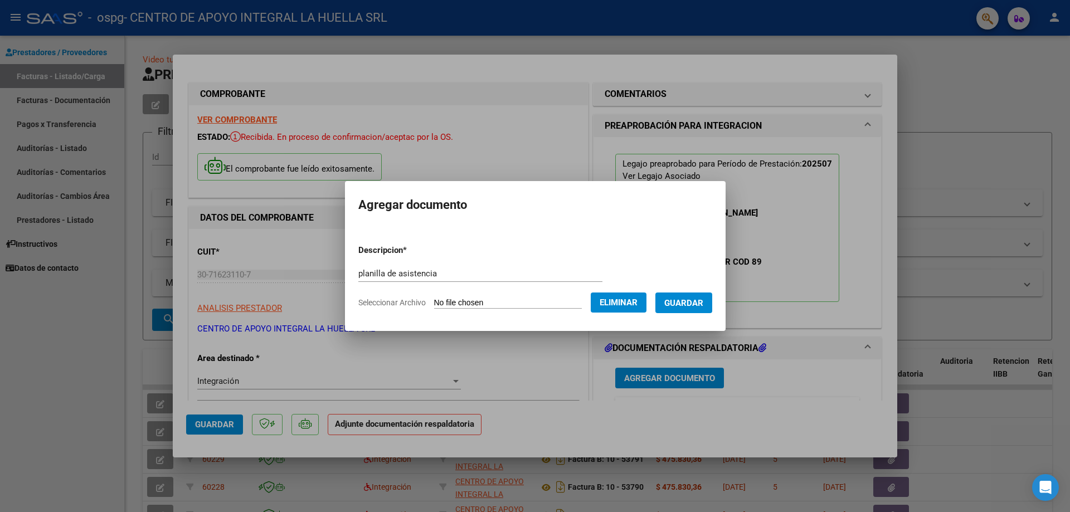
click at [683, 305] on span "Guardar" at bounding box center [683, 303] width 39 height 10
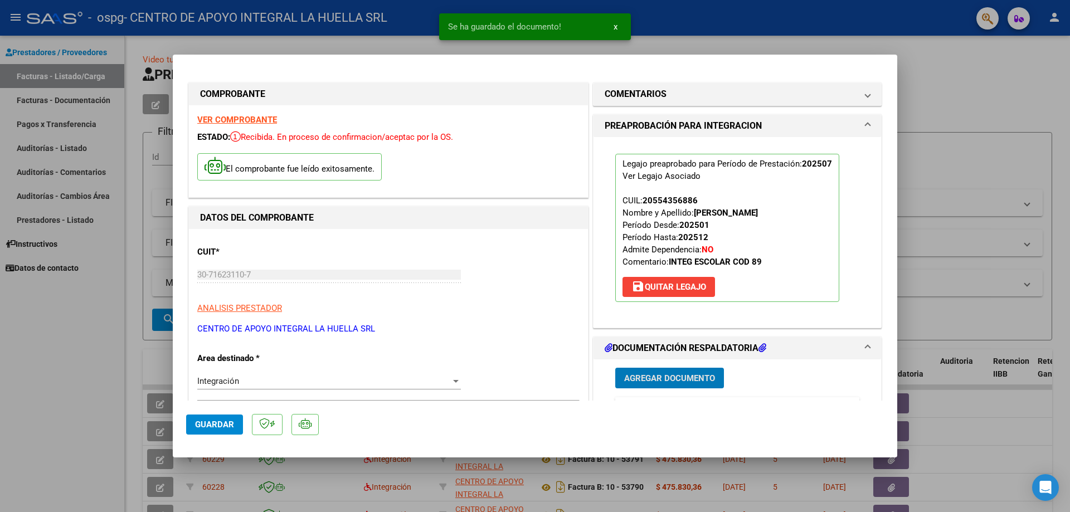
click at [696, 372] on button "Agregar Documento" at bounding box center [669, 378] width 109 height 21
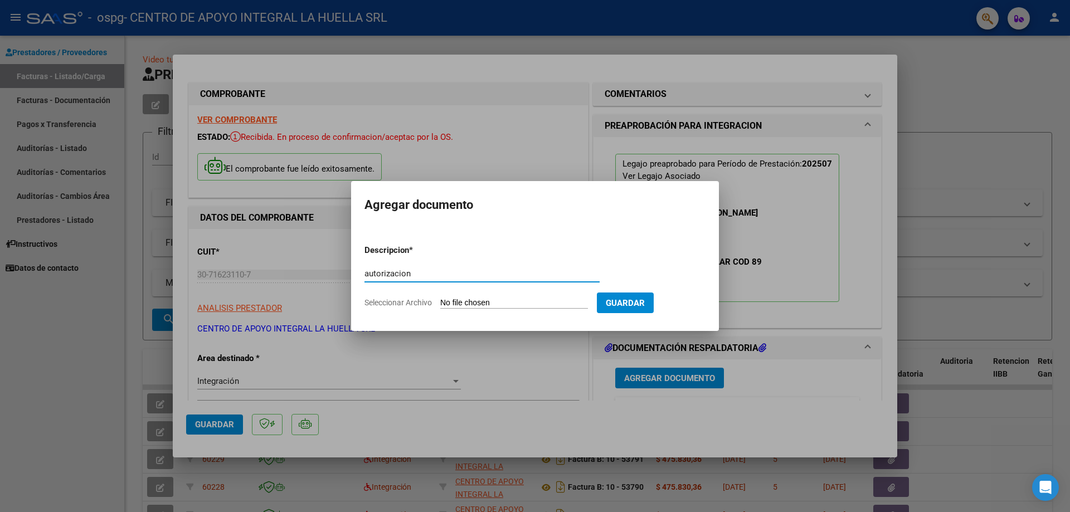
type input "autorizacion"
click at [501, 303] on input "Seleccionar Archivo" at bounding box center [514, 303] width 148 height 11
type input "C:\fakepath\[PERSON_NAME] AUTORIZACION S GRAFICOS - OSPG.pdf"
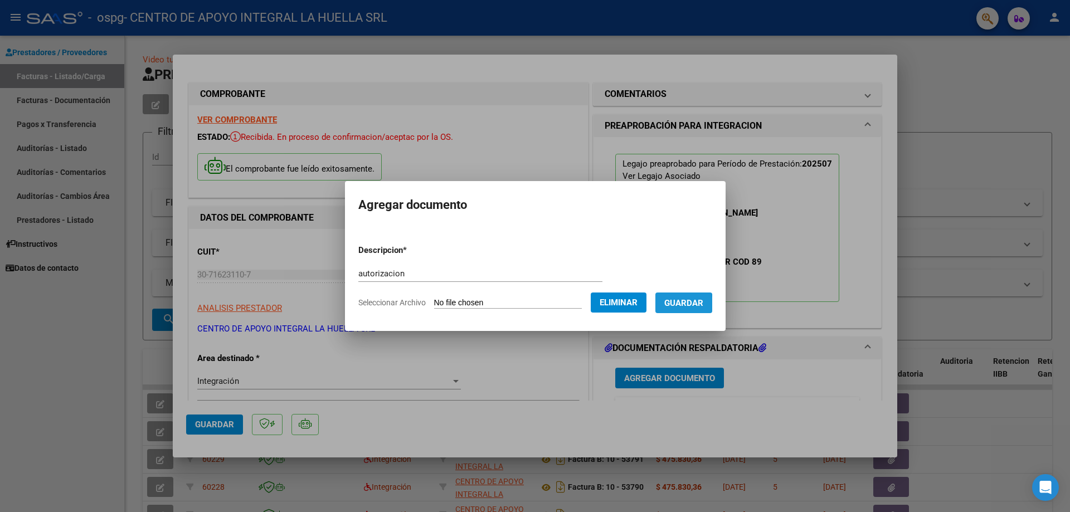
click at [674, 305] on span "Guardar" at bounding box center [683, 303] width 39 height 10
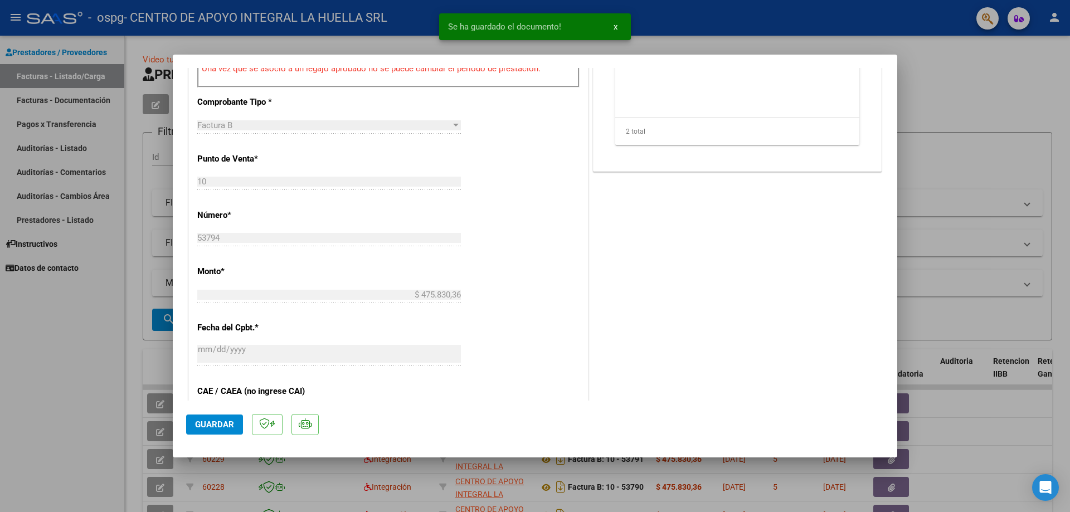
scroll to position [502, 0]
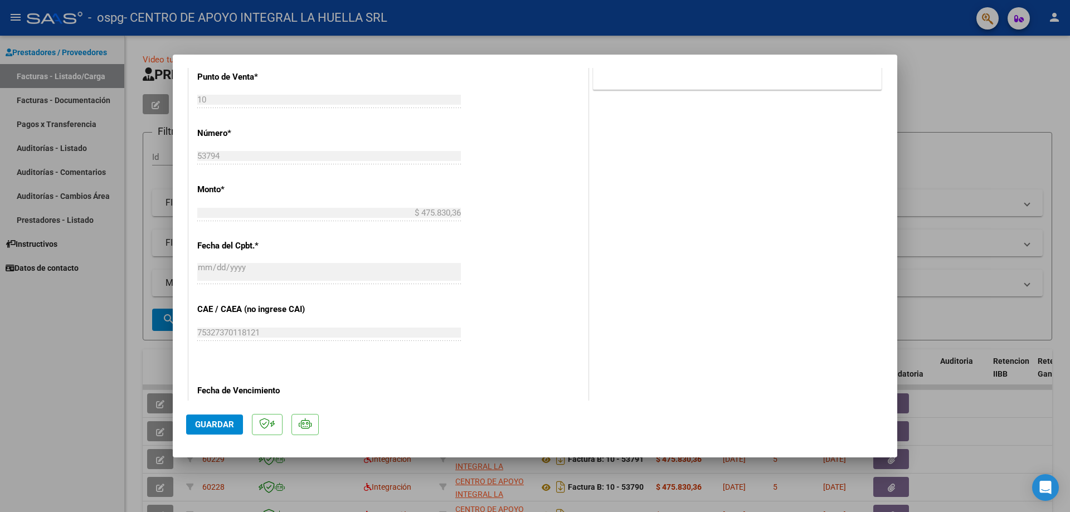
click at [233, 420] on span "Guardar" at bounding box center [214, 425] width 39 height 10
click at [986, 113] on div at bounding box center [535, 256] width 1070 height 512
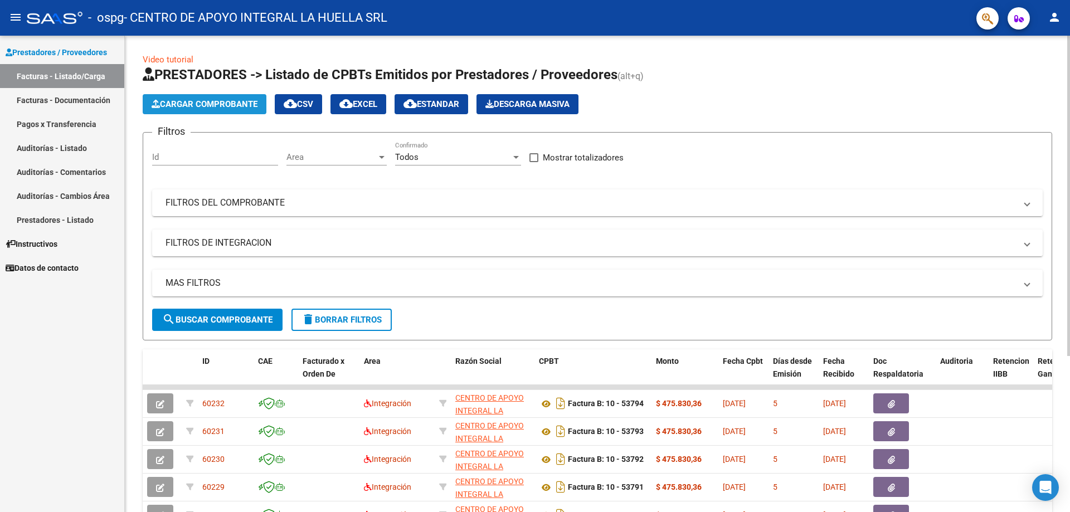
click at [184, 102] on span "Cargar Comprobante" at bounding box center [205, 104] width 106 height 10
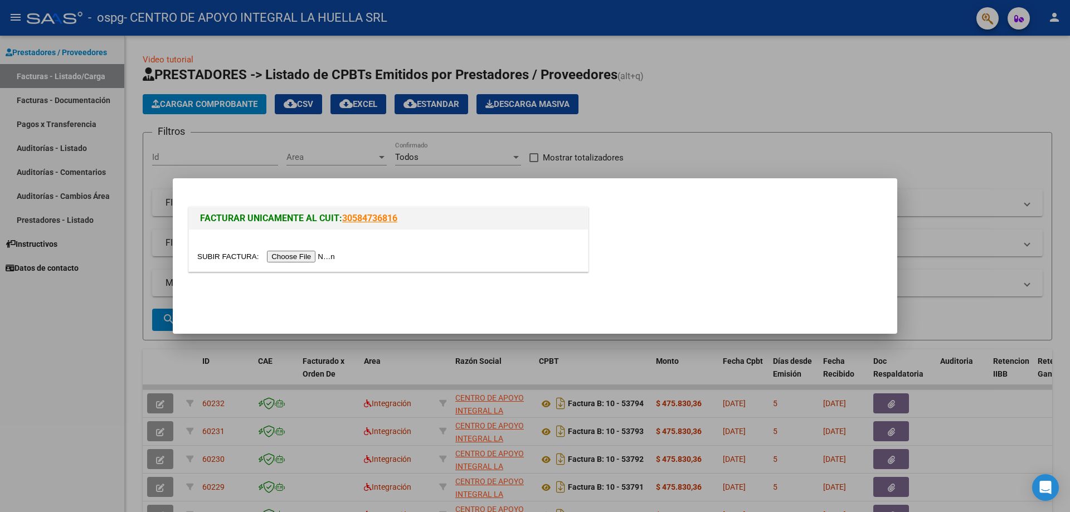
click at [295, 258] on input "file" at bounding box center [267, 257] width 141 height 12
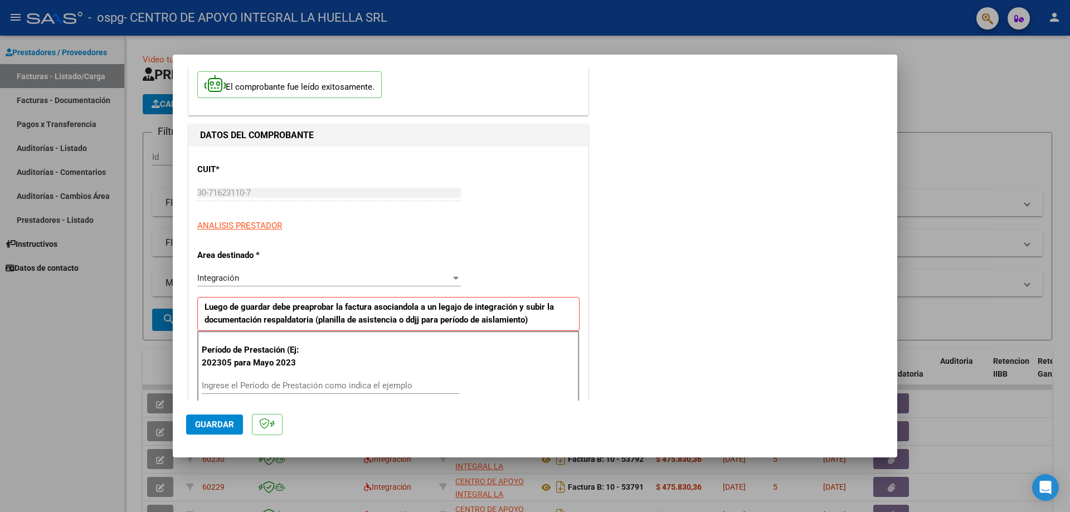
scroll to position [111, 0]
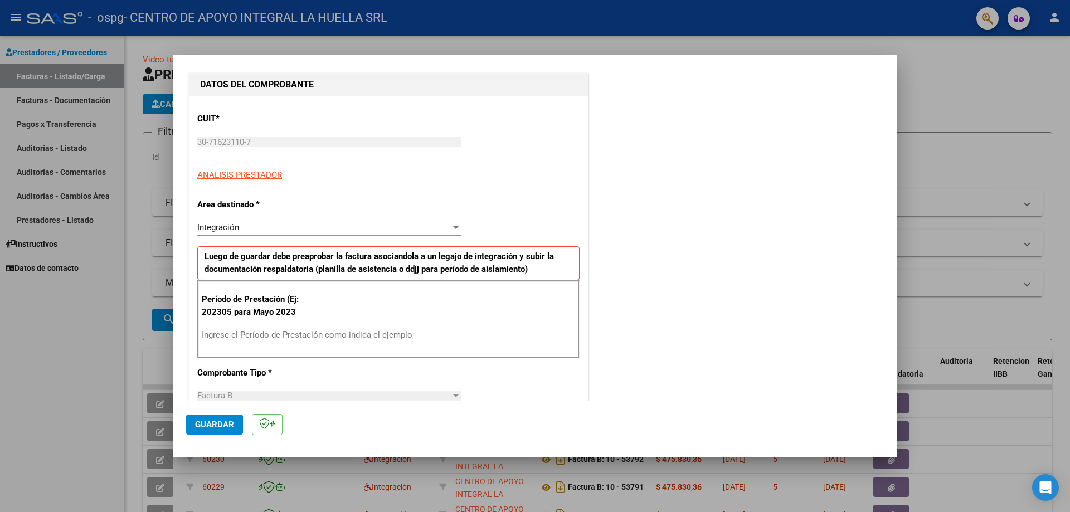
click at [279, 321] on div "Período de Prestación (Ej: 202305 para Mayo 2023 Ingrese el Período de Prestaci…" at bounding box center [388, 319] width 382 height 78
click at [280, 337] on input "Ingrese el Período de Prestación como indica el ejemplo" at bounding box center [331, 335] width 258 height 10
type input "202507"
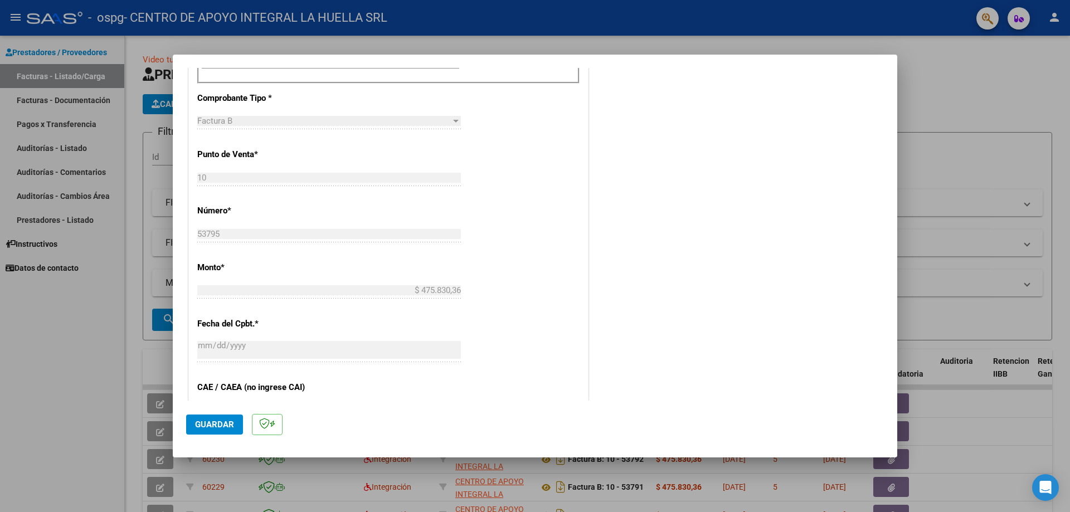
scroll to position [557, 0]
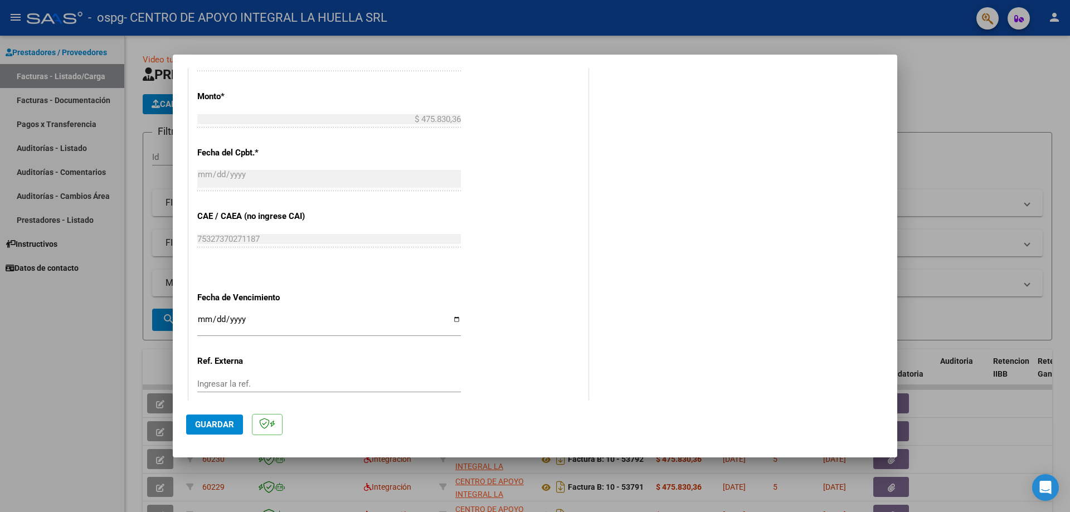
click at [219, 425] on span "Guardar" at bounding box center [214, 425] width 39 height 10
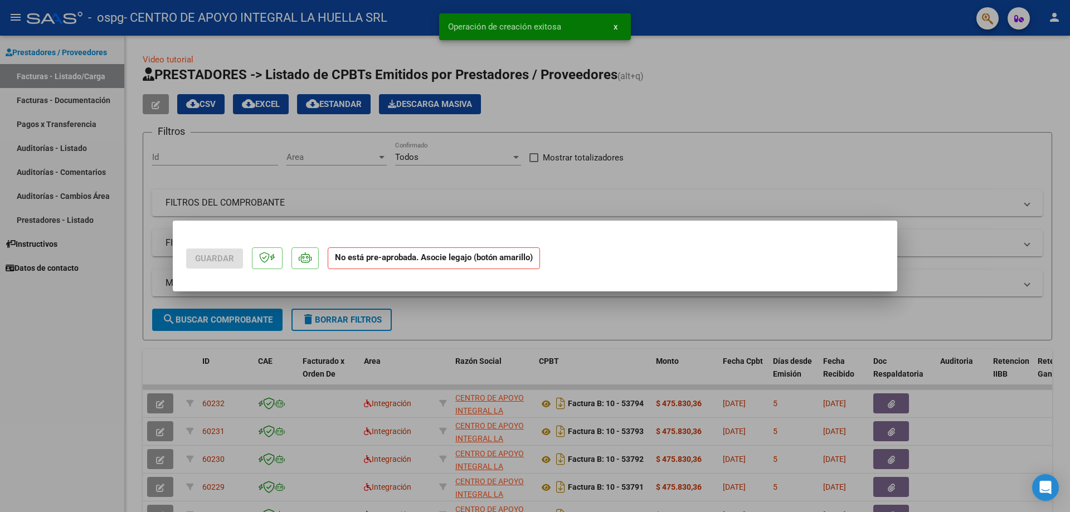
scroll to position [0, 0]
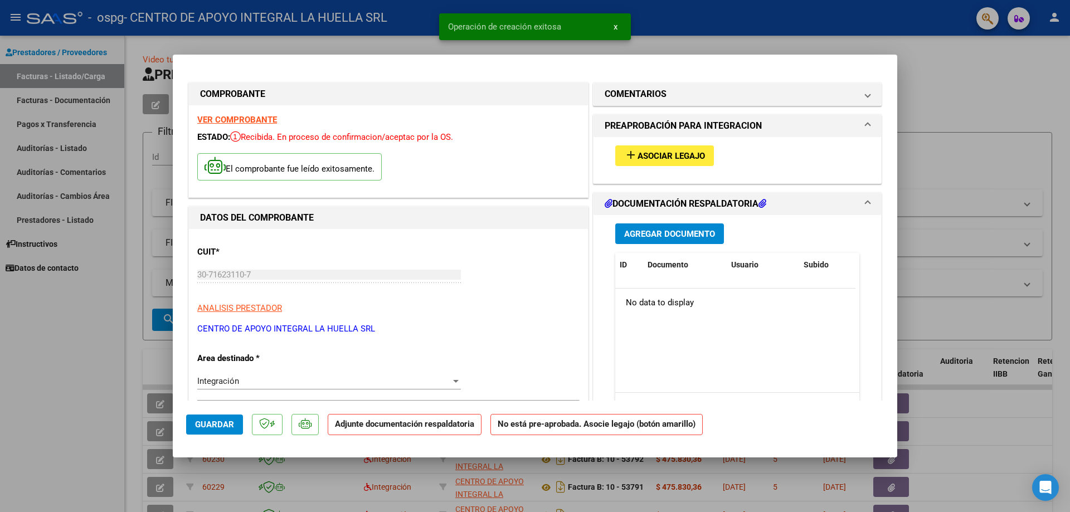
click at [666, 162] on button "add Asociar Legajo" at bounding box center [664, 155] width 99 height 21
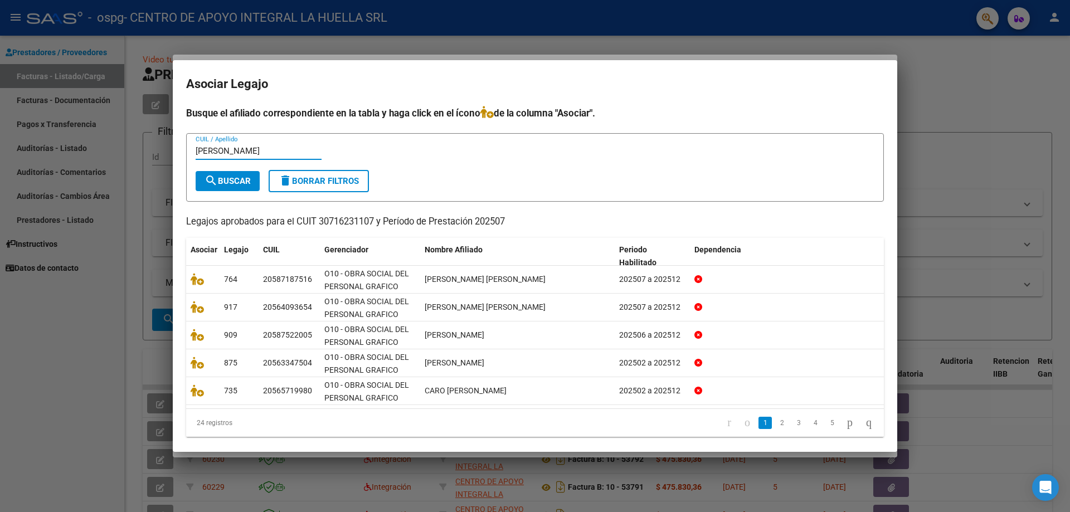
type input "[PERSON_NAME]"
click at [235, 187] on button "search Buscar" at bounding box center [228, 181] width 64 height 20
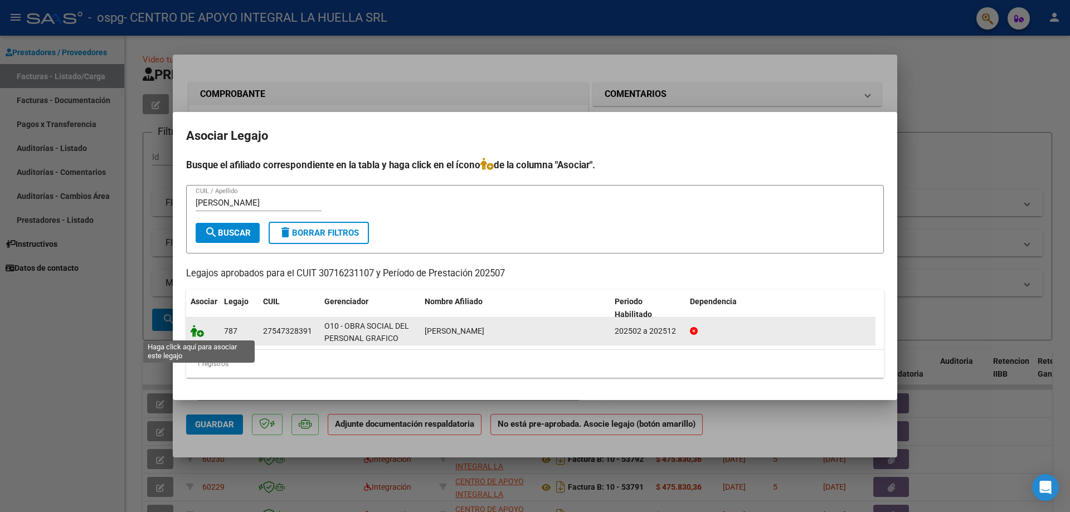
click at [196, 331] on icon at bounding box center [197, 331] width 13 height 12
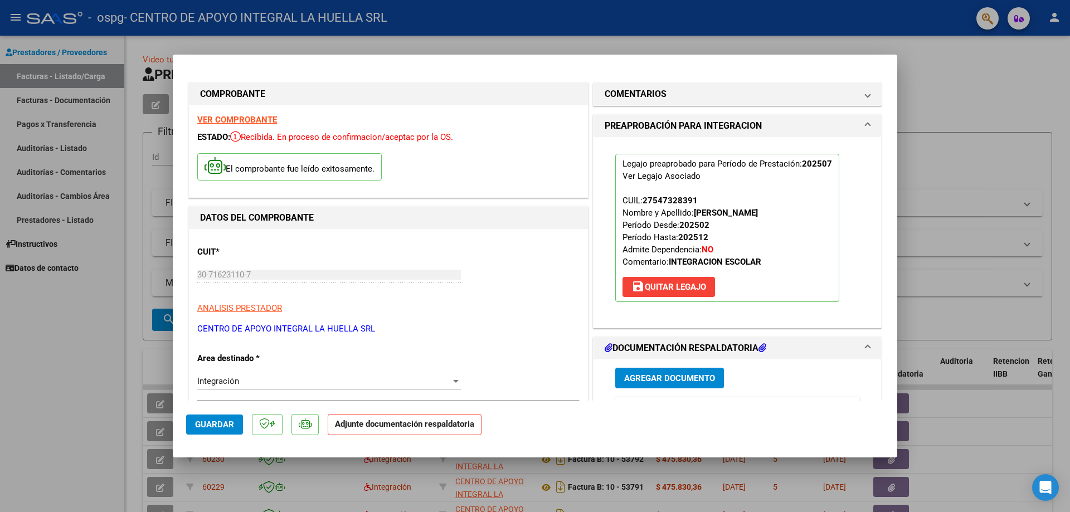
click at [647, 382] on span "Agregar Documento" at bounding box center [669, 378] width 91 height 10
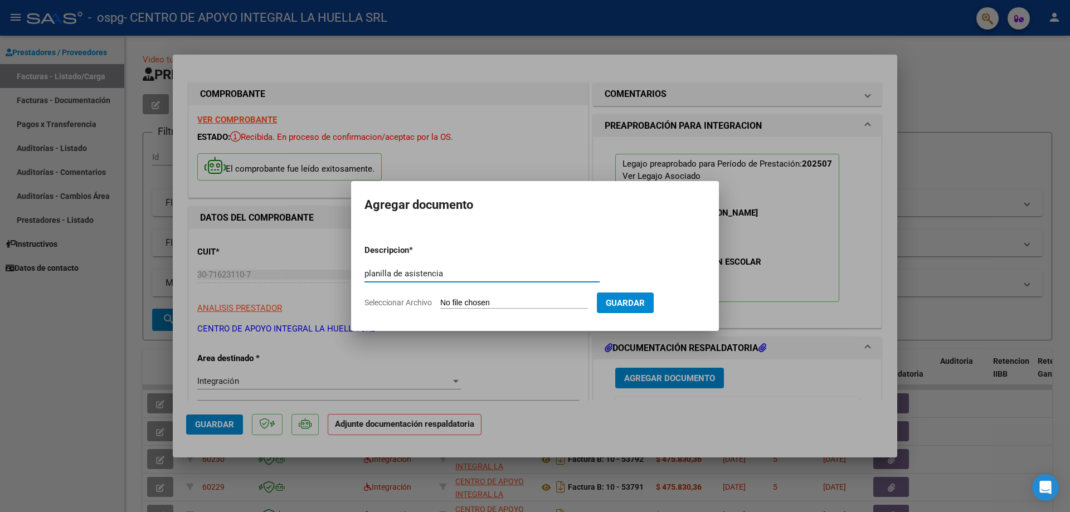
type input "planilla de asistencia"
click at [493, 309] on form "Descripcion * planilla de asistencia Escriba aquí una descripcion Seleccionar A…" at bounding box center [535, 276] width 341 height 81
click at [492, 303] on input "Seleccionar Archivo" at bounding box center [514, 303] width 148 height 11
type input "C:\fakepath\[PERSON_NAME] ASISTENCIA JULIO-GRAFICOS.pdf"
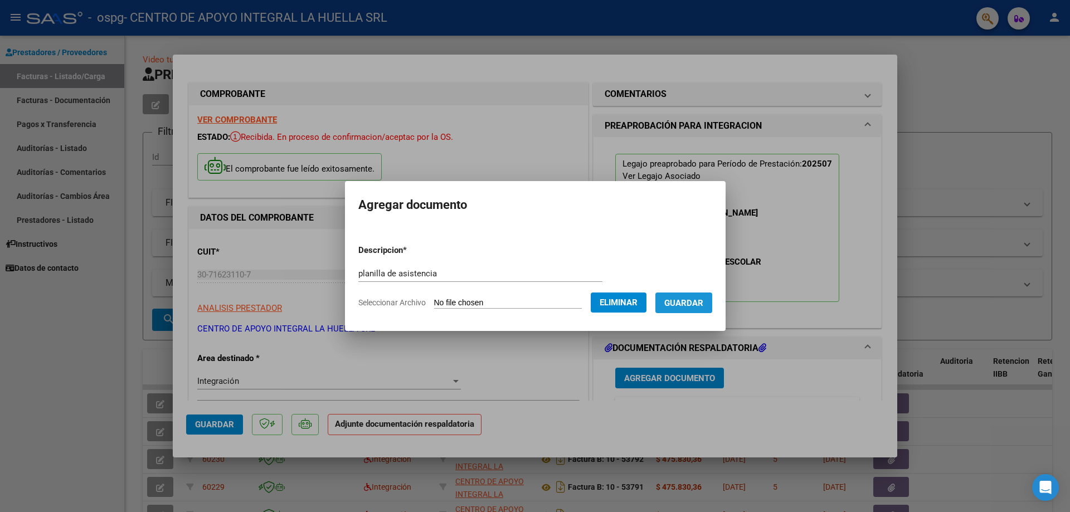
click at [693, 306] on span "Guardar" at bounding box center [683, 303] width 39 height 10
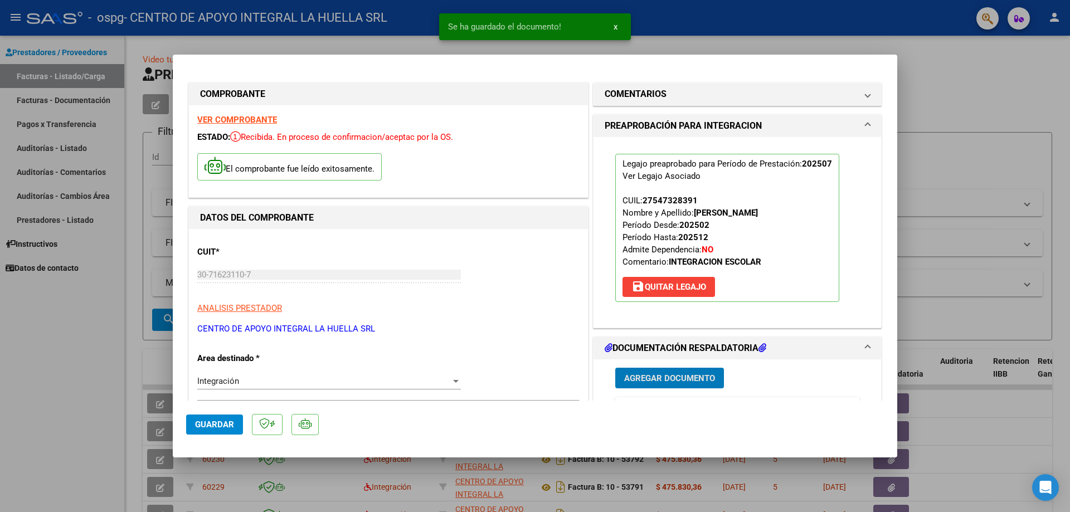
click at [664, 380] on span "Agregar Documento" at bounding box center [669, 378] width 91 height 10
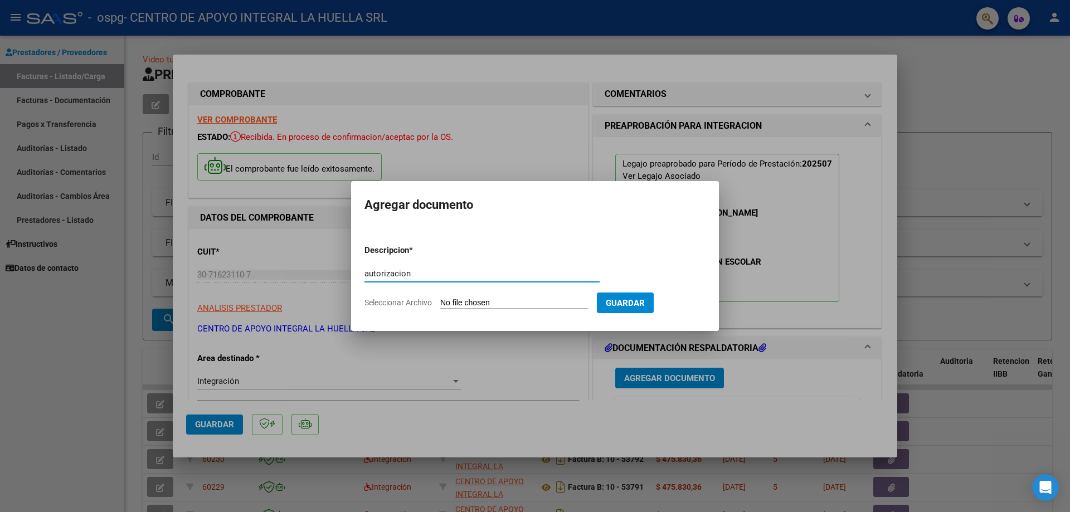
type input "autorizacion"
click at [460, 306] on input "Seleccionar Archivo" at bounding box center [514, 303] width 148 height 11
type input "C:\fakepath\[PERSON_NAME] S AUTORIZACION GRAFICOS-OSPG.pdf"
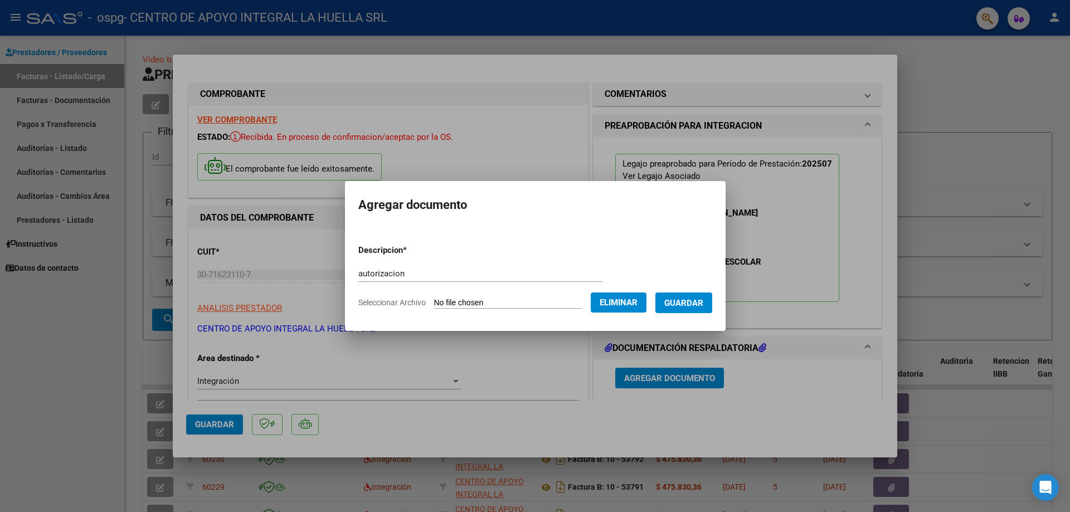
click at [695, 300] on span "Guardar" at bounding box center [683, 303] width 39 height 10
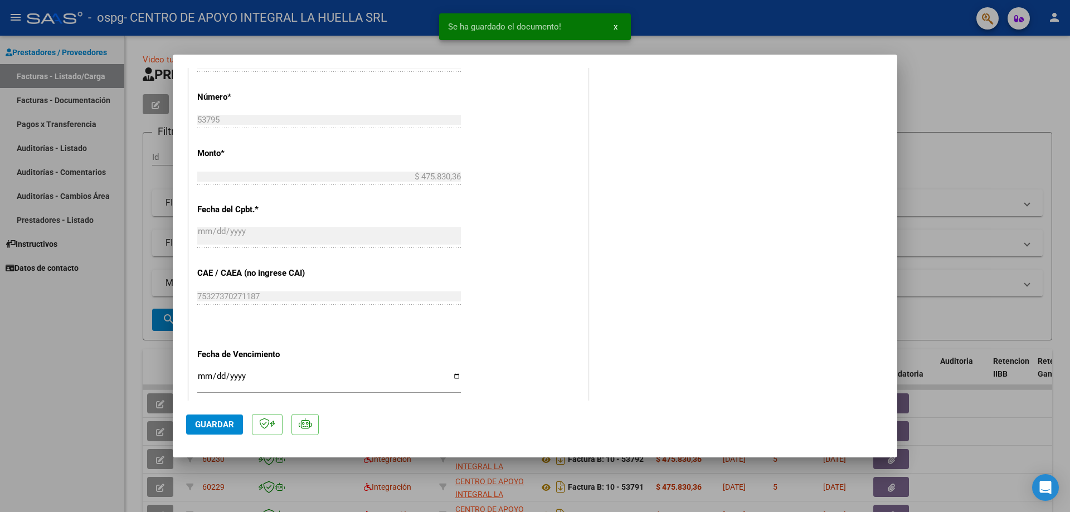
scroll to position [557, 0]
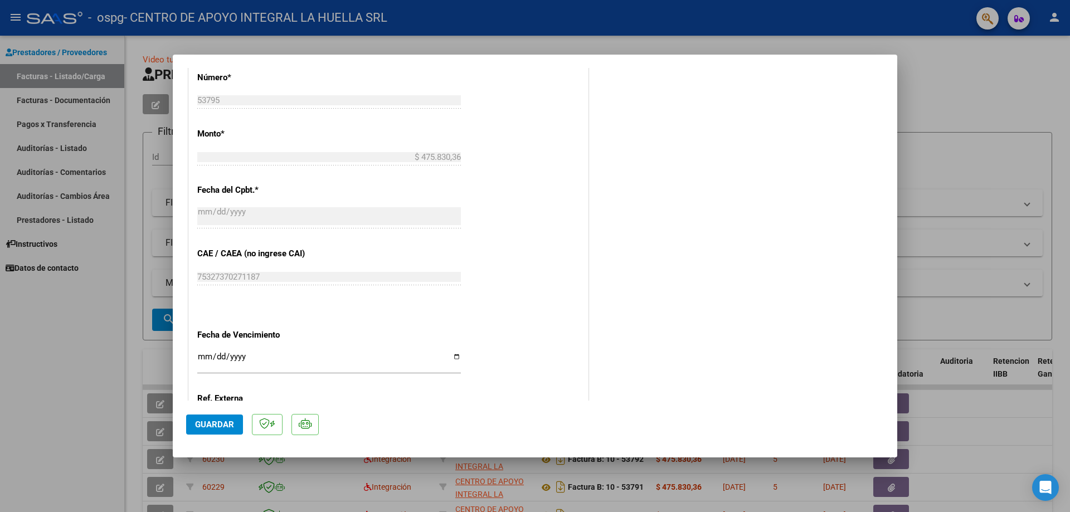
click at [217, 424] on span "Guardar" at bounding box center [214, 425] width 39 height 10
click at [972, 106] on div at bounding box center [535, 256] width 1070 height 512
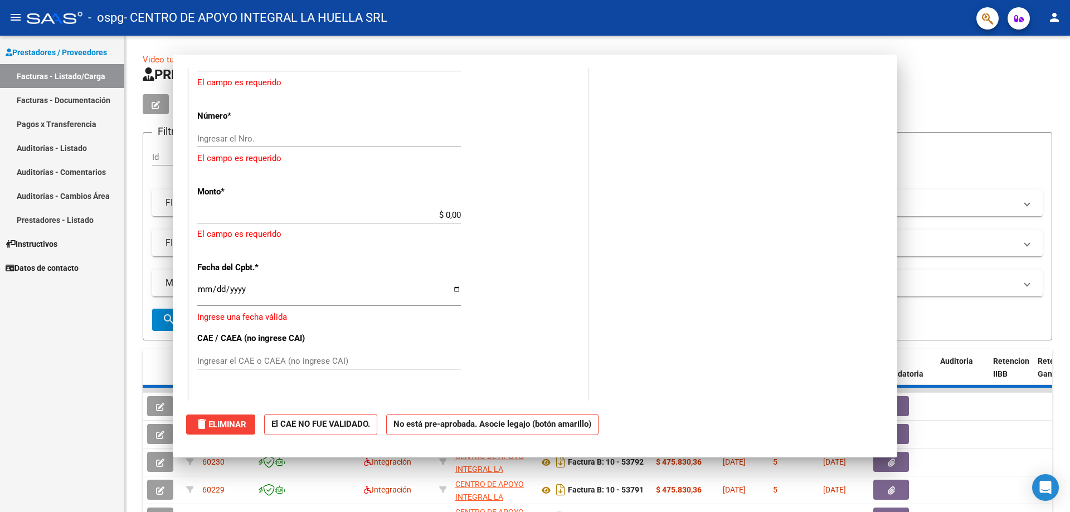
scroll to position [0, 0]
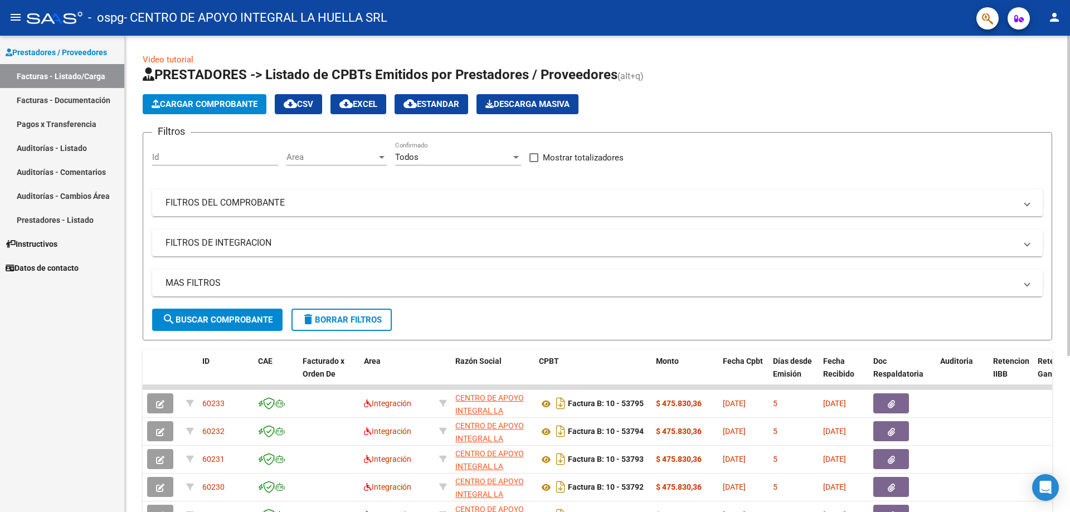
click at [192, 98] on button "Cargar Comprobante" at bounding box center [205, 104] width 124 height 20
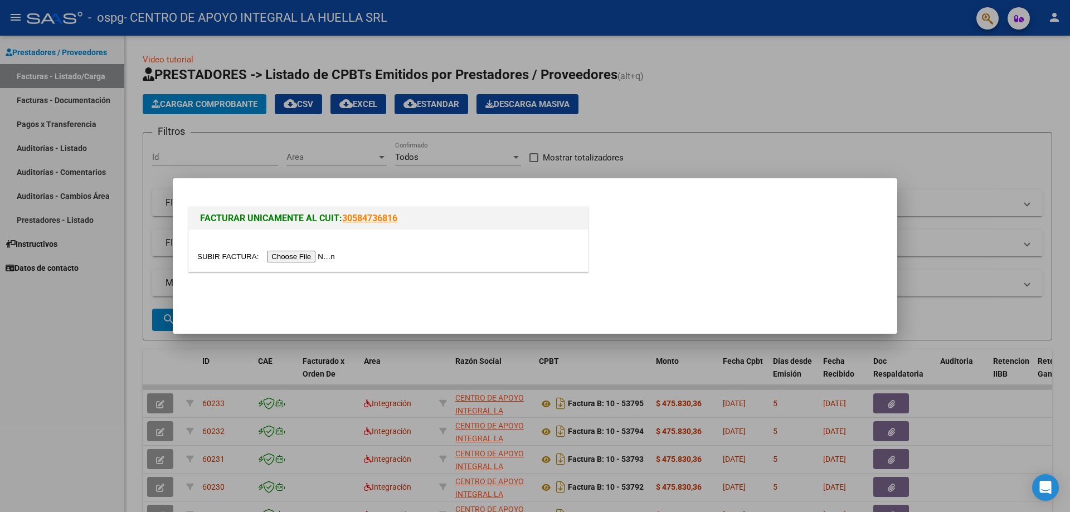
click at [289, 256] on input "file" at bounding box center [267, 257] width 141 height 12
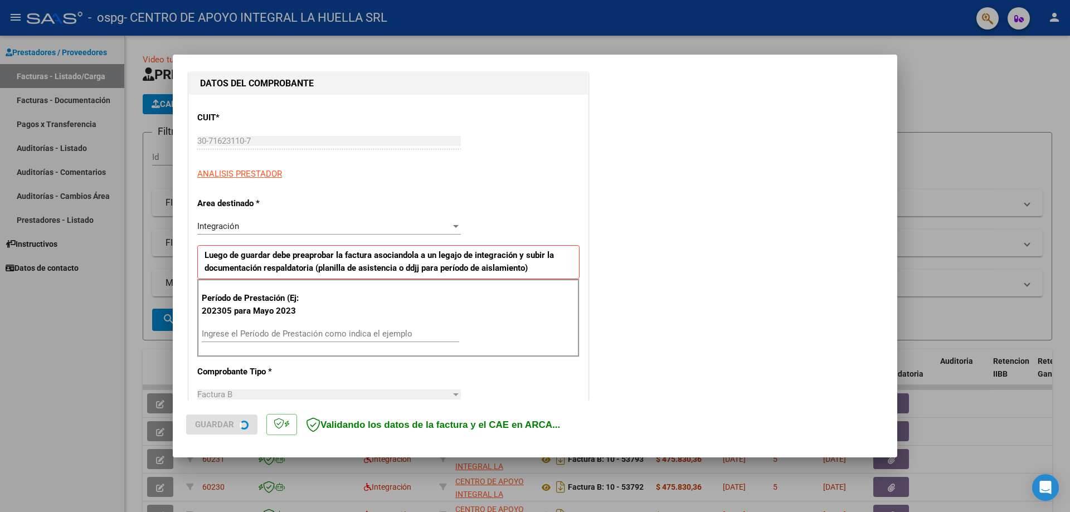
scroll to position [167, 0]
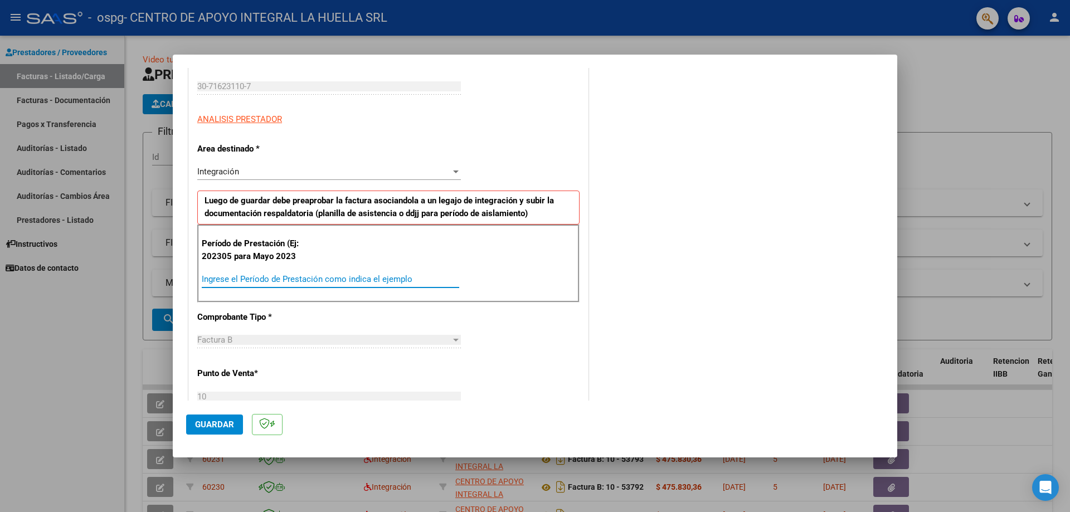
click at [298, 279] on input "Ingrese el Período de Prestación como indica el ejemplo" at bounding box center [331, 279] width 258 height 10
type input "202507"
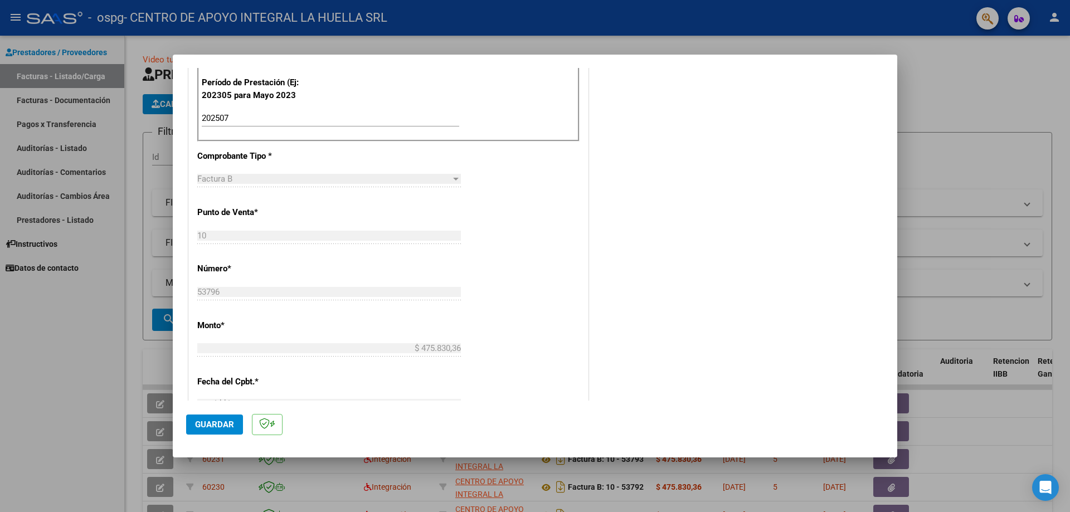
scroll to position [334, 0]
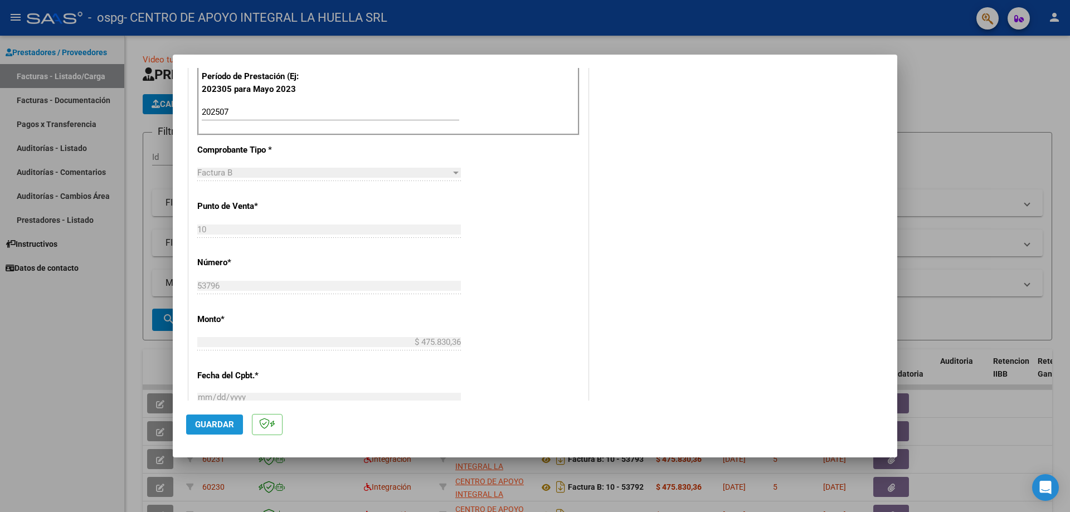
click at [215, 424] on span "Guardar" at bounding box center [214, 425] width 39 height 10
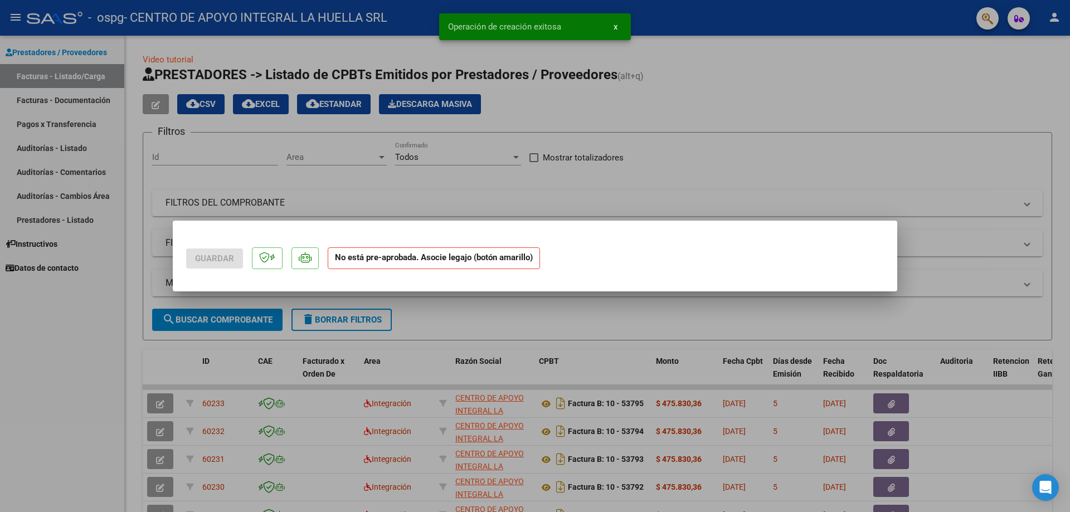
scroll to position [0, 0]
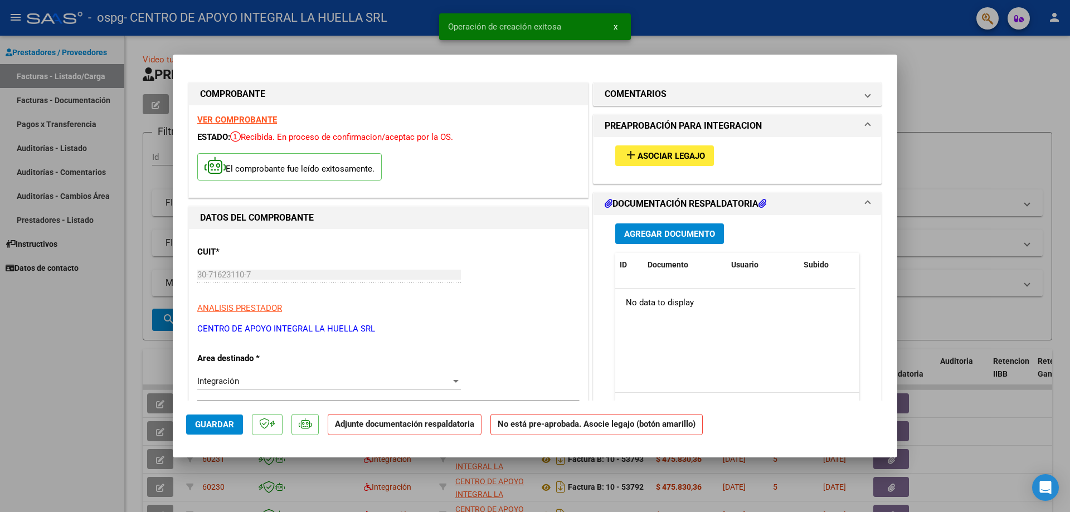
click at [640, 162] on button "add Asociar Legajo" at bounding box center [664, 155] width 99 height 21
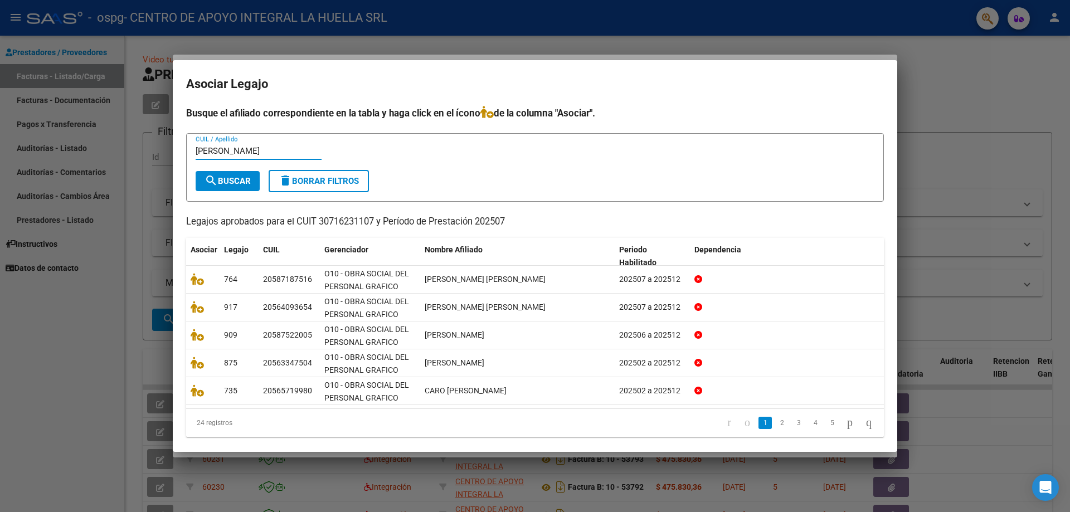
type input "[PERSON_NAME]"
click at [224, 180] on span "search Buscar" at bounding box center [228, 181] width 46 height 10
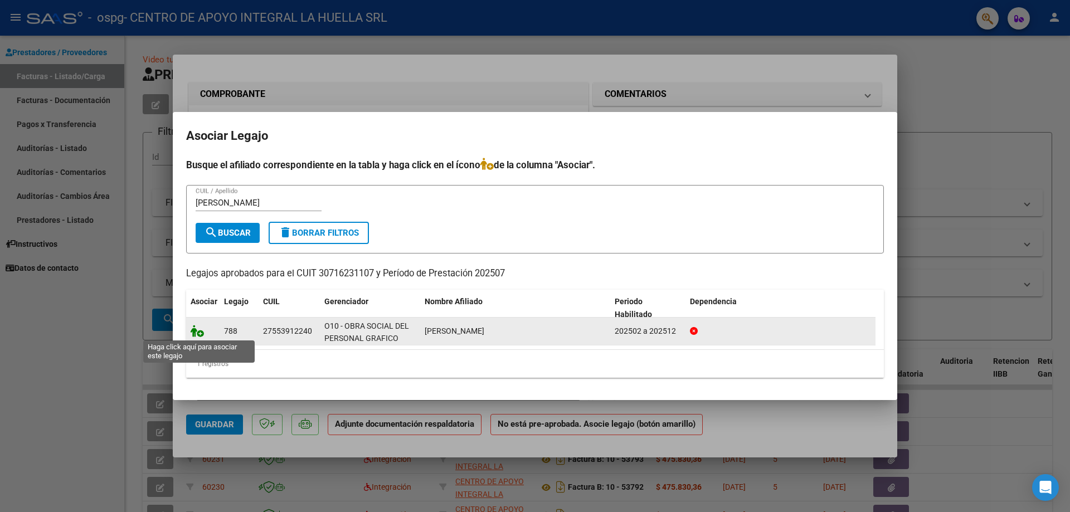
click at [193, 330] on icon at bounding box center [197, 331] width 13 height 12
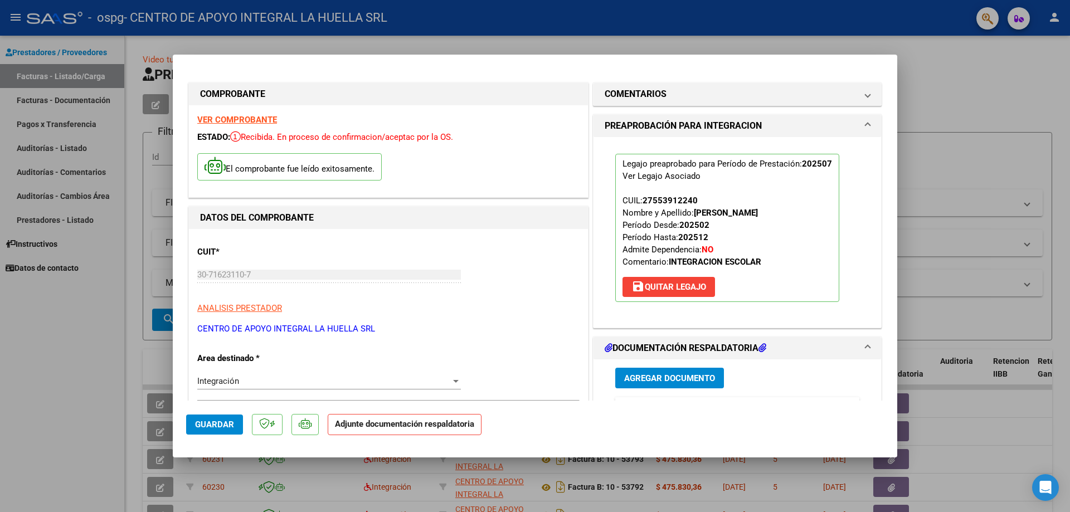
click at [638, 375] on span "Agregar Documento" at bounding box center [669, 378] width 91 height 10
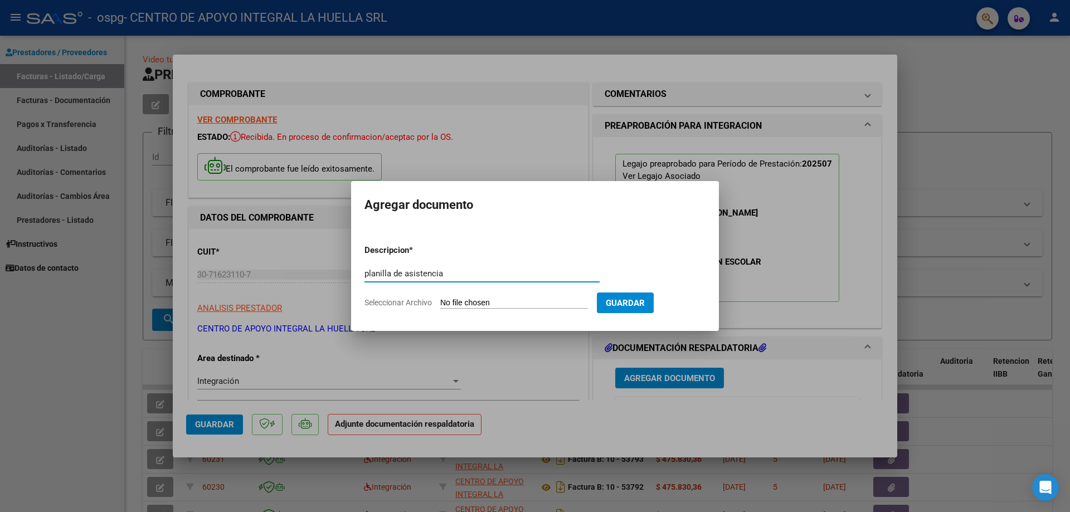
type input "planilla de asistencia"
click at [463, 304] on input "Seleccionar Archivo" at bounding box center [514, 303] width 148 height 11
type input "C:\fakepath\GRECZNY LUNA JASMIN-PLANILLA ASISTENCIA JULIO-GRAFICOS.pdf"
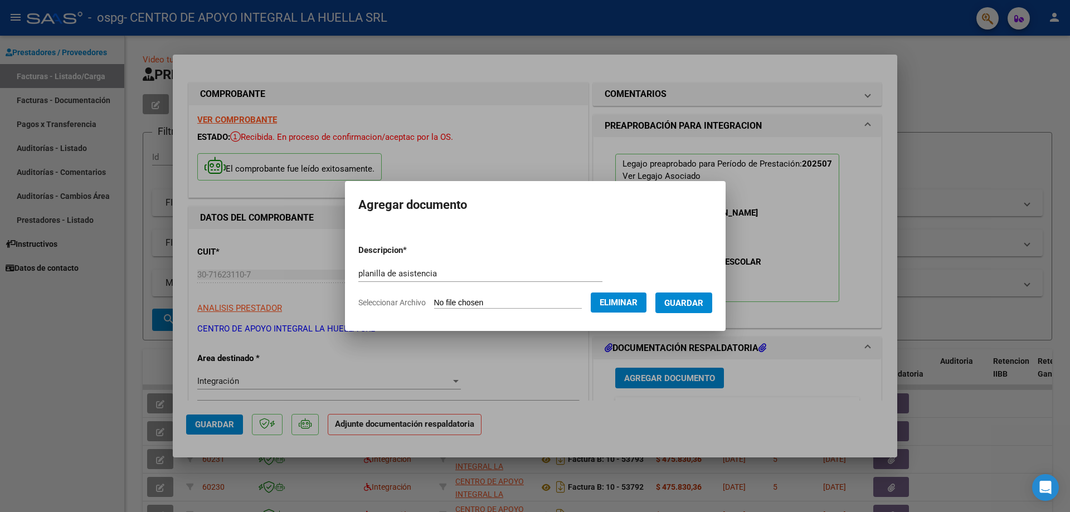
click at [692, 307] on span "Guardar" at bounding box center [683, 303] width 39 height 10
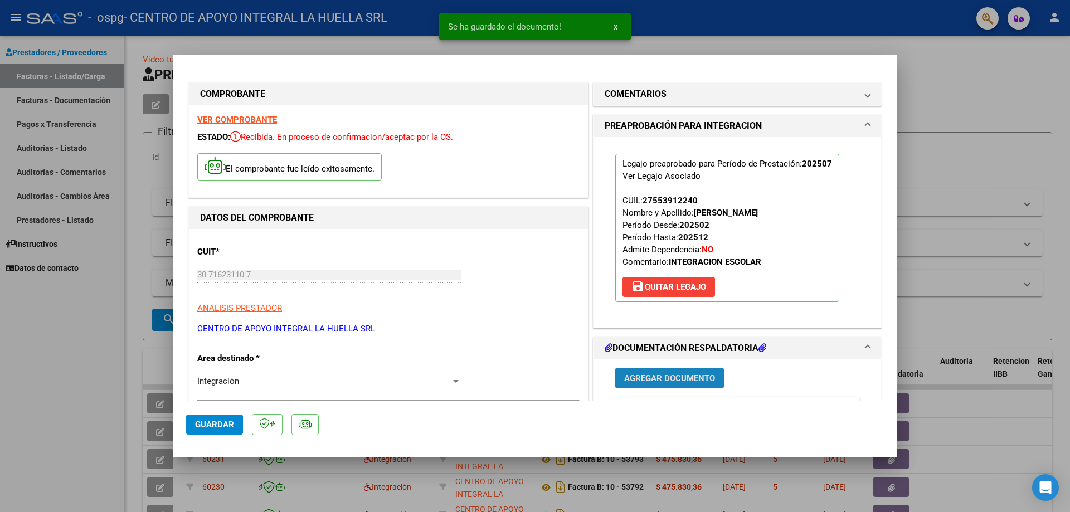
click at [668, 376] on span "Agregar Documento" at bounding box center [669, 378] width 91 height 10
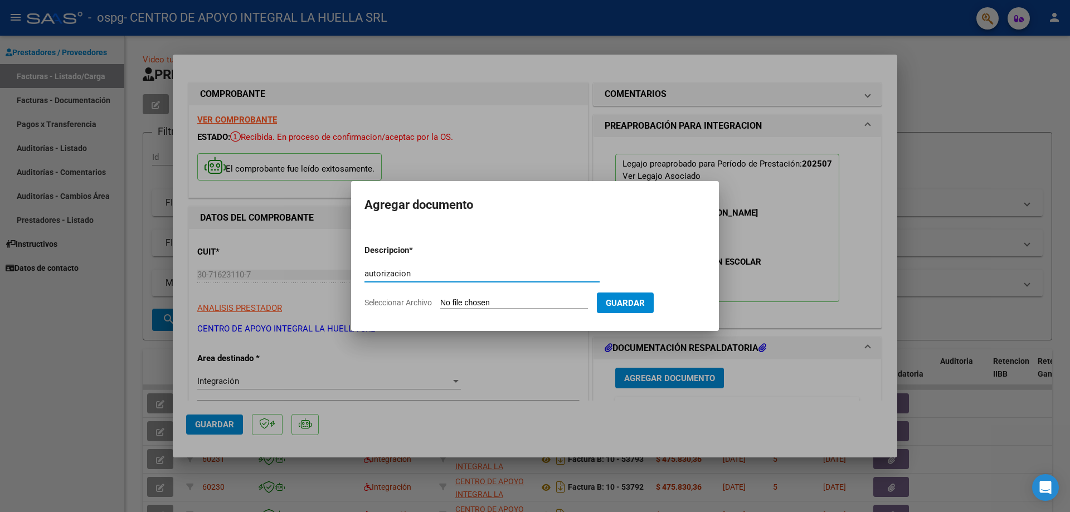
type input "autorizacion"
click at [498, 300] on input "Seleccionar Archivo" at bounding box center [514, 303] width 148 height 11
type input "C:\fakepath\[PERSON_NAME] S AUTORIZACION GRAFICOS OSPG.pdf"
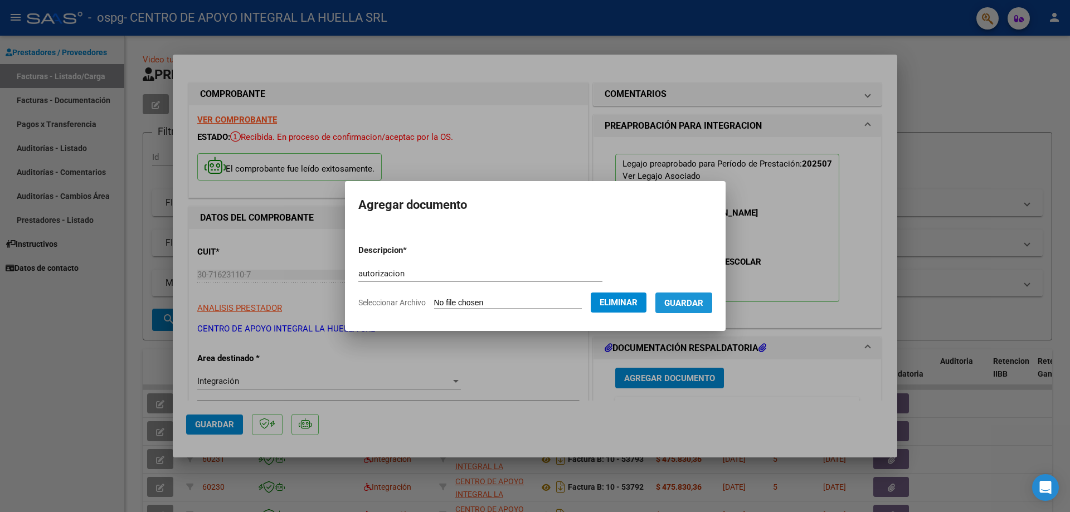
click at [704, 301] on span "Guardar" at bounding box center [683, 303] width 39 height 10
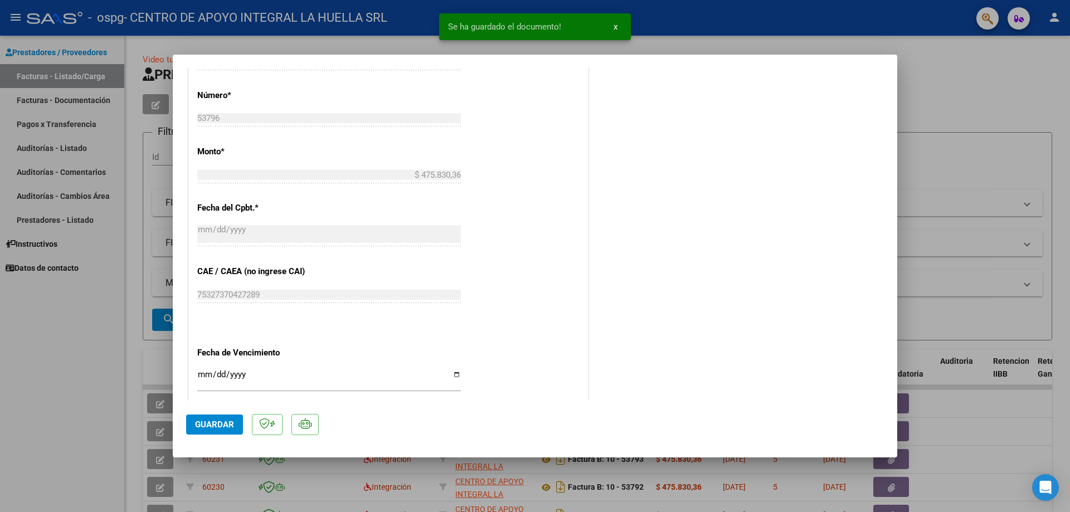
scroll to position [557, 0]
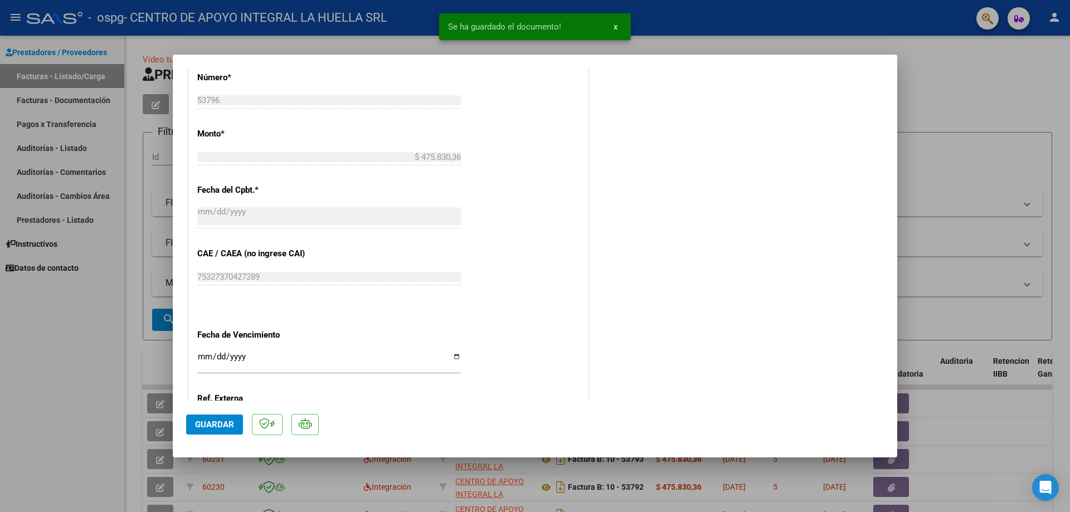
click at [217, 422] on span "Guardar" at bounding box center [214, 425] width 39 height 10
click at [1012, 116] on div at bounding box center [535, 256] width 1070 height 512
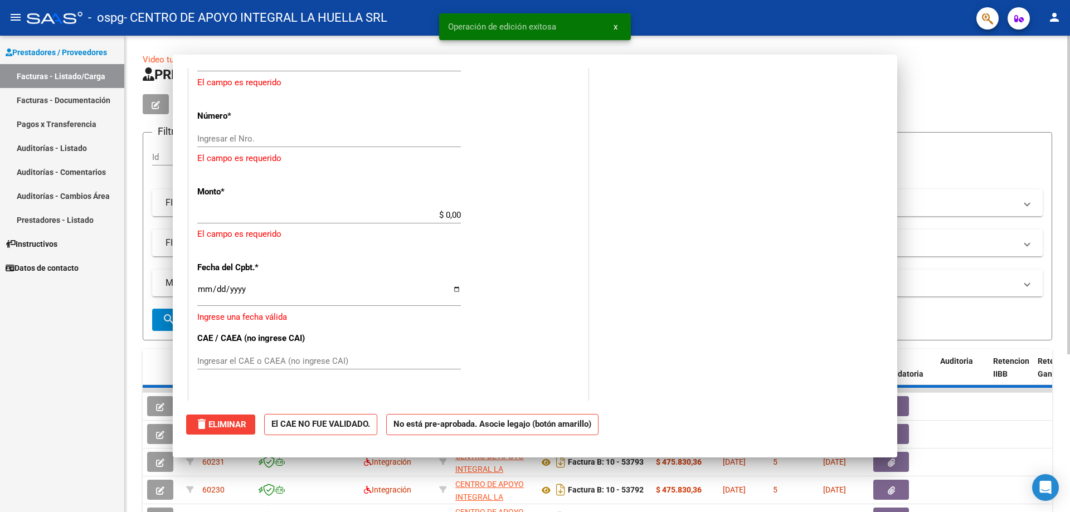
scroll to position [0, 0]
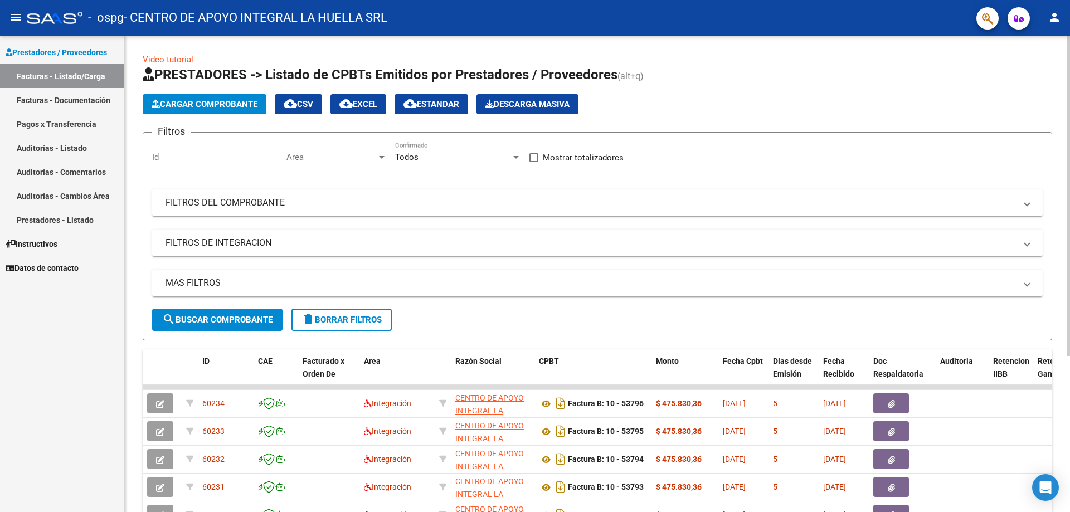
click at [190, 101] on span "Cargar Comprobante" at bounding box center [205, 104] width 106 height 10
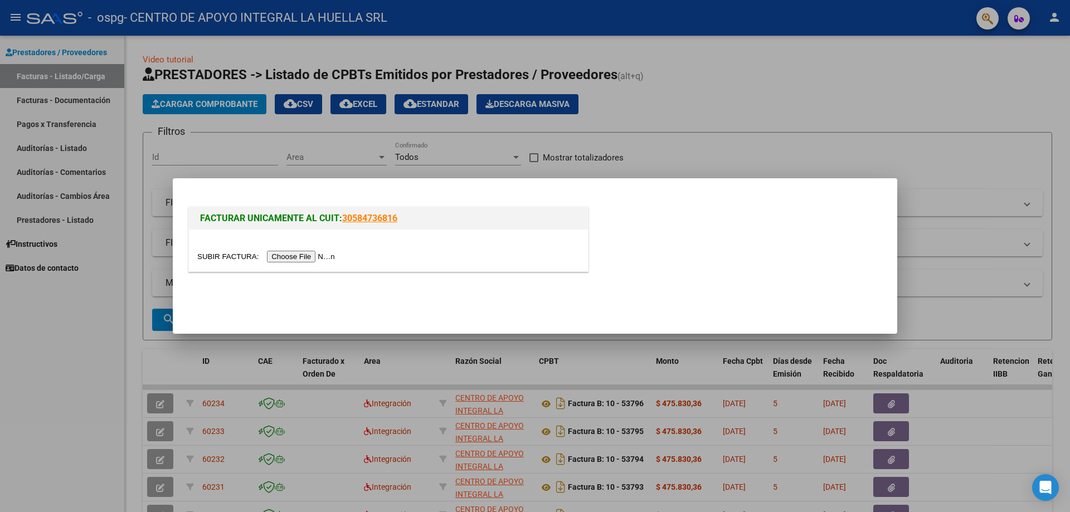
click at [289, 256] on input "file" at bounding box center [267, 257] width 141 height 12
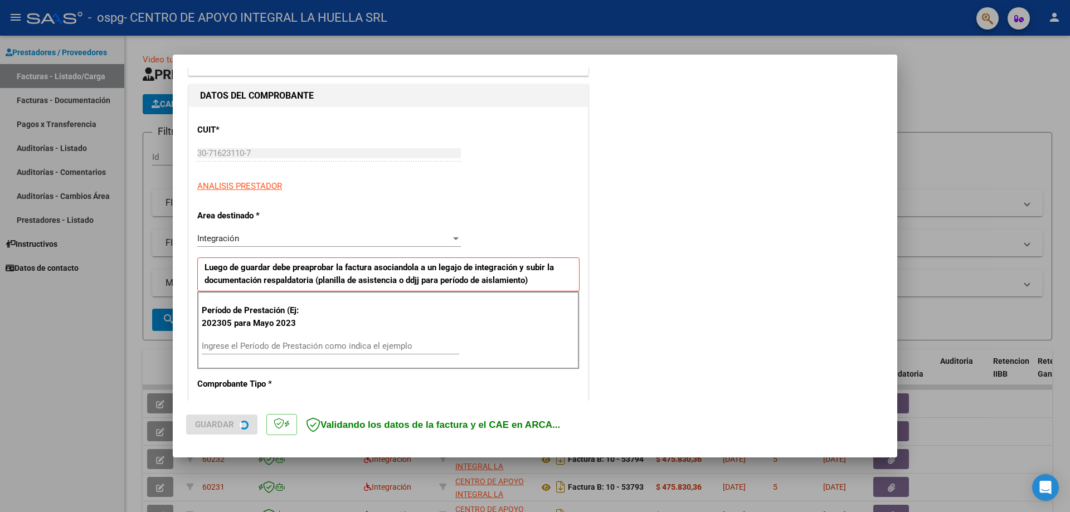
scroll to position [111, 0]
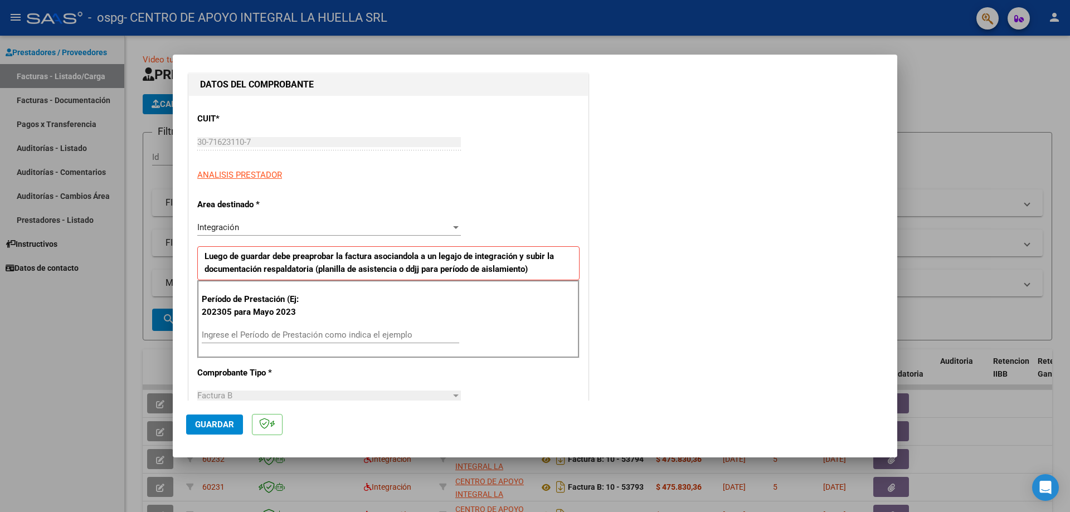
click at [273, 338] on input "Ingrese el Período de Prestación como indica el ejemplo" at bounding box center [331, 335] width 258 height 10
type input "202507"
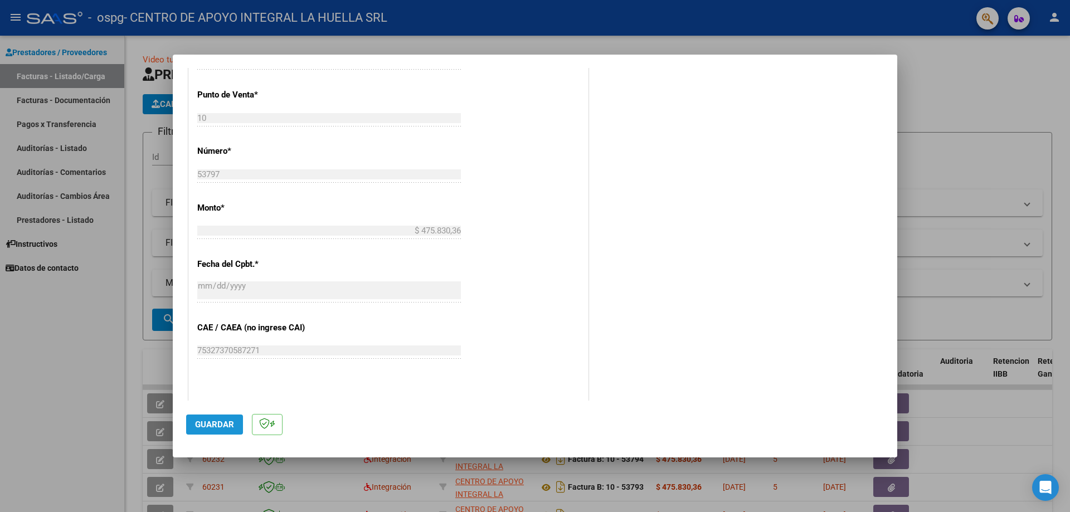
click at [214, 423] on span "Guardar" at bounding box center [214, 425] width 39 height 10
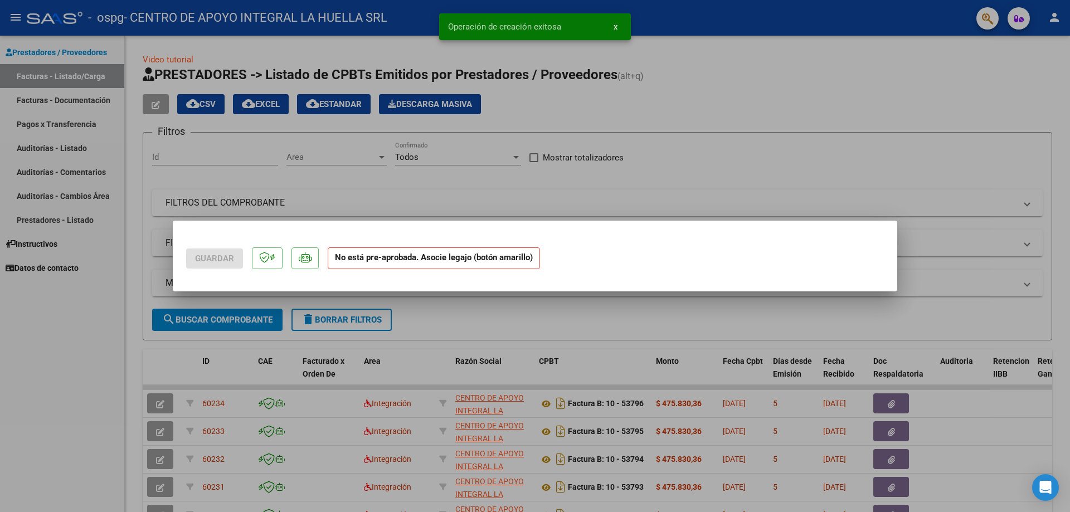
scroll to position [0, 0]
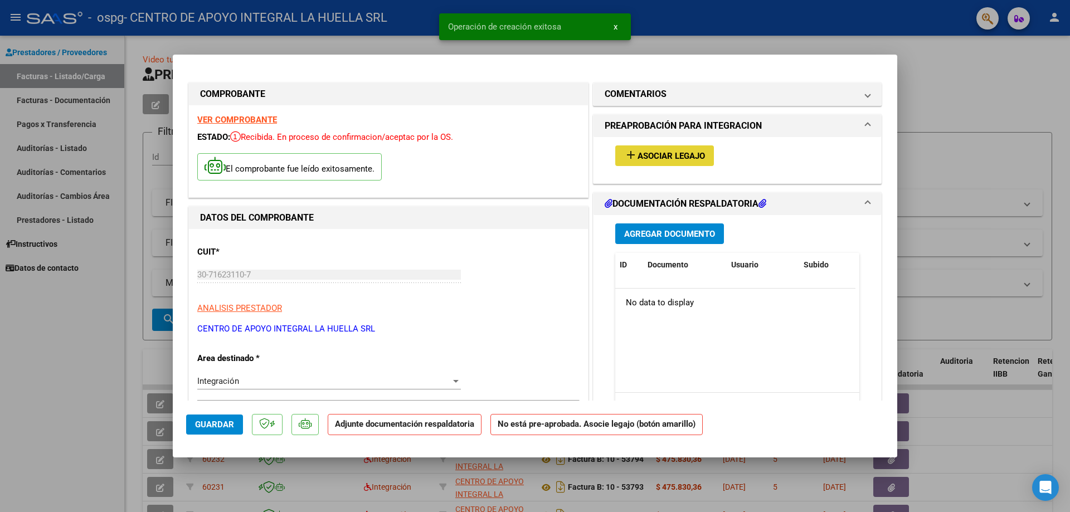
click at [652, 157] on span "Asociar Legajo" at bounding box center [671, 156] width 67 height 10
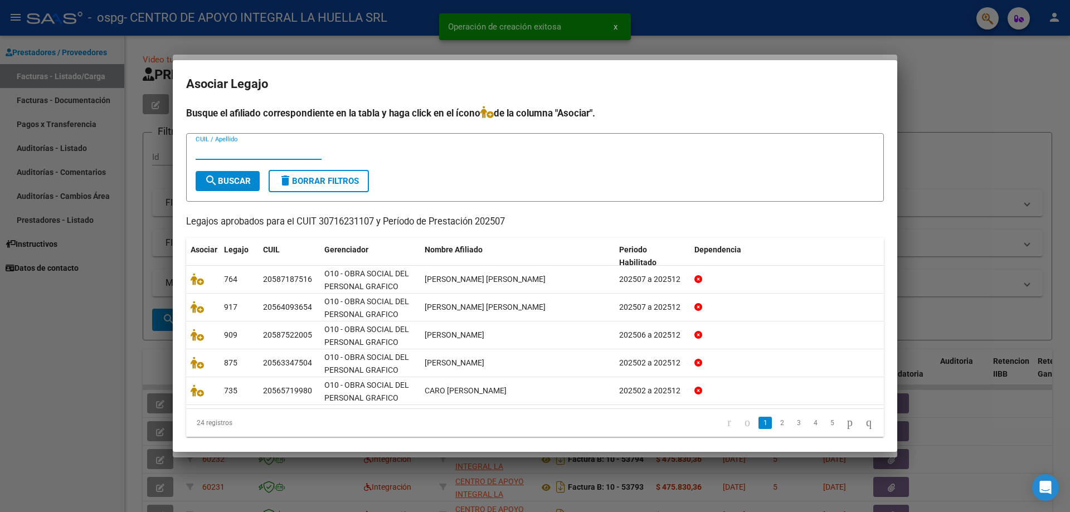
click at [247, 156] on input "CUIL / Apellido" at bounding box center [259, 151] width 126 height 10
type input "[PERSON_NAME]"
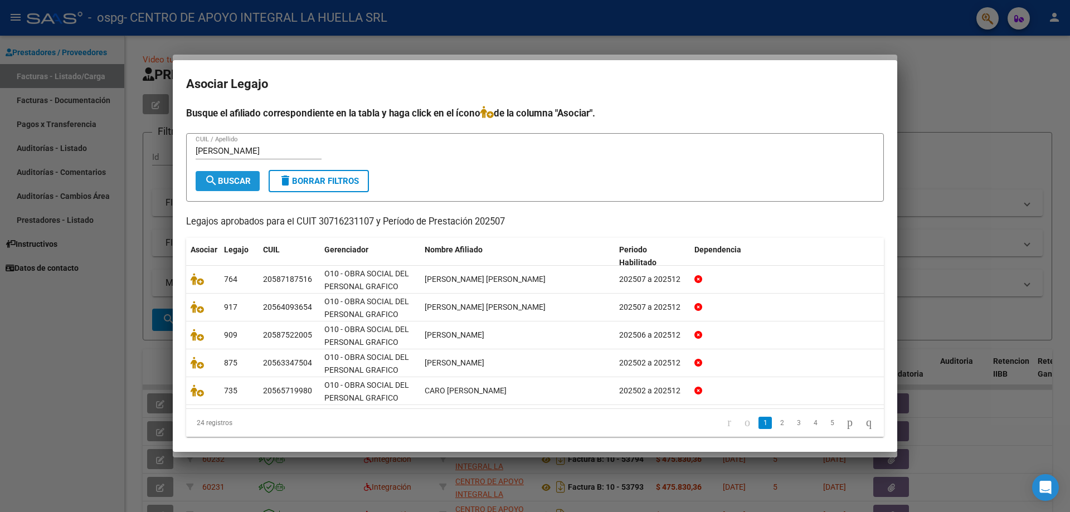
click at [242, 176] on span "search Buscar" at bounding box center [228, 181] width 46 height 10
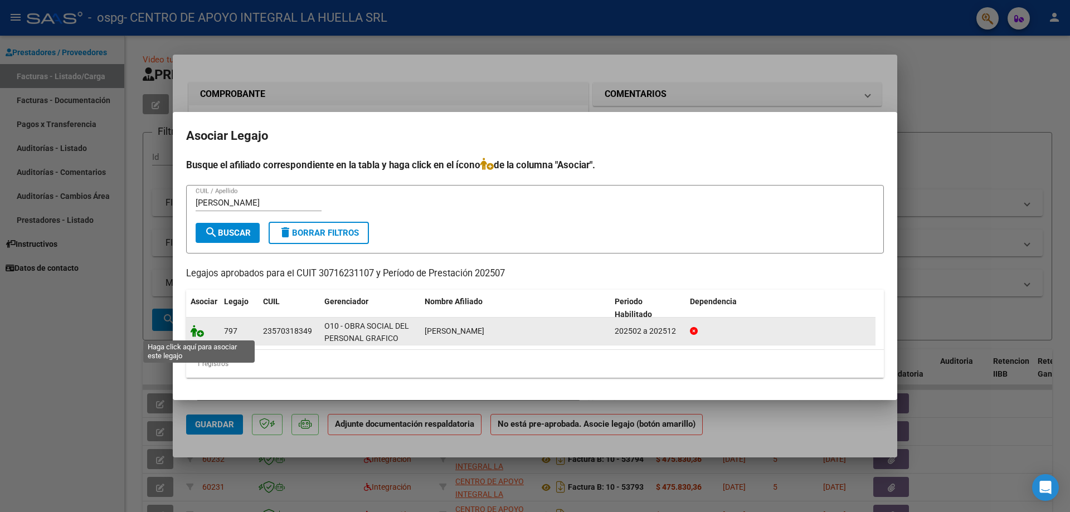
click at [193, 333] on icon at bounding box center [197, 331] width 13 height 12
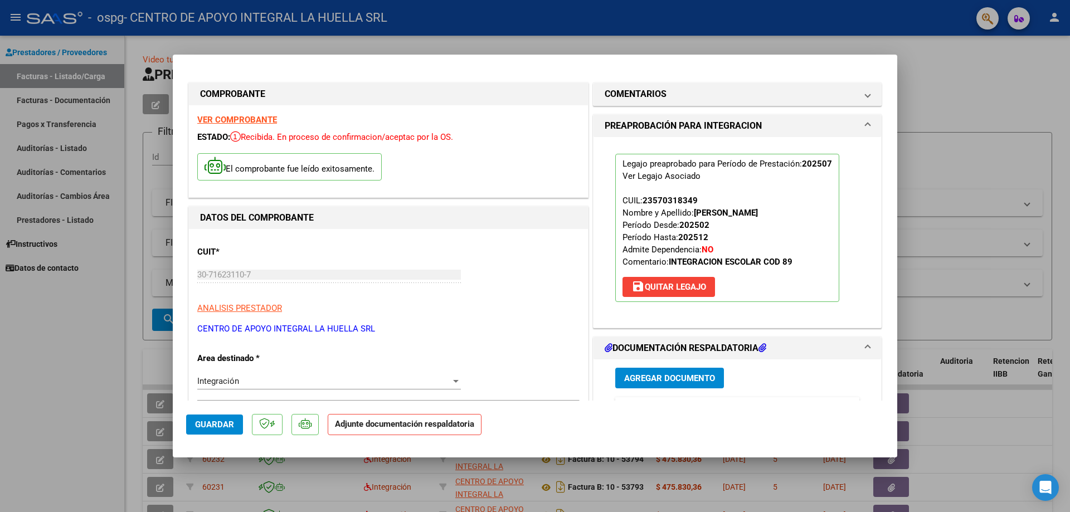
click at [678, 381] on span "Agregar Documento" at bounding box center [669, 378] width 91 height 10
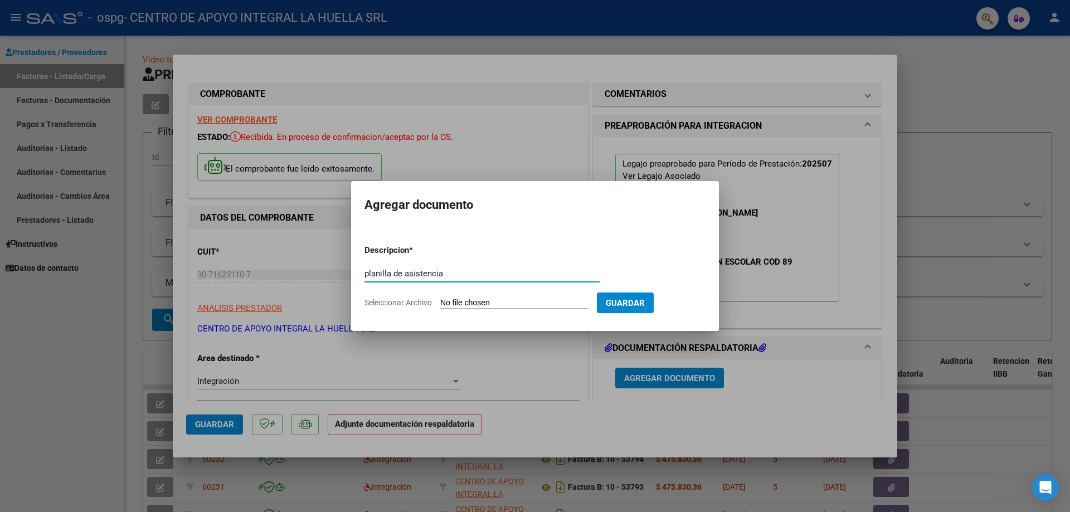
type input "planilla de asistencia"
click at [472, 304] on input "Seleccionar Archivo" at bounding box center [514, 303] width 148 height 11
type input "C:\fakepath\[PERSON_NAME]-PLANILLA ASISTENCIA JULIO-GRAFICOS.pdf"
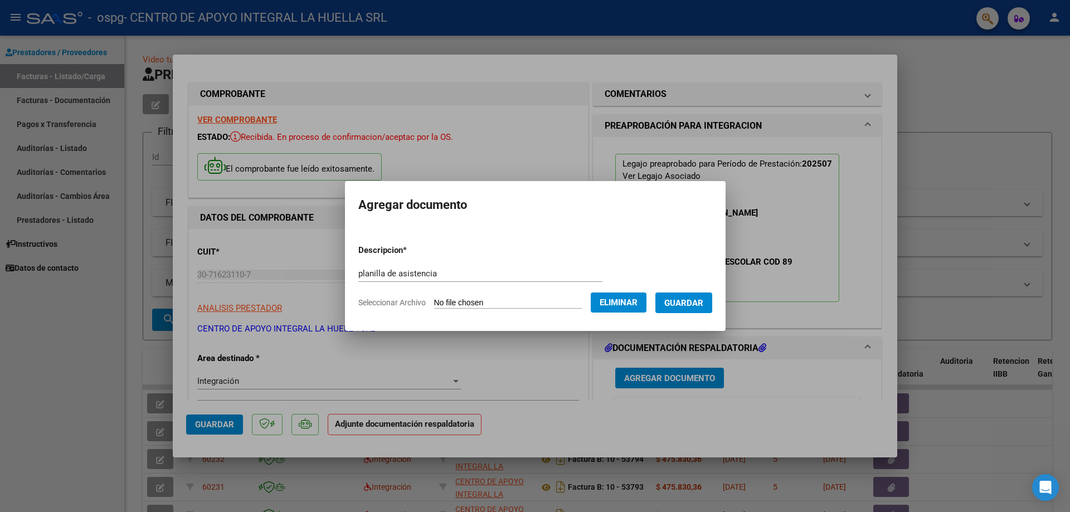
click at [703, 306] on span "Guardar" at bounding box center [683, 303] width 39 height 10
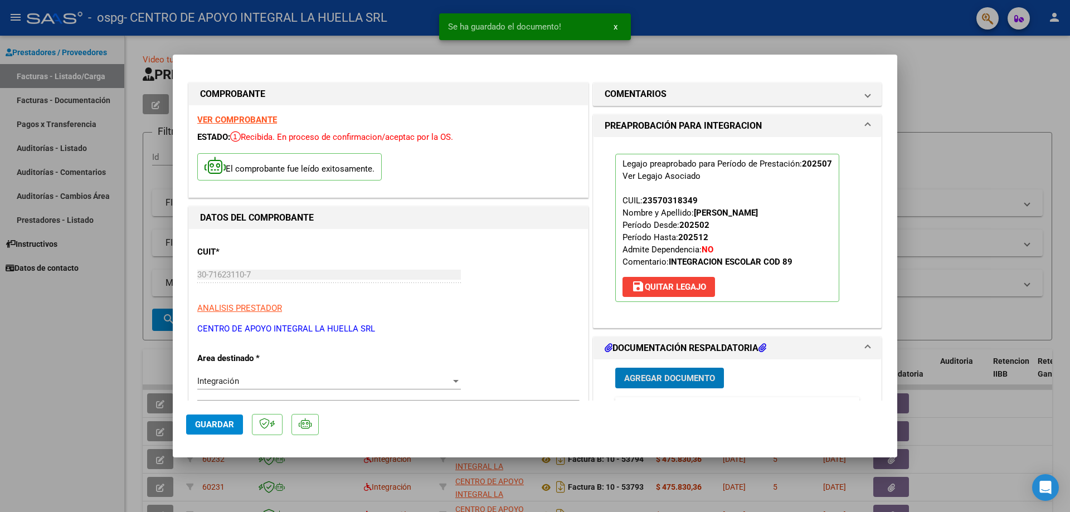
click at [677, 375] on span "Agregar Documento" at bounding box center [669, 378] width 91 height 10
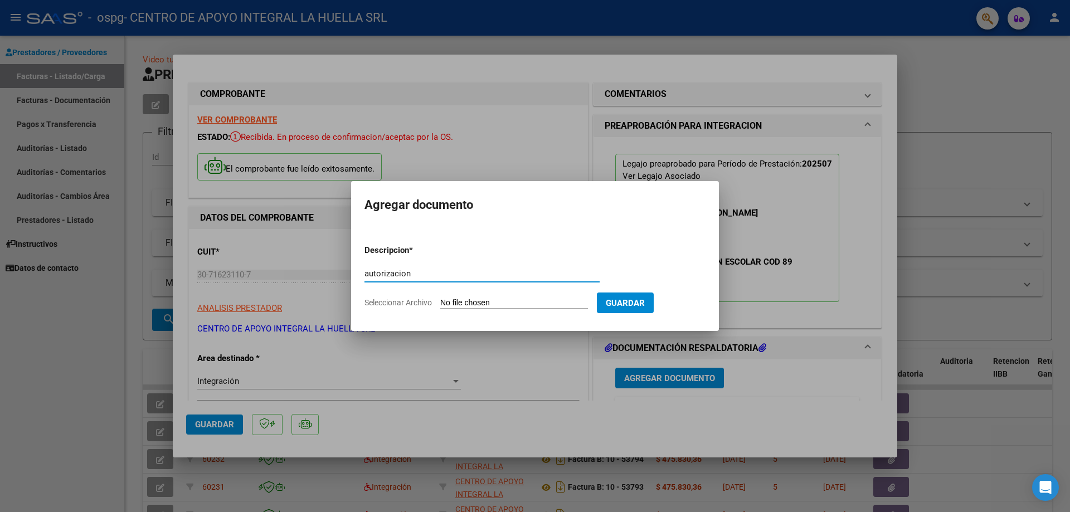
type input "autorizacion"
click at [489, 306] on input "Seleccionar Archivo" at bounding box center [514, 303] width 148 height 11
type input "C:\fakepath\[PERSON_NAME] AUTORIZACION GRAFICOS OSPG.pdf"
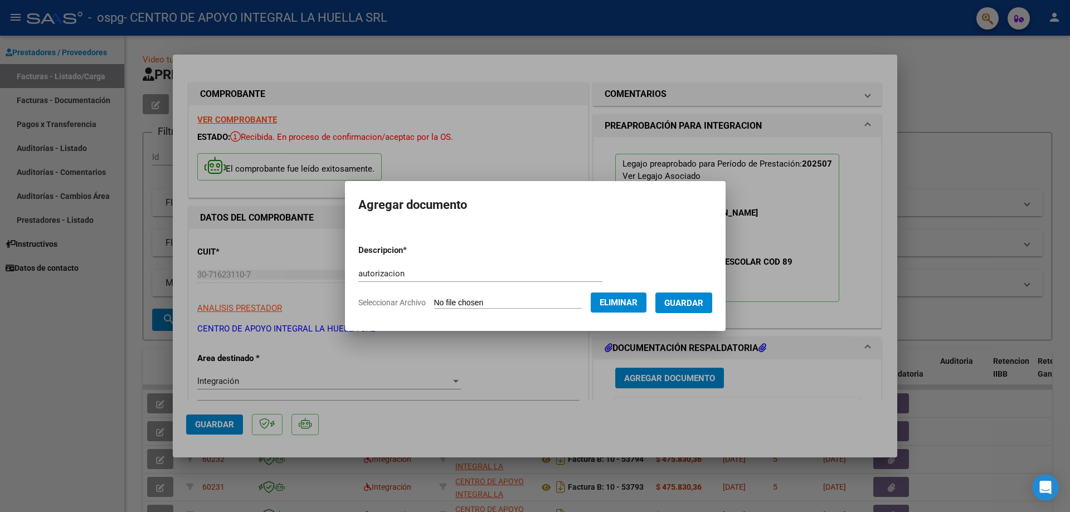
click at [692, 305] on span "Guardar" at bounding box center [683, 303] width 39 height 10
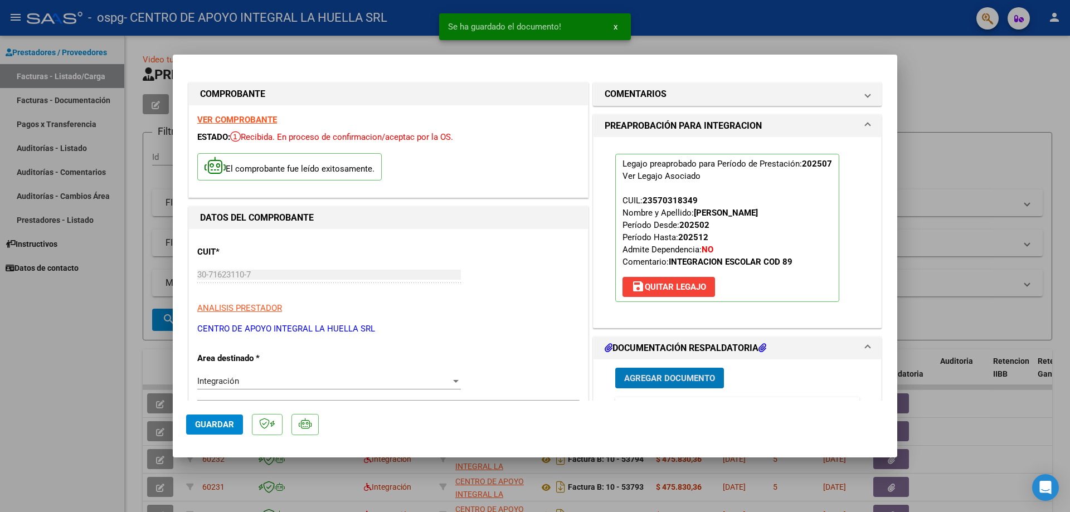
scroll to position [167, 0]
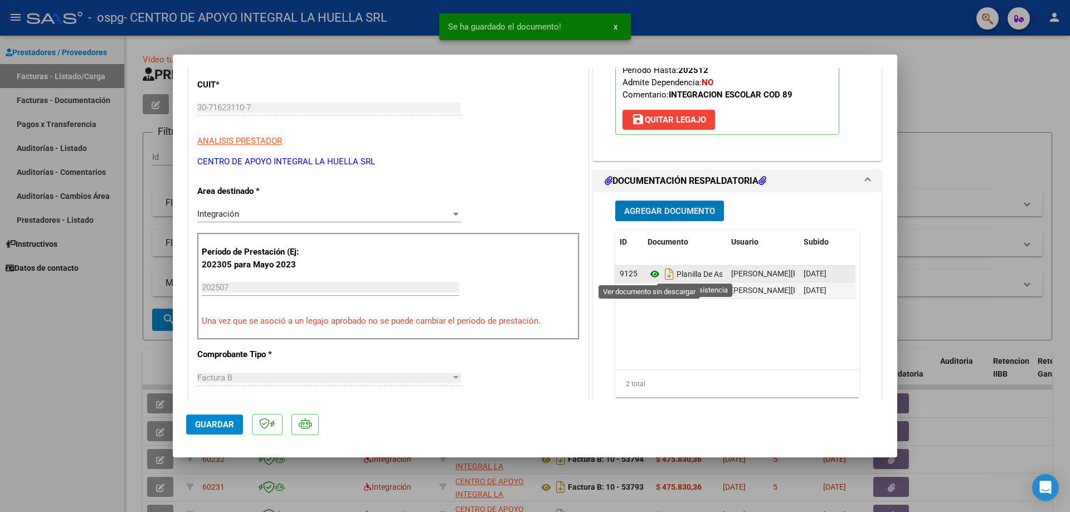
click at [648, 276] on icon at bounding box center [655, 274] width 14 height 13
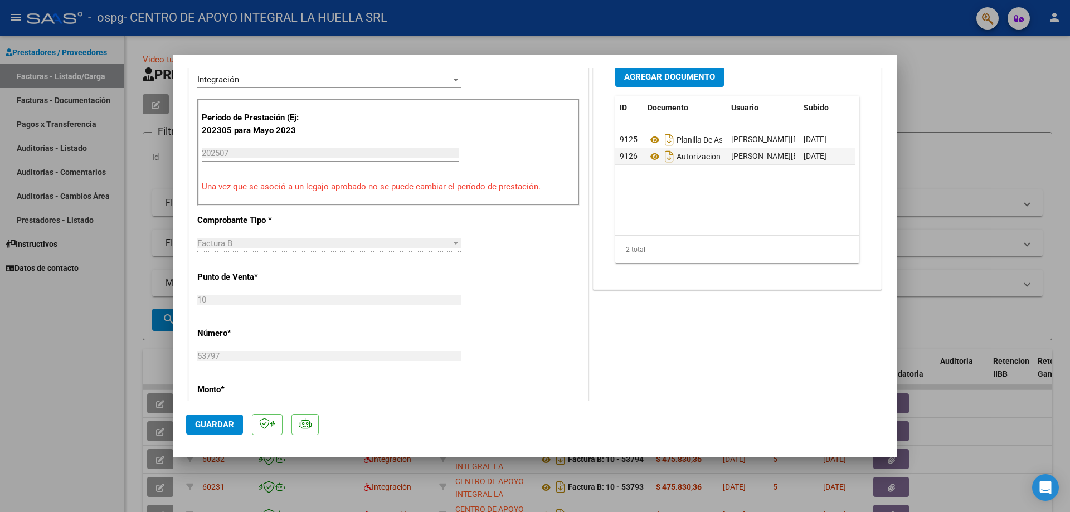
scroll to position [334, 0]
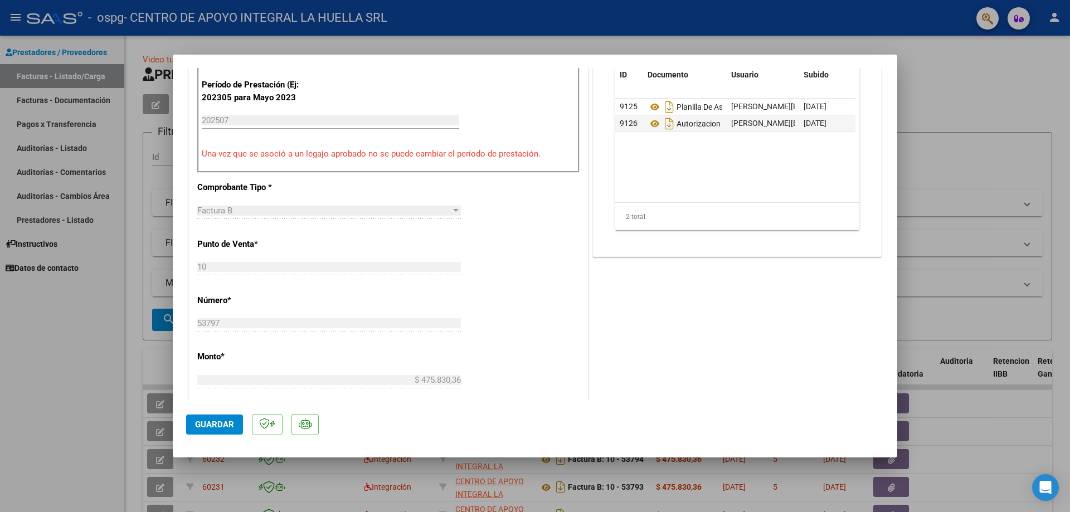
click at [202, 426] on span "Guardar" at bounding box center [214, 425] width 39 height 10
click at [1041, 67] on div at bounding box center [535, 256] width 1070 height 512
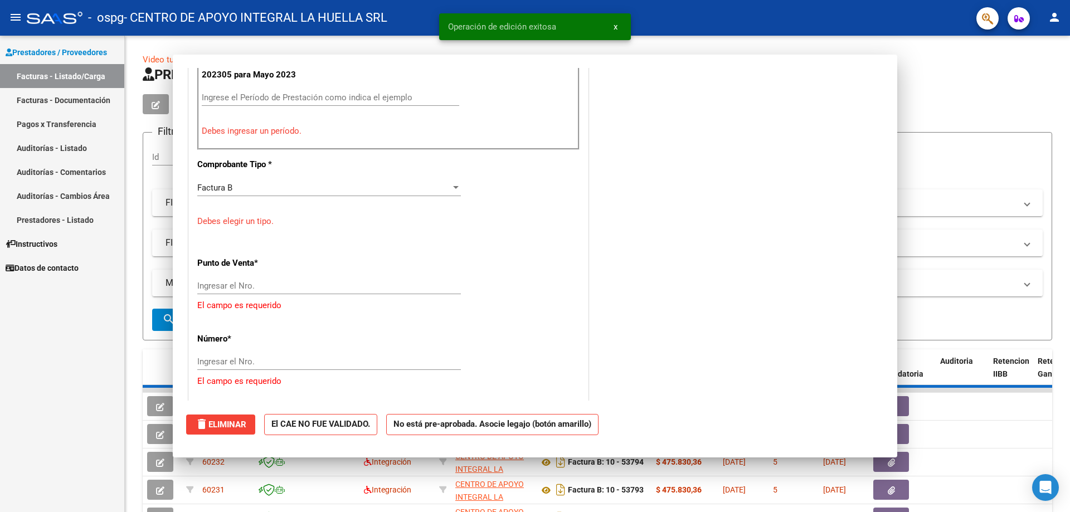
scroll to position [0, 0]
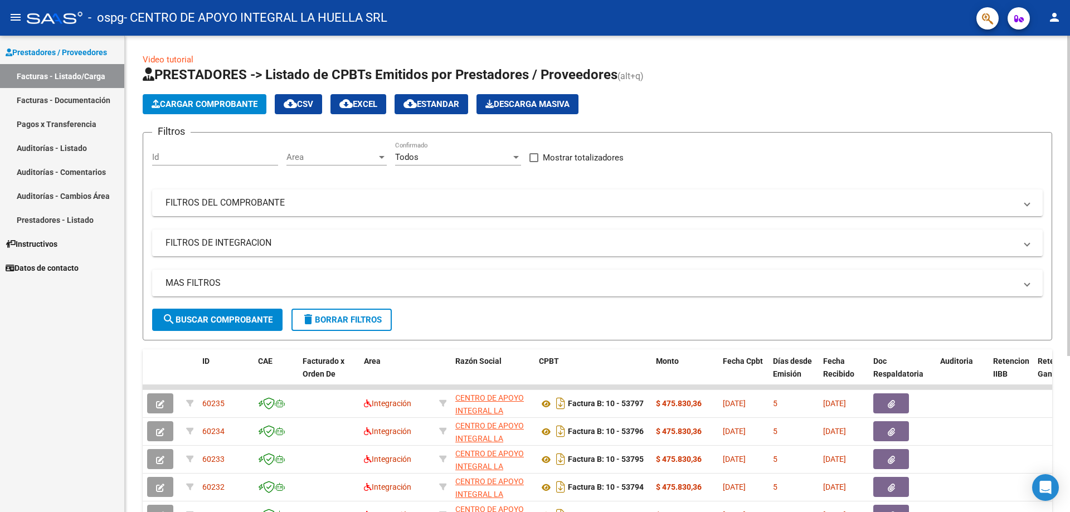
click at [207, 99] on span "Cargar Comprobante" at bounding box center [205, 104] width 106 height 10
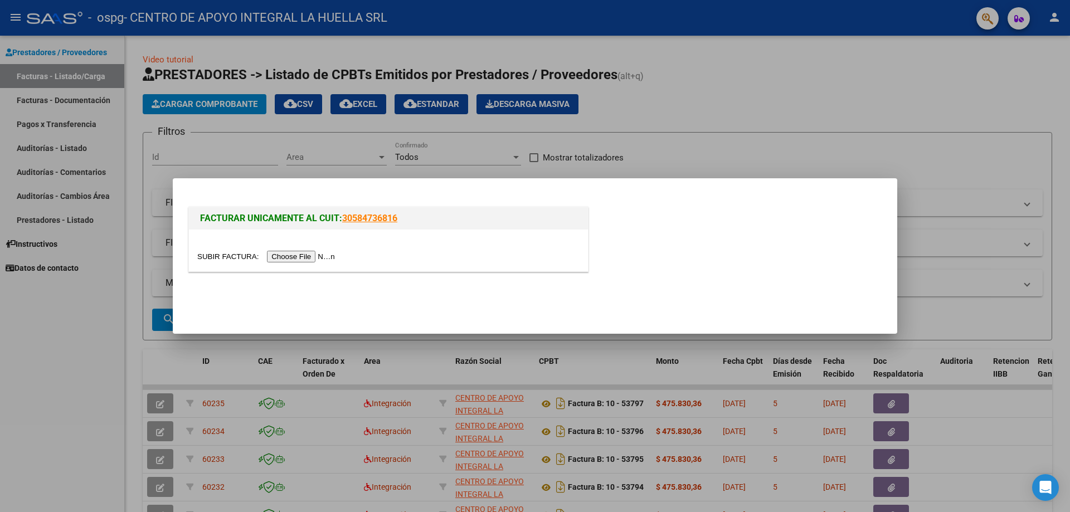
click at [293, 257] on input "file" at bounding box center [267, 257] width 141 height 12
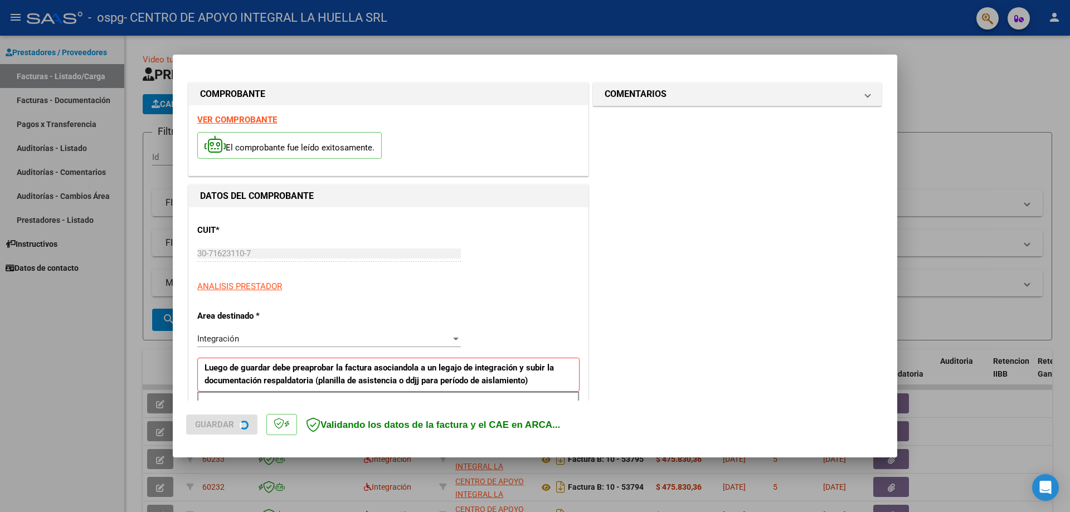
scroll to position [56, 0]
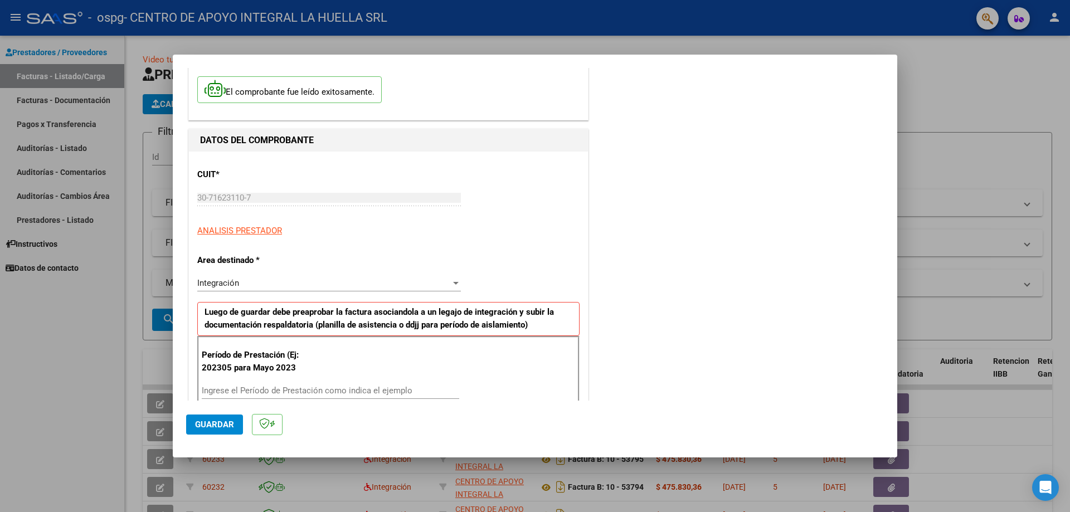
click at [284, 384] on div "Ingrese el Período de Prestación como indica el ejemplo" at bounding box center [331, 390] width 258 height 17
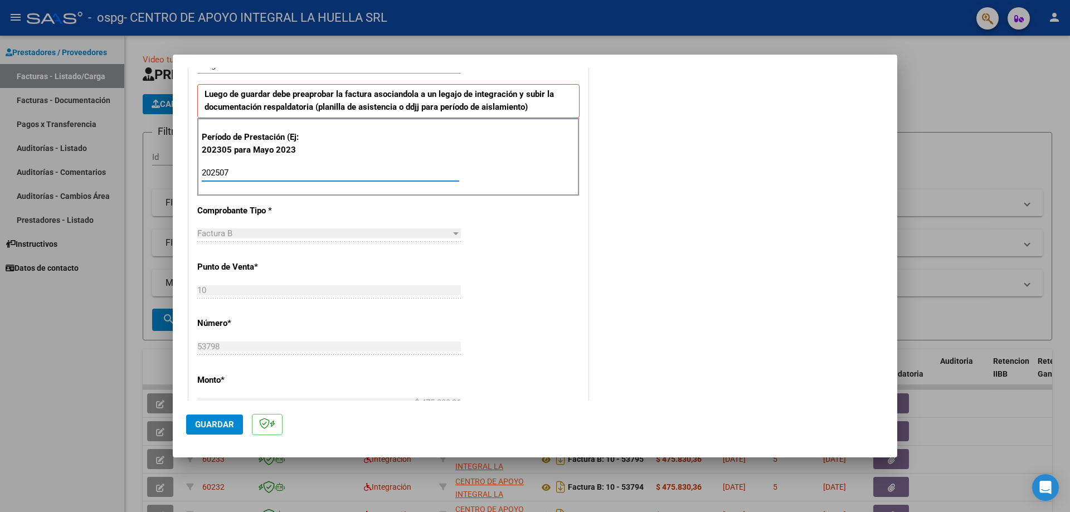
scroll to position [334, 0]
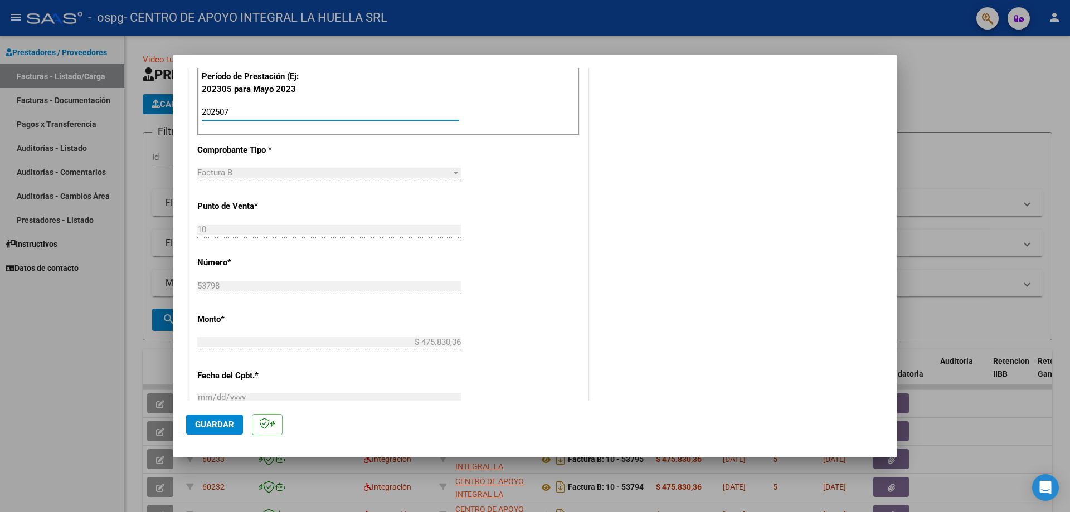
type input "202507"
click at [212, 420] on span "Guardar" at bounding box center [214, 425] width 39 height 10
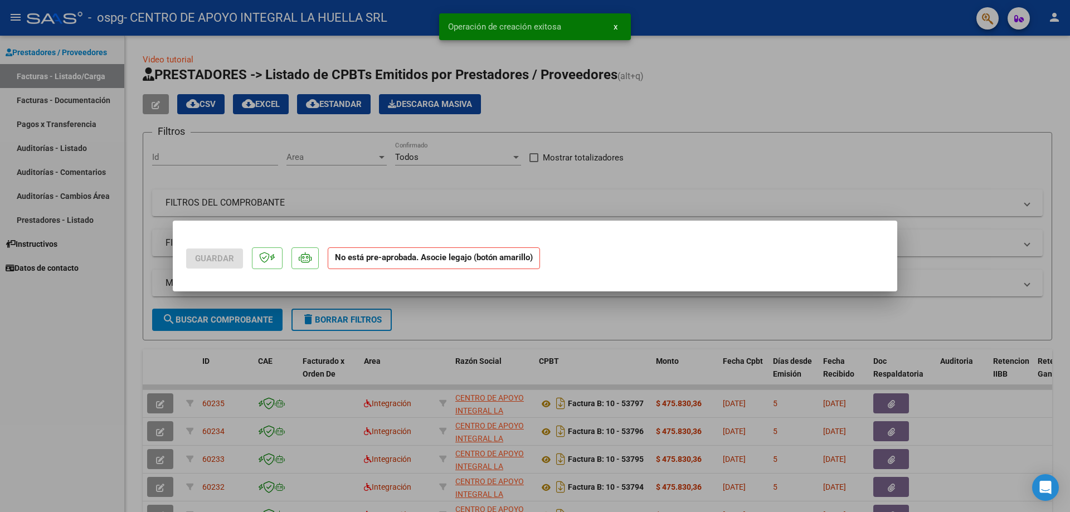
scroll to position [0, 0]
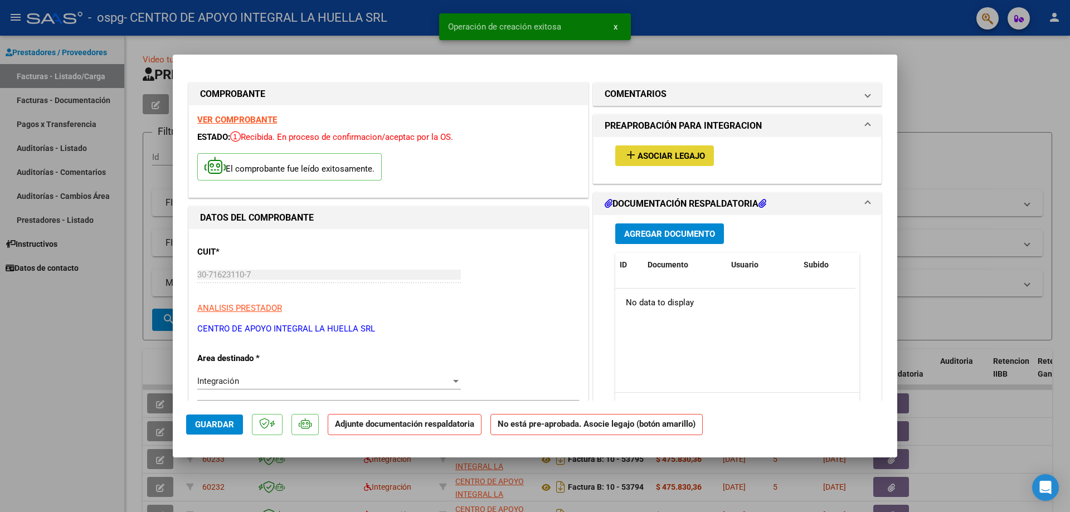
click at [653, 152] on span "Asociar Legajo" at bounding box center [671, 156] width 67 height 10
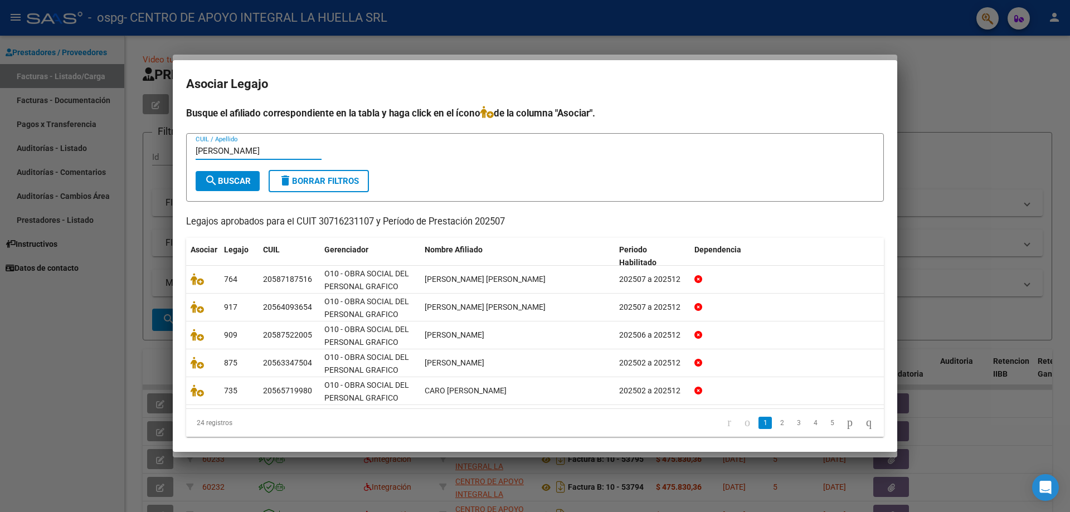
type input "[PERSON_NAME]"
click at [206, 177] on button "search Buscar" at bounding box center [228, 181] width 64 height 20
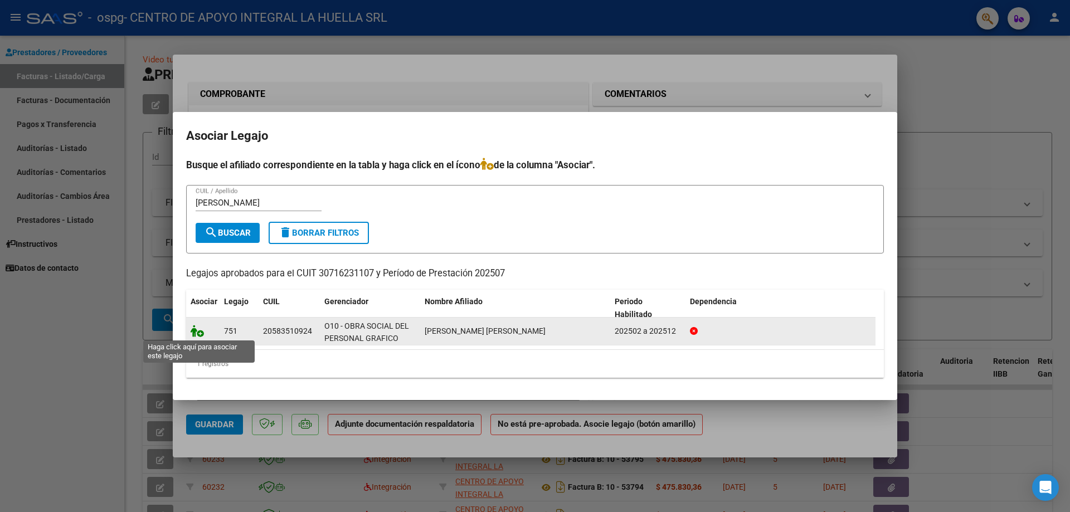
click at [197, 334] on icon at bounding box center [197, 331] width 13 height 12
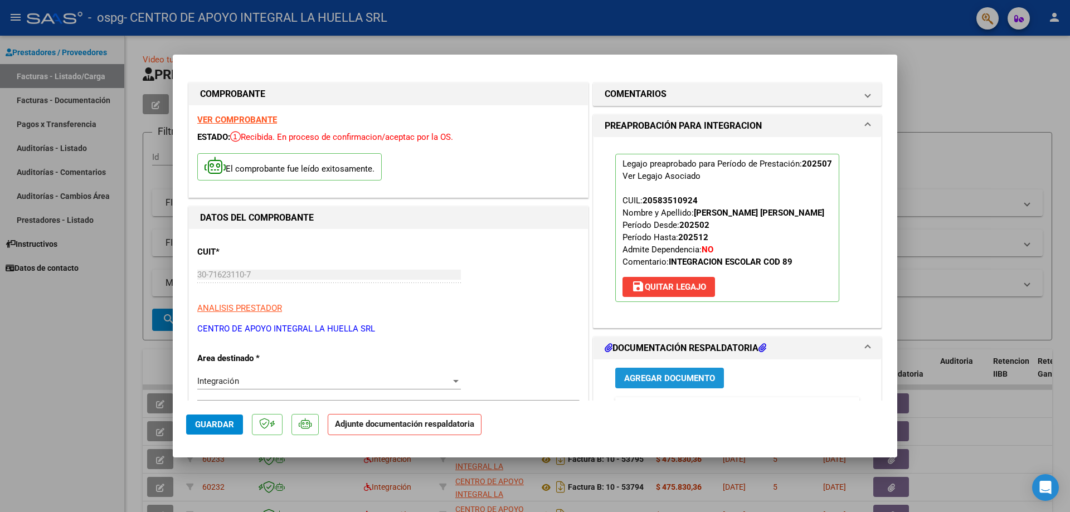
click at [658, 381] on span "Agregar Documento" at bounding box center [669, 378] width 91 height 10
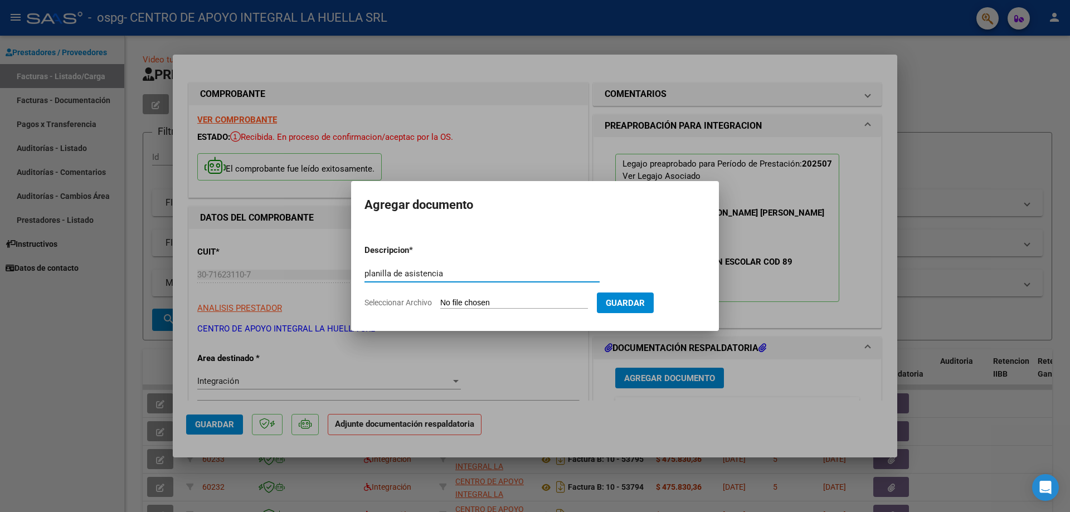
type input "planilla de asistencia"
click at [493, 304] on input "Seleccionar Archivo" at bounding box center [514, 303] width 148 height 11
type input "C:\fakepath\[PERSON_NAME] [PERSON_NAME]-PLANILLA ASISTENCIA-JULIO-S-OSPG GRAFIC…"
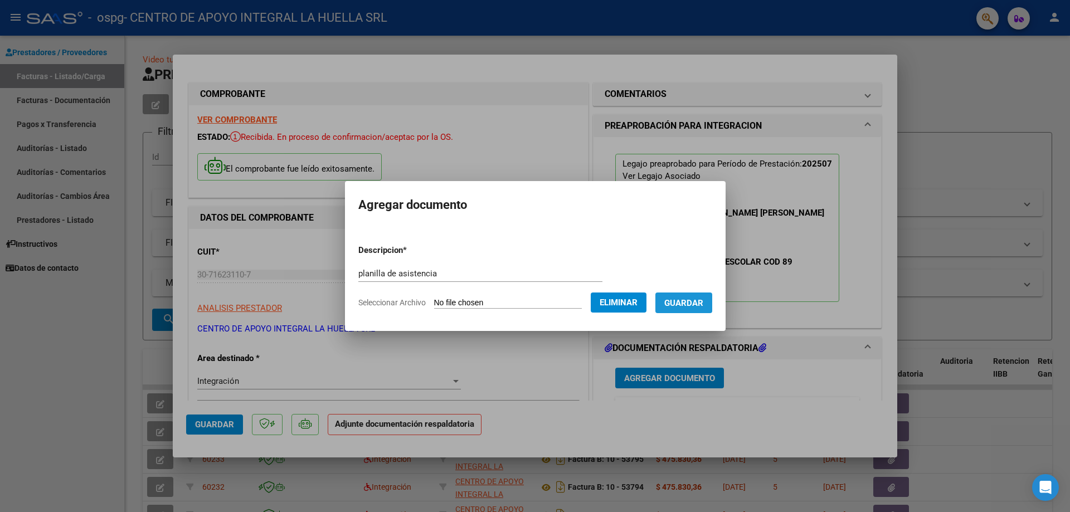
click at [698, 303] on span "Guardar" at bounding box center [683, 303] width 39 height 10
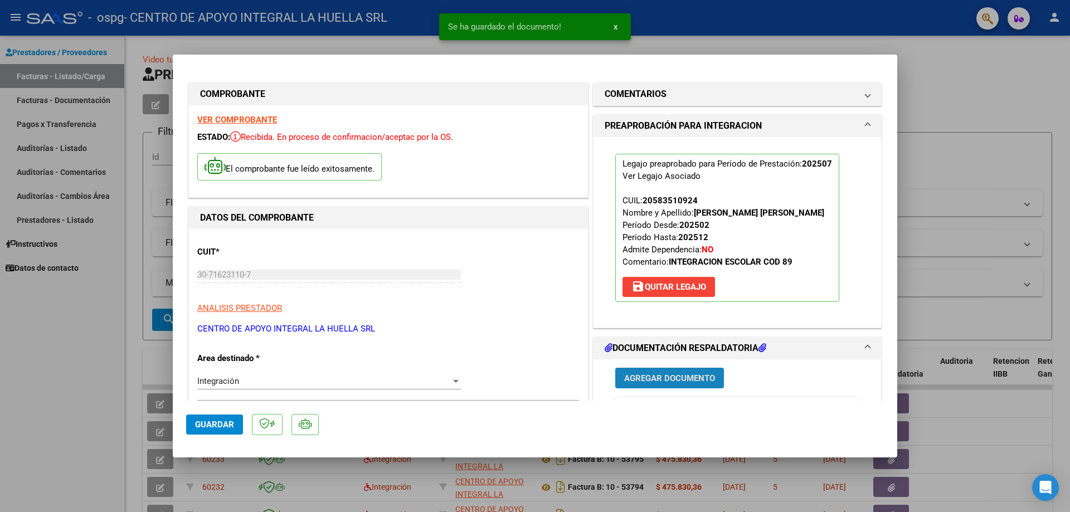
click at [651, 379] on span "Agregar Documento" at bounding box center [669, 378] width 91 height 10
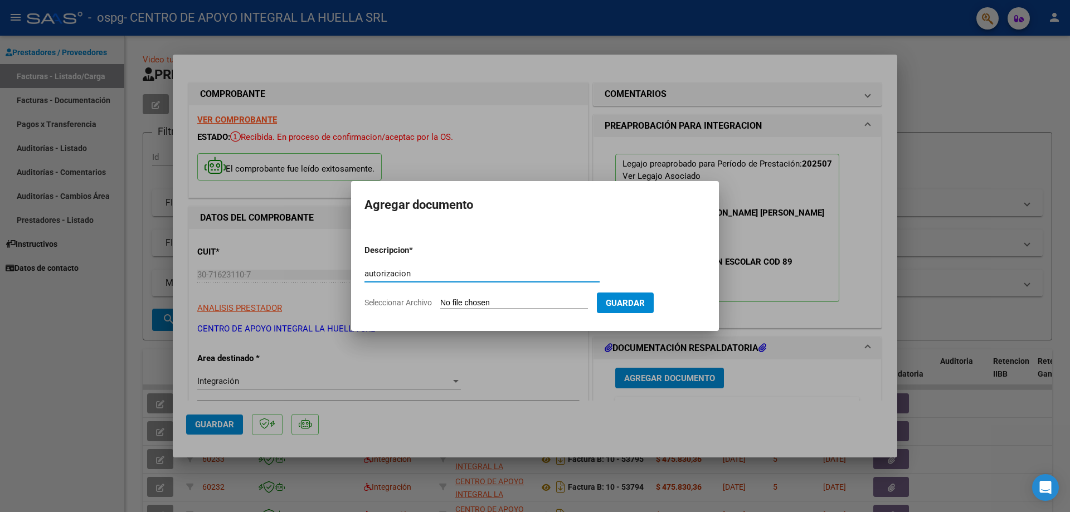
type input "autorizacion"
click at [463, 300] on input "Seleccionar Archivo" at bounding box center [514, 303] width 148 height 11
type input "C:\fakepath\[PERSON_NAME] [PERSON_NAME] AUTORIZACION SAIE 2025.pdf"
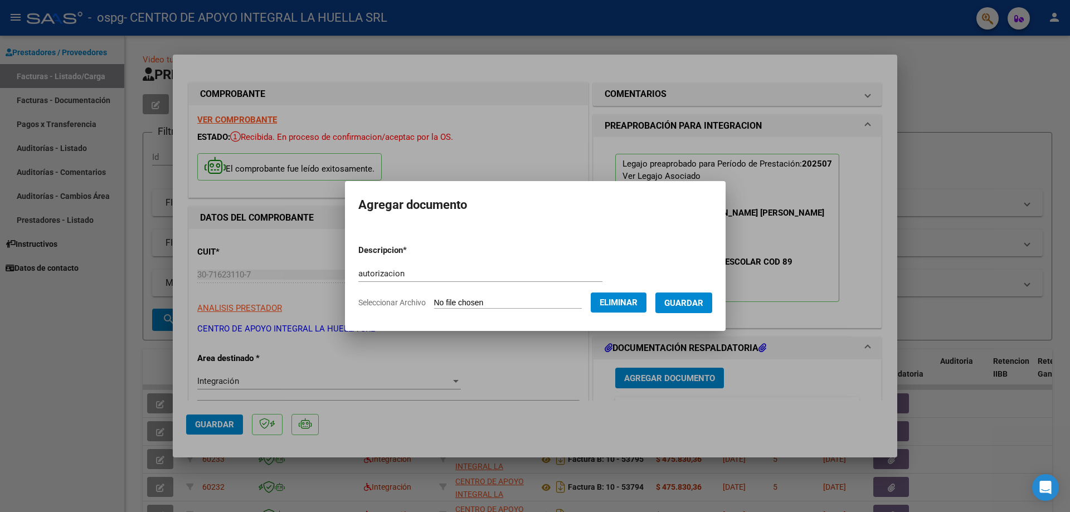
click at [702, 303] on span "Guardar" at bounding box center [683, 303] width 39 height 10
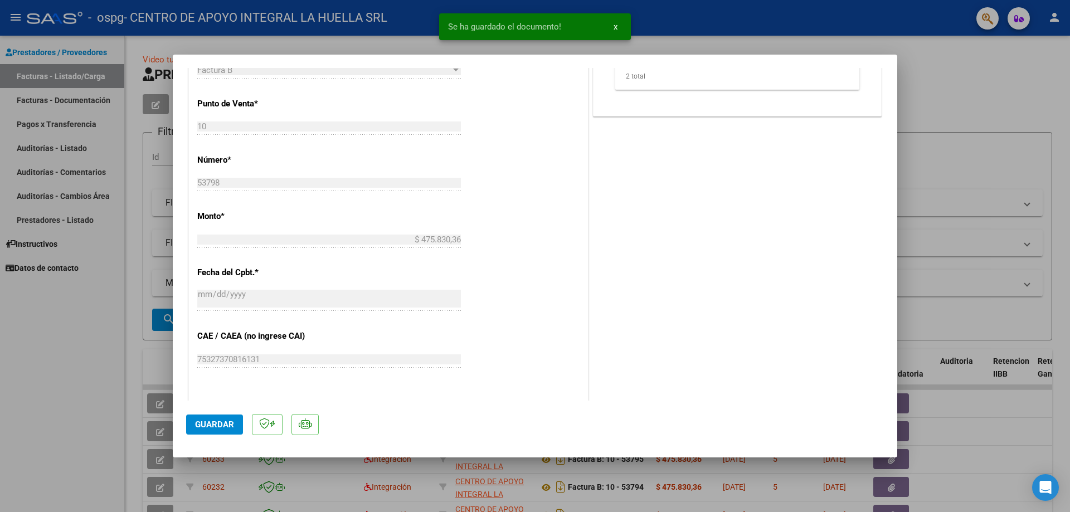
scroll to position [613, 0]
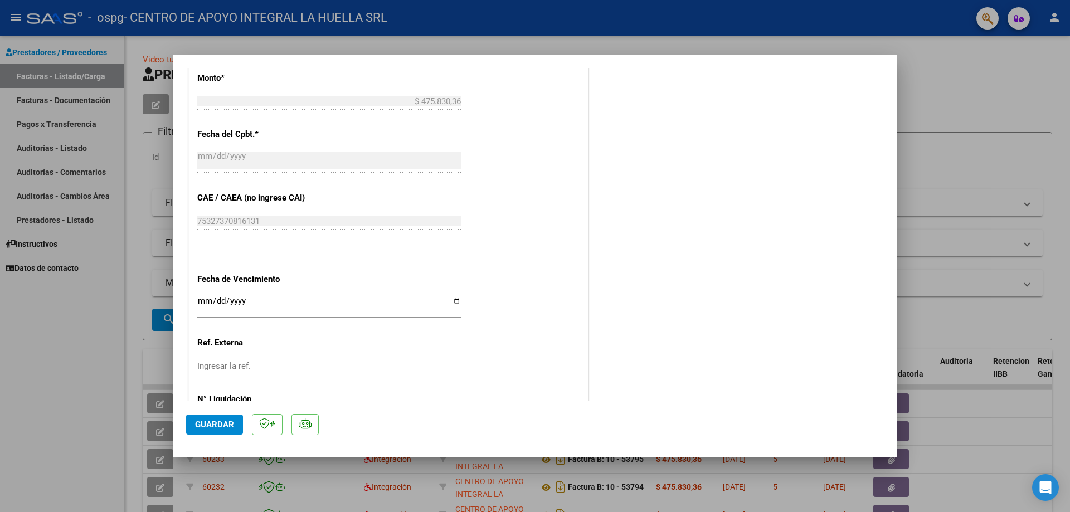
click at [224, 421] on span "Guardar" at bounding box center [214, 425] width 39 height 10
click at [920, 69] on div at bounding box center [535, 256] width 1070 height 512
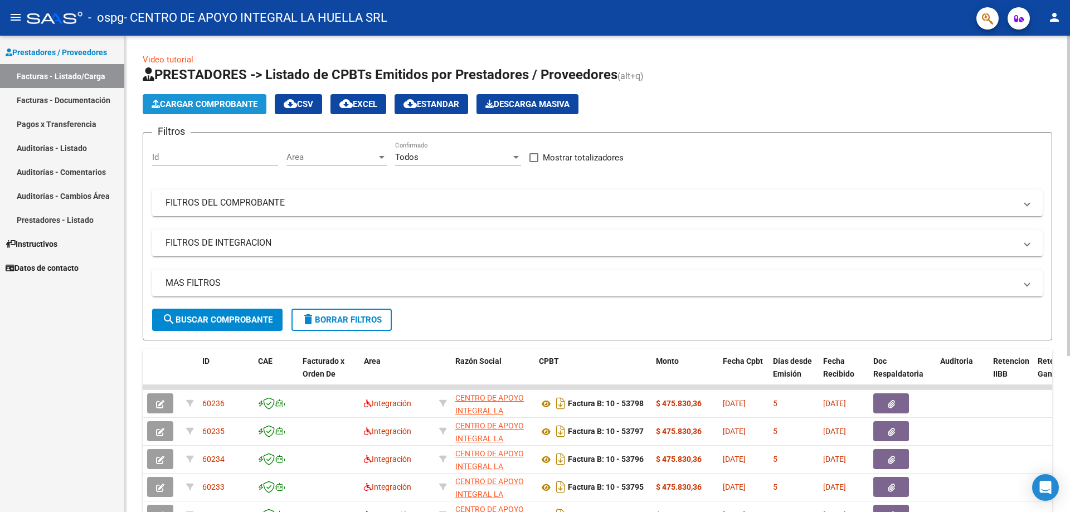
click at [181, 106] on span "Cargar Comprobante" at bounding box center [205, 104] width 106 height 10
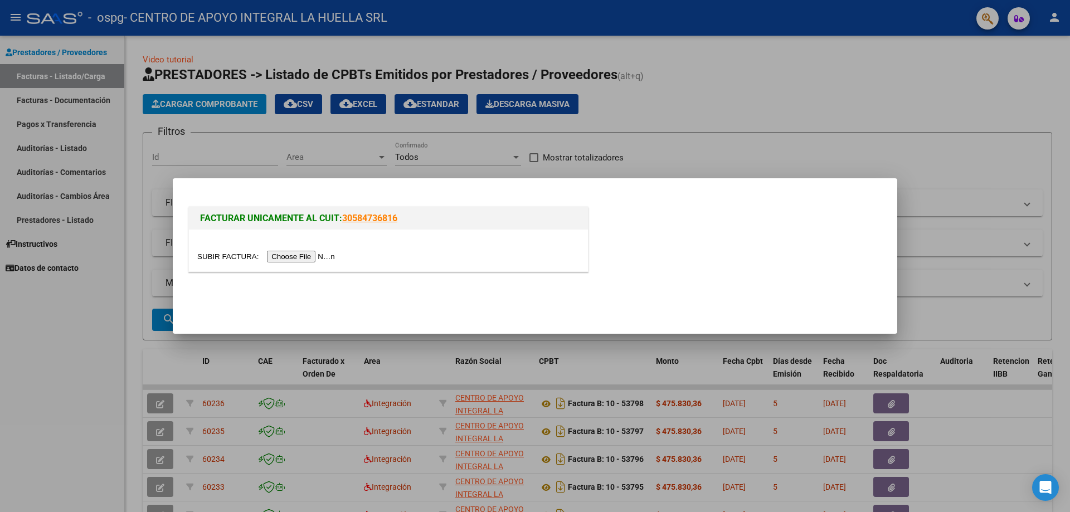
click at [288, 259] on input "file" at bounding box center [267, 257] width 141 height 12
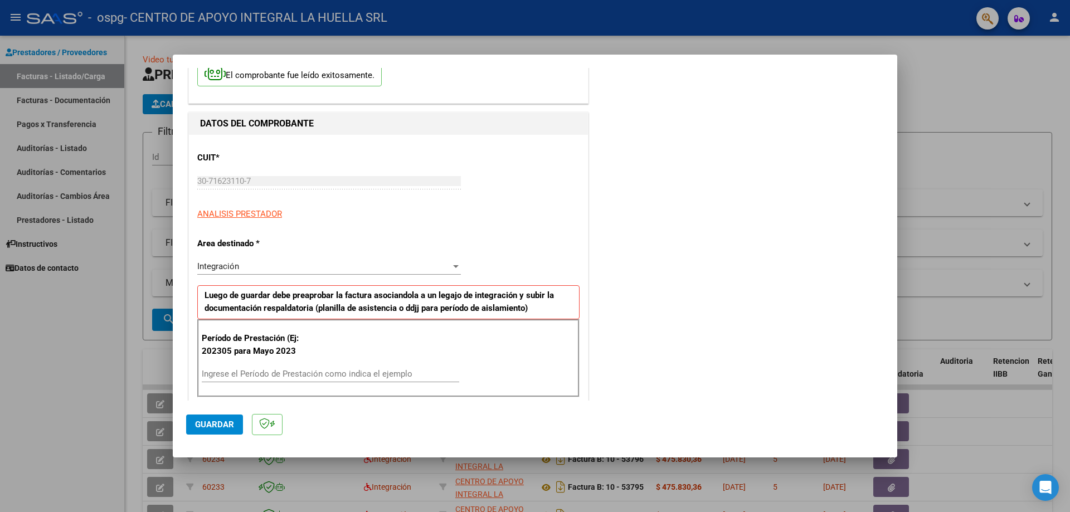
scroll to position [111, 0]
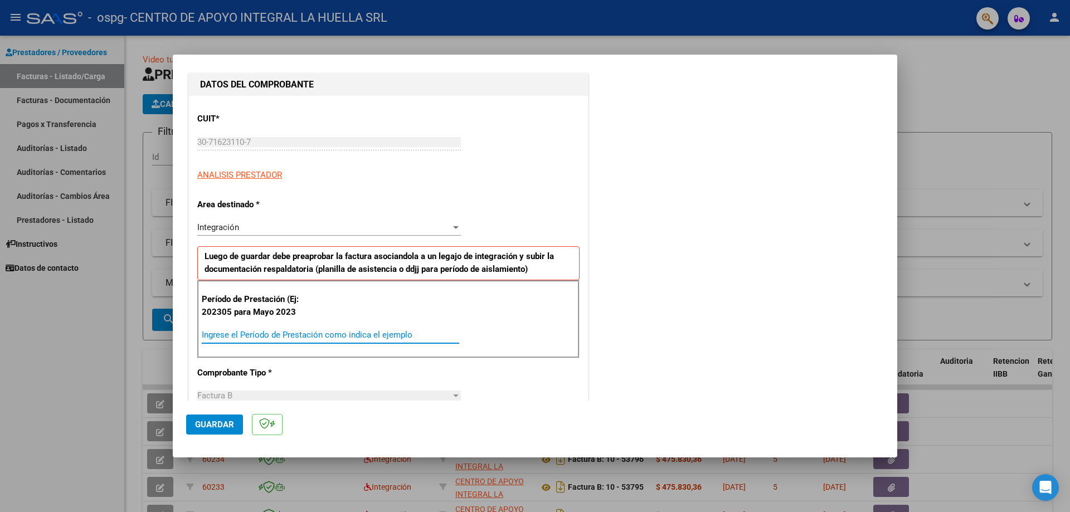
click at [281, 332] on input "Ingrese el Período de Prestación como indica el ejemplo" at bounding box center [331, 335] width 258 height 10
type input "202507"
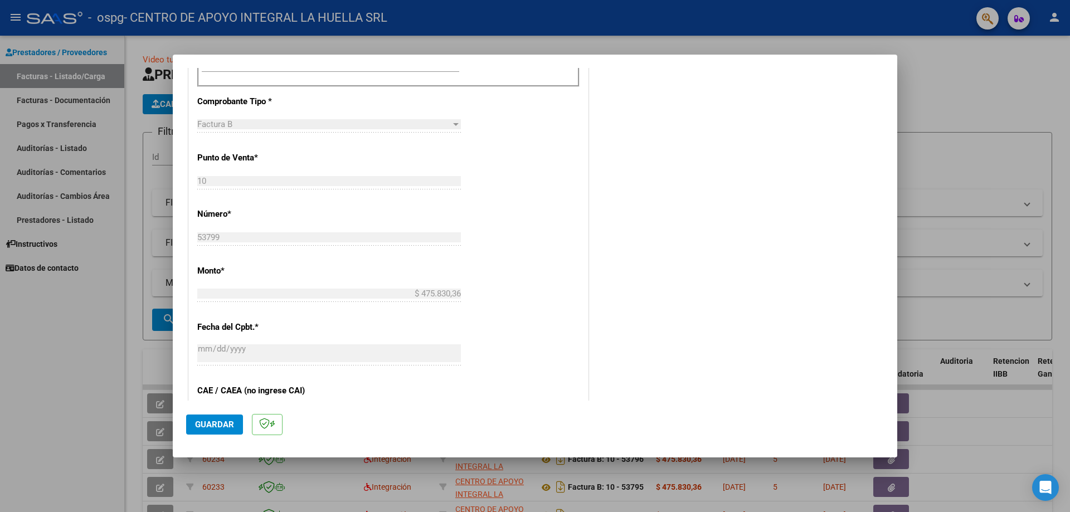
scroll to position [390, 0]
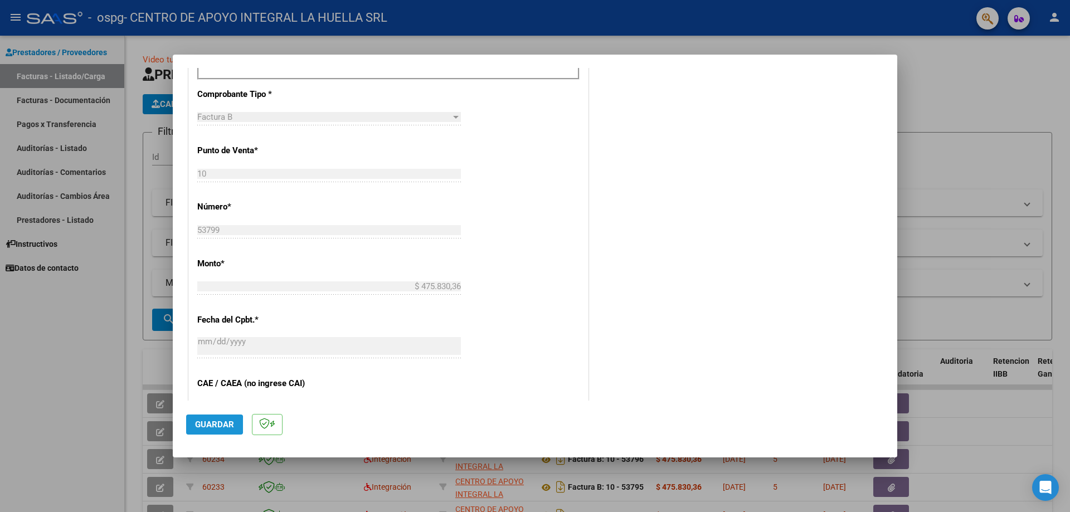
click at [205, 425] on span "Guardar" at bounding box center [214, 425] width 39 height 10
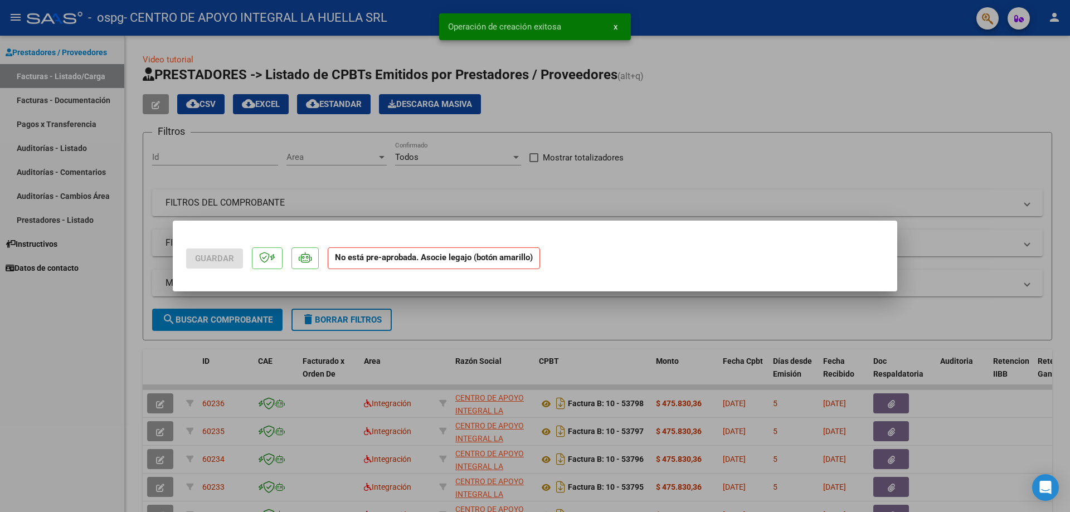
scroll to position [0, 0]
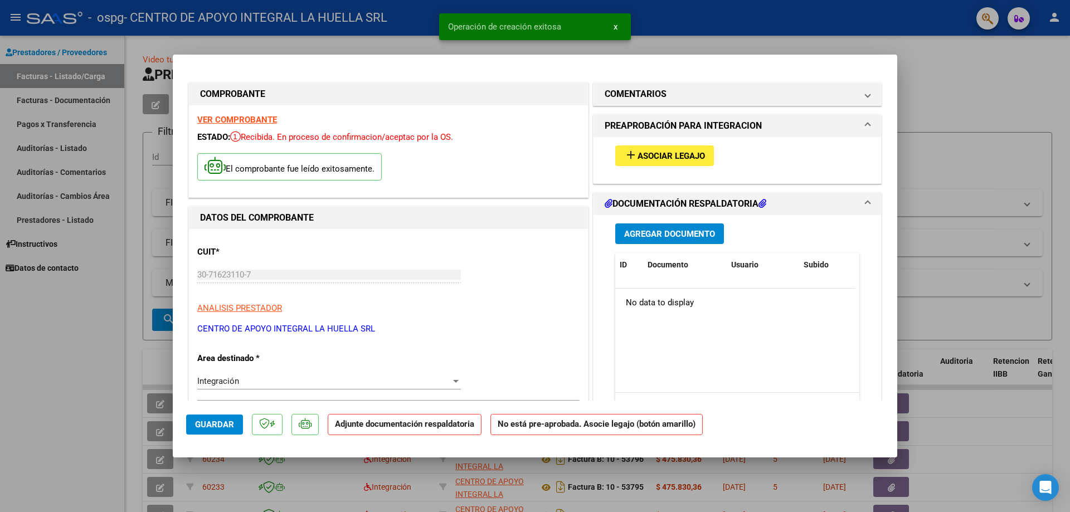
click at [662, 155] on span "Asociar Legajo" at bounding box center [671, 156] width 67 height 10
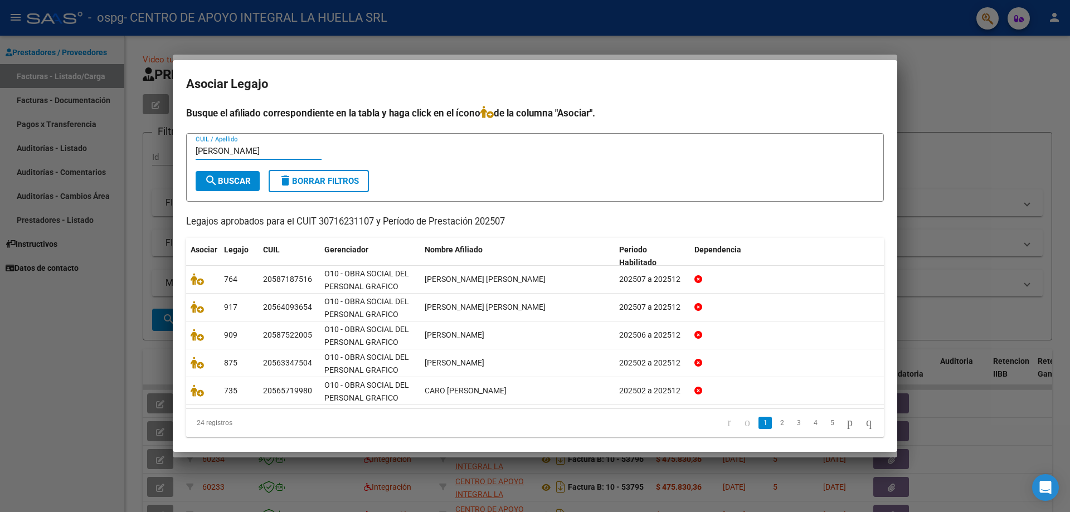
type input "[PERSON_NAME]"
click at [242, 182] on span "search Buscar" at bounding box center [228, 181] width 46 height 10
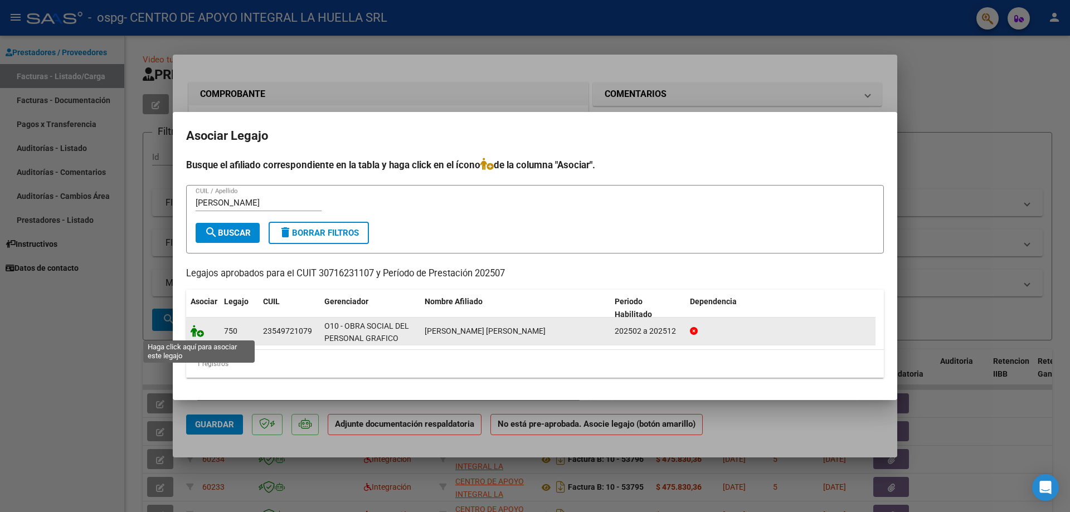
click at [191, 333] on icon at bounding box center [197, 331] width 13 height 12
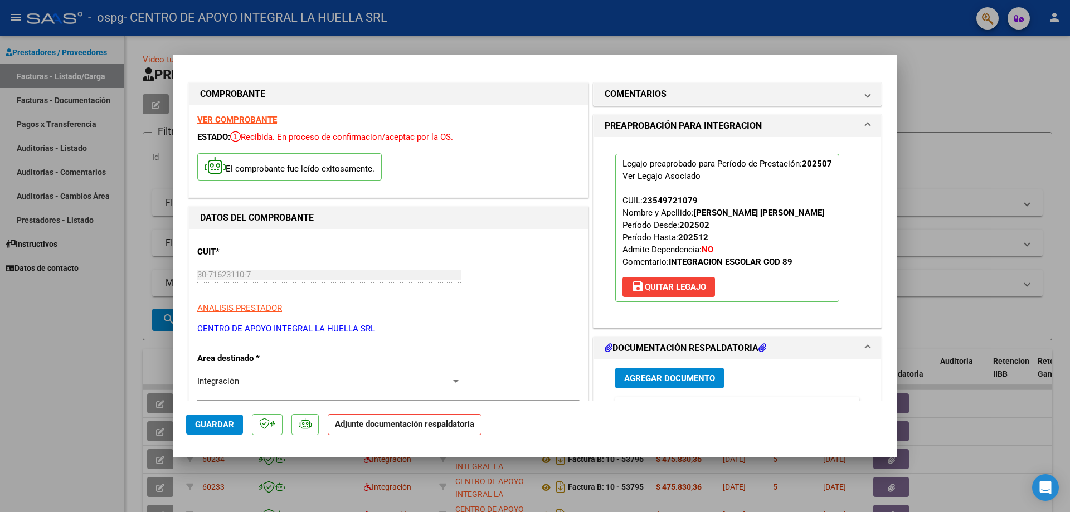
click at [657, 380] on span "Agregar Documento" at bounding box center [669, 378] width 91 height 10
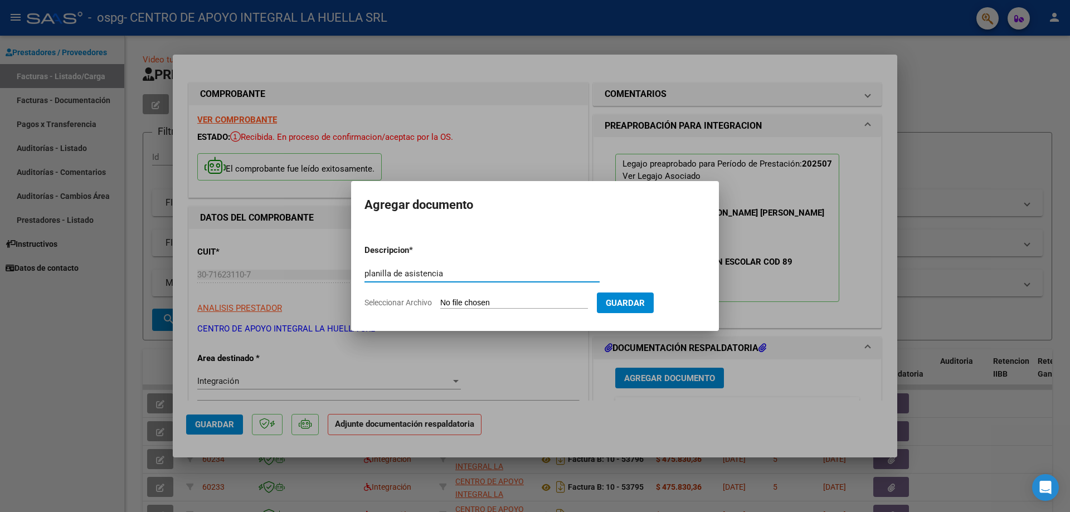
type input "planilla de asistencia"
click at [478, 305] on input "Seleccionar Archivo" at bounding box center [514, 303] width 148 height 11
type input "C:\fakepath\[PERSON_NAME] [PERSON_NAME]-PLANILLA ASISTENCIA-JULIO-S-OSPG GRAFIC…"
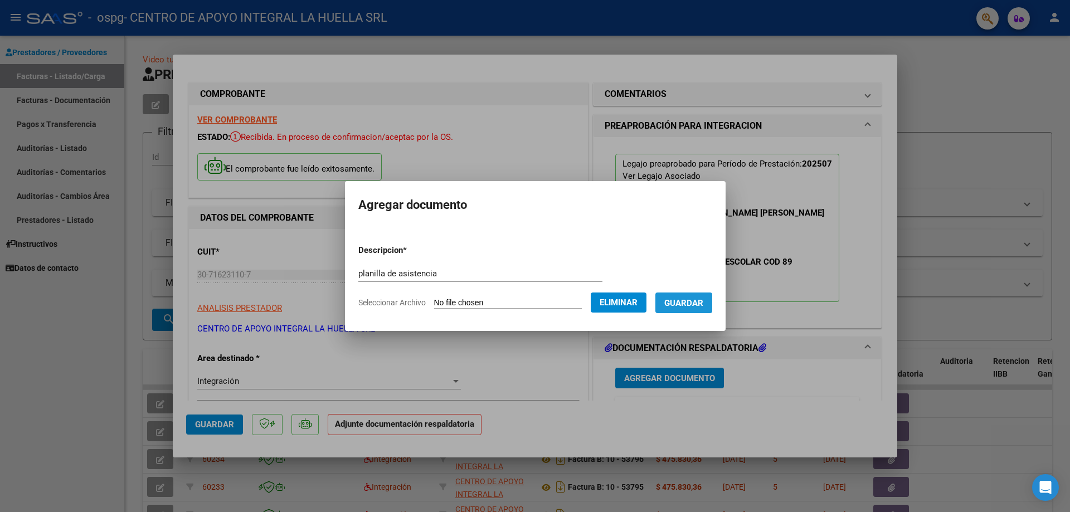
click at [690, 302] on span "Guardar" at bounding box center [683, 303] width 39 height 10
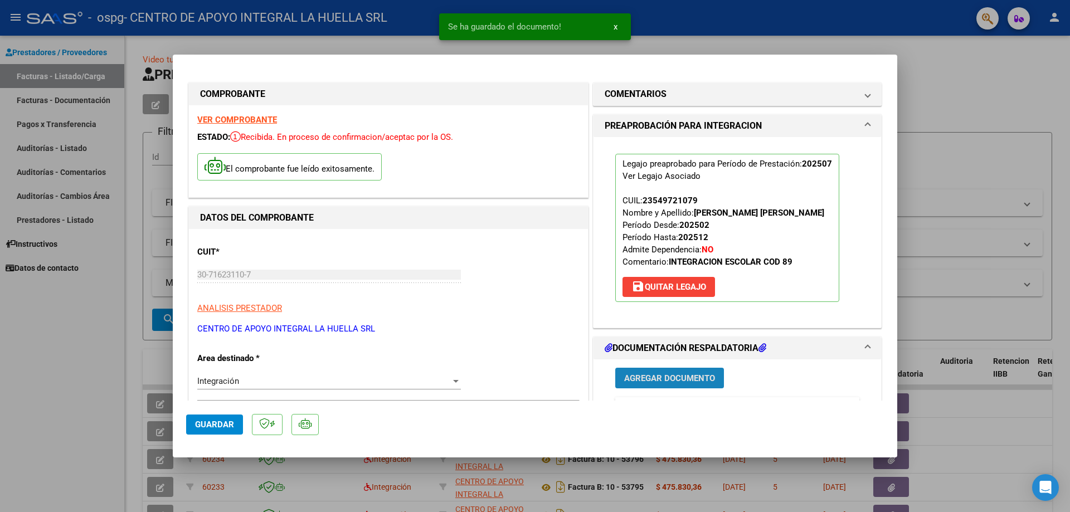
click at [641, 372] on button "Agregar Documento" at bounding box center [669, 378] width 109 height 21
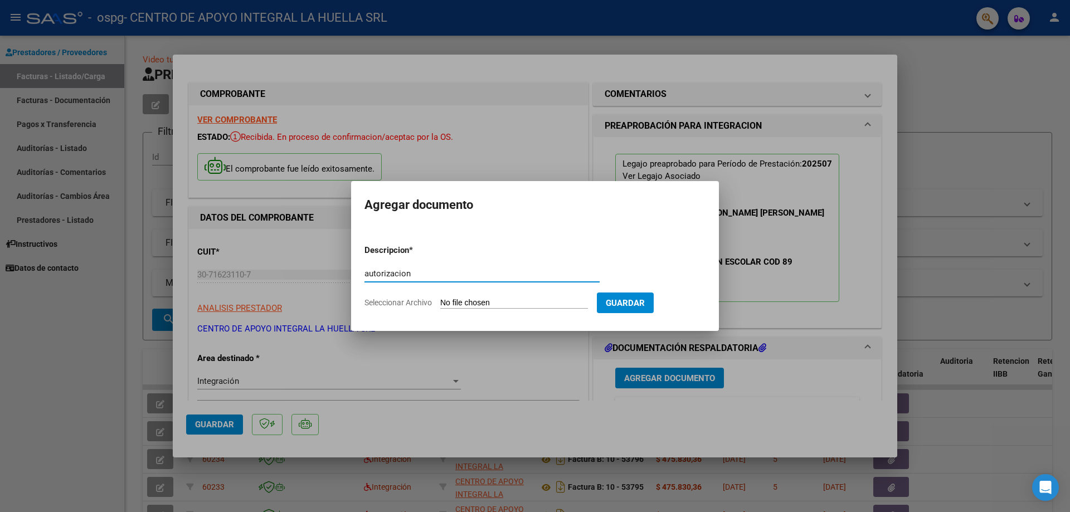
type input "autorizacion"
click at [508, 304] on input "Seleccionar Archivo" at bounding box center [514, 303] width 148 height 11
type input "C:\fakepath\[PERSON_NAME] [PERSON_NAME] AUTORIZACION SAIE 2025.pdf"
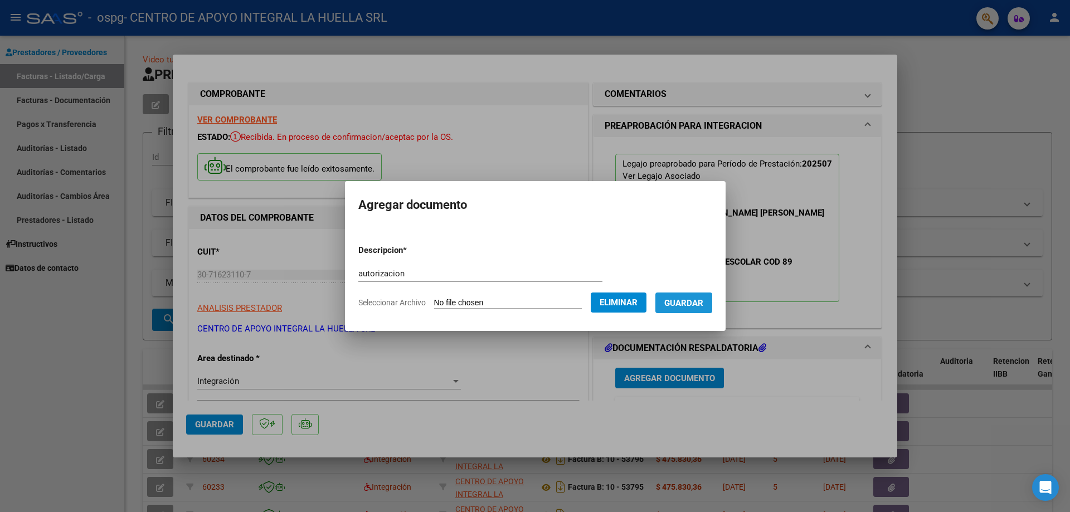
click at [699, 303] on span "Guardar" at bounding box center [683, 303] width 39 height 10
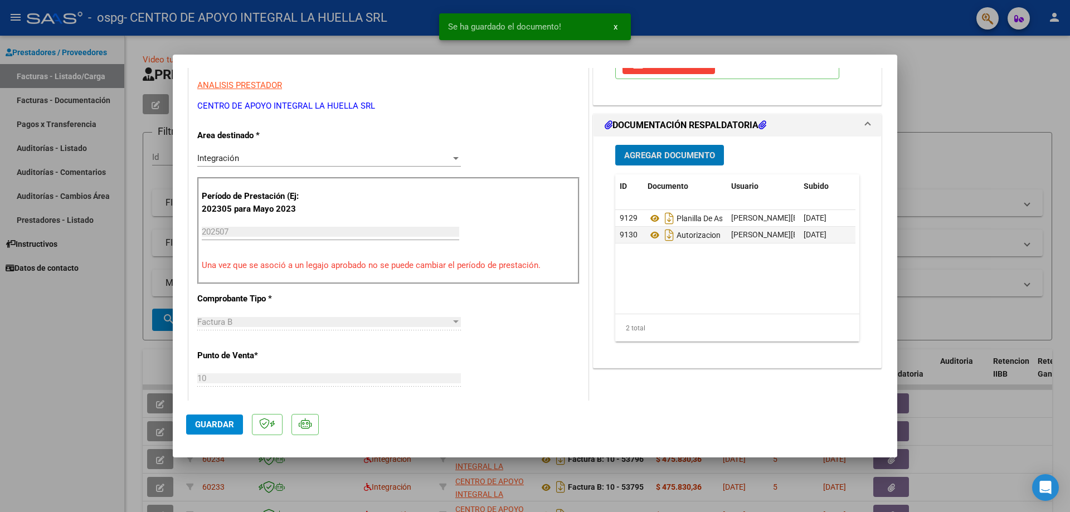
scroll to position [334, 0]
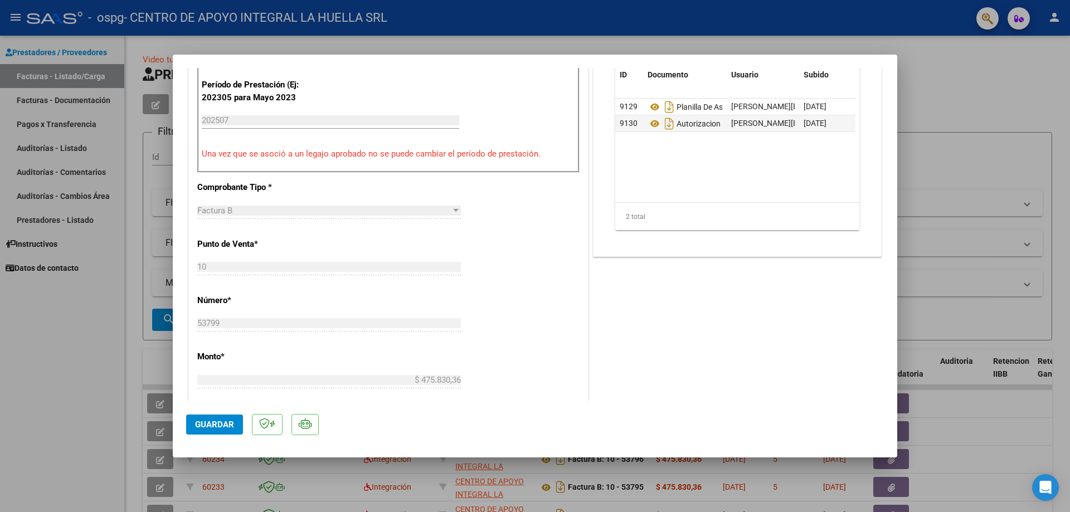
click at [216, 425] on span "Guardar" at bounding box center [214, 425] width 39 height 10
click at [977, 89] on div at bounding box center [535, 256] width 1070 height 512
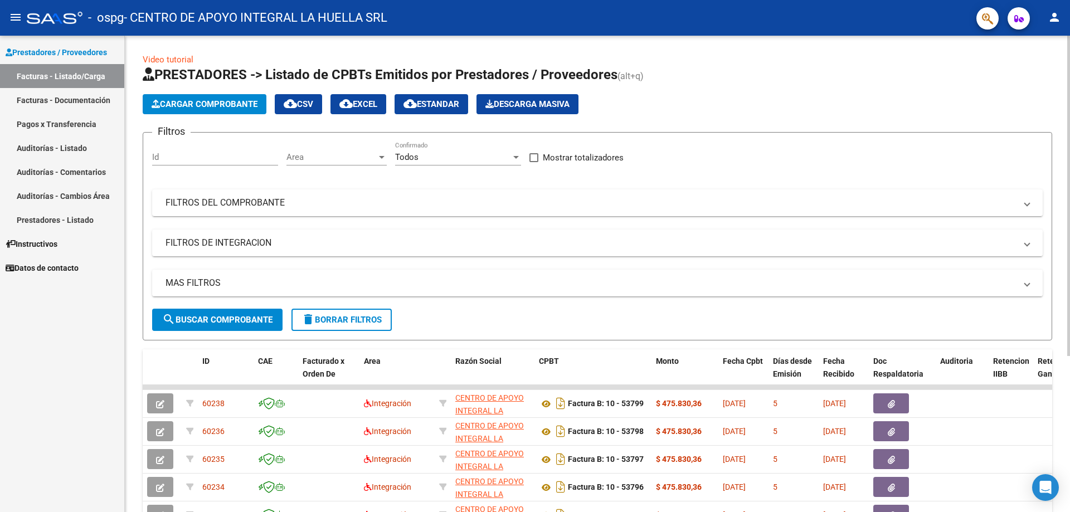
click at [194, 106] on span "Cargar Comprobante" at bounding box center [205, 104] width 106 height 10
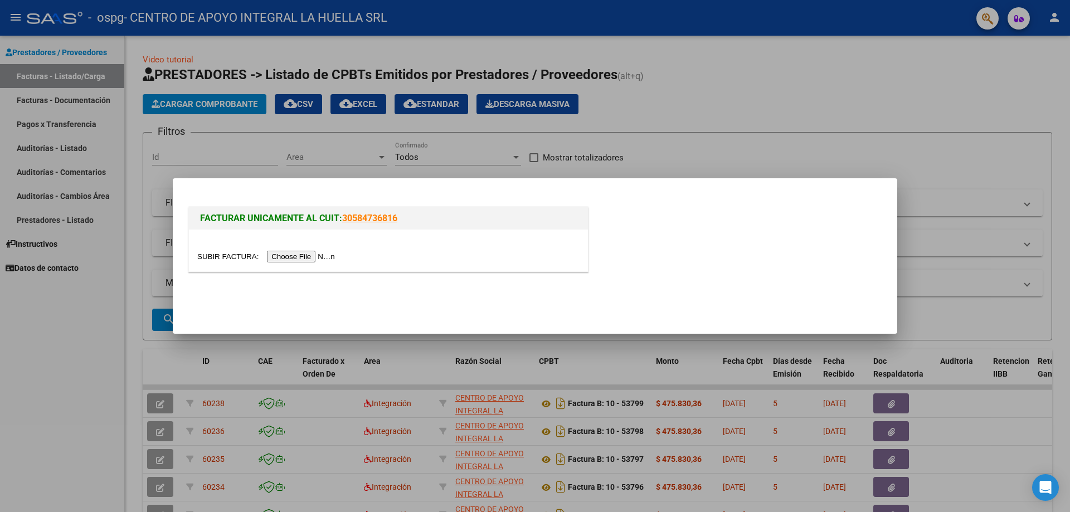
click at [290, 256] on input "file" at bounding box center [267, 257] width 141 height 12
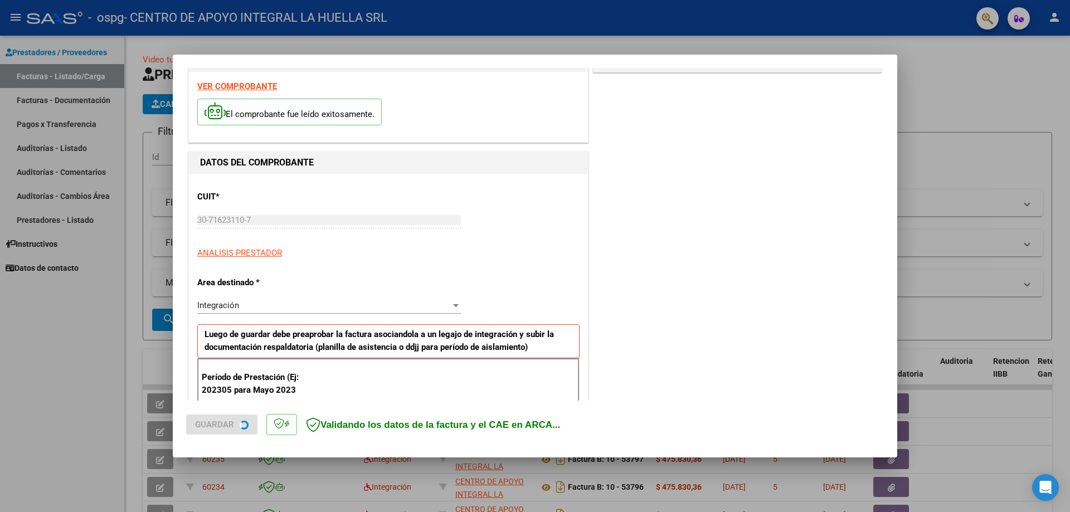
scroll to position [111, 0]
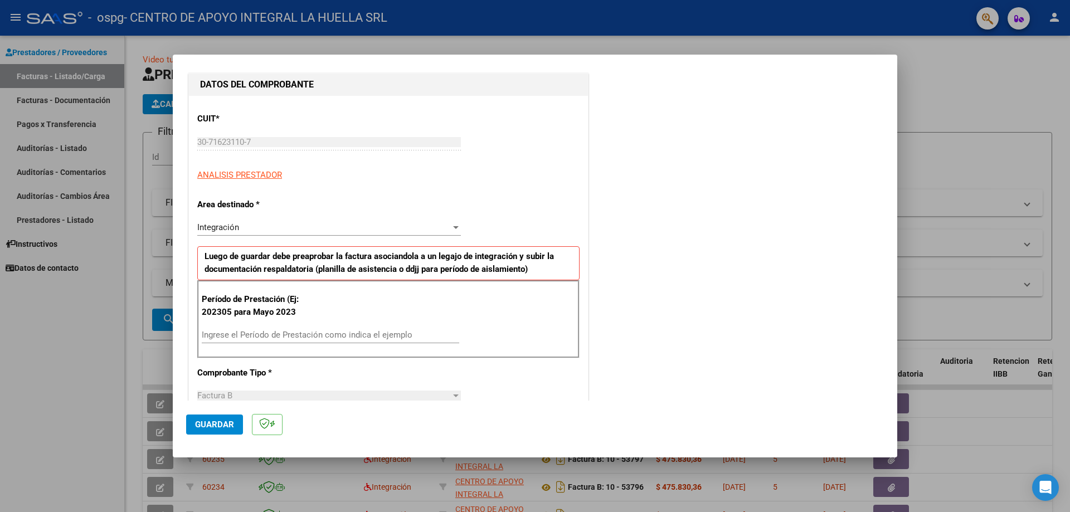
click at [299, 324] on div "Período de Prestación (Ej: 202305 para Mayo 2023 Ingrese el Período de Prestaci…" at bounding box center [388, 319] width 382 height 78
click at [299, 332] on input "Ingrese el Período de Prestación como indica el ejemplo" at bounding box center [331, 335] width 258 height 10
type input "202507"
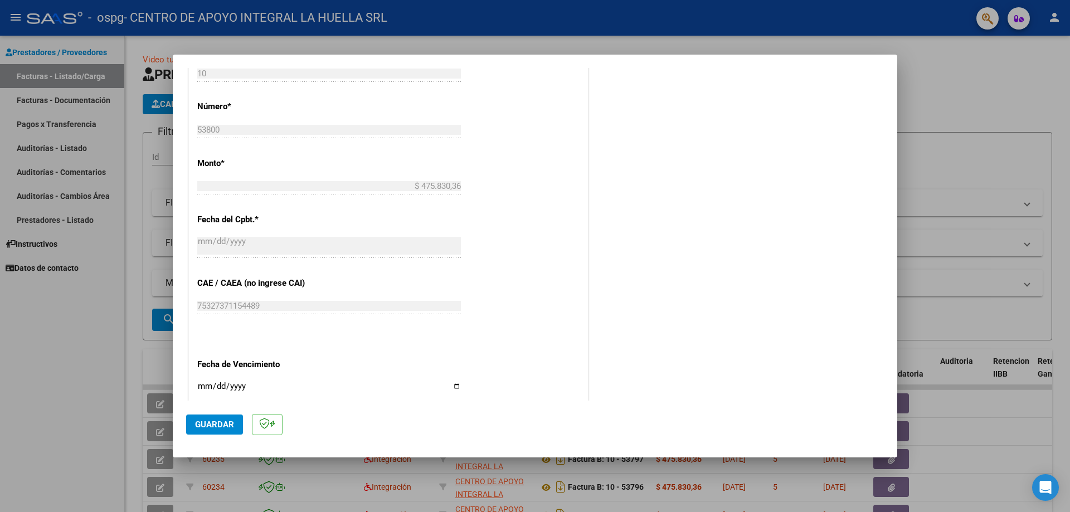
scroll to position [446, 0]
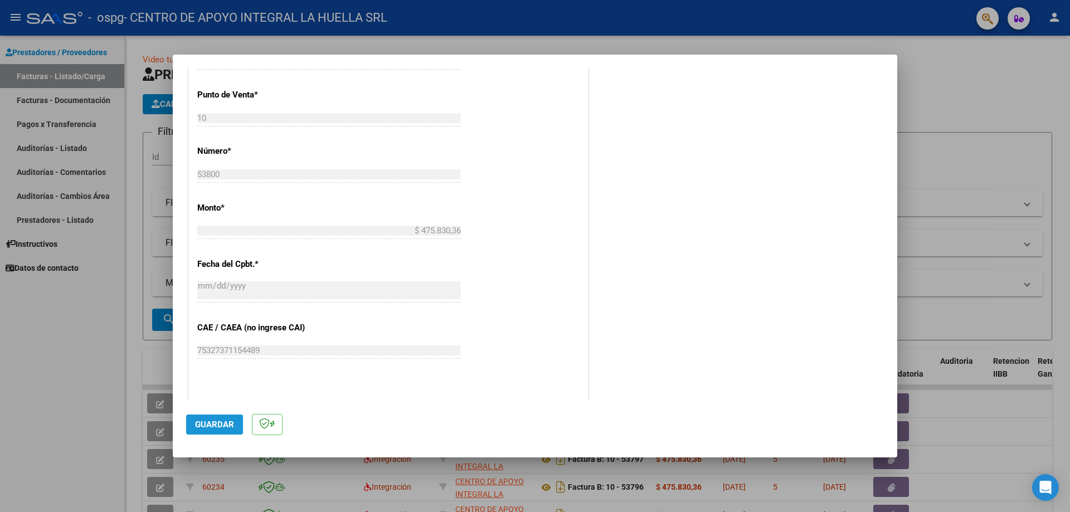
click at [203, 430] on button "Guardar" at bounding box center [214, 425] width 57 height 20
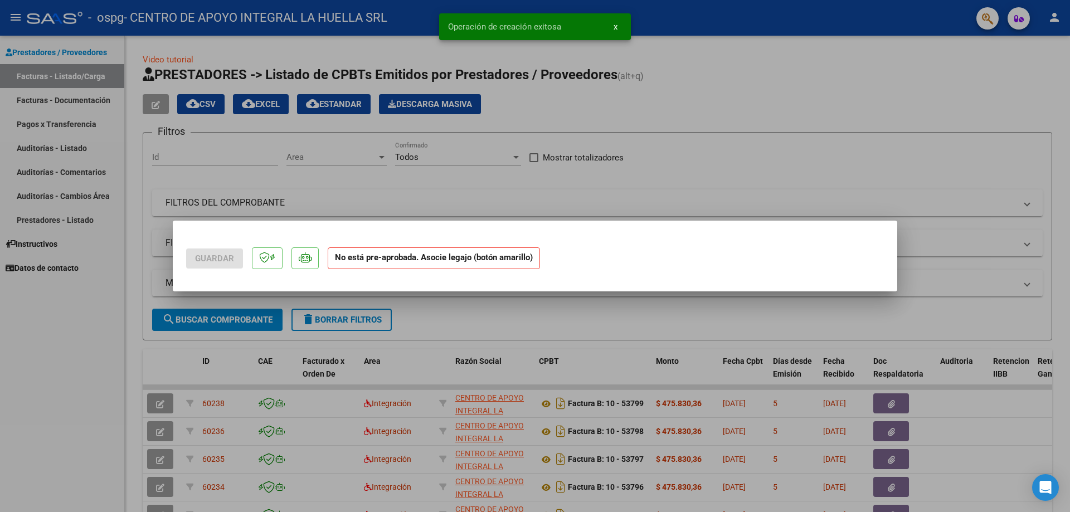
scroll to position [0, 0]
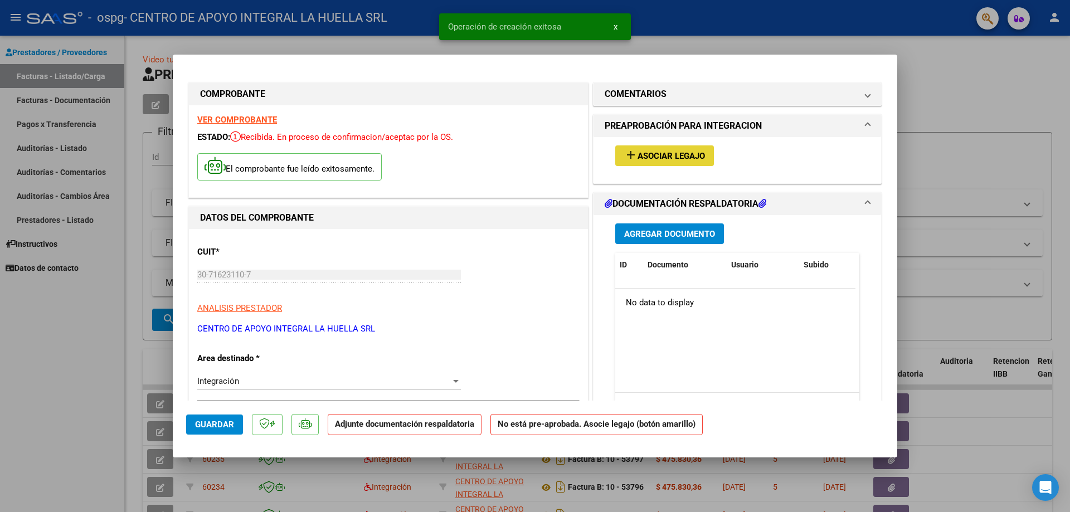
click at [664, 153] on span "Asociar Legajo" at bounding box center [671, 156] width 67 height 10
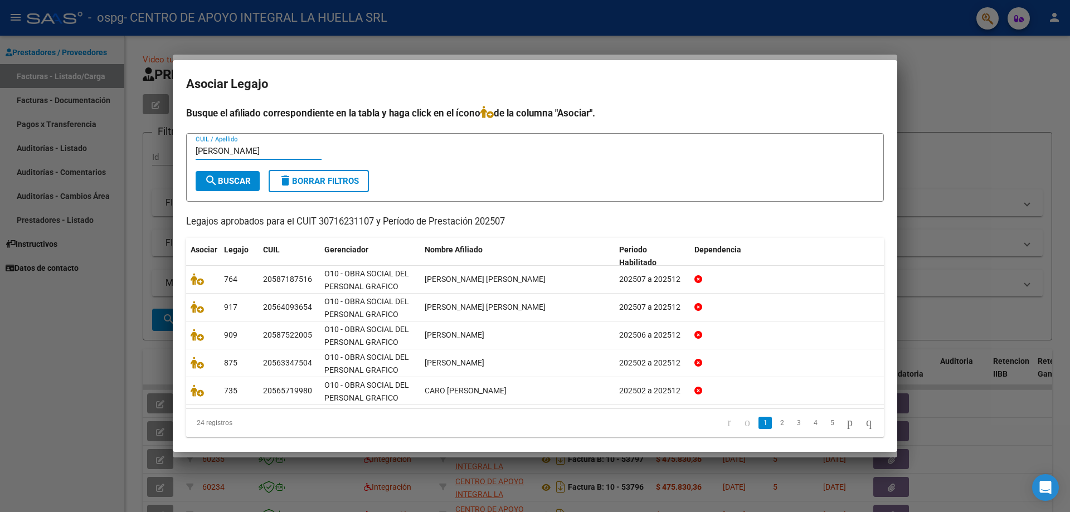
type input "[PERSON_NAME]"
click at [226, 176] on span "search Buscar" at bounding box center [228, 181] width 46 height 10
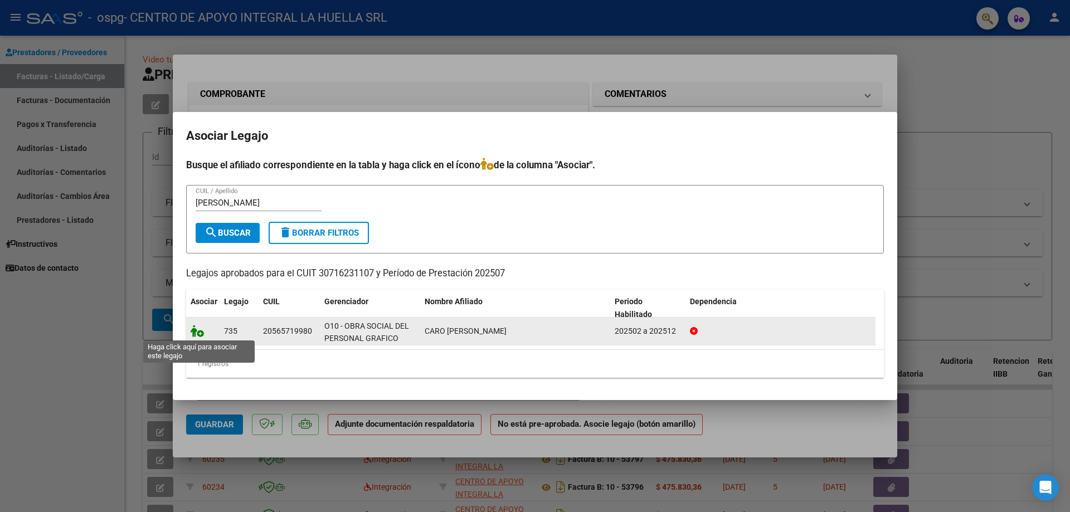
click at [203, 335] on icon at bounding box center [197, 331] width 13 height 12
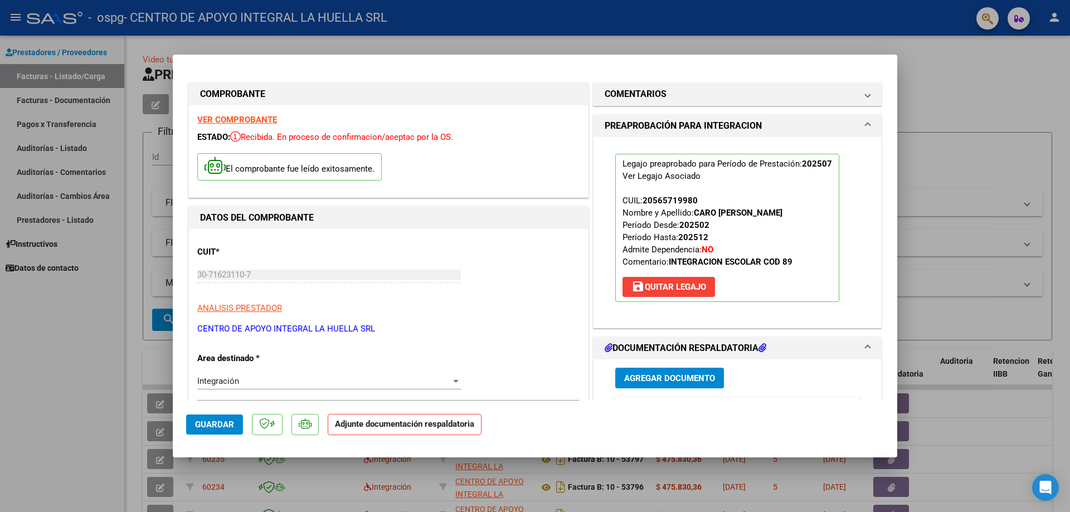
click at [649, 379] on span "Agregar Documento" at bounding box center [669, 378] width 91 height 10
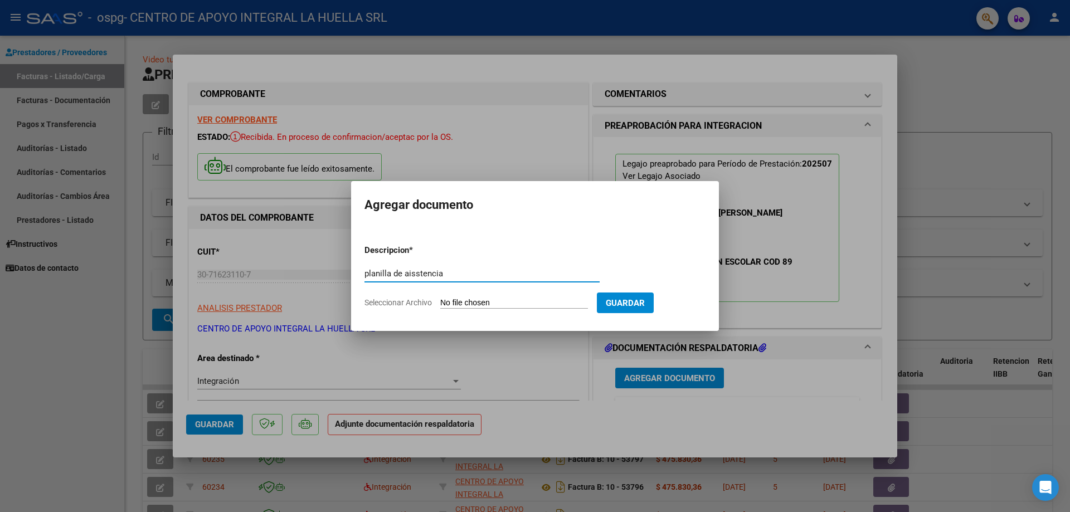
type input "planilla de aisstencia"
click at [478, 301] on input "Seleccionar Archivo" at bounding box center [514, 303] width 148 height 11
type input "C:\fakepath\CARO [PERSON_NAME]-PLANILLA ASISTENCIA-JULIO-S-OSPG GRAFICOS.pdf"
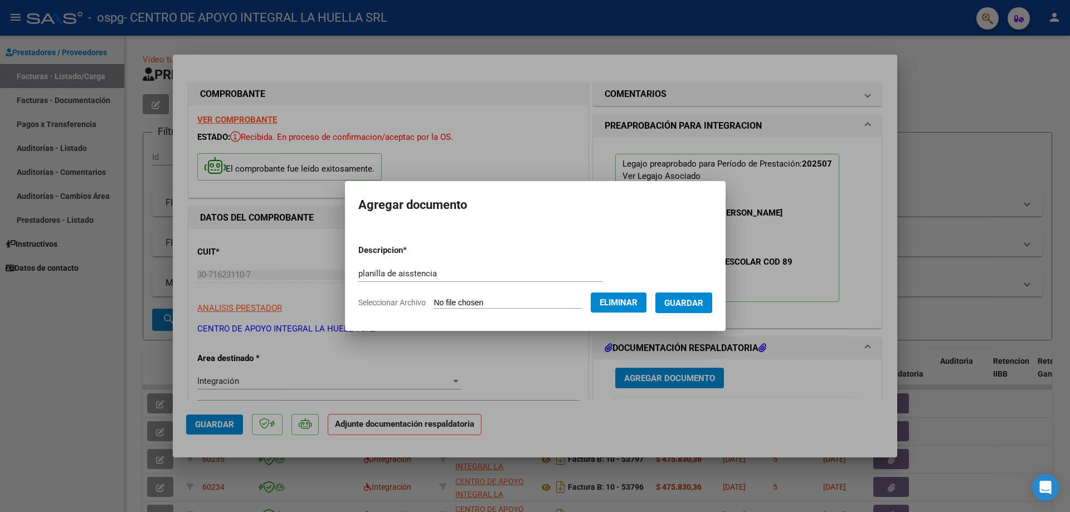
click at [685, 307] on span "Guardar" at bounding box center [683, 303] width 39 height 10
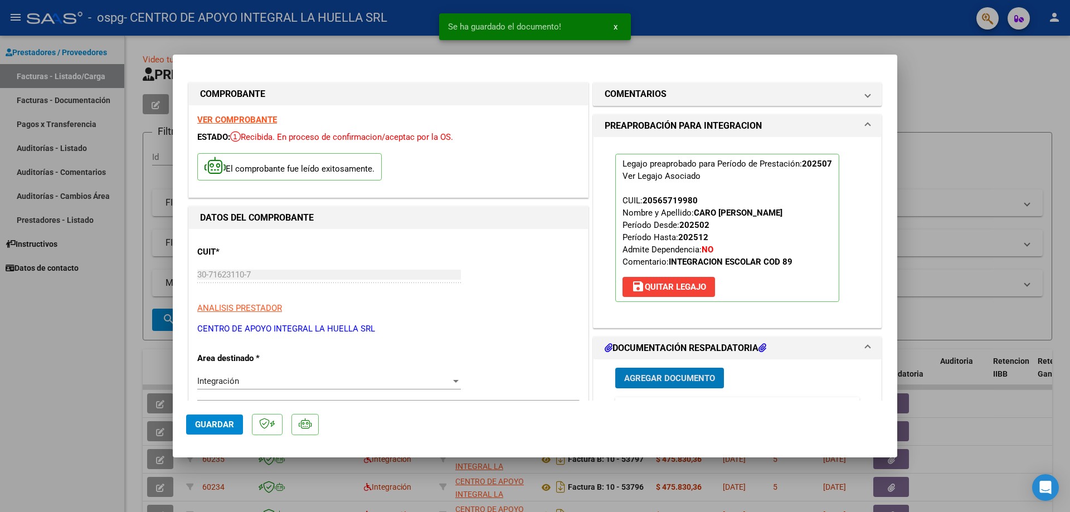
click at [670, 380] on span "Agregar Documento" at bounding box center [669, 378] width 91 height 10
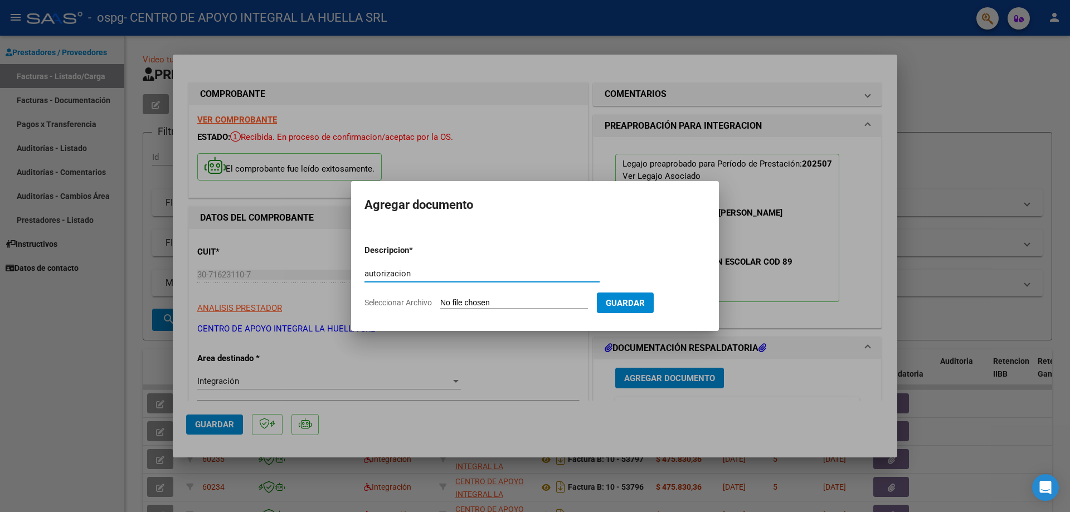
type input "autorizacion"
click at [489, 298] on input "Seleccionar Archivo" at bounding box center [514, 303] width 148 height 11
type input "C:\fakepath\CARO [PERSON_NAME] AUTORIZACION 2025.pdf"
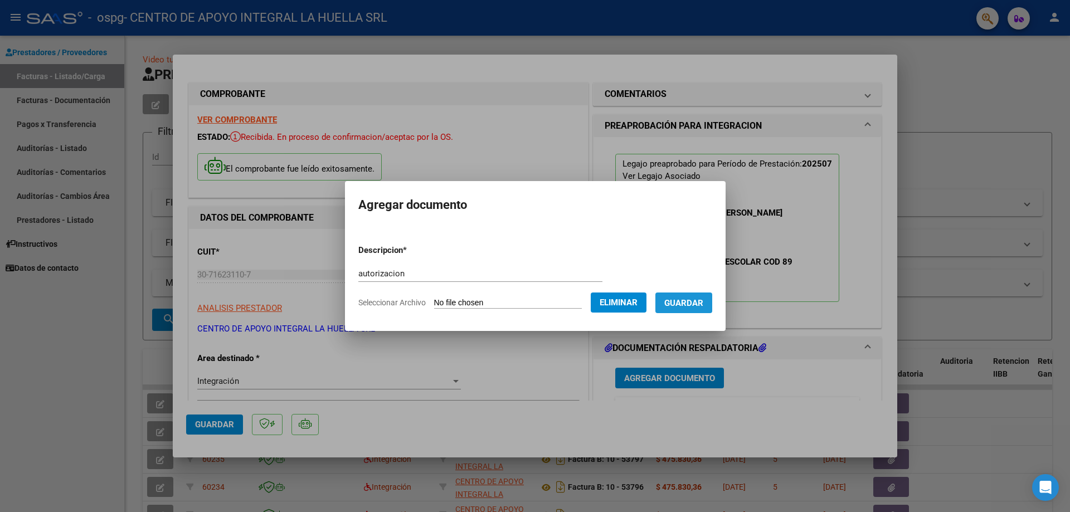
click at [698, 303] on span "Guardar" at bounding box center [683, 303] width 39 height 10
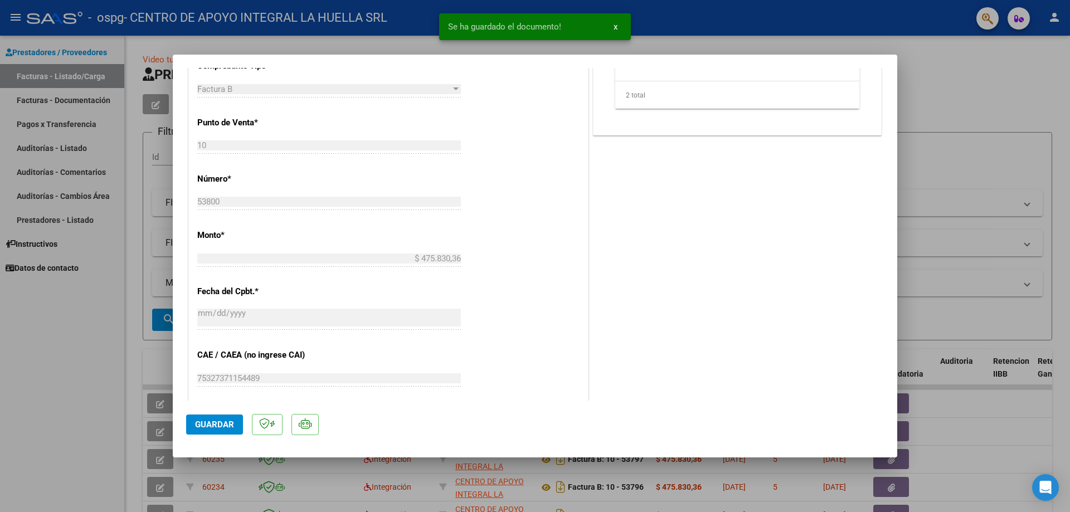
scroll to position [502, 0]
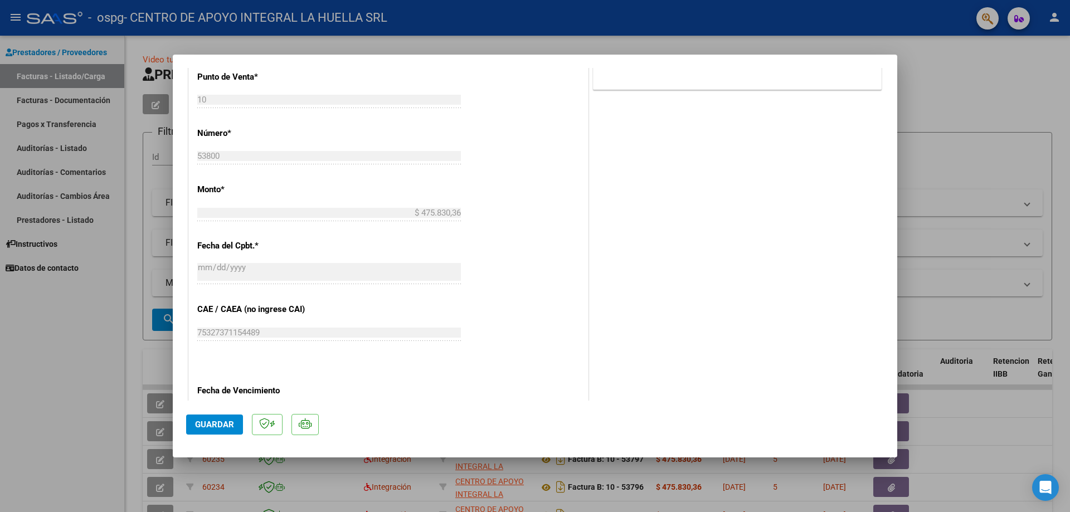
click at [206, 424] on span "Guardar" at bounding box center [214, 425] width 39 height 10
click at [1026, 83] on div at bounding box center [535, 256] width 1070 height 512
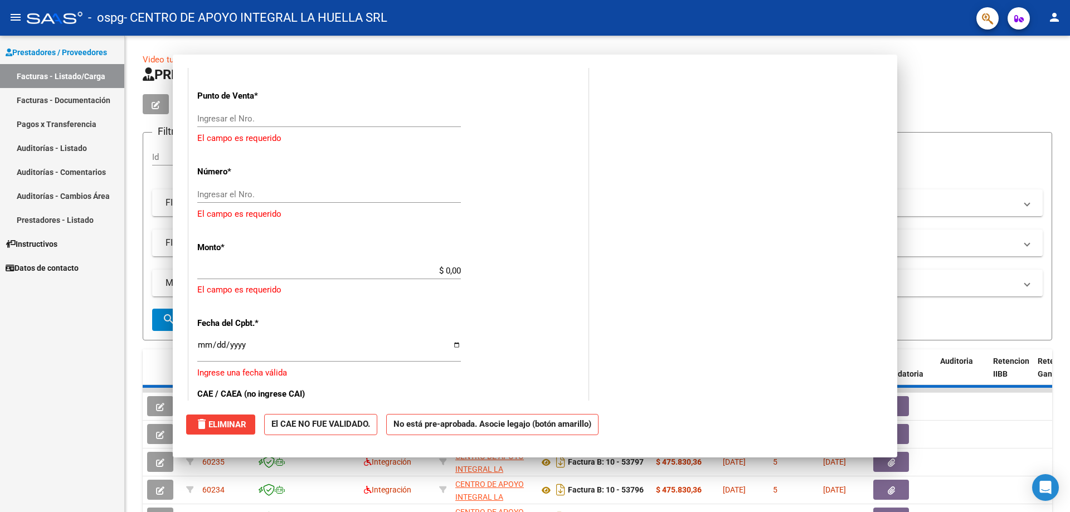
scroll to position [0, 0]
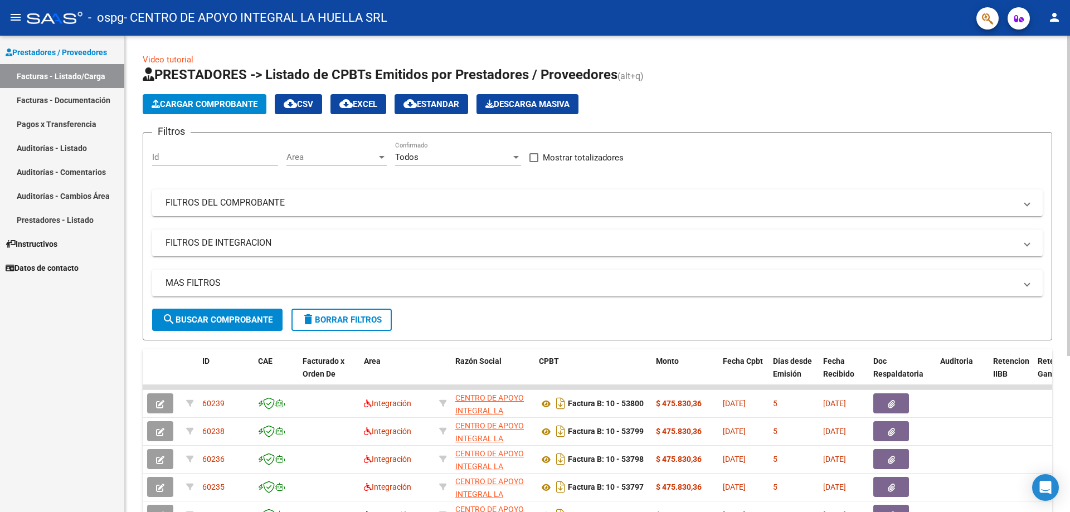
click at [181, 106] on span "Cargar Comprobante" at bounding box center [205, 104] width 106 height 10
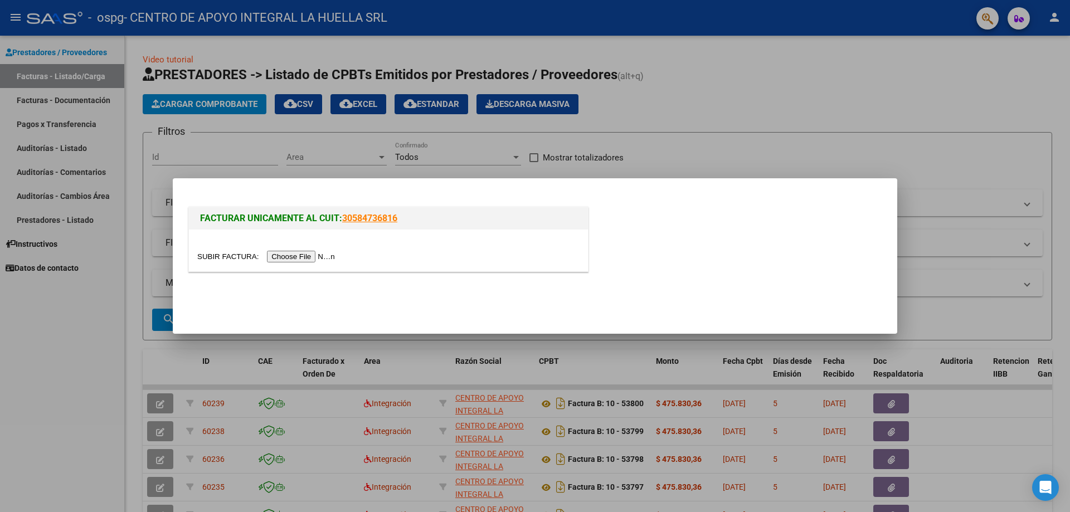
click at [270, 255] on input "file" at bounding box center [267, 257] width 141 height 12
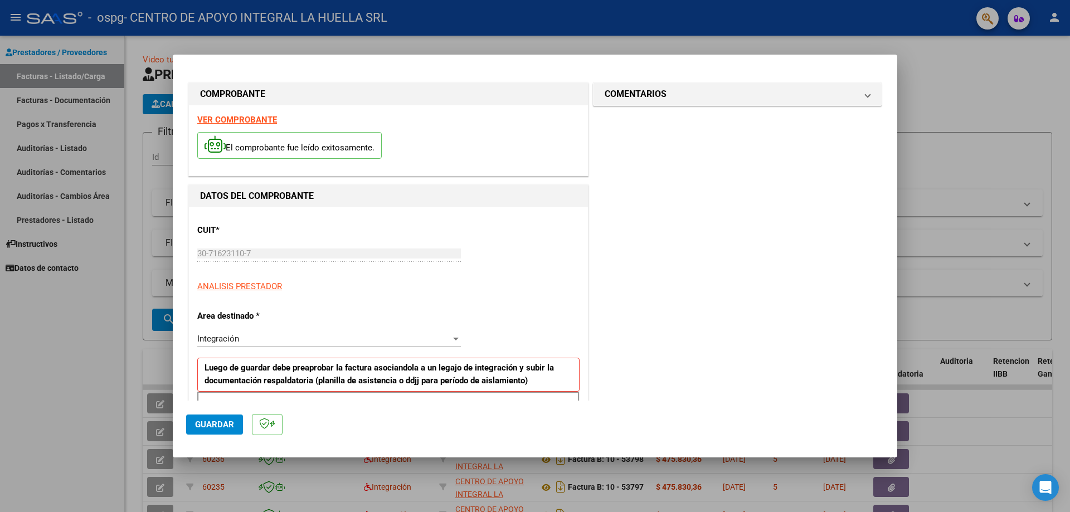
scroll to position [111, 0]
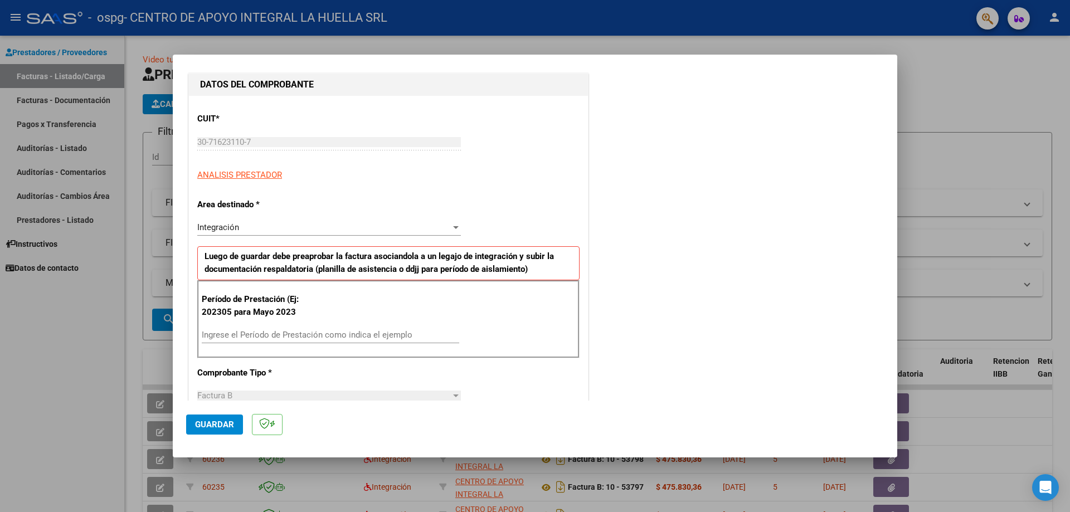
click at [256, 331] on input "Ingrese el Período de Prestación como indica el ejemplo" at bounding box center [331, 335] width 258 height 10
type input "202507"
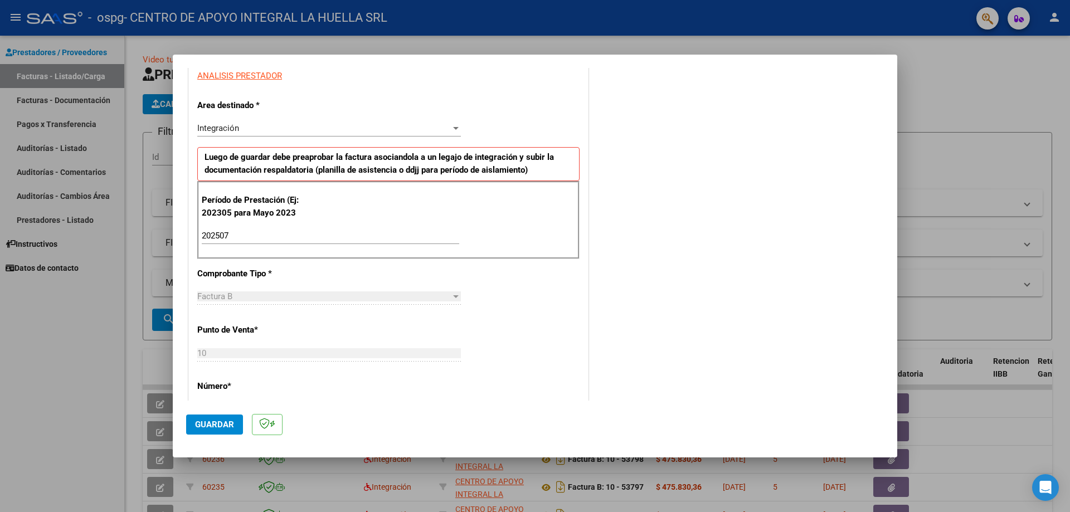
scroll to position [390, 0]
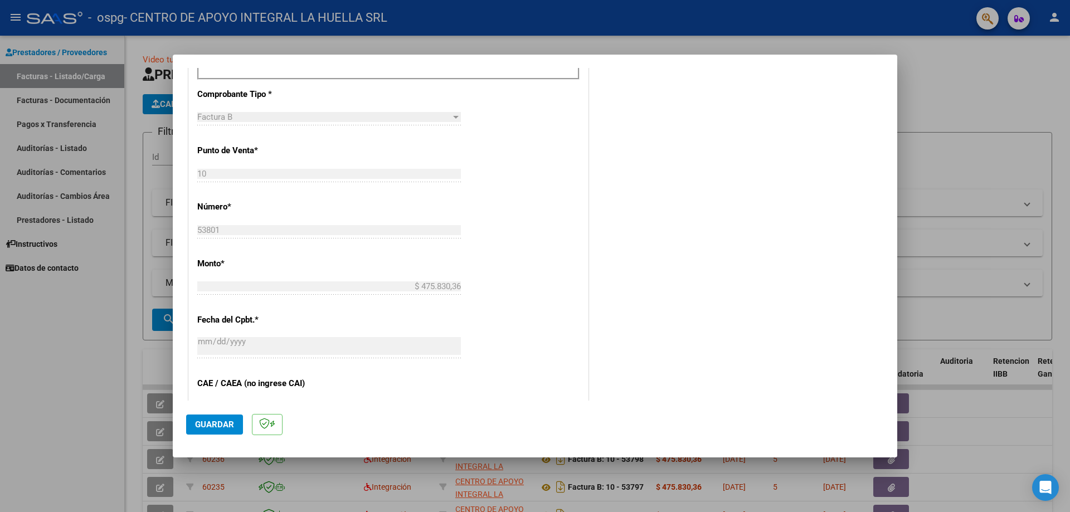
click at [212, 424] on span "Guardar" at bounding box center [214, 425] width 39 height 10
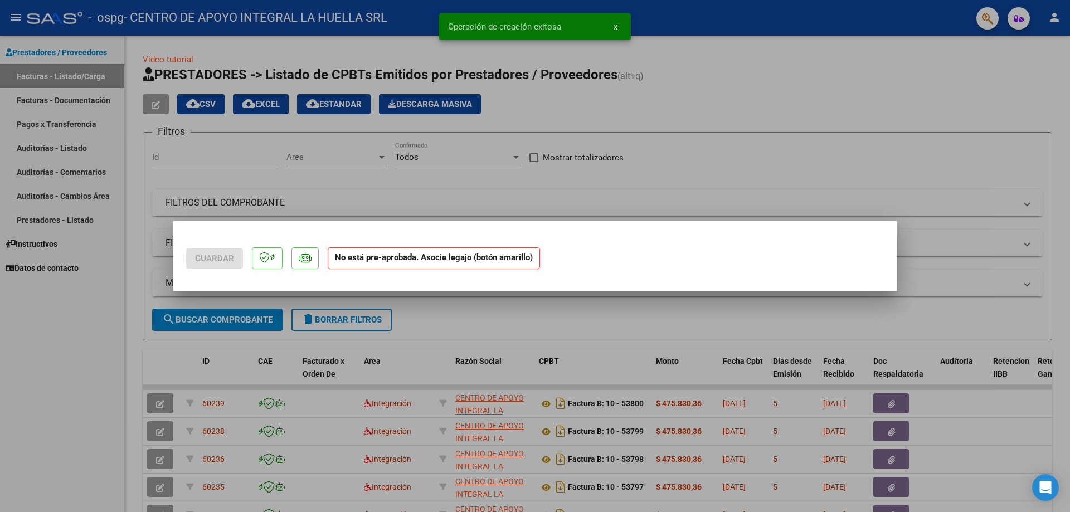
scroll to position [0, 0]
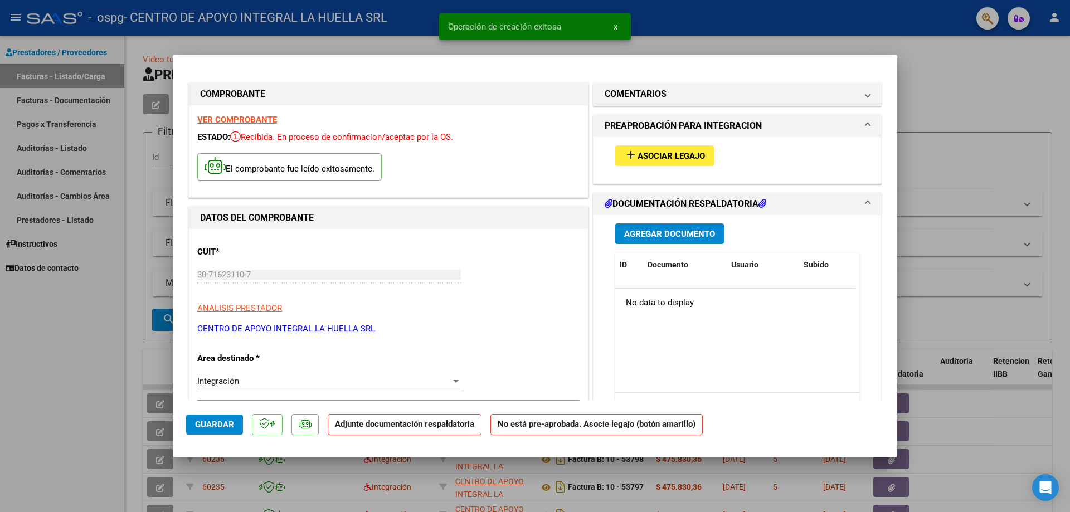
click at [681, 151] on span "add Asociar Legajo" at bounding box center [664, 156] width 81 height 10
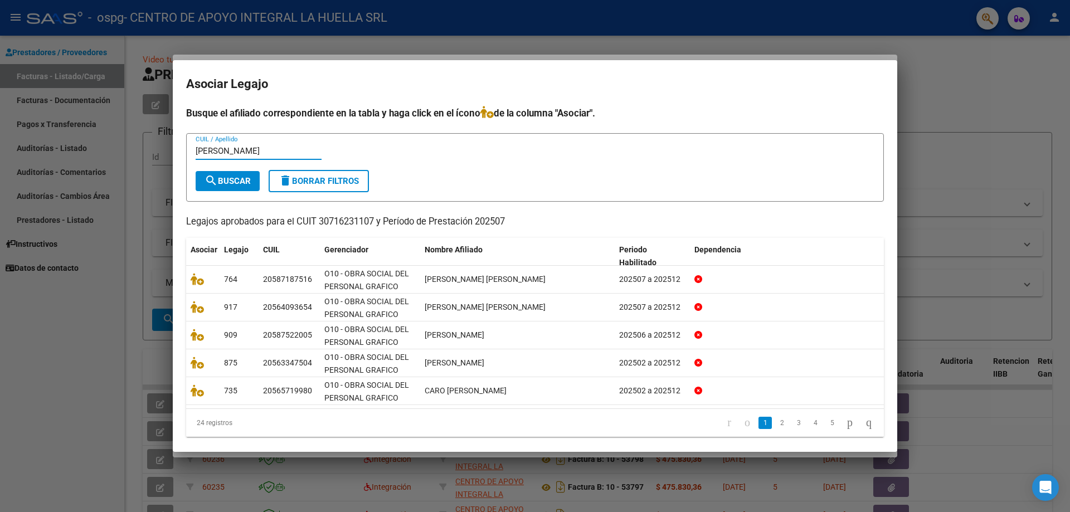
type input "[PERSON_NAME]"
click at [207, 183] on mat-icon "search" at bounding box center [211, 180] width 13 height 13
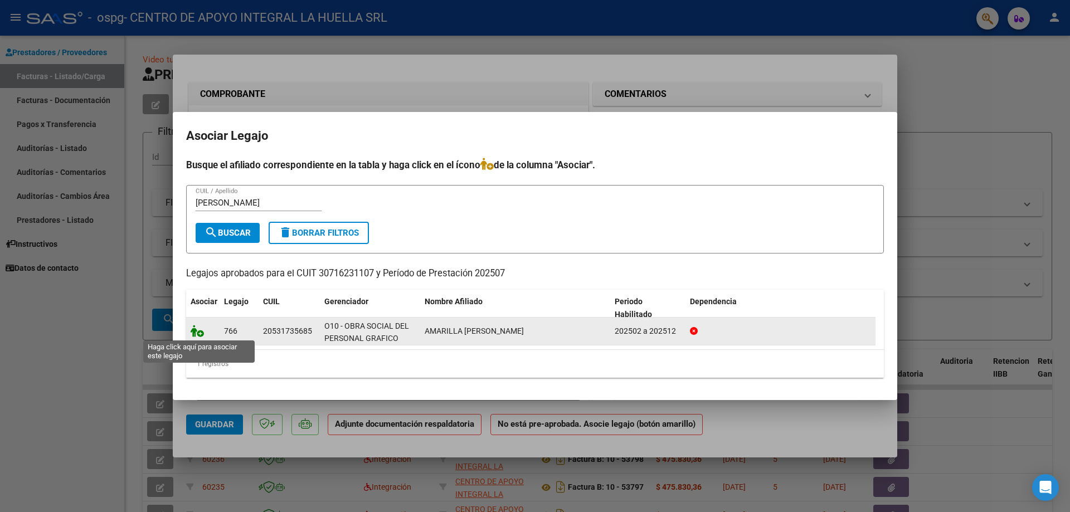
click at [196, 332] on icon at bounding box center [197, 331] width 13 height 12
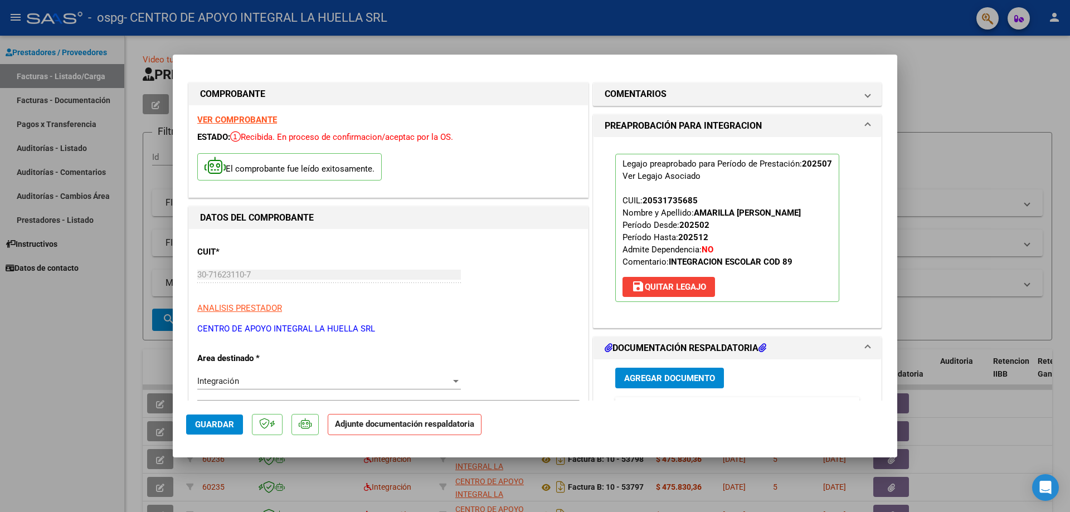
click at [643, 376] on span "Agregar Documento" at bounding box center [669, 378] width 91 height 10
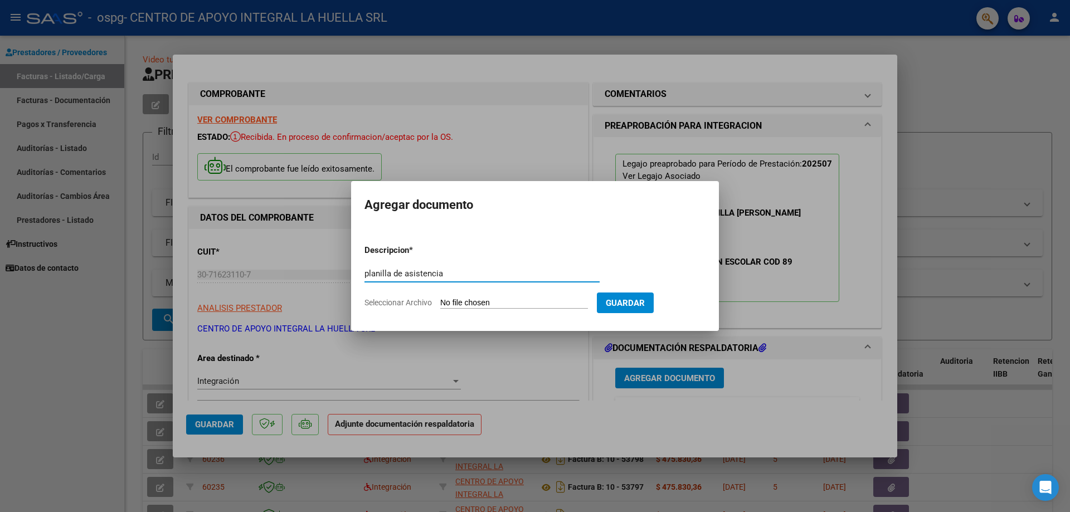
type input "planilla de asistencia"
click at [489, 303] on input "Seleccionar Archivo" at bounding box center [514, 303] width 148 height 11
type input "C:\fakepath\AMARILLA [PERSON_NAME]-PLANILLA ASISTENCIA-JULIO-S-OSPG GRAFICOS.pdf"
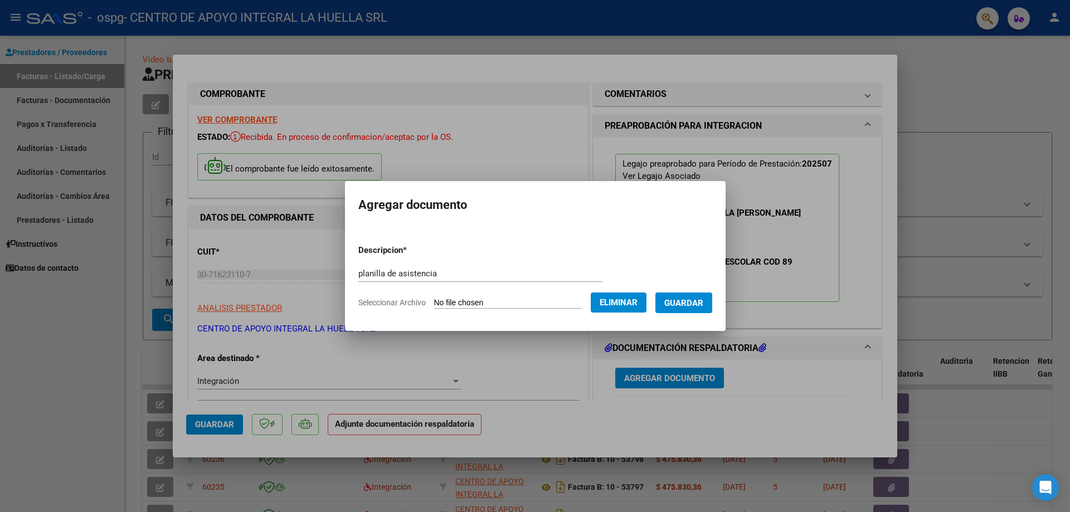
click at [687, 301] on span "Guardar" at bounding box center [683, 303] width 39 height 10
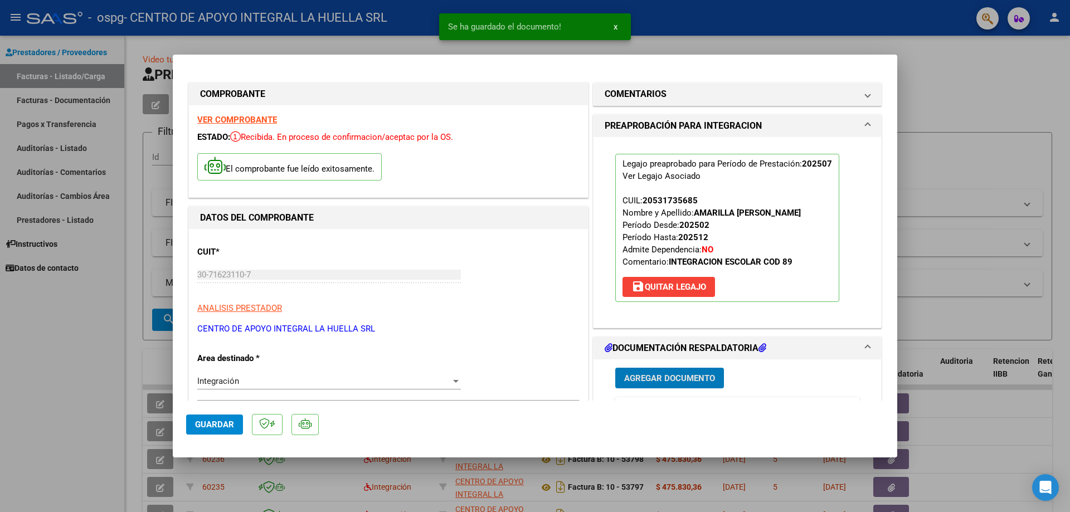
click at [666, 379] on span "Agregar Documento" at bounding box center [669, 378] width 91 height 10
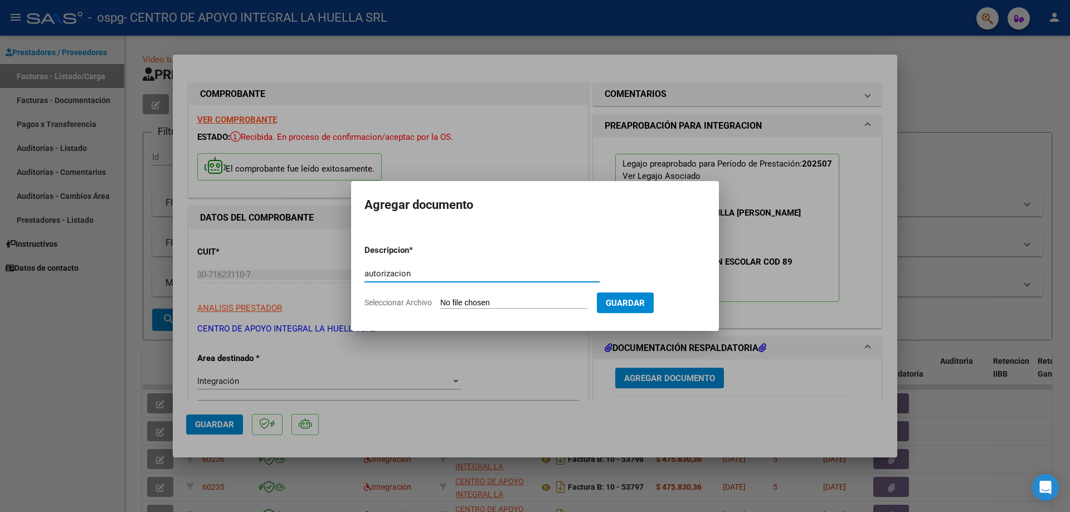
type input "autorizacion"
click at [517, 308] on input "Seleccionar Archivo" at bounding box center [514, 303] width 148 height 11
type input "C:\fakepath\AMARILLA [PERSON_NAME] AUTORIZACION 2025.pdf"
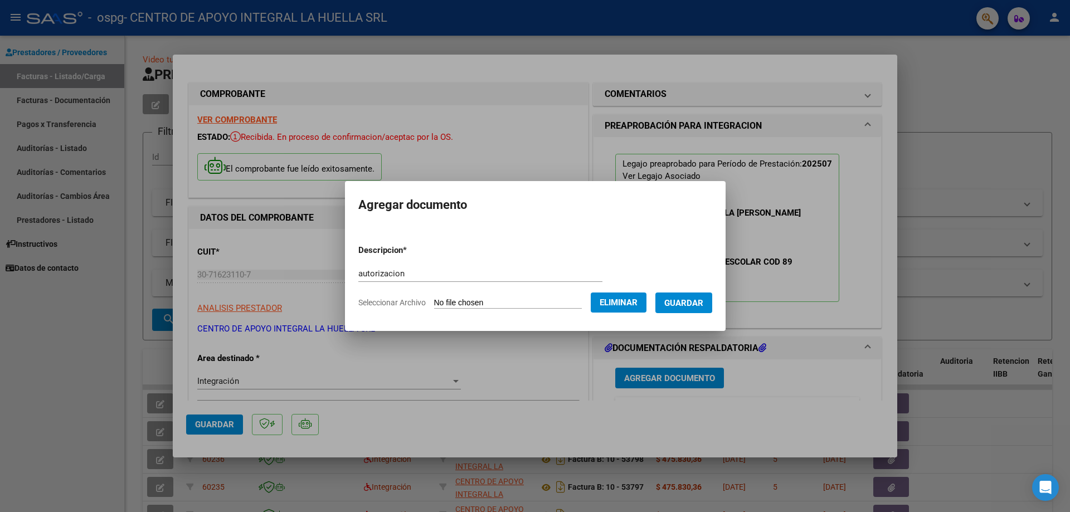
click at [688, 307] on span "Guardar" at bounding box center [683, 303] width 39 height 10
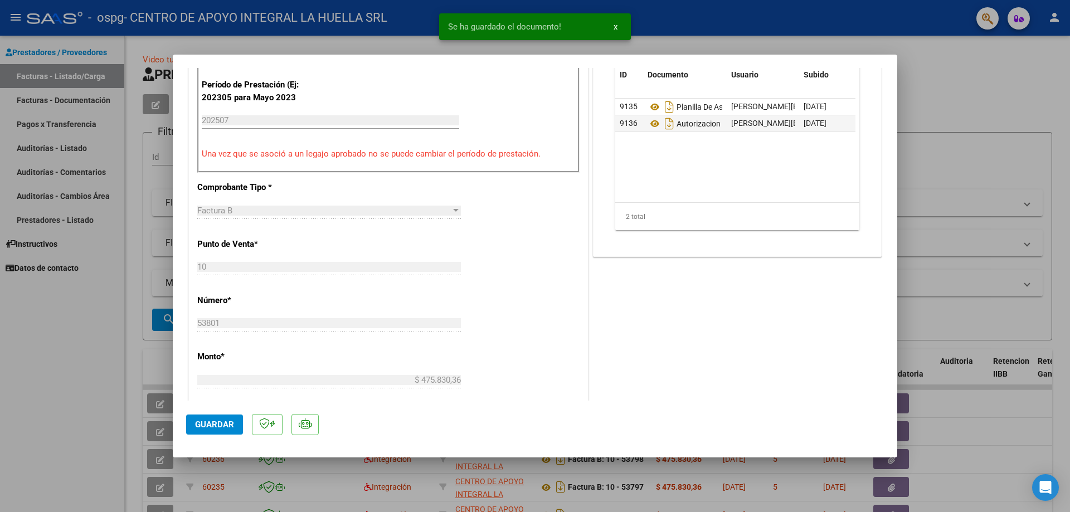
scroll to position [502, 0]
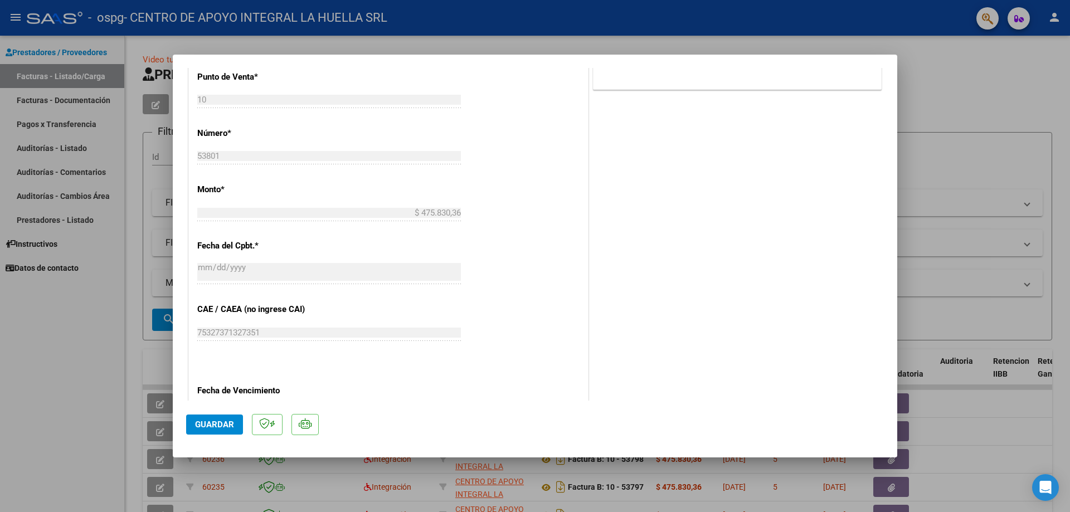
click at [199, 424] on span "Guardar" at bounding box center [214, 425] width 39 height 10
click at [935, 96] on div at bounding box center [535, 256] width 1070 height 512
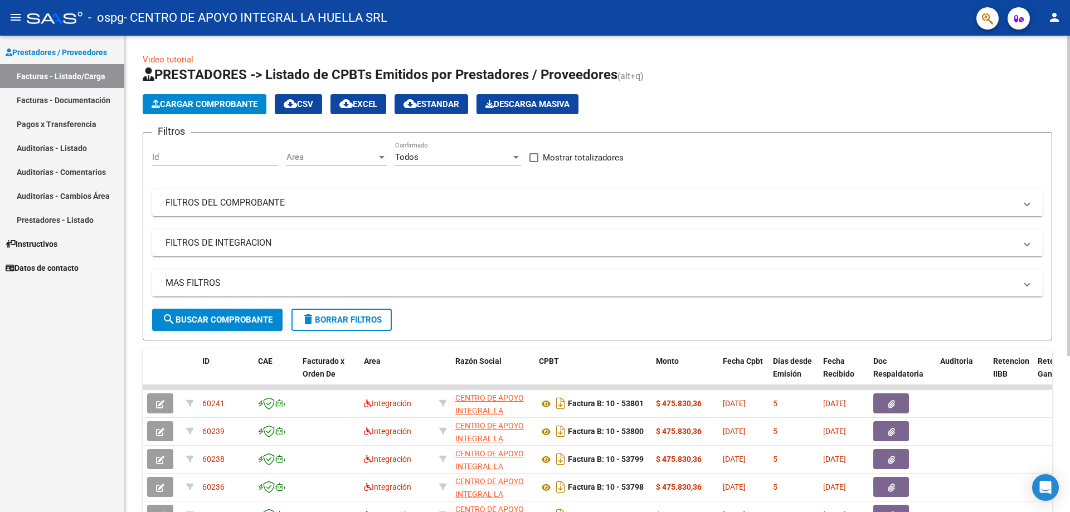
click at [189, 106] on span "Cargar Comprobante" at bounding box center [205, 104] width 106 height 10
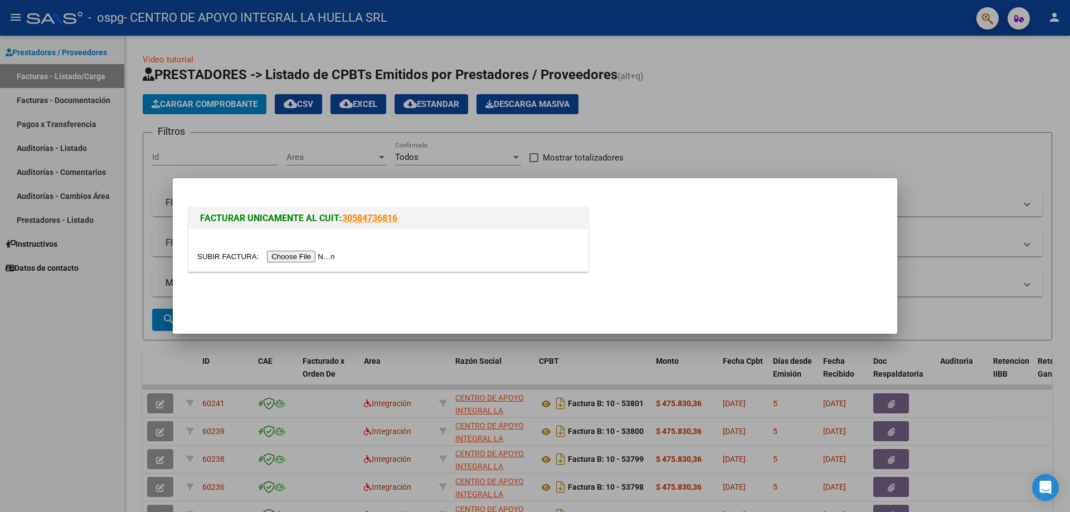
click at [313, 254] on input "file" at bounding box center [267, 257] width 141 height 12
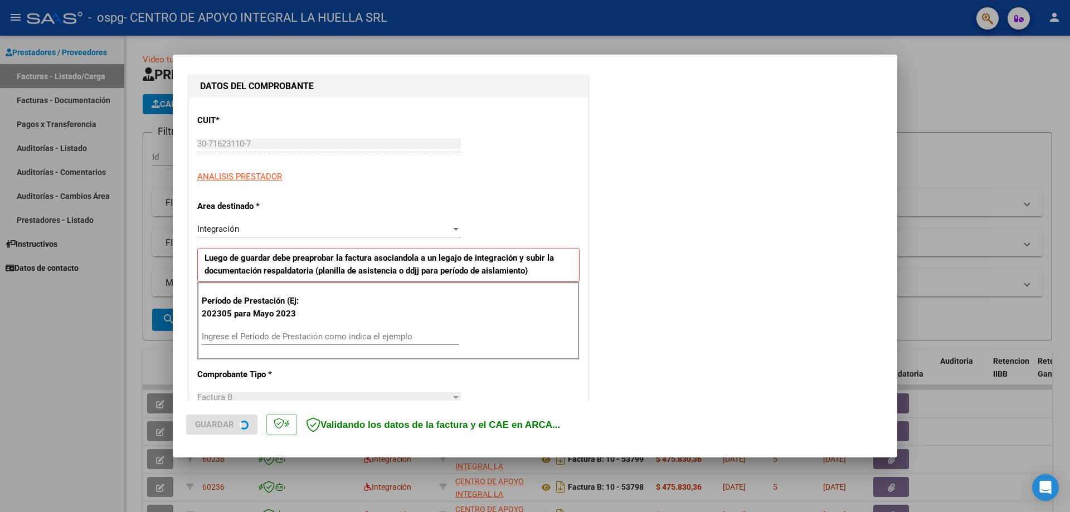
scroll to position [111, 0]
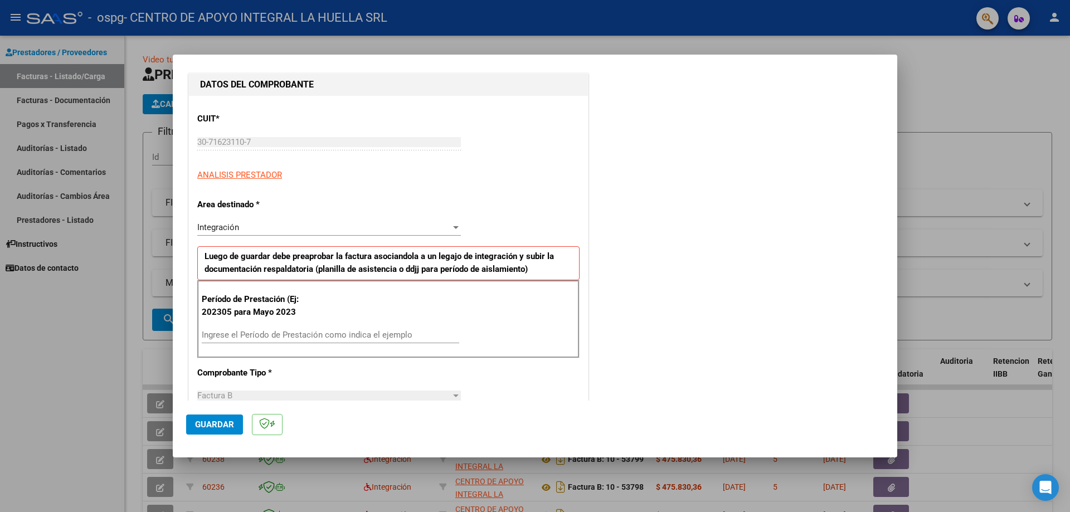
click at [348, 333] on input "Ingrese el Período de Prestación como indica el ejemplo" at bounding box center [331, 335] width 258 height 10
type input "202507"
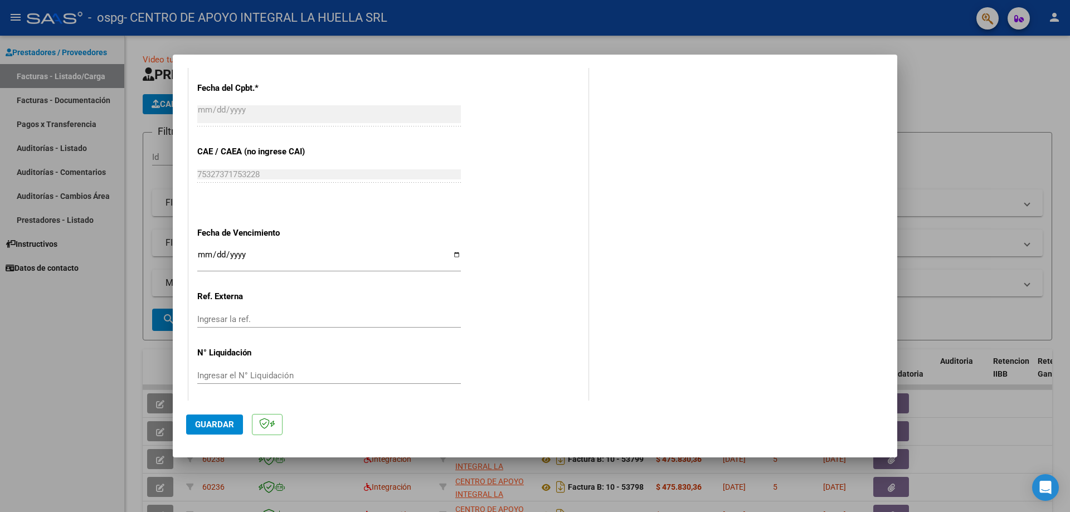
scroll to position [627, 0]
click at [211, 426] on span "Guardar" at bounding box center [214, 425] width 39 height 10
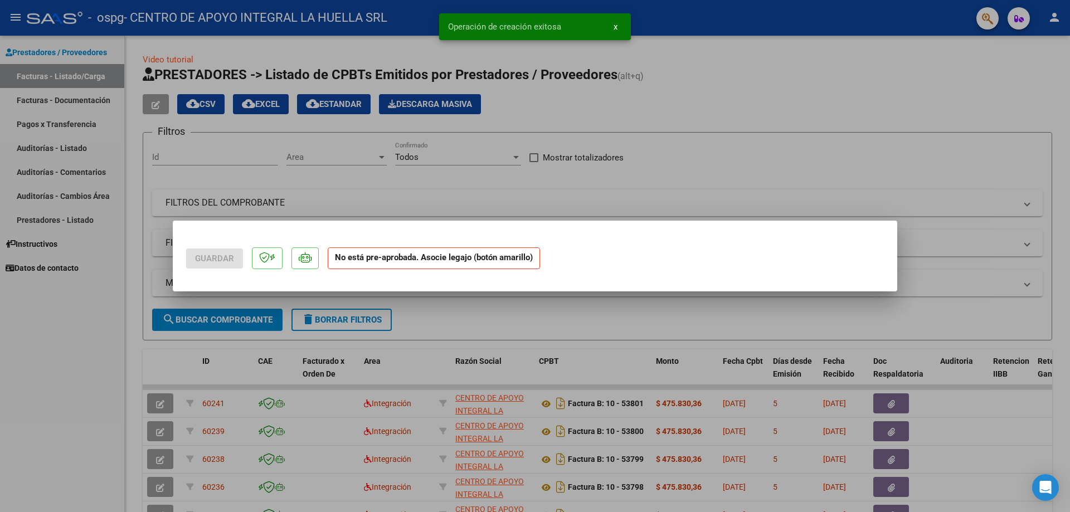
scroll to position [0, 0]
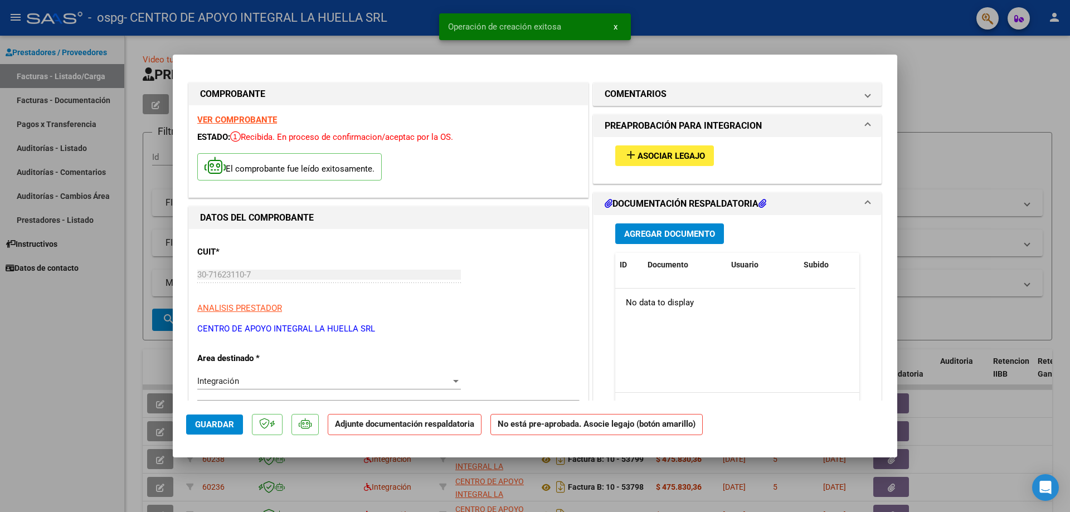
click at [638, 152] on span "Asociar Legajo" at bounding box center [671, 156] width 67 height 10
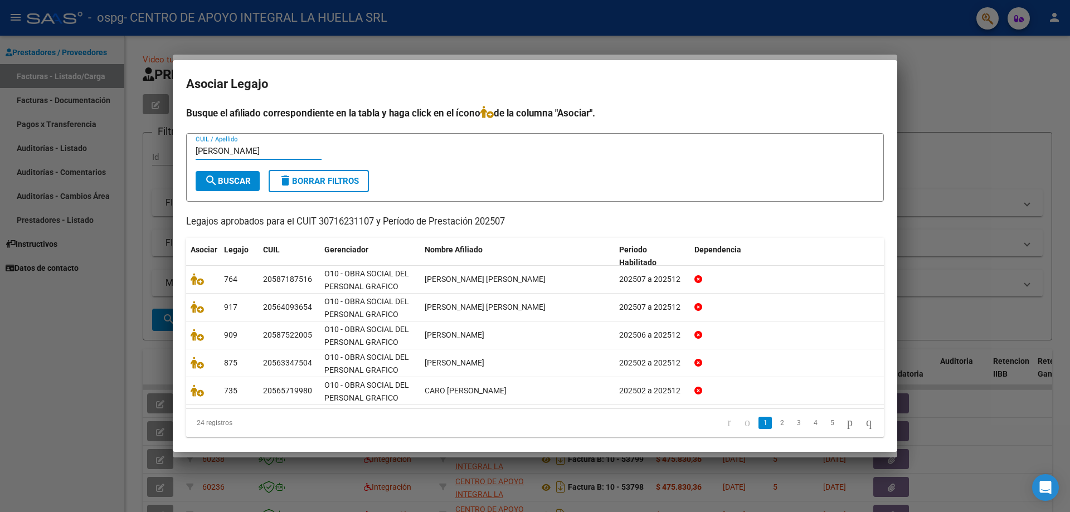
type input "[PERSON_NAME]"
click at [237, 176] on span "search Buscar" at bounding box center [228, 181] width 46 height 10
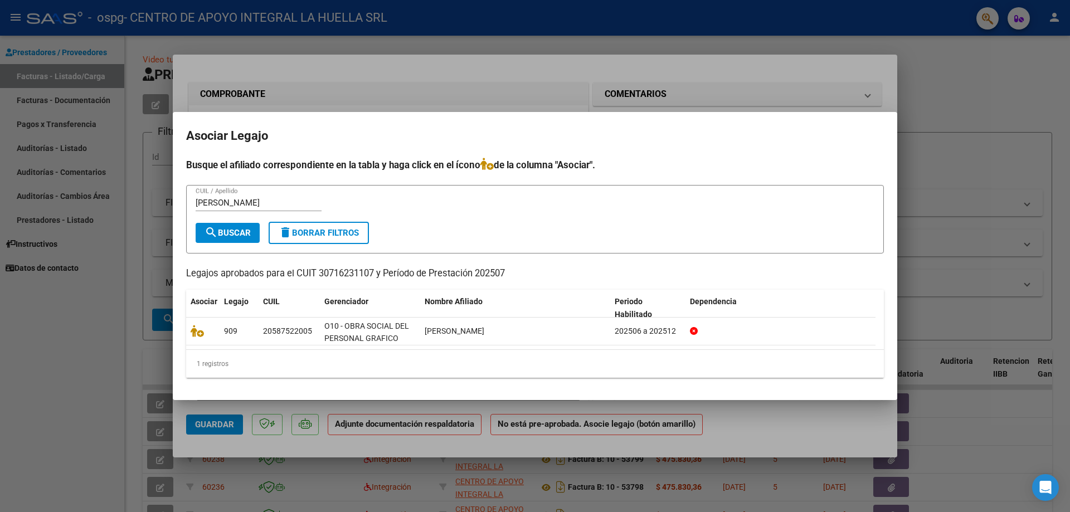
click at [974, 83] on div at bounding box center [535, 256] width 1070 height 512
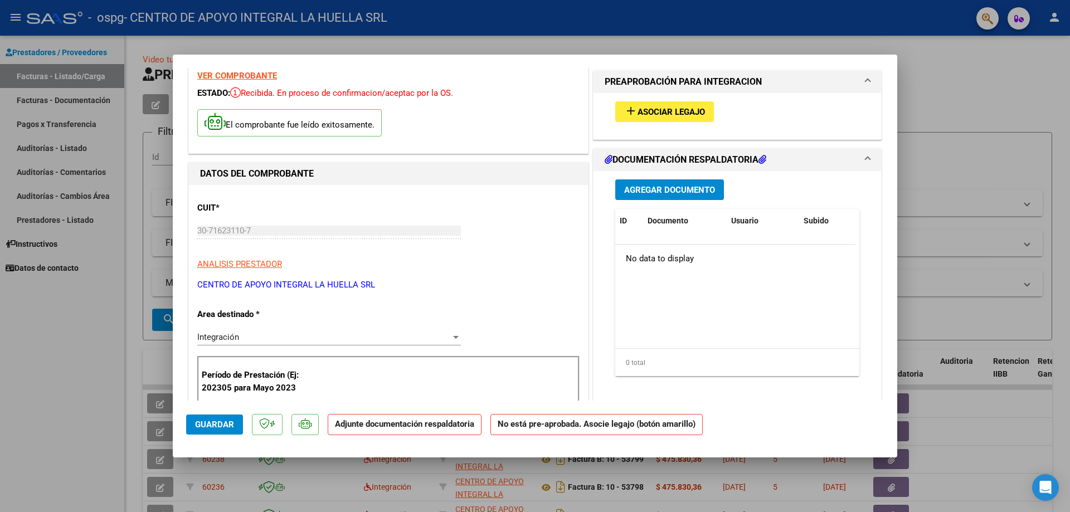
scroll to position [223, 0]
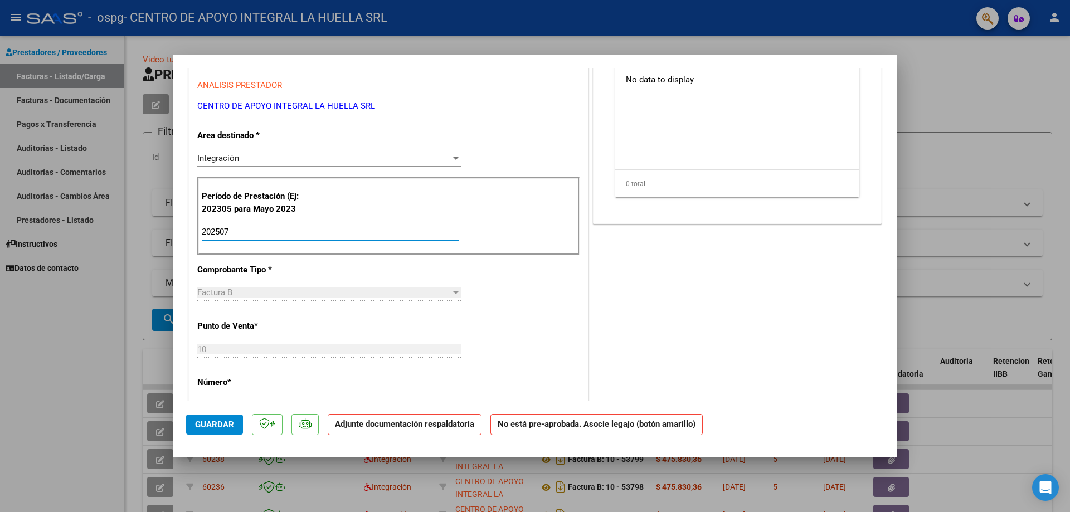
click at [292, 232] on input "202507" at bounding box center [331, 232] width 258 height 10
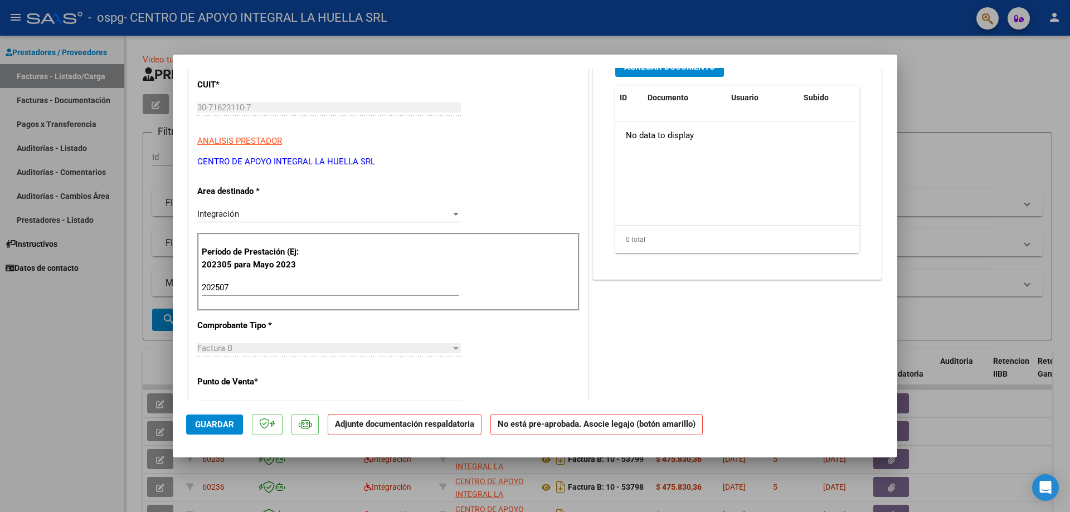
scroll to position [279, 0]
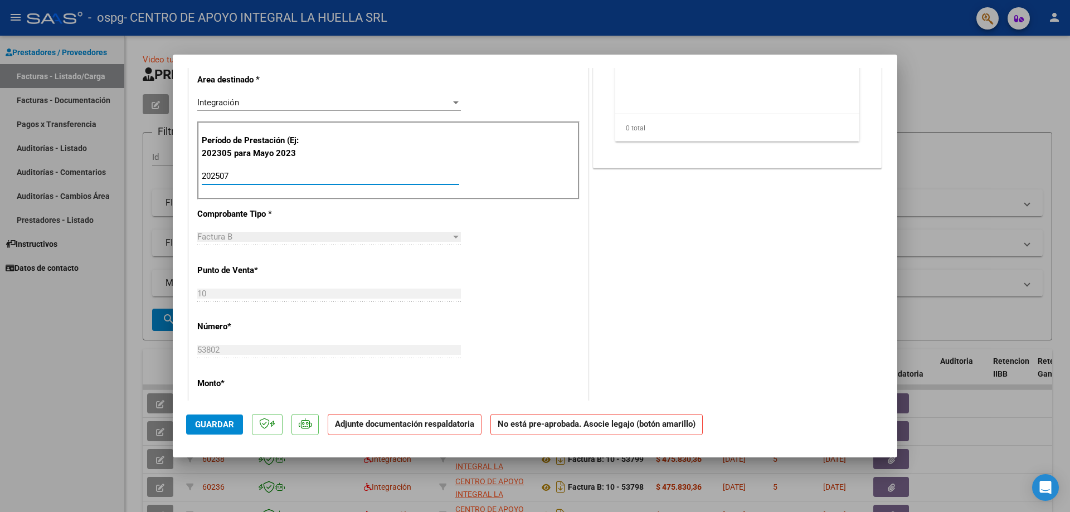
click at [265, 175] on input "202507" at bounding box center [331, 176] width 258 height 10
type input "202506"
click at [206, 423] on span "Guardar" at bounding box center [214, 425] width 39 height 10
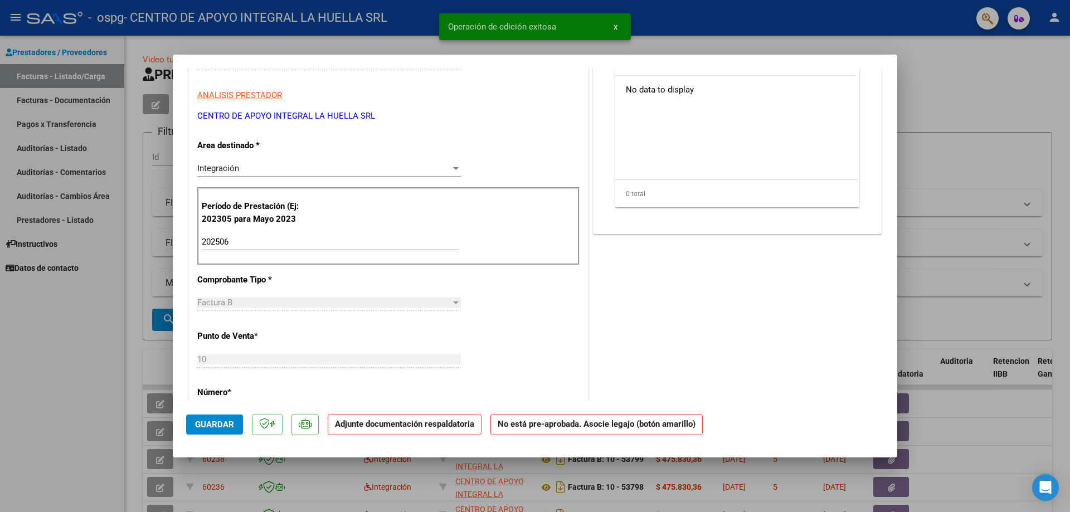
scroll to position [56, 0]
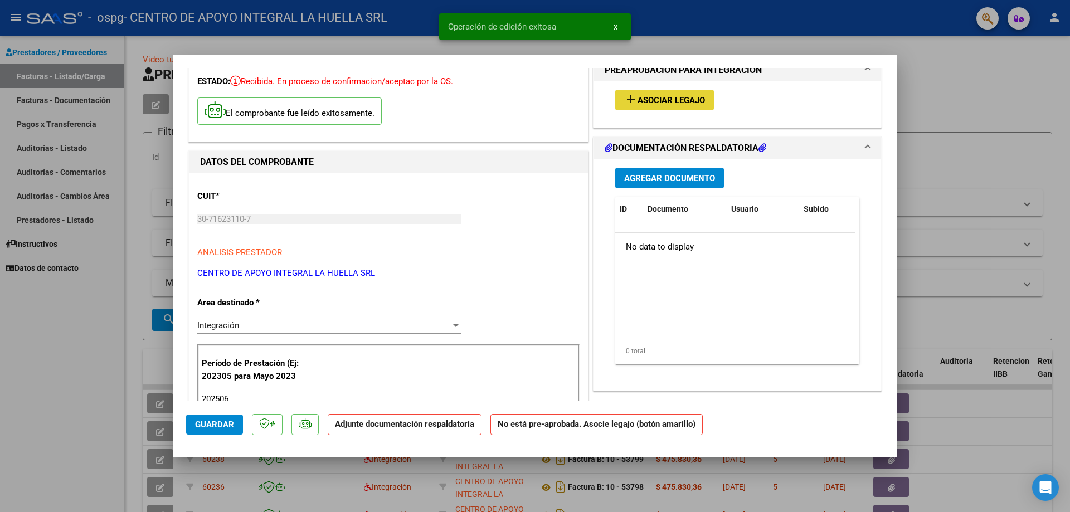
click at [672, 98] on span "Asociar Legajo" at bounding box center [671, 100] width 67 height 10
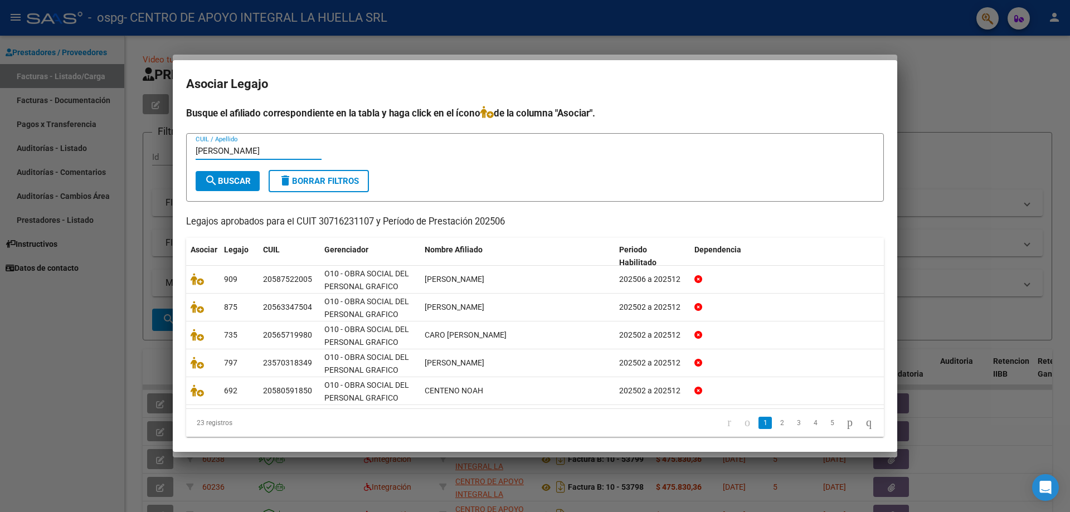
type input "[PERSON_NAME]"
click at [224, 178] on span "search Buscar" at bounding box center [228, 181] width 46 height 10
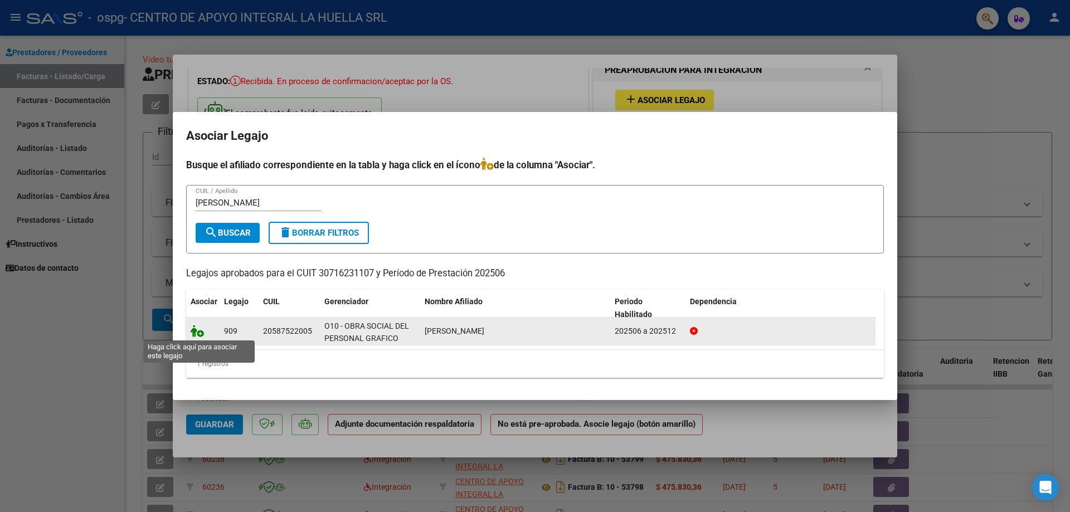
click at [201, 330] on icon at bounding box center [197, 331] width 13 height 12
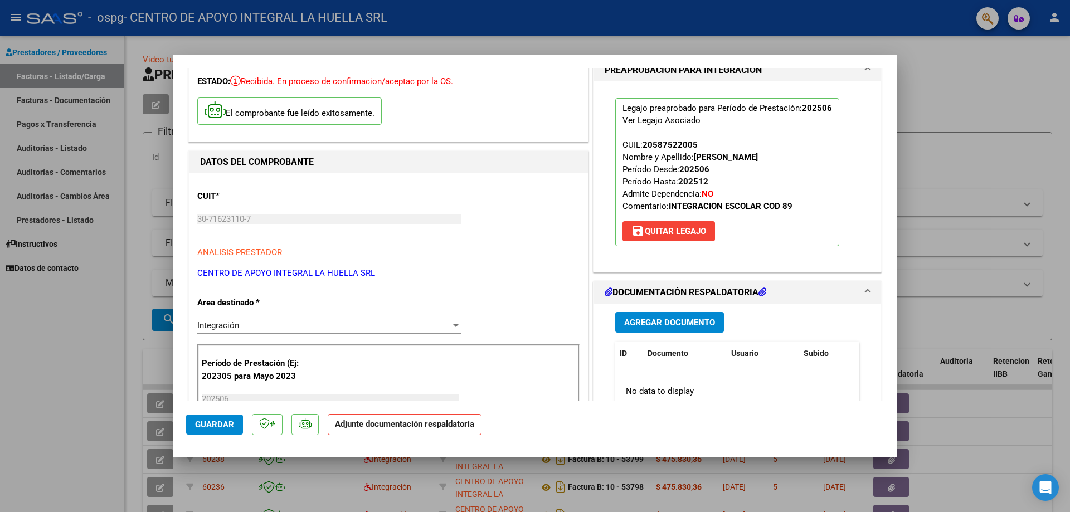
click at [661, 321] on span "Agregar Documento" at bounding box center [669, 323] width 91 height 10
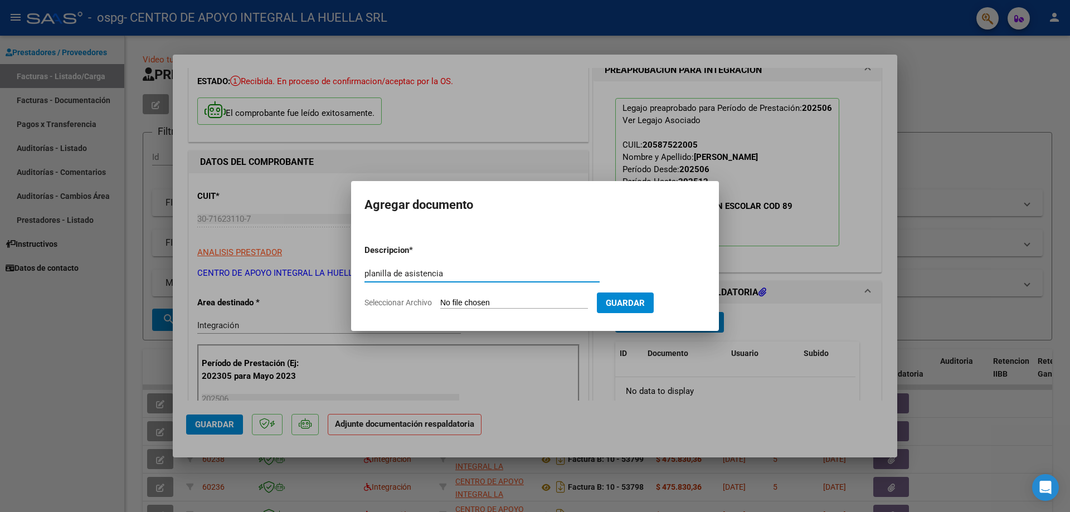
type input "planilla de asistencia"
click at [483, 300] on input "Seleccionar Archivo" at bounding box center [514, 303] width 148 height 11
type input "C:\fakepath\[PERSON_NAME] PLANILLA DE ASISTENCIA S JUNIO .pdf"
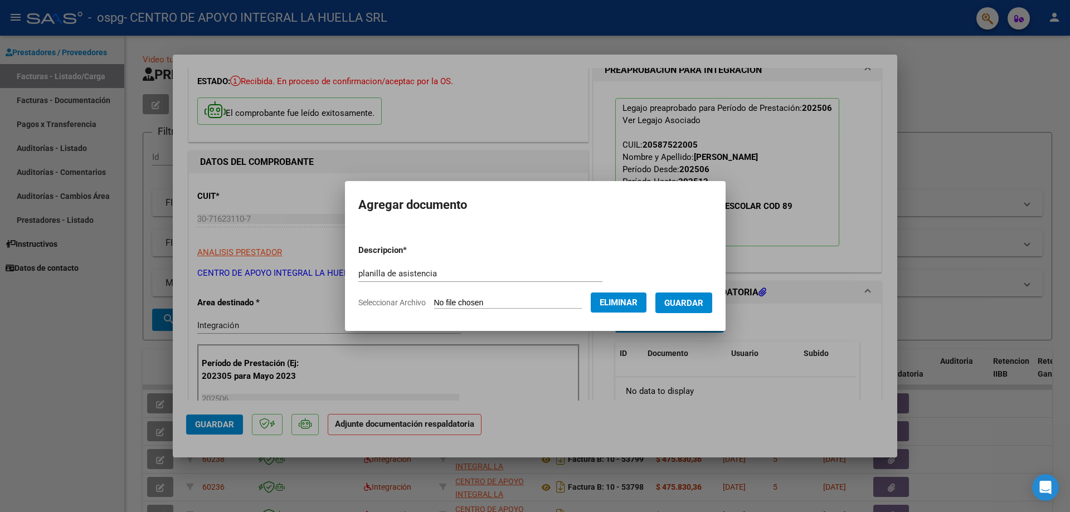
click at [695, 310] on button "Guardar" at bounding box center [684, 303] width 57 height 21
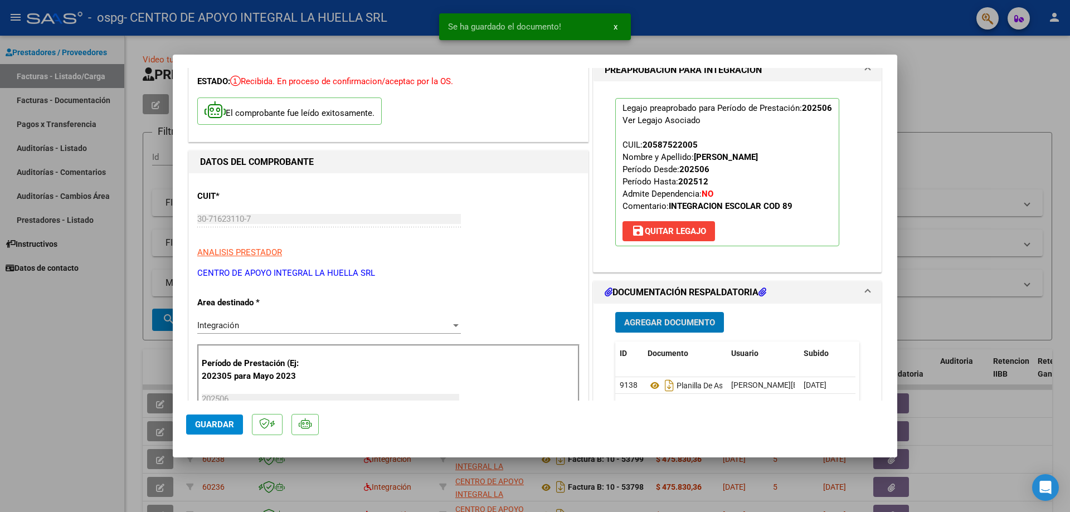
click at [681, 322] on span "Agregar Documento" at bounding box center [669, 323] width 91 height 10
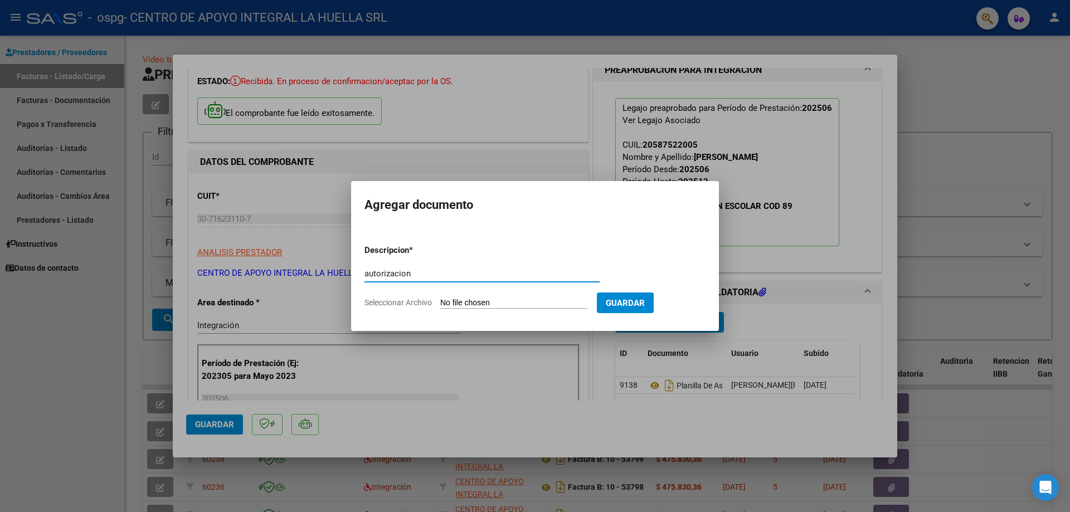
type input "autorizacion"
click at [494, 304] on input "Seleccionar Archivo" at bounding box center [514, 303] width 148 height 11
type input "C:\fakepath\[PERSON_NAME] AUTO S GRAFICOS OSPG.pdf"
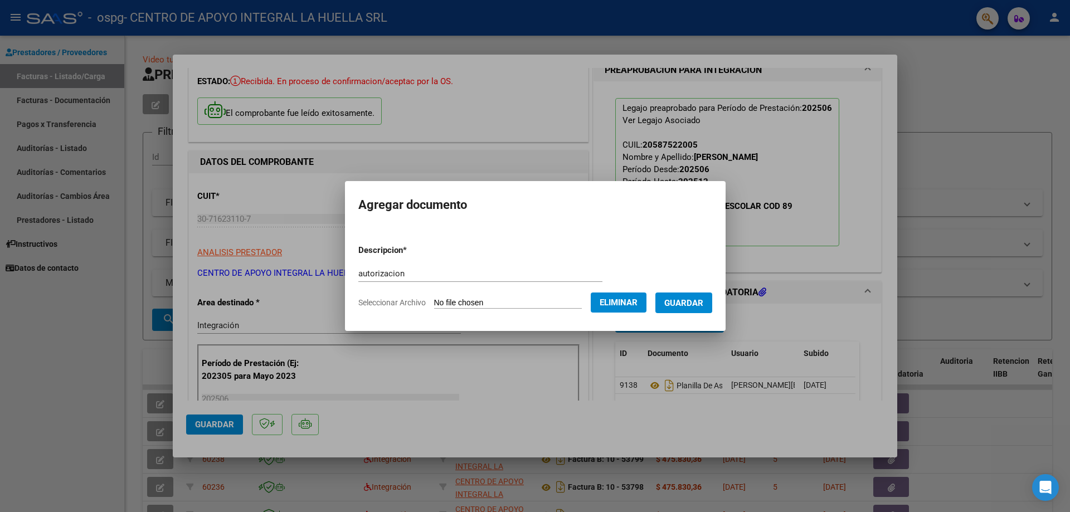
click at [697, 301] on span "Guardar" at bounding box center [683, 303] width 39 height 10
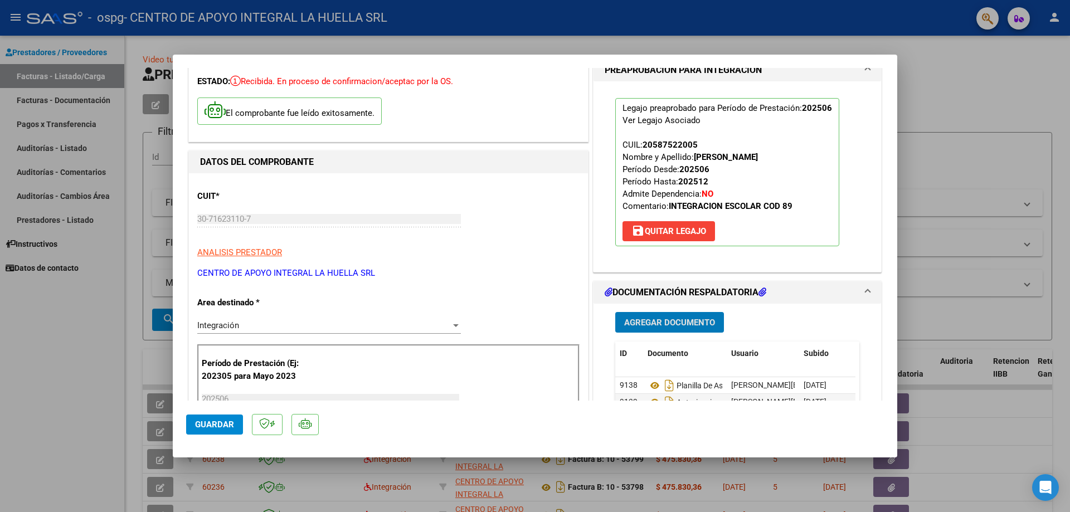
scroll to position [111, 0]
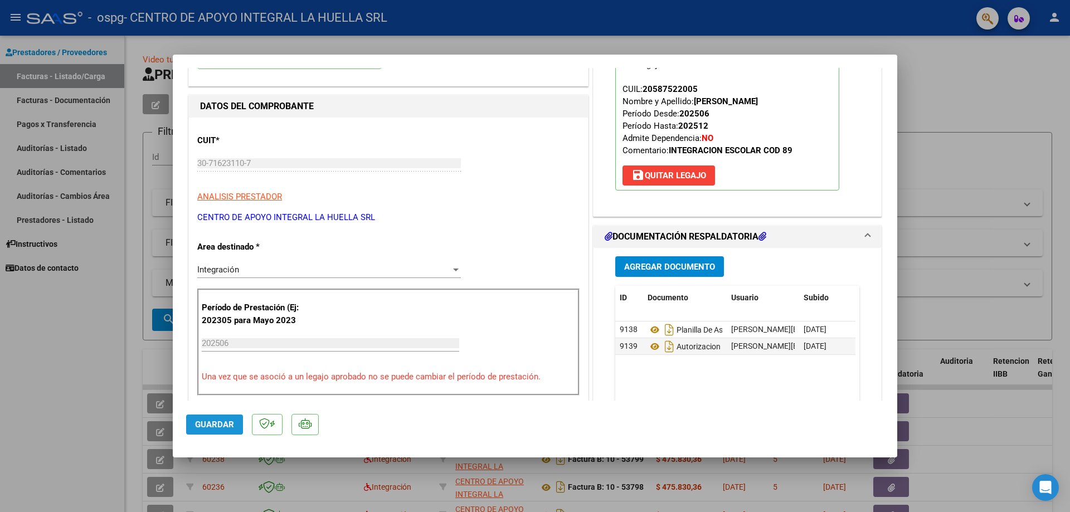
click at [210, 420] on span "Guardar" at bounding box center [214, 425] width 39 height 10
click at [957, 91] on div at bounding box center [535, 256] width 1070 height 512
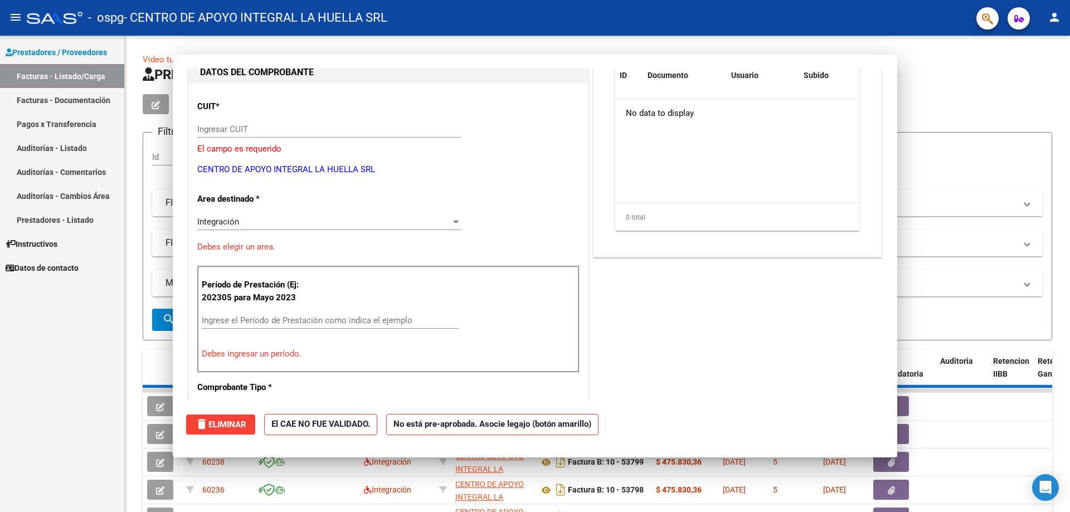
scroll to position [0, 0]
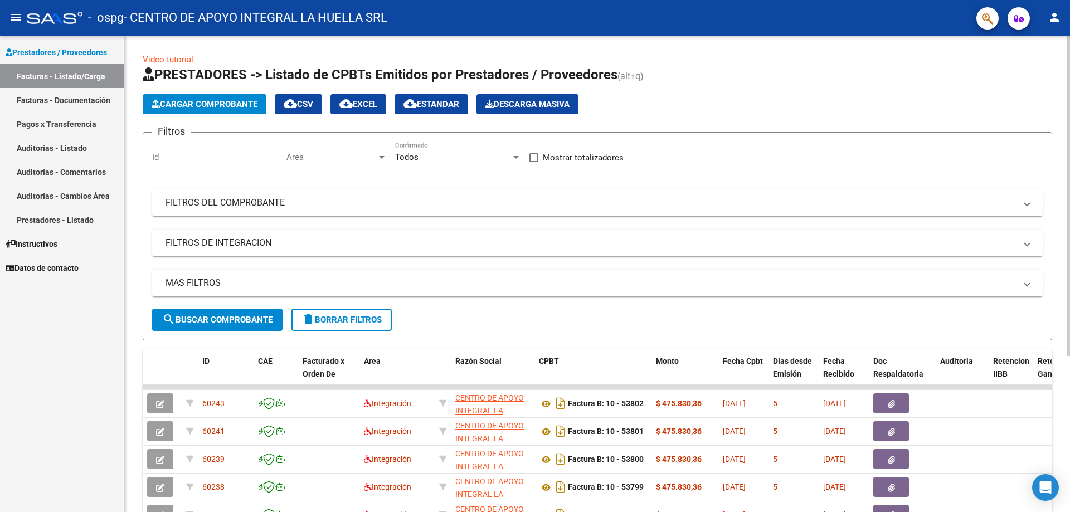
click at [214, 101] on span "Cargar Comprobante" at bounding box center [205, 104] width 106 height 10
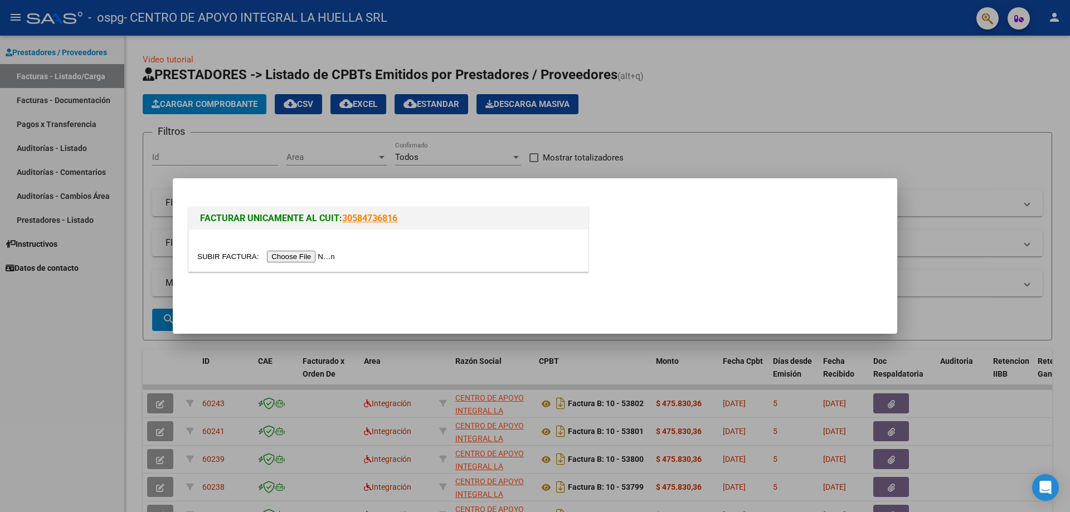
click at [308, 258] on input "file" at bounding box center [267, 257] width 141 height 12
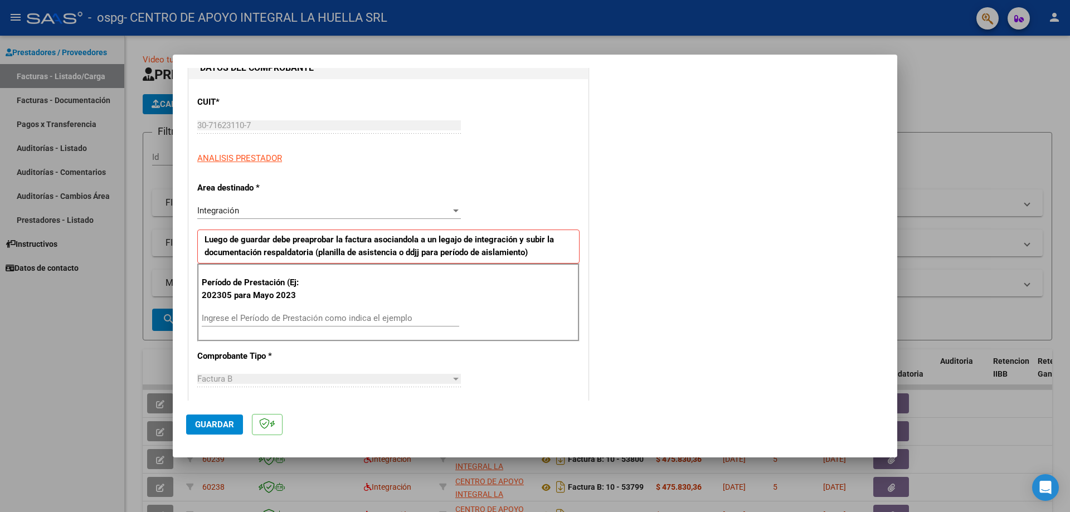
scroll to position [167, 0]
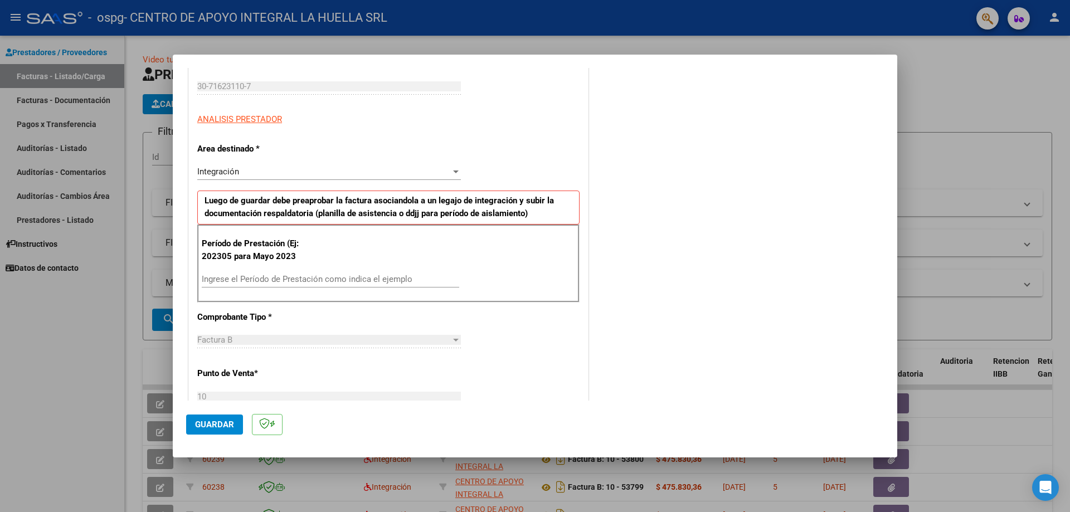
click at [294, 280] on input "Ingrese el Período de Prestación como indica el ejemplo" at bounding box center [331, 279] width 258 height 10
type input "202507"
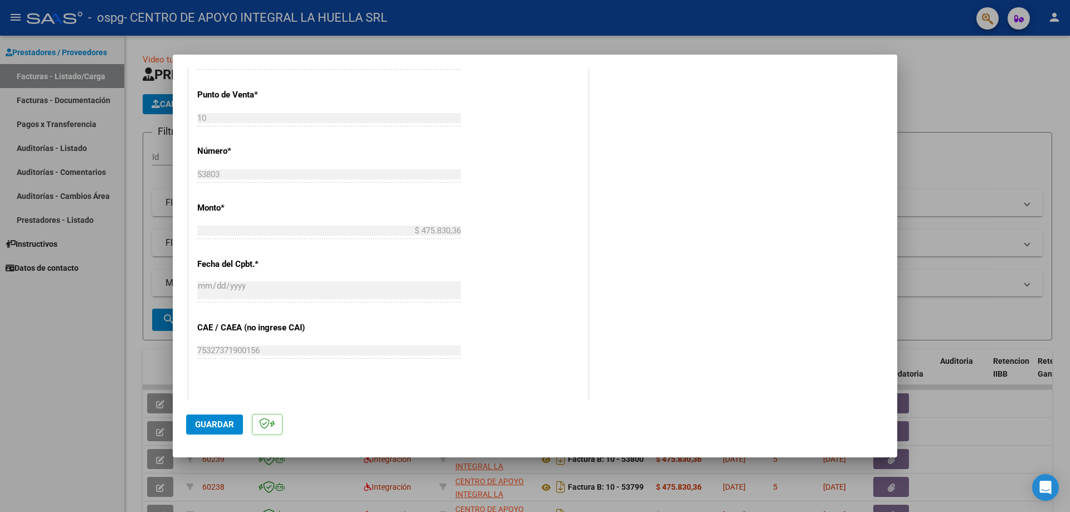
click at [210, 420] on span "Guardar" at bounding box center [214, 425] width 39 height 10
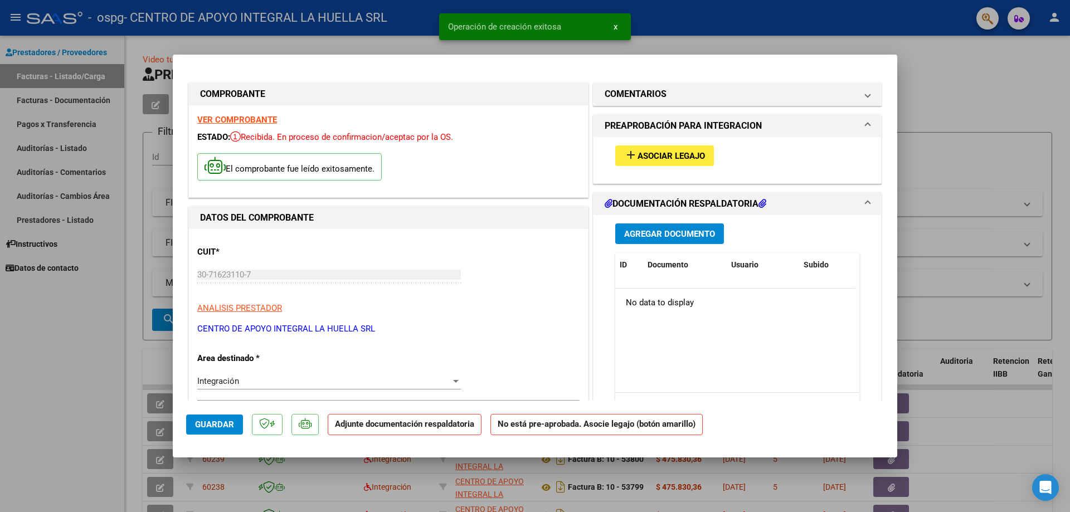
click at [657, 154] on span "Asociar Legajo" at bounding box center [671, 156] width 67 height 10
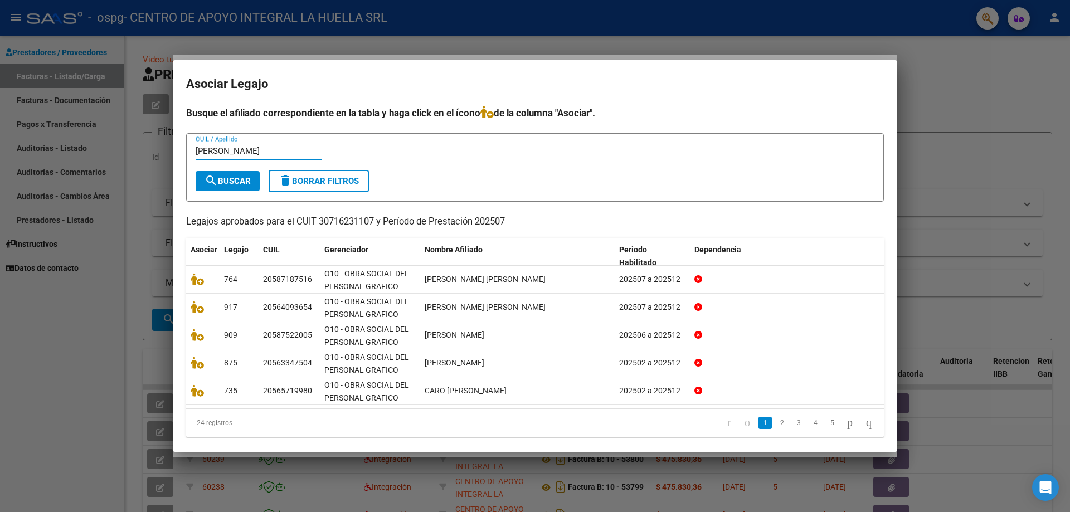
type input "[PERSON_NAME]"
click at [232, 181] on span "search Buscar" at bounding box center [228, 181] width 46 height 10
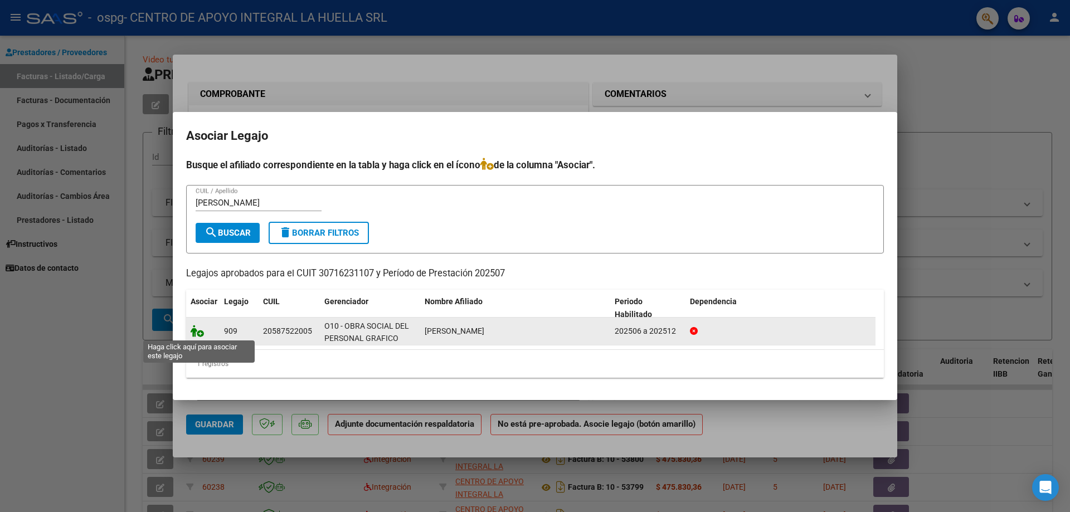
click at [198, 333] on icon at bounding box center [197, 331] width 13 height 12
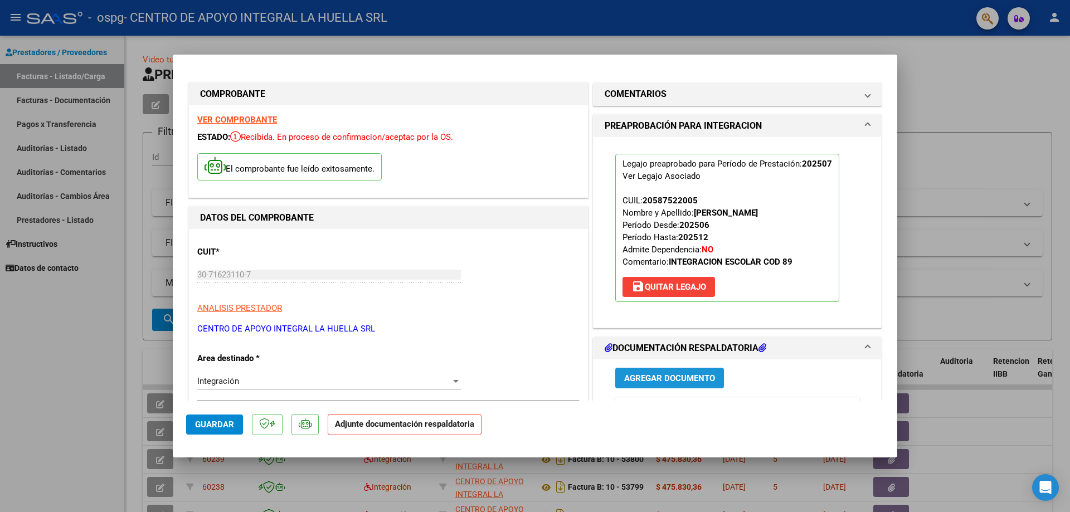
click at [654, 384] on span "Agregar Documento" at bounding box center [669, 378] width 91 height 10
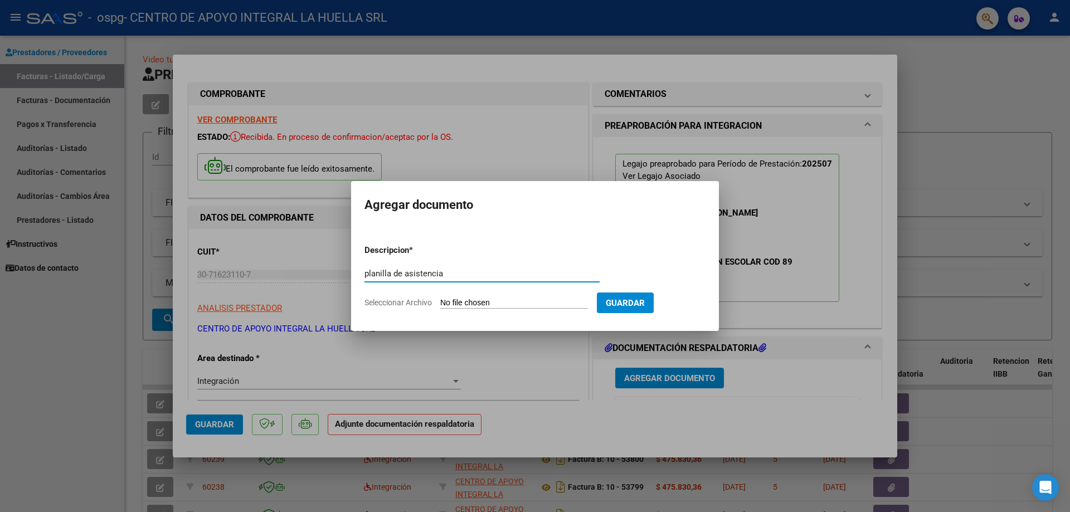
type input "planilla de asistencia"
click at [495, 307] on input "Seleccionar Archivo" at bounding box center [514, 303] width 148 height 11
type input "C:\fakepath\[PERSON_NAME] PLANILLA DE ASISTENCIA S JULIO .pdf"
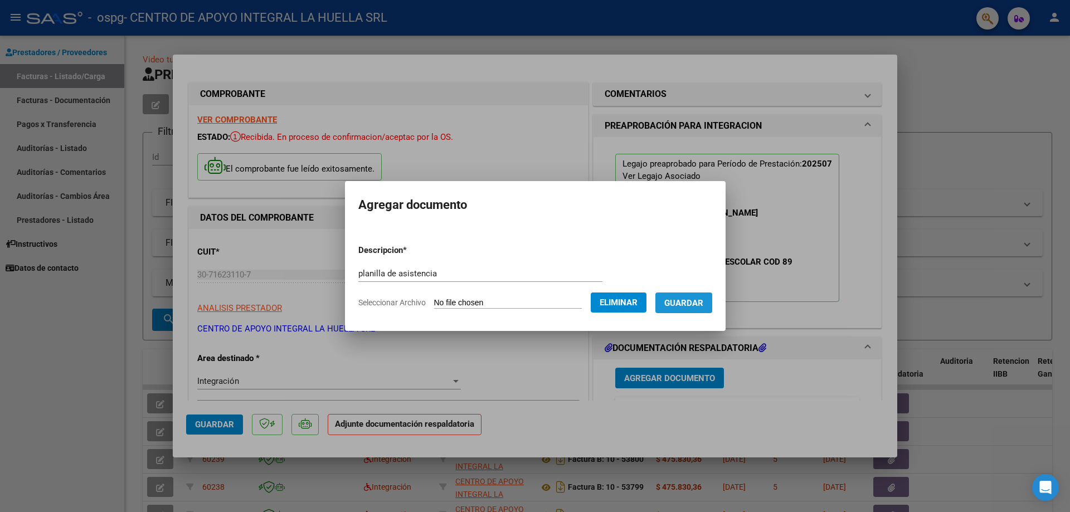
click at [696, 307] on span "Guardar" at bounding box center [683, 303] width 39 height 10
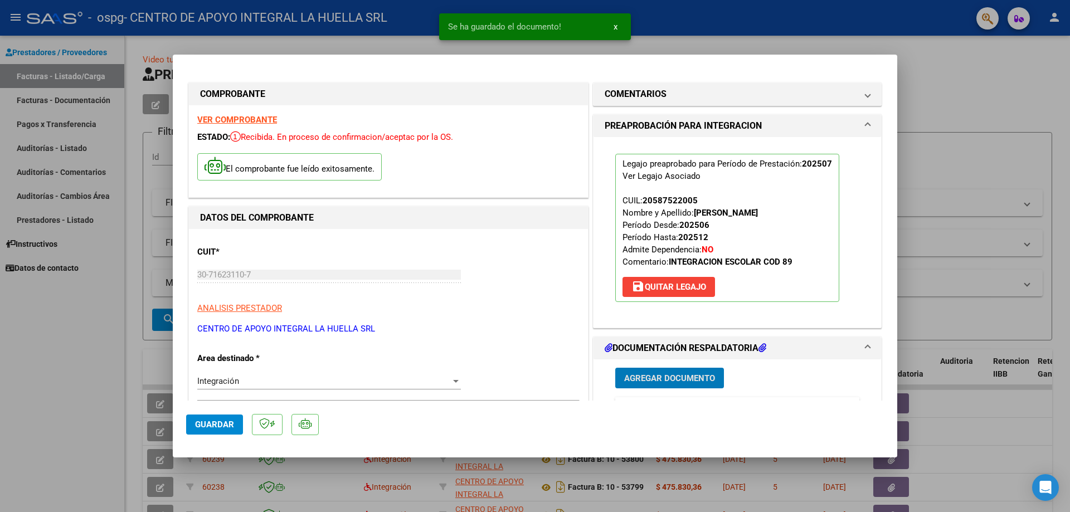
click at [654, 378] on span "Agregar Documento" at bounding box center [669, 378] width 91 height 10
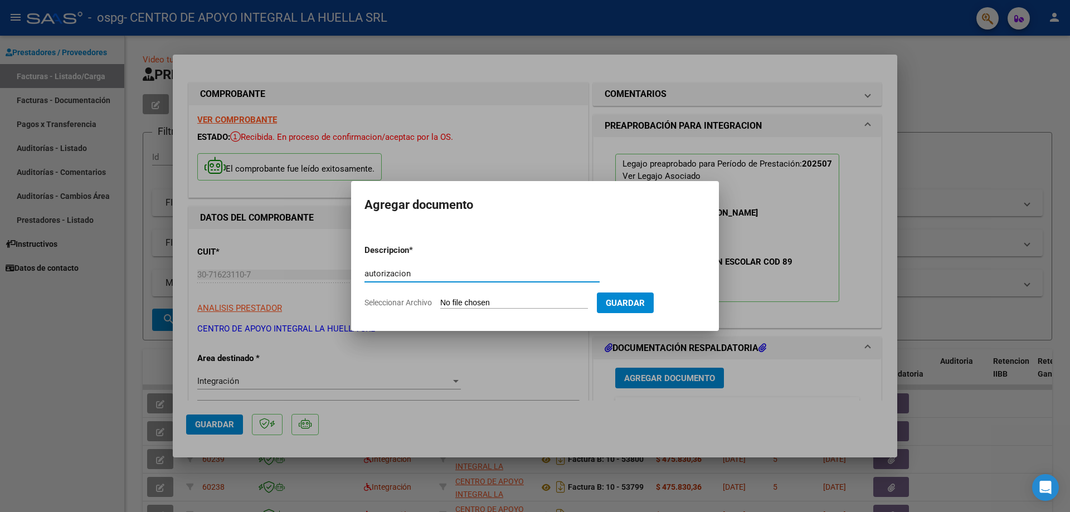
type input "autorizacion"
click at [497, 302] on input "Seleccionar Archivo" at bounding box center [514, 303] width 148 height 11
type input "C:\fakepath\[PERSON_NAME] AUTO S GRAFICOS OSPG.pdf"
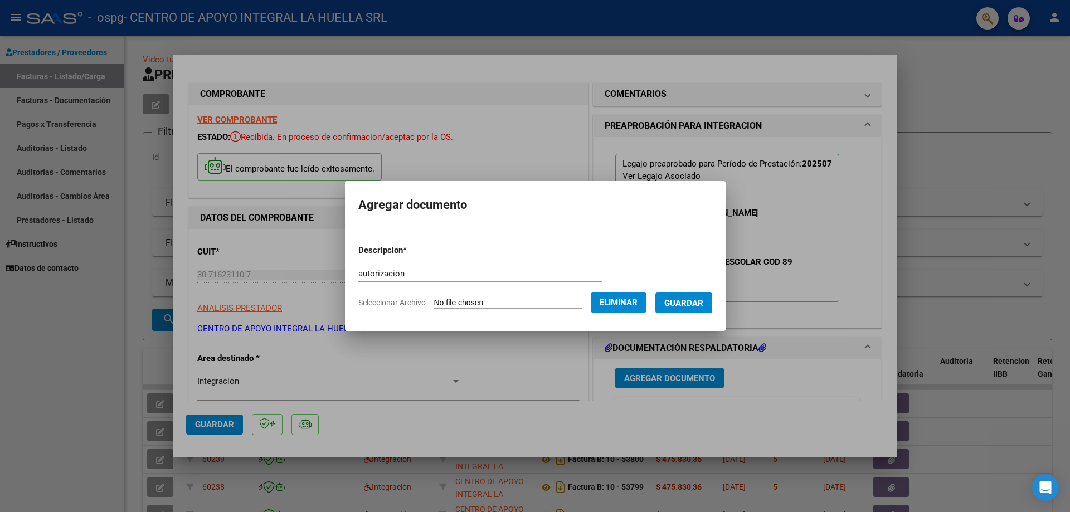
click at [693, 304] on span "Guardar" at bounding box center [683, 303] width 39 height 10
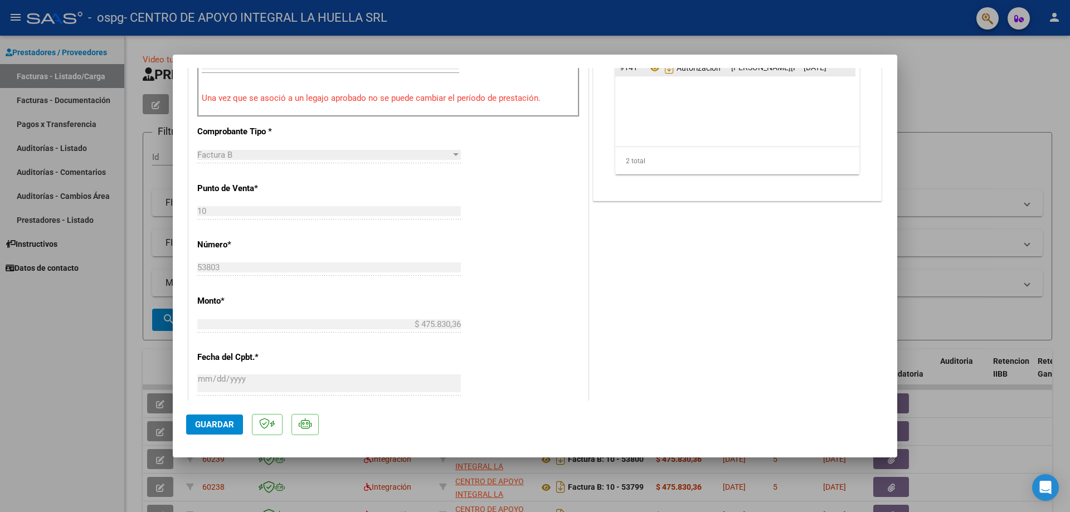
scroll to position [557, 0]
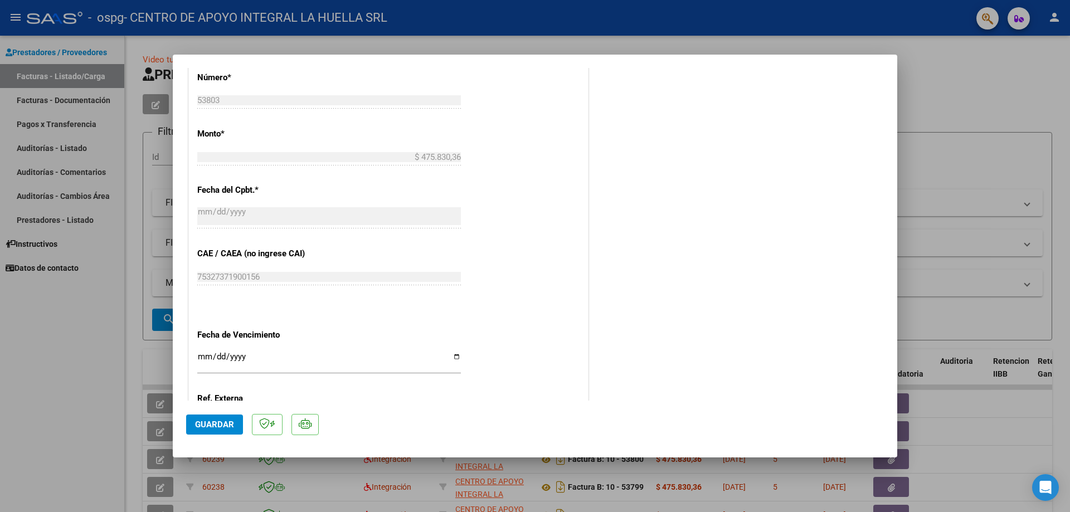
click at [216, 422] on span "Guardar" at bounding box center [214, 425] width 39 height 10
drag, startPoint x: 1000, startPoint y: 108, endPoint x: 930, endPoint y: 97, distance: 70.5
click at [1000, 107] on div at bounding box center [535, 256] width 1070 height 512
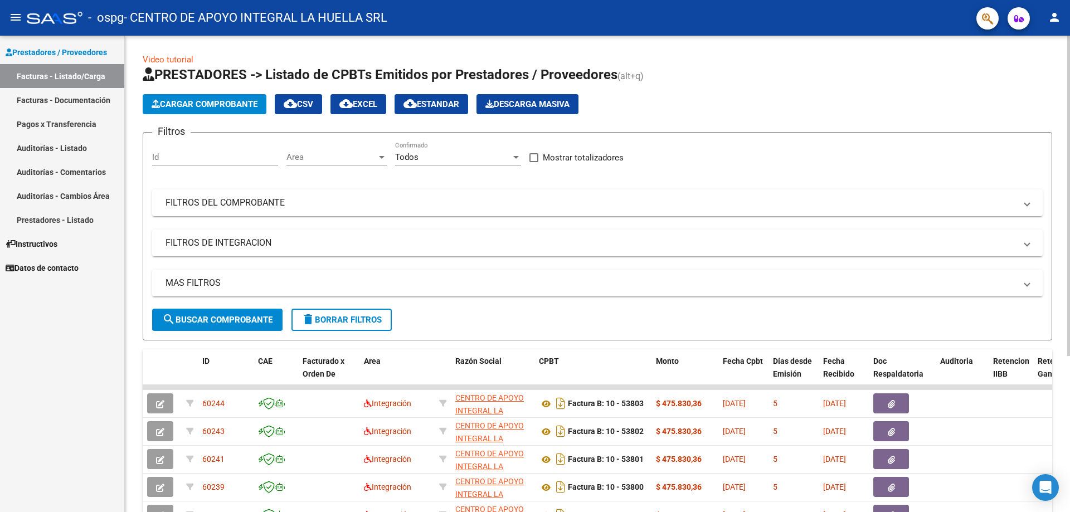
click at [218, 101] on span "Cargar Comprobante" at bounding box center [205, 104] width 106 height 10
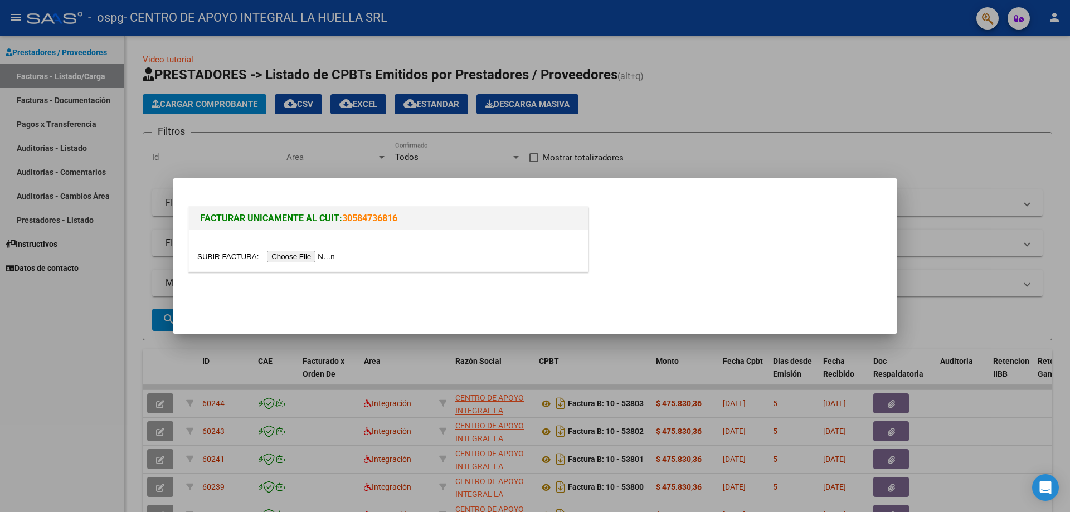
click at [314, 260] on input "file" at bounding box center [267, 257] width 141 height 12
click at [295, 259] on input "file" at bounding box center [267, 257] width 141 height 12
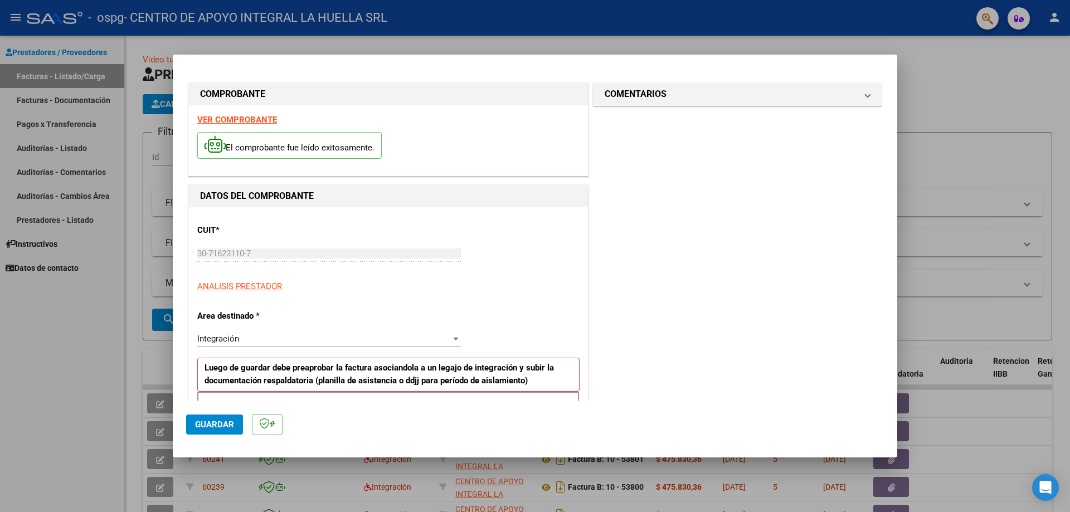
scroll to position [167, 0]
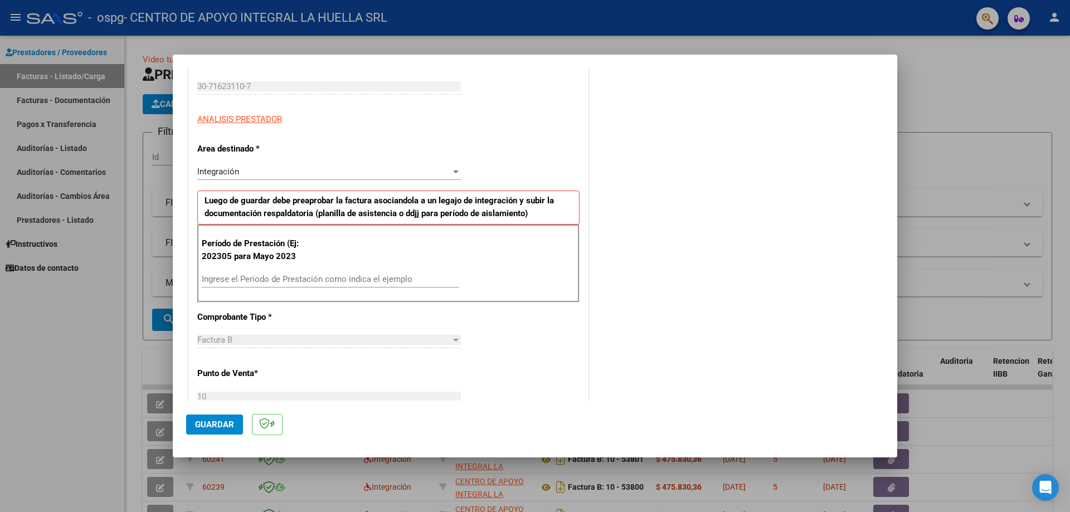
click at [279, 282] on input "Ingrese el Período de Prestación como indica el ejemplo" at bounding box center [331, 279] width 258 height 10
type input "202507"
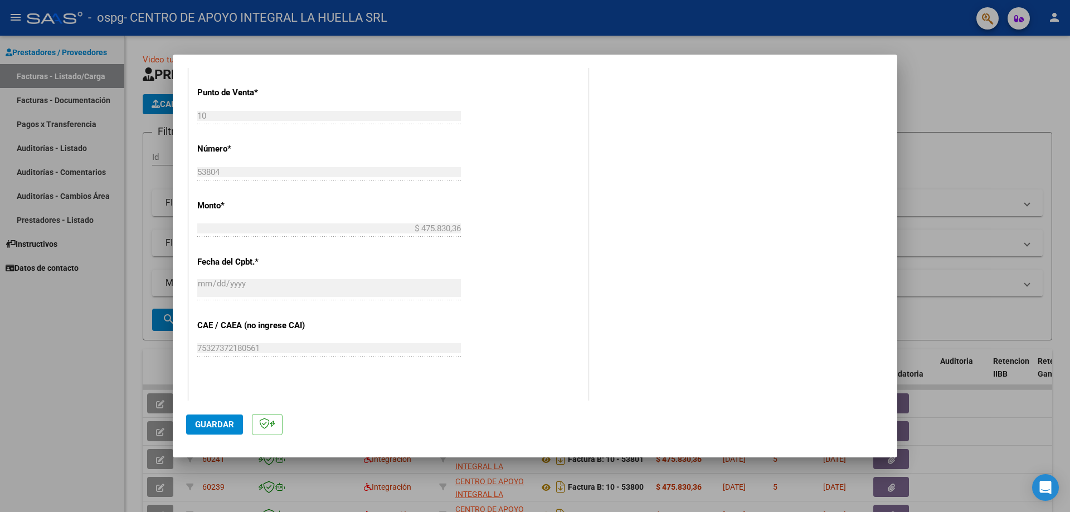
scroll to position [502, 0]
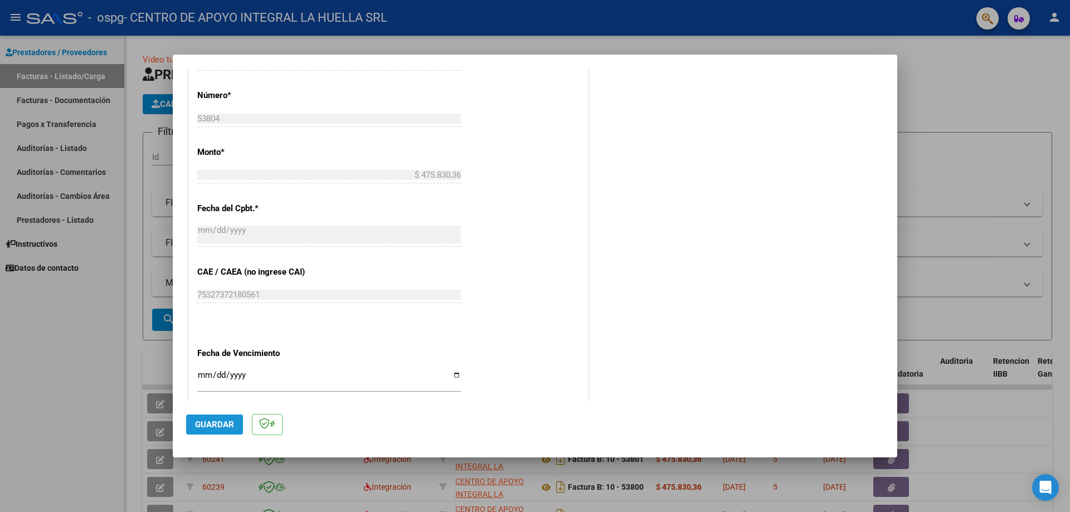
click at [207, 422] on span "Guardar" at bounding box center [214, 425] width 39 height 10
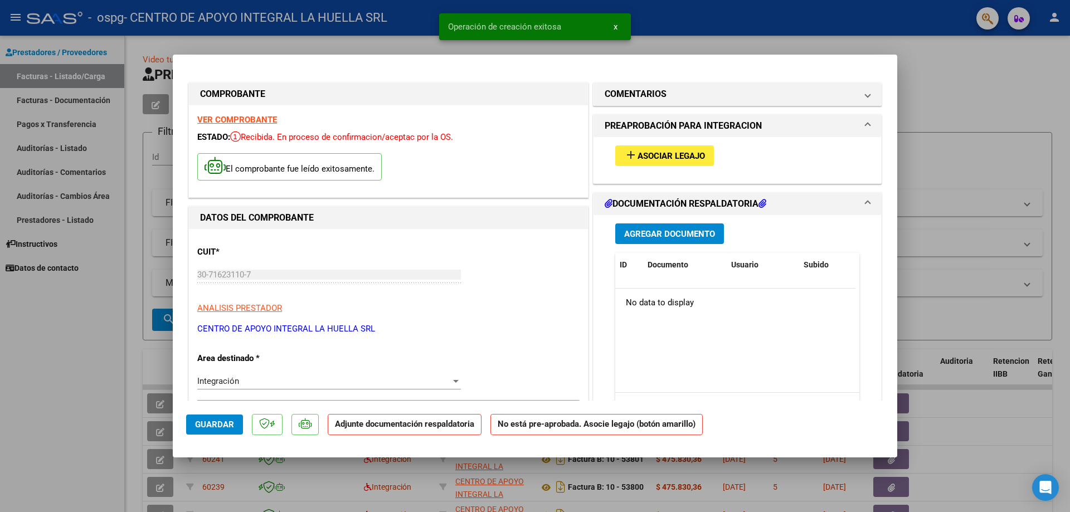
click at [677, 160] on span "Asociar Legajo" at bounding box center [671, 156] width 67 height 10
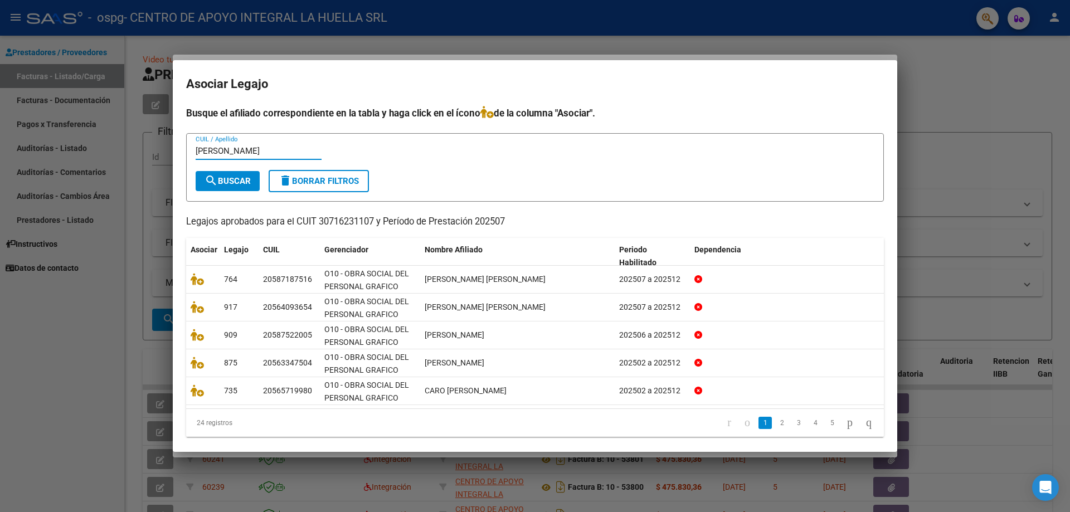
type input "[PERSON_NAME]"
click at [239, 182] on span "search Buscar" at bounding box center [228, 181] width 46 height 10
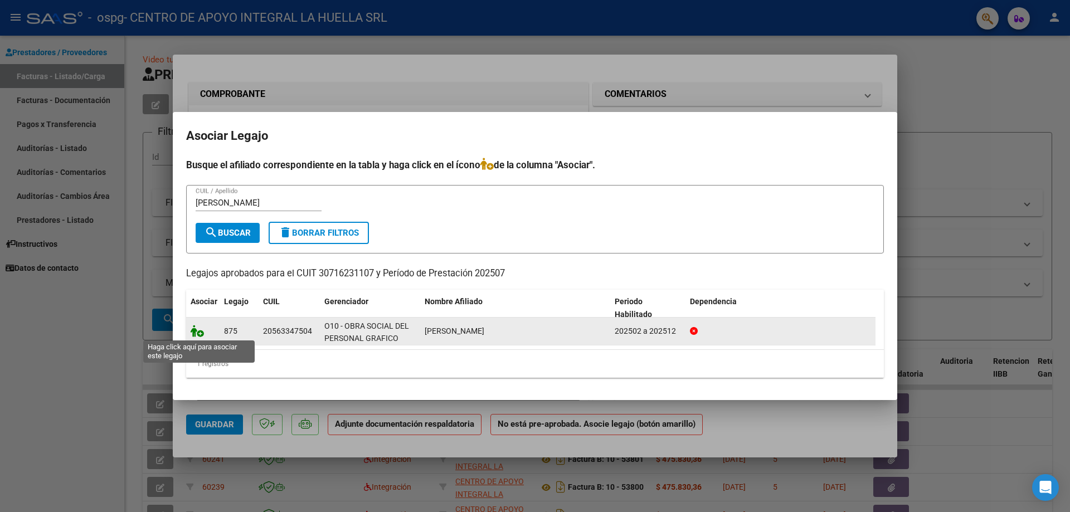
click at [198, 331] on icon at bounding box center [197, 331] width 13 height 12
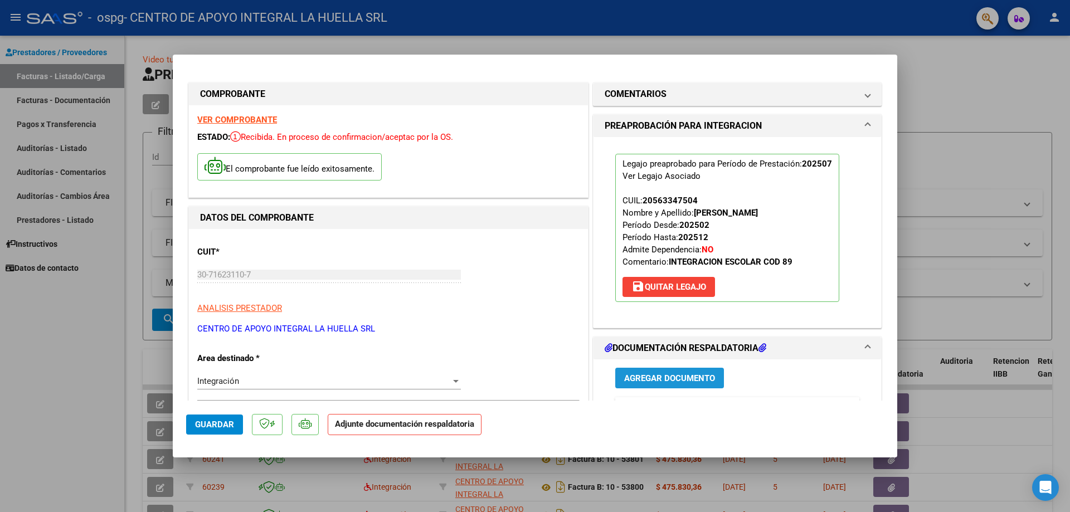
click at [649, 377] on span "Agregar Documento" at bounding box center [669, 378] width 91 height 10
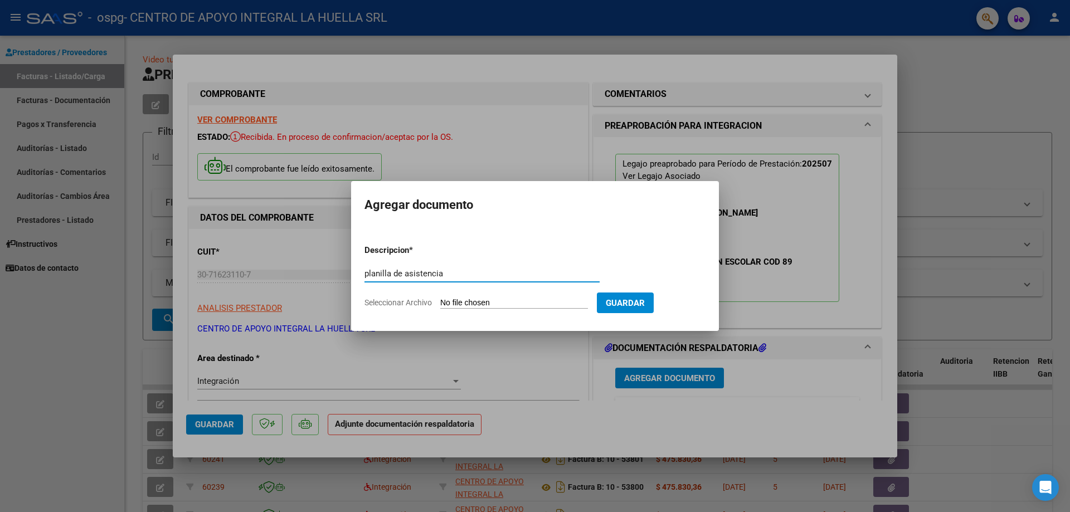
type input "planilla de asistencia"
click at [476, 300] on input "Seleccionar Archivo" at bounding box center [514, 303] width 148 height 11
type input "C:\fakepath\[PERSON_NAME]-PLANILLA ASISTENCIA-JULIO-S-OSPG GRAFICOS.pdf"
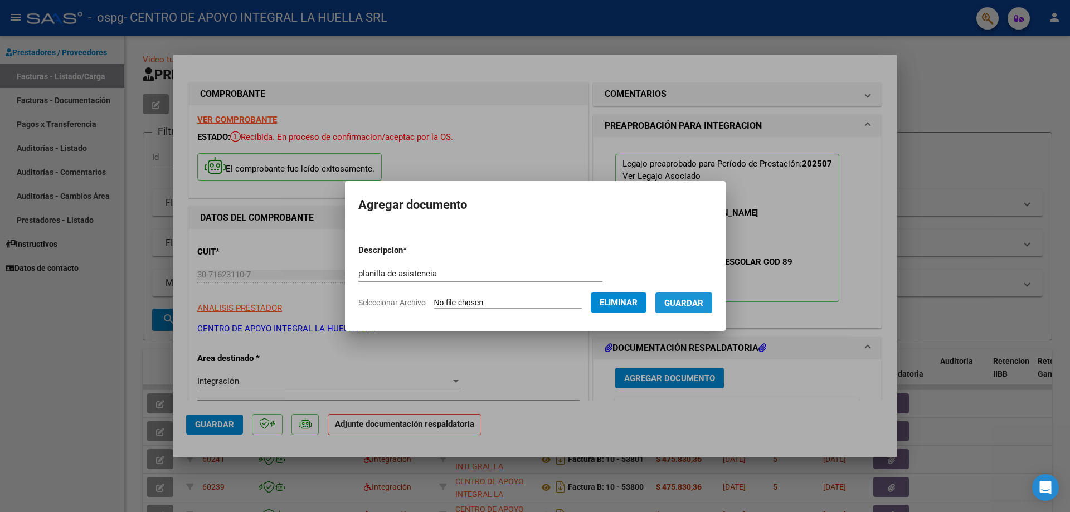
click at [692, 304] on span "Guardar" at bounding box center [683, 303] width 39 height 10
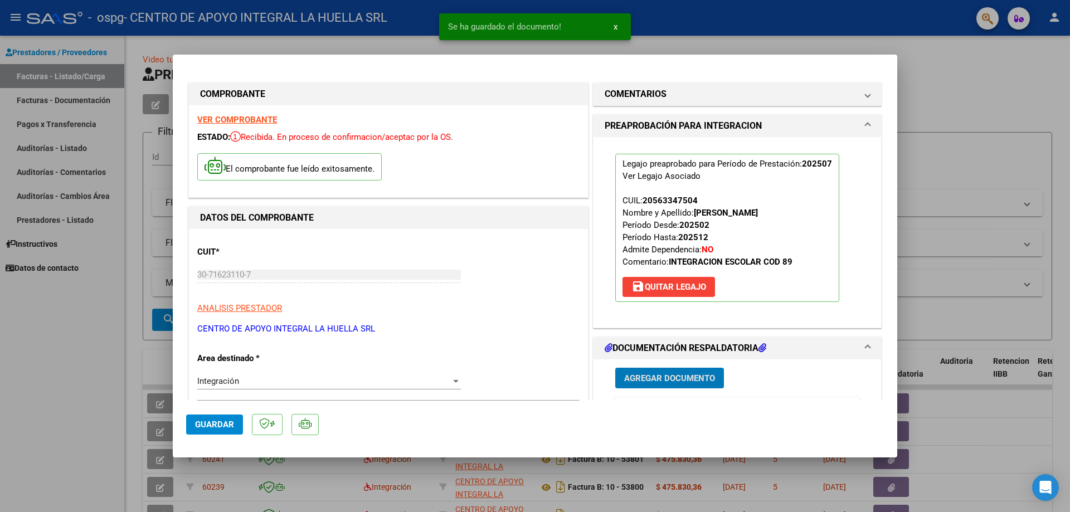
click at [651, 374] on span "Agregar Documento" at bounding box center [669, 378] width 91 height 10
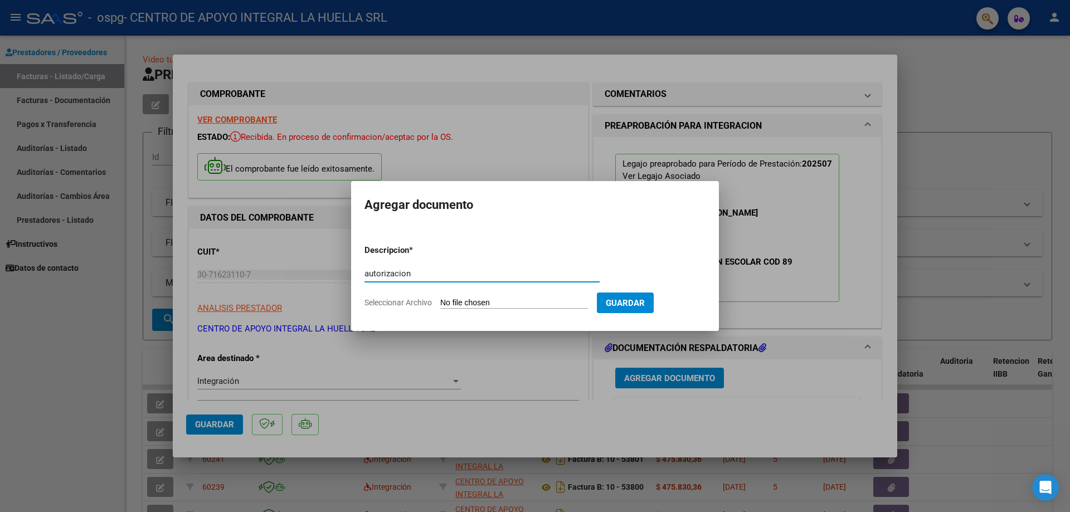
type input "autorizacion"
click at [482, 303] on input "Seleccionar Archivo" at bounding box center [514, 303] width 148 height 11
type input "C:\fakepath\[PERSON_NAME] AUTORIZACION SAIE 2025.pdf"
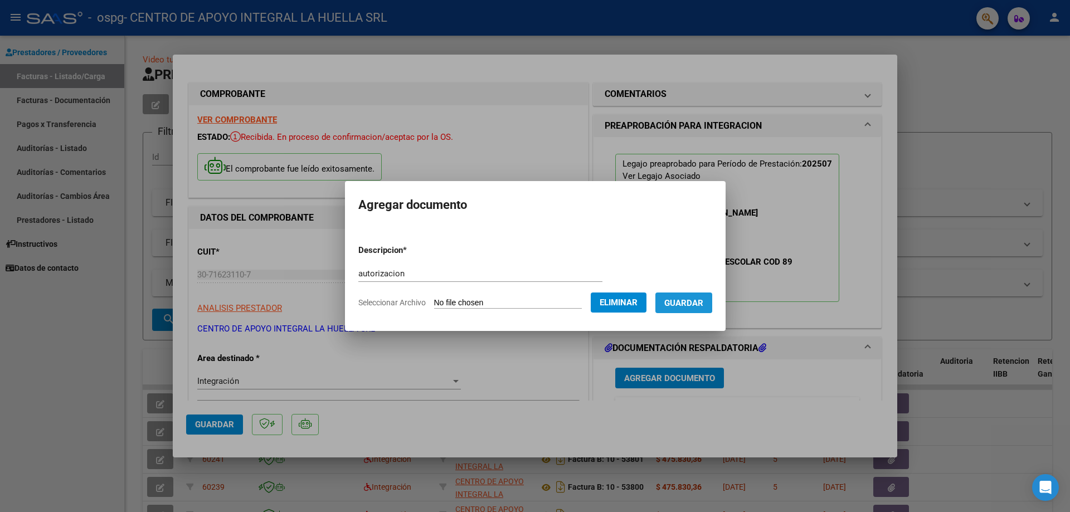
click at [690, 299] on span "Guardar" at bounding box center [683, 303] width 39 height 10
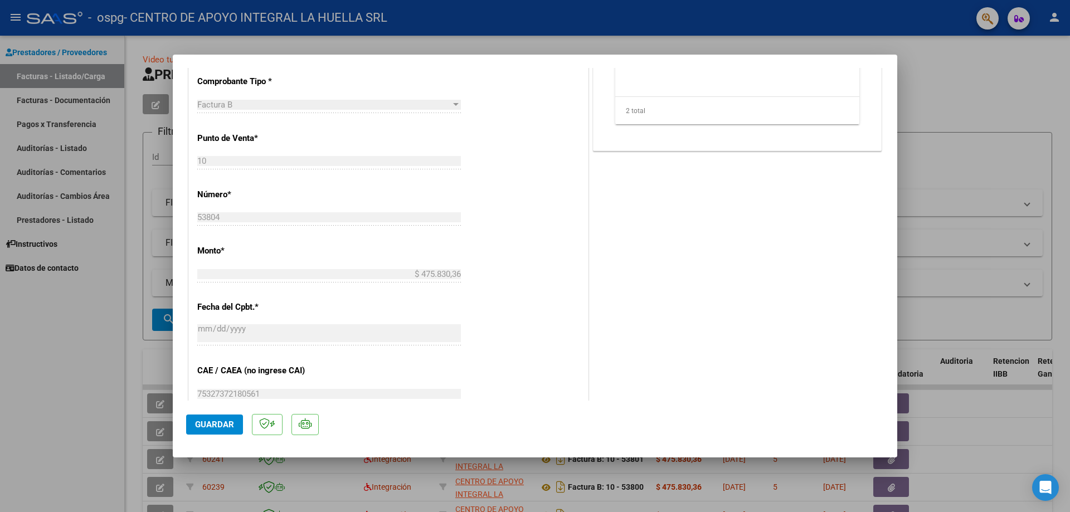
scroll to position [446, 0]
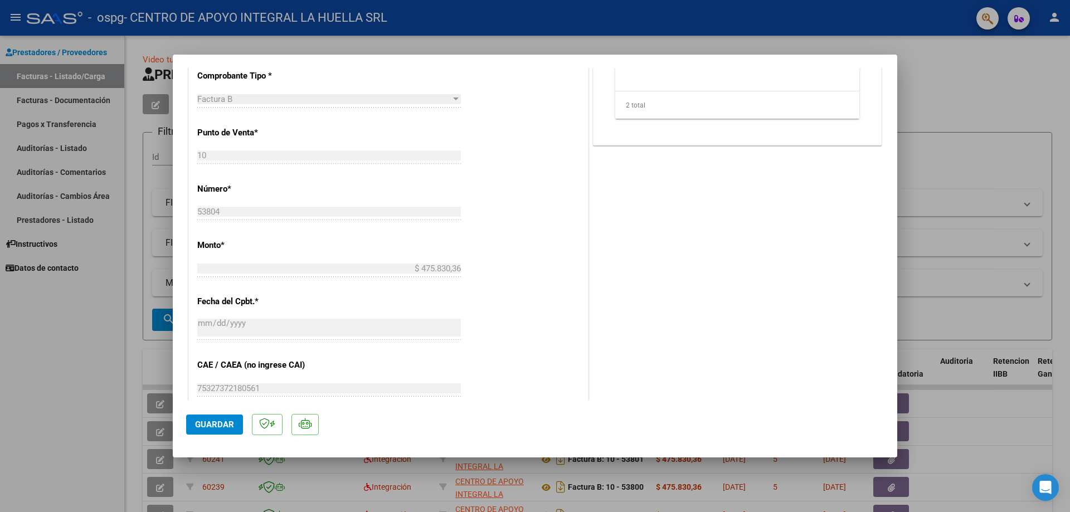
click at [206, 426] on span "Guardar" at bounding box center [214, 425] width 39 height 10
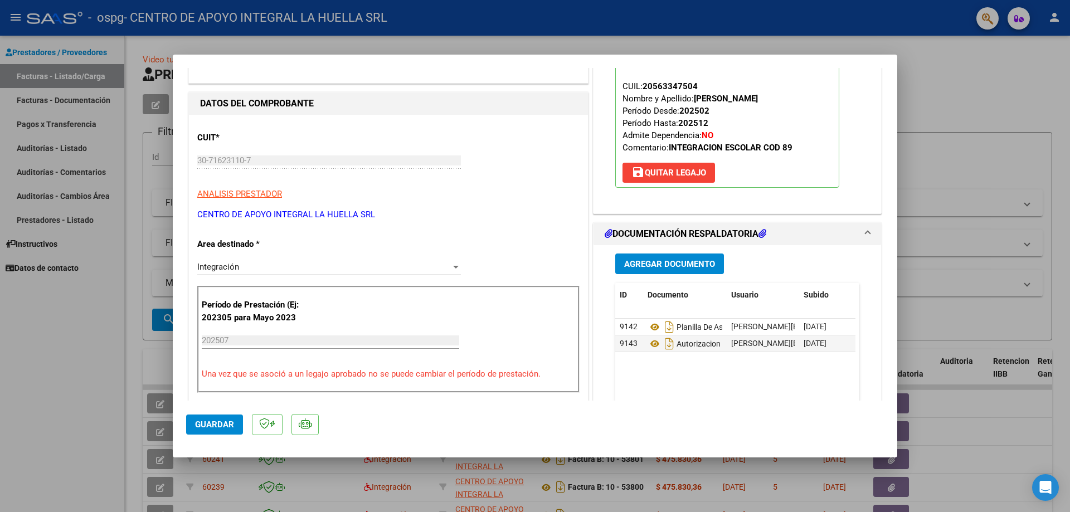
scroll to position [111, 0]
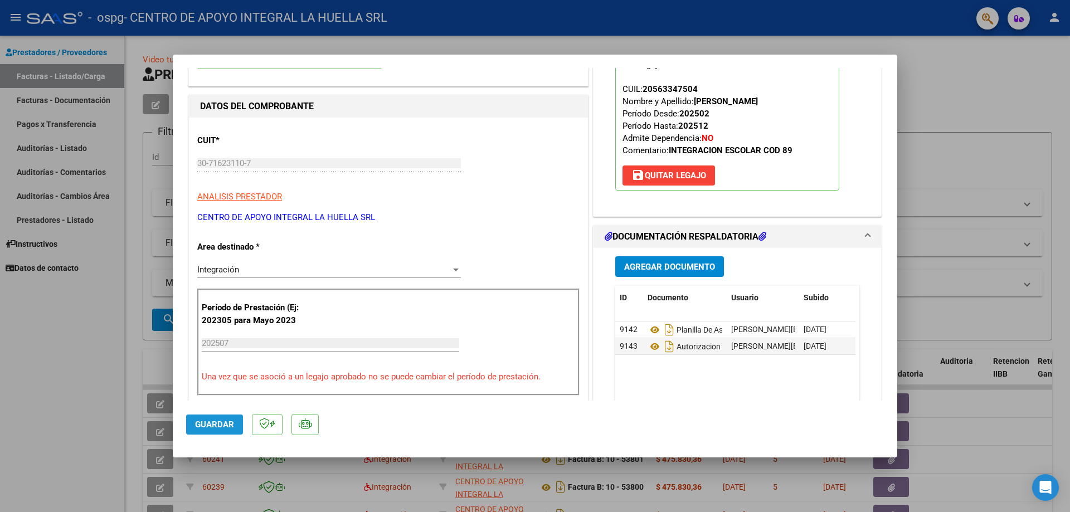
click at [214, 420] on span "Guardar" at bounding box center [214, 425] width 39 height 10
click at [955, 84] on div at bounding box center [535, 256] width 1070 height 512
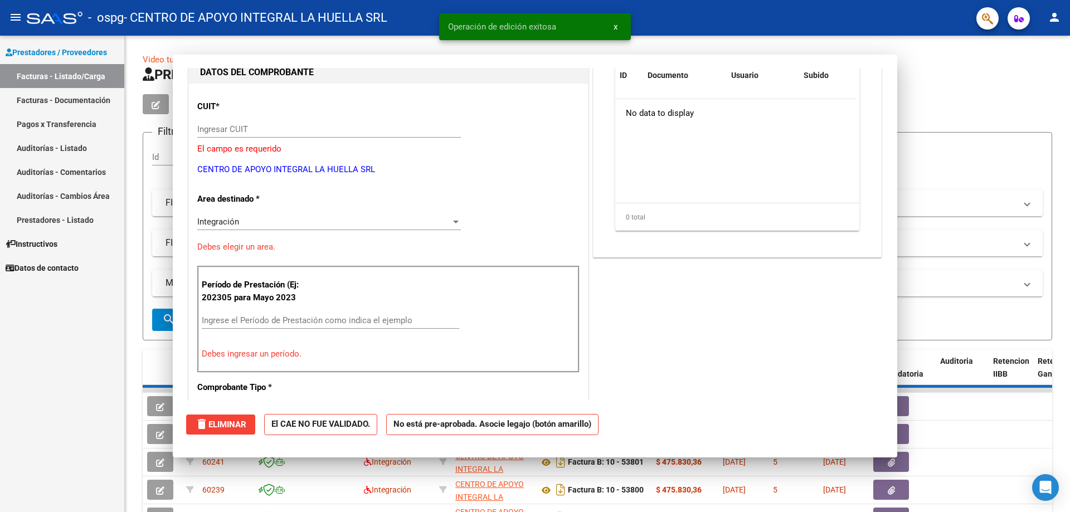
scroll to position [0, 0]
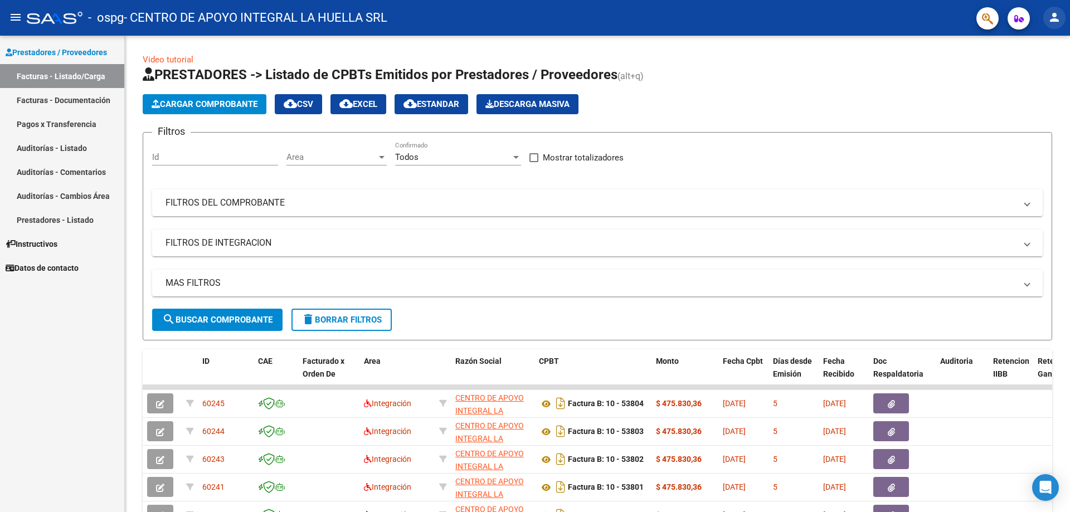
click at [1055, 16] on mat-icon "person" at bounding box center [1054, 17] width 13 height 13
click at [1034, 69] on button "exit_to_app Salir" at bounding box center [1032, 73] width 68 height 27
